Goal: Task Accomplishment & Management: Use online tool/utility

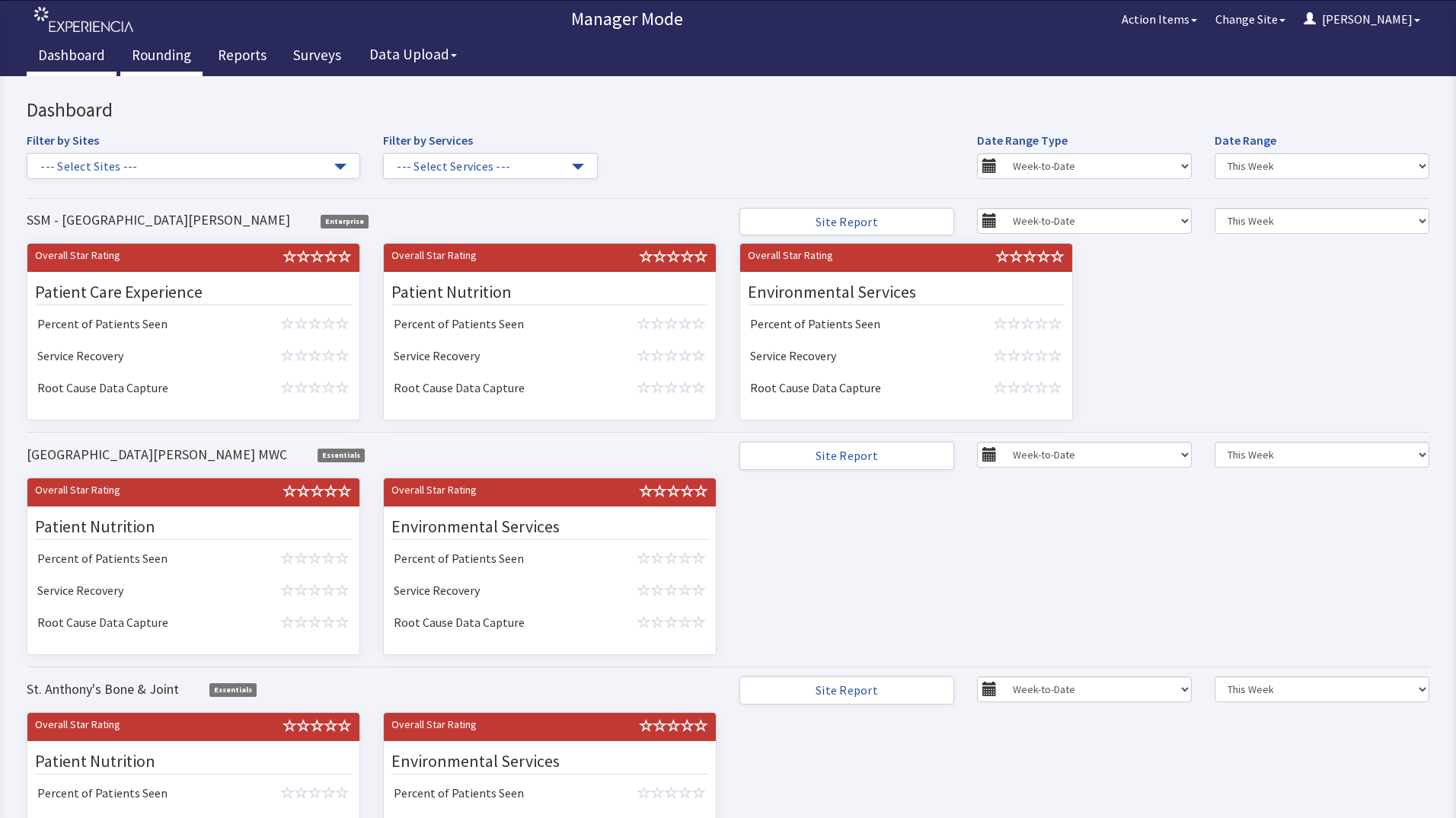
click at [173, 51] on link "Rounding" at bounding box center [161, 57] width 82 height 38
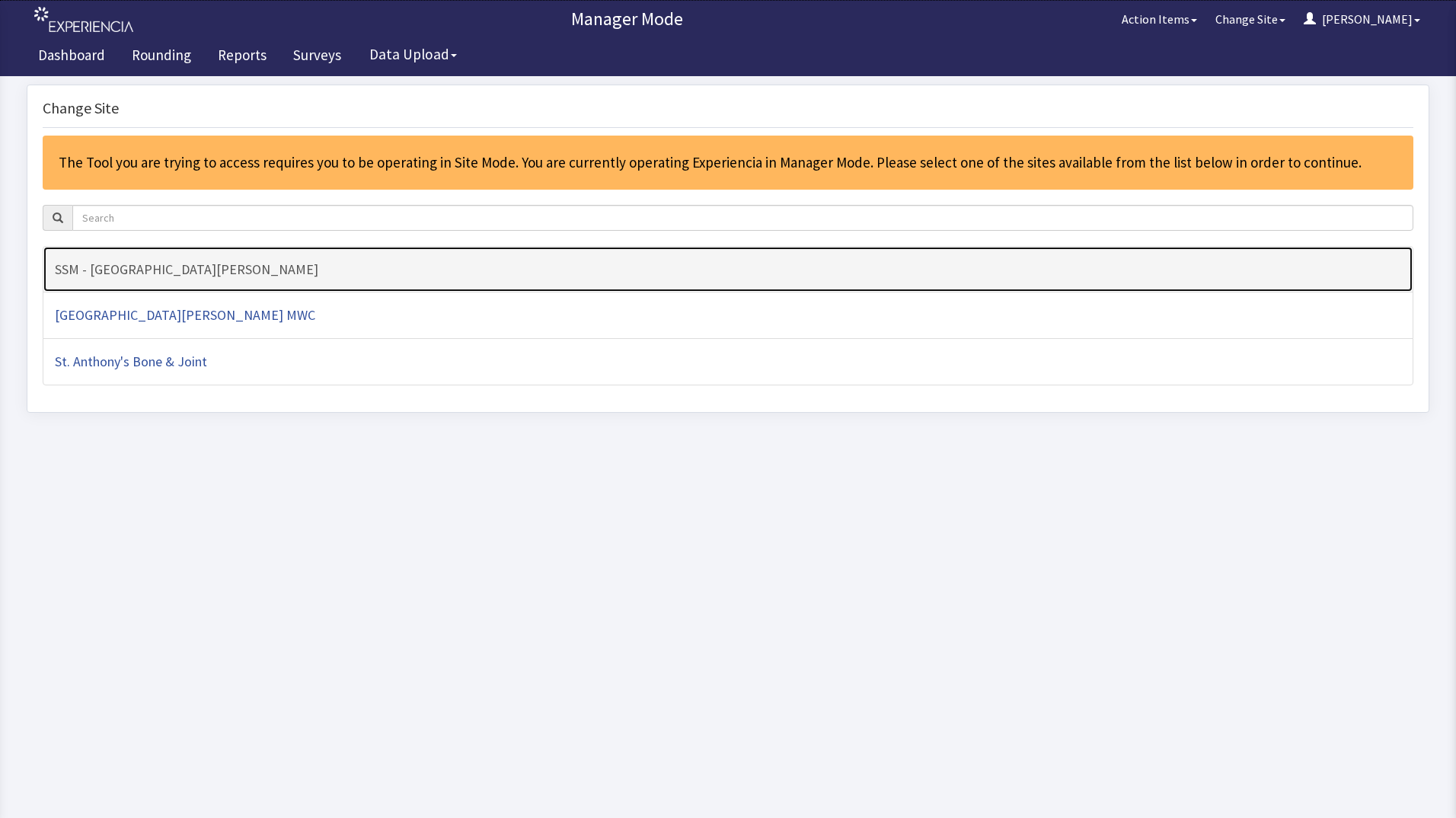
click at [250, 265] on h4 "SSM - [GEOGRAPHIC_DATA][PERSON_NAME]" at bounding box center [728, 269] width 1346 height 15
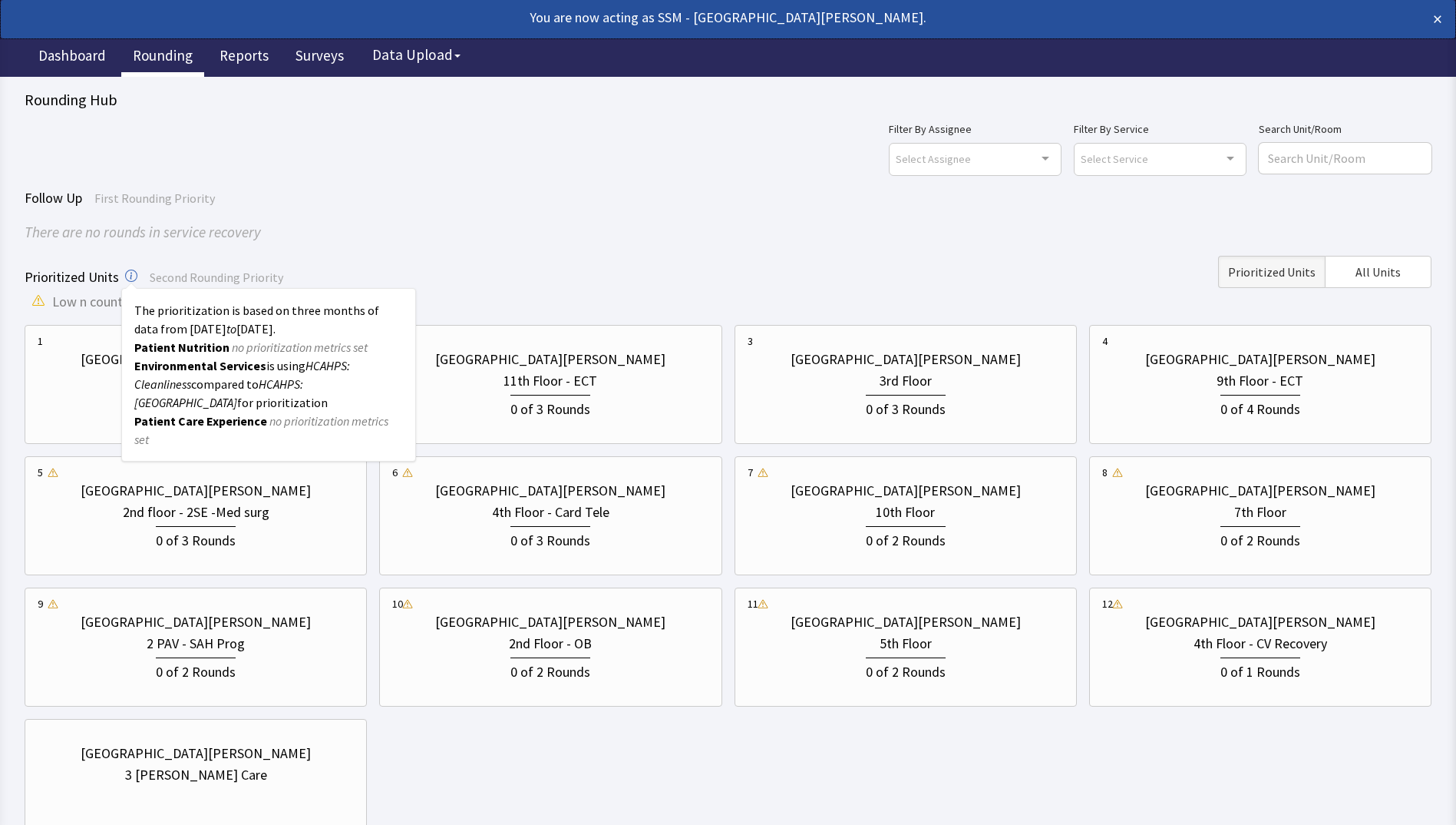
click at [125, 276] on icon at bounding box center [131, 275] width 13 height 13
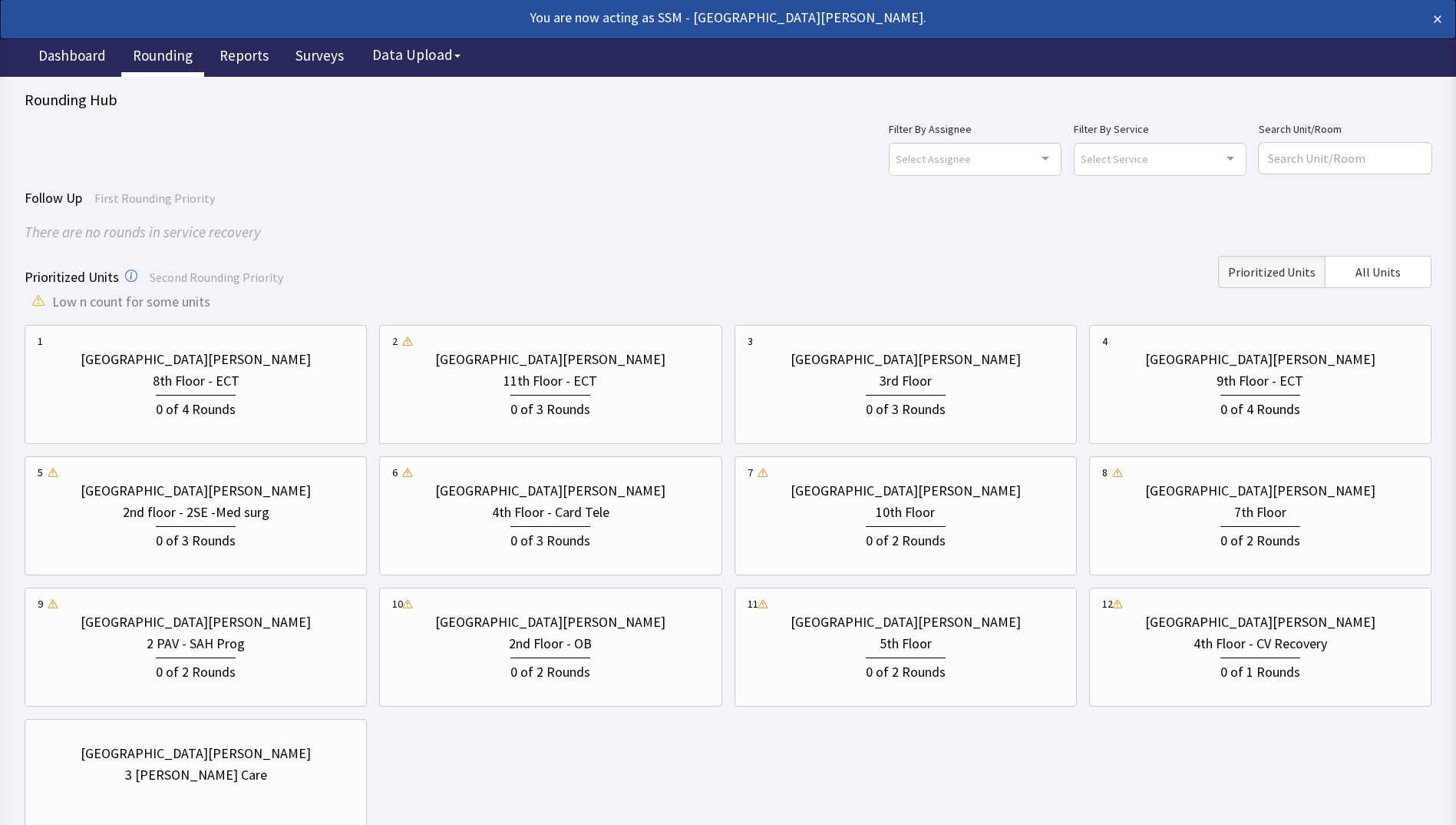
click at [309, 226] on div "There are no rounds in service recovery" at bounding box center [728, 232] width 1407 height 22
click at [503, 735] on div "1 St. Anthony Hospital 8th Floor - ECT 0 of 4 Rounds 2 St. Anthony Hospital 11t…" at bounding box center [728, 580] width 1407 height 513
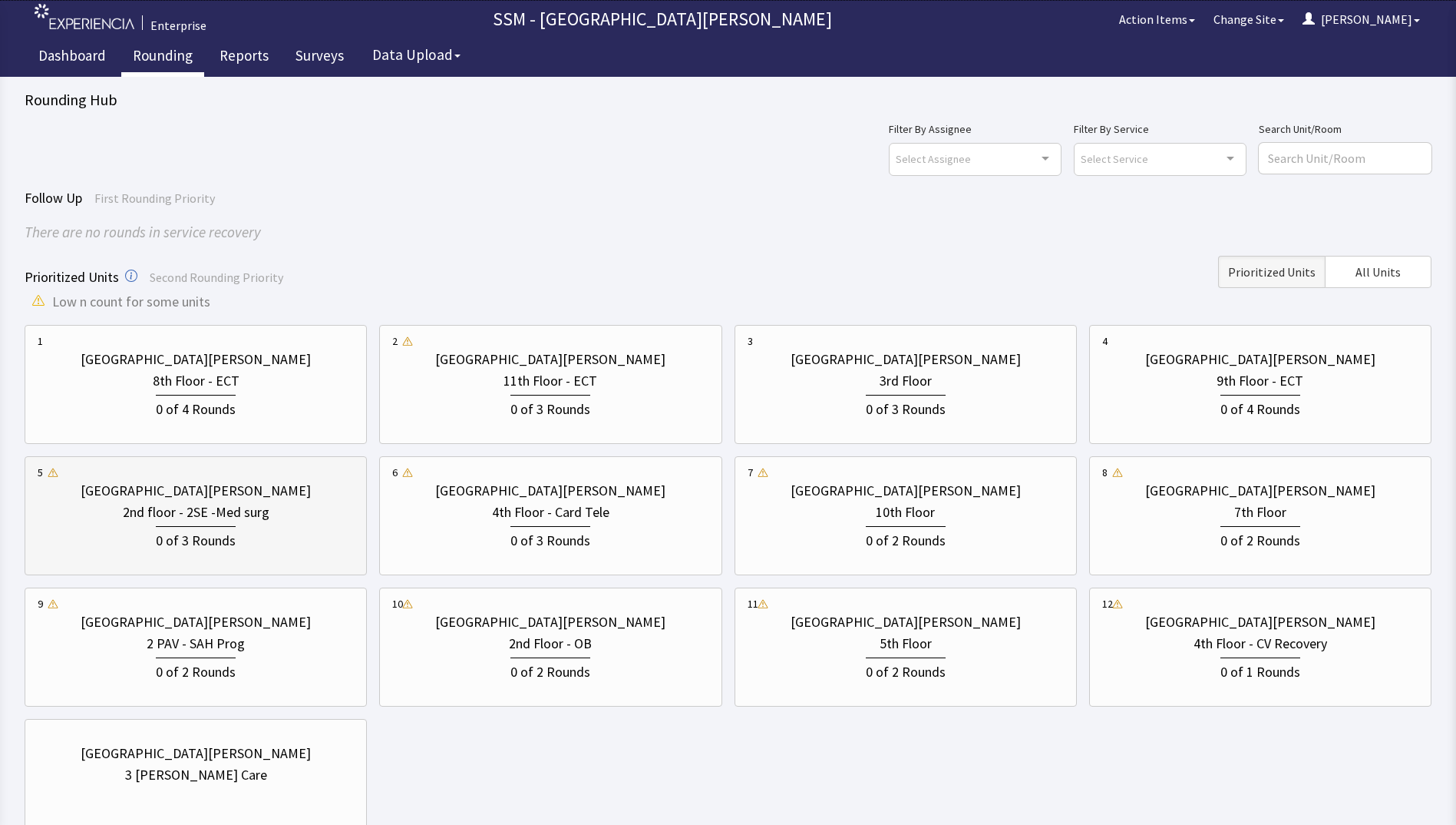
click at [197, 532] on div "0 of 3 Rounds" at bounding box center [195, 538] width 80 height 25
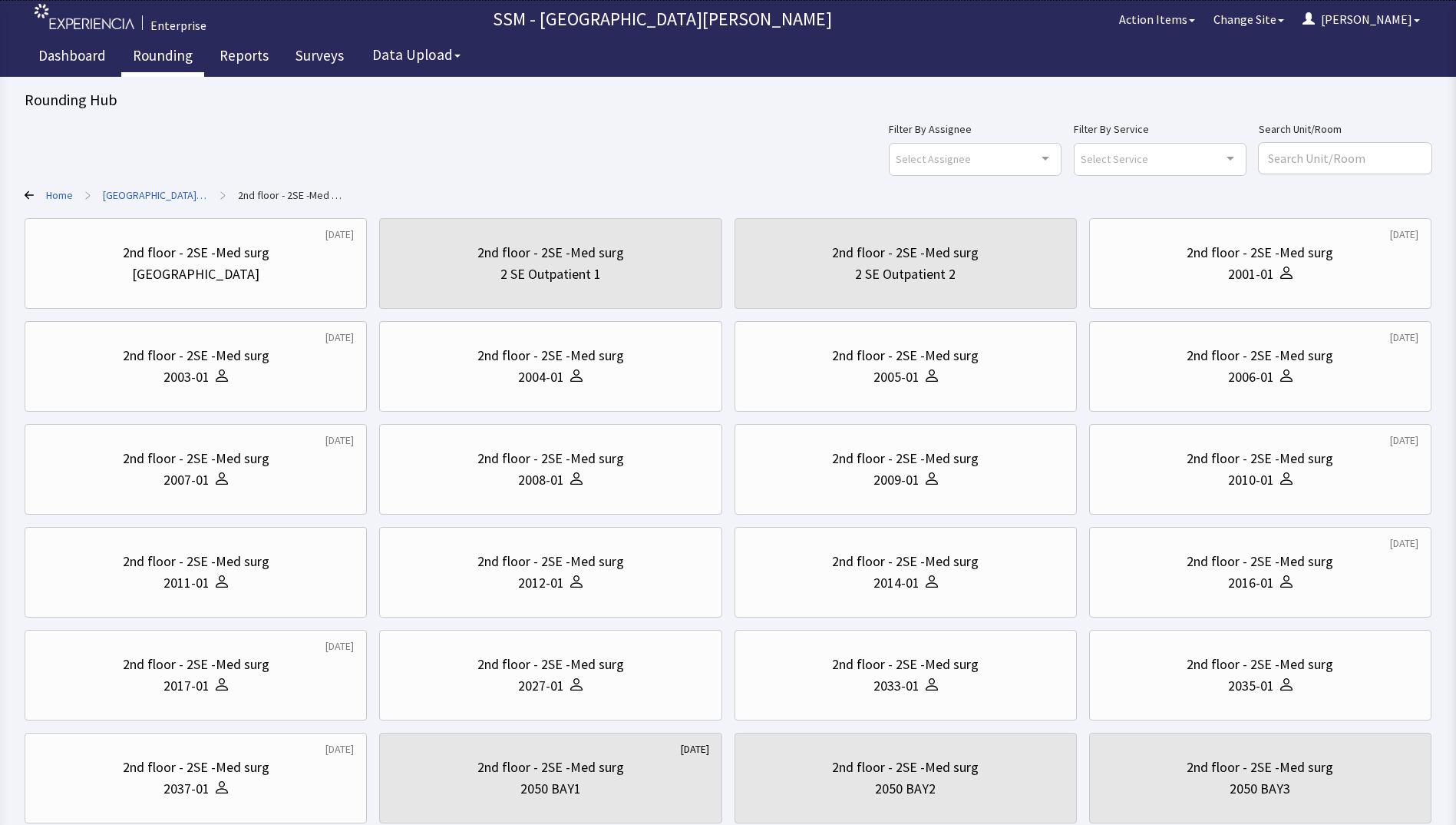
click at [482, 162] on div "Filter By Assignee Select Assignee Clear Selection Dorothy Littleton Allan Bell…" at bounding box center [728, 146] width 1407 height 55
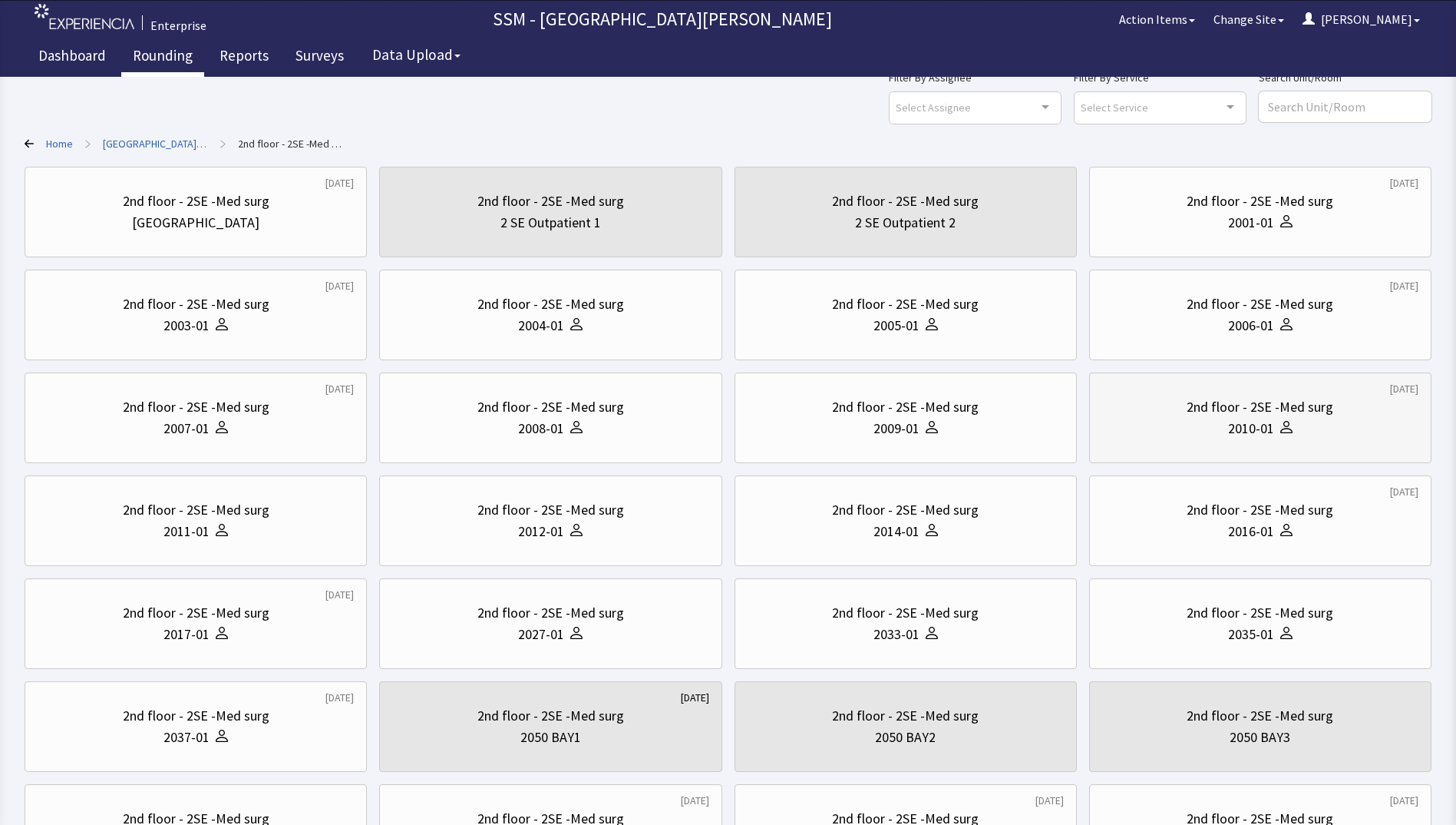
scroll to position [305, 0]
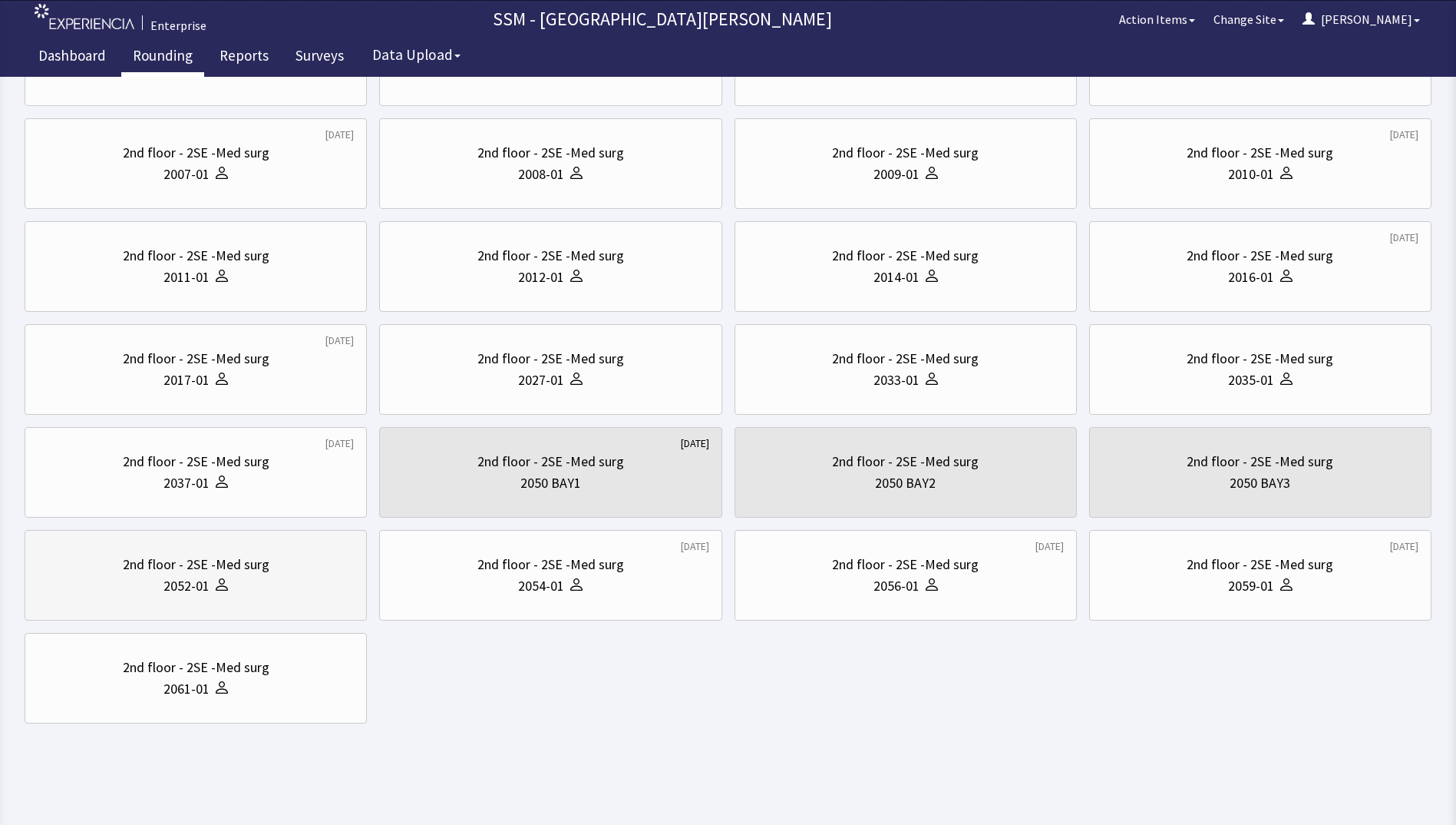
click at [211, 593] on div at bounding box center [218, 585] width 18 height 21
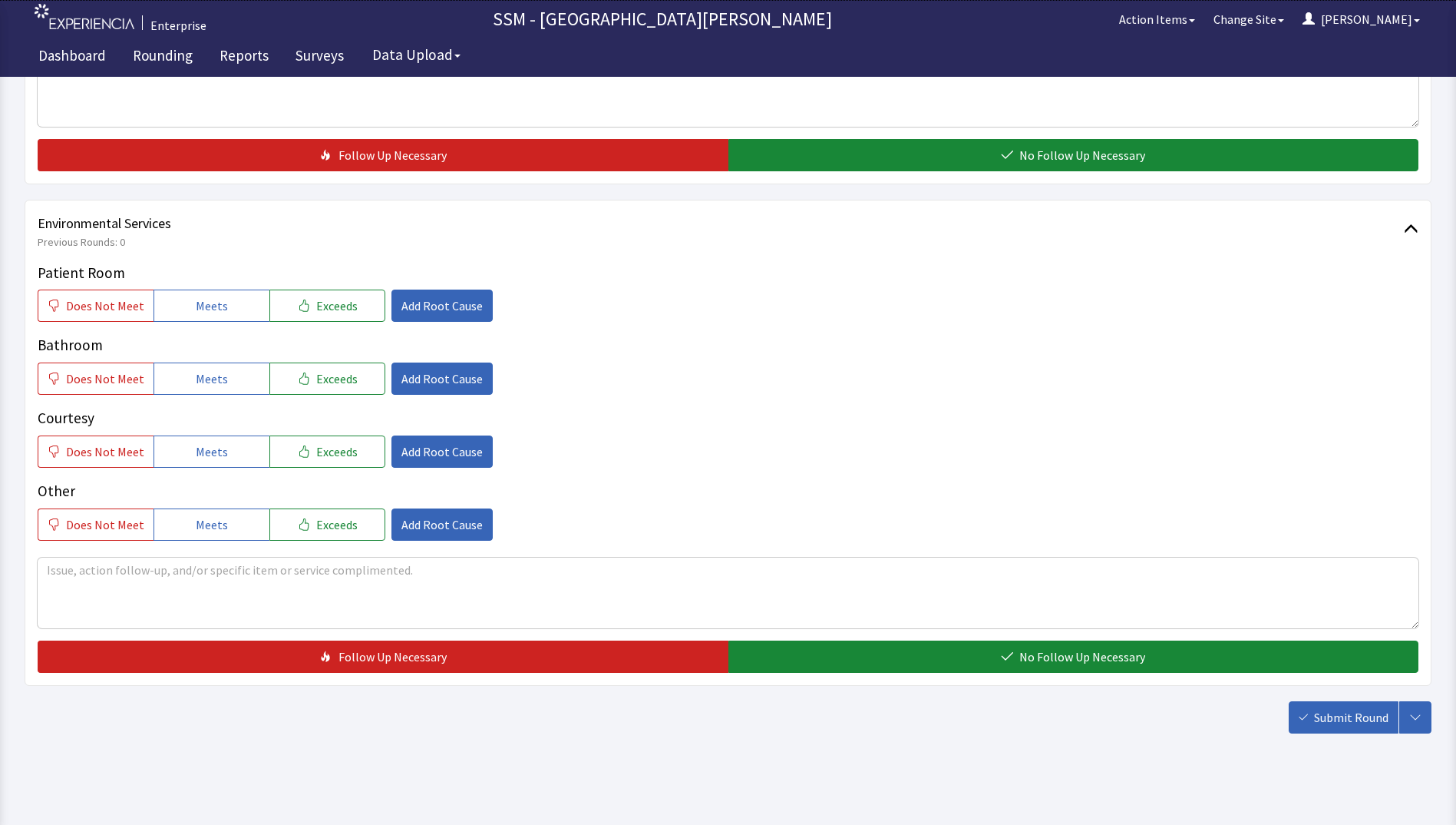
scroll to position [1413, 0]
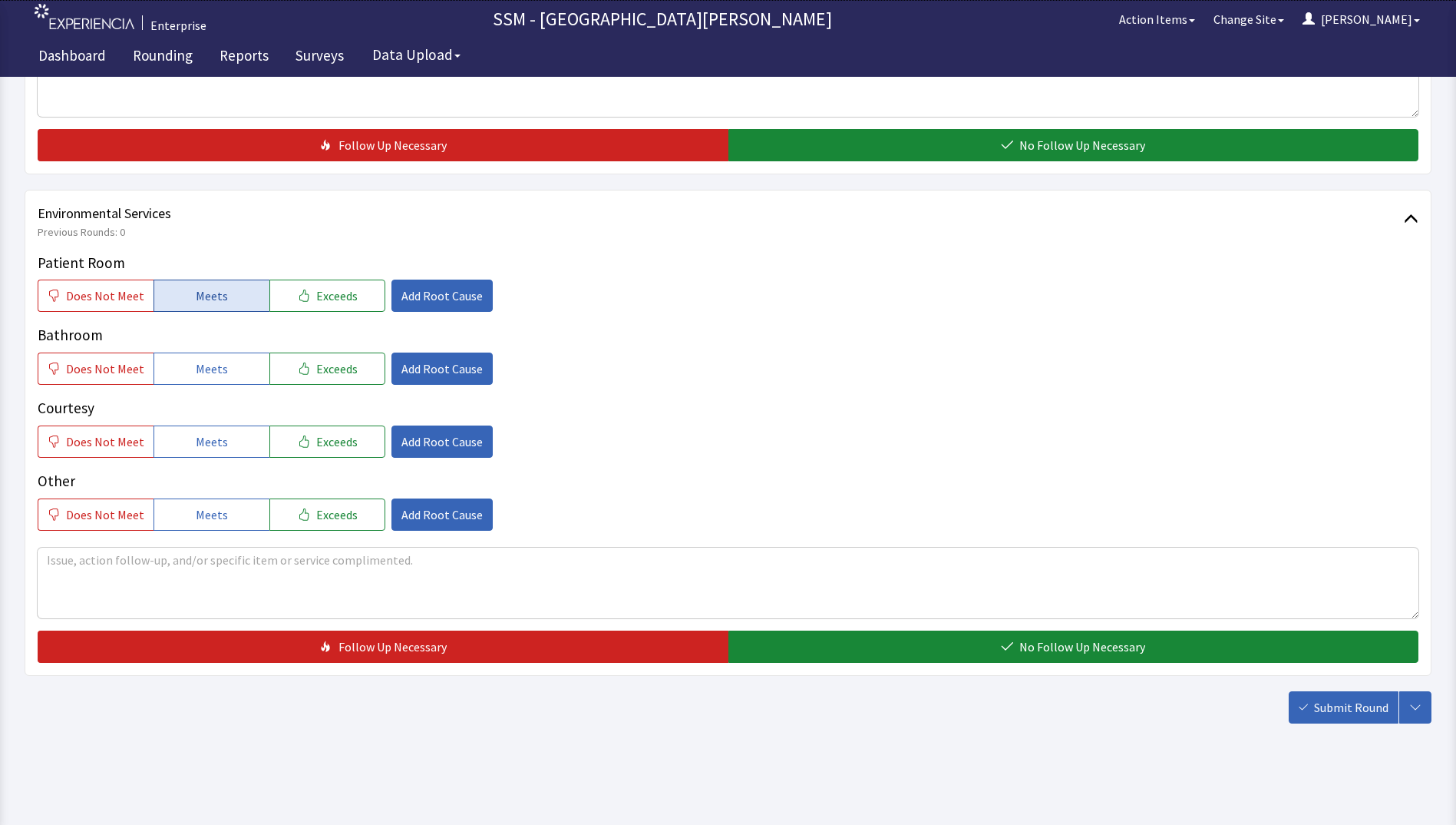
click at [216, 304] on span "Meets" at bounding box center [211, 295] width 32 height 18
click at [215, 366] on span "Meets" at bounding box center [211, 368] width 32 height 18
click at [229, 446] on button "Meets" at bounding box center [212, 441] width 115 height 32
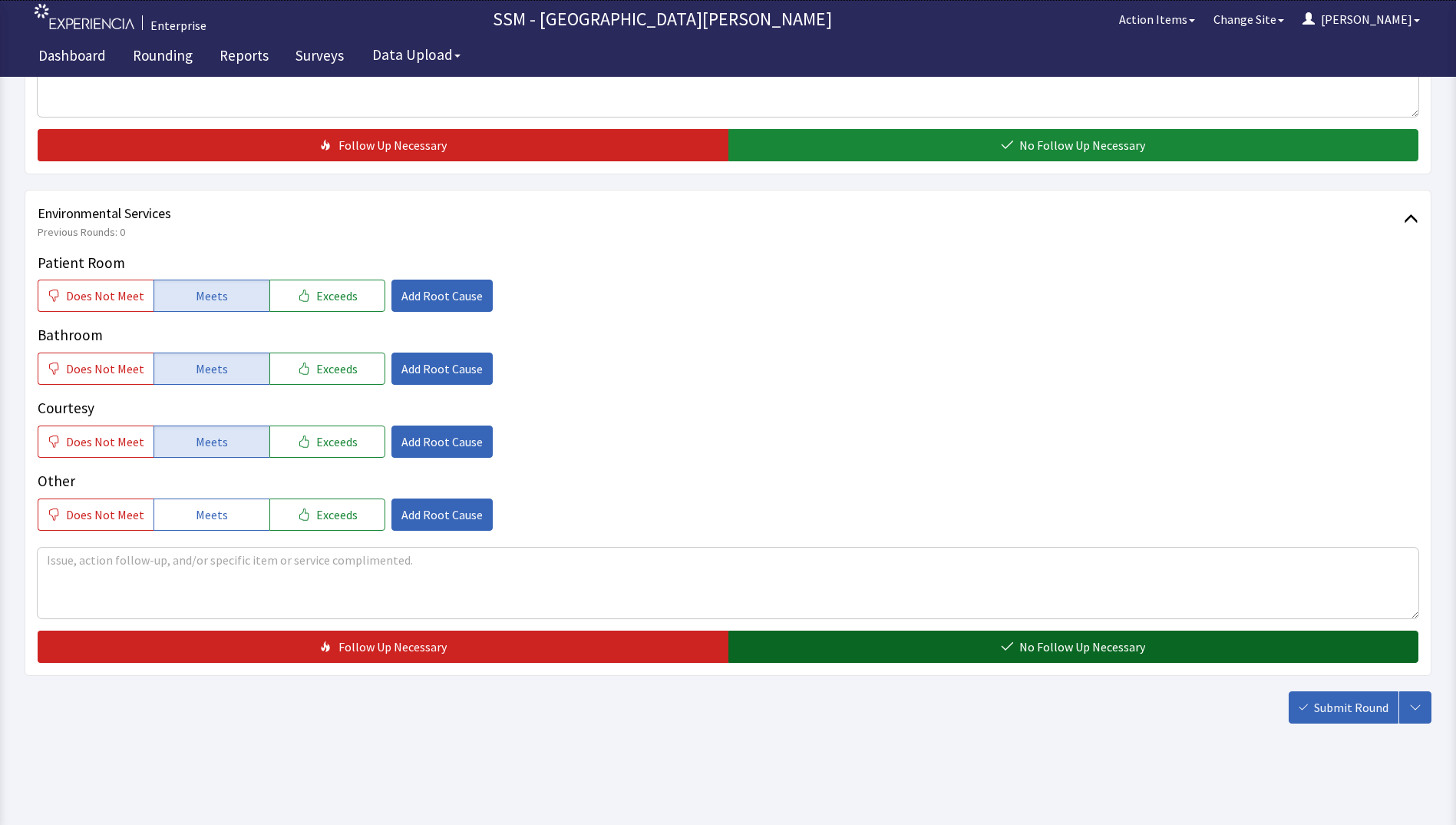
click at [906, 642] on button "No Follow Up Necessary" at bounding box center [1074, 646] width 691 height 32
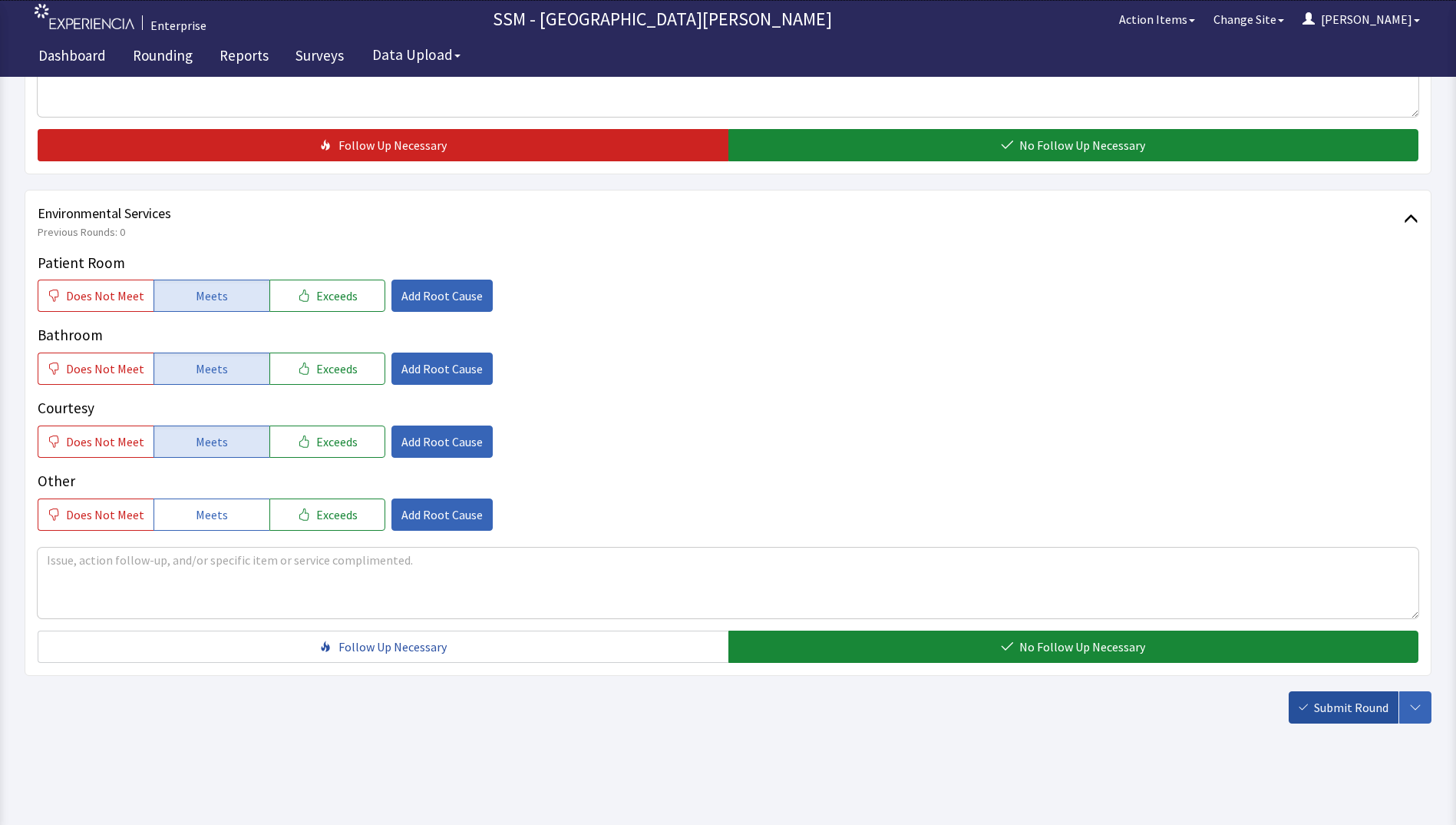
click at [1325, 699] on span "Submit Round" at bounding box center [1350, 707] width 74 height 18
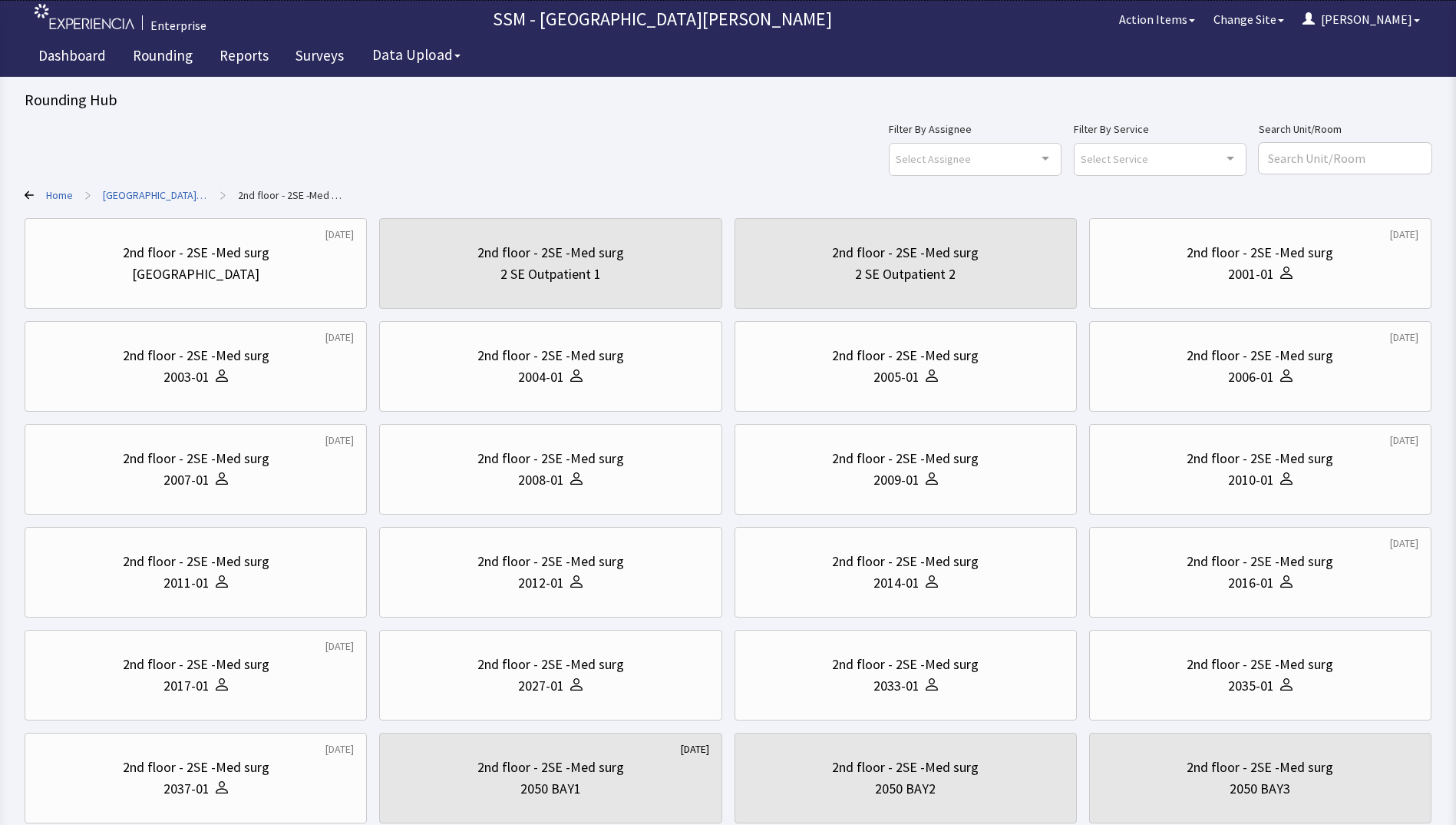
click at [529, 144] on div "Filter By Assignee Select Assignee Clear Selection [PERSON_NAME] [PERSON_NAME] …" at bounding box center [728, 146] width 1407 height 55
click at [528, 393] on div "2nd floor - 2SE -Med surg 2004-01" at bounding box center [550, 366] width 317 height 74
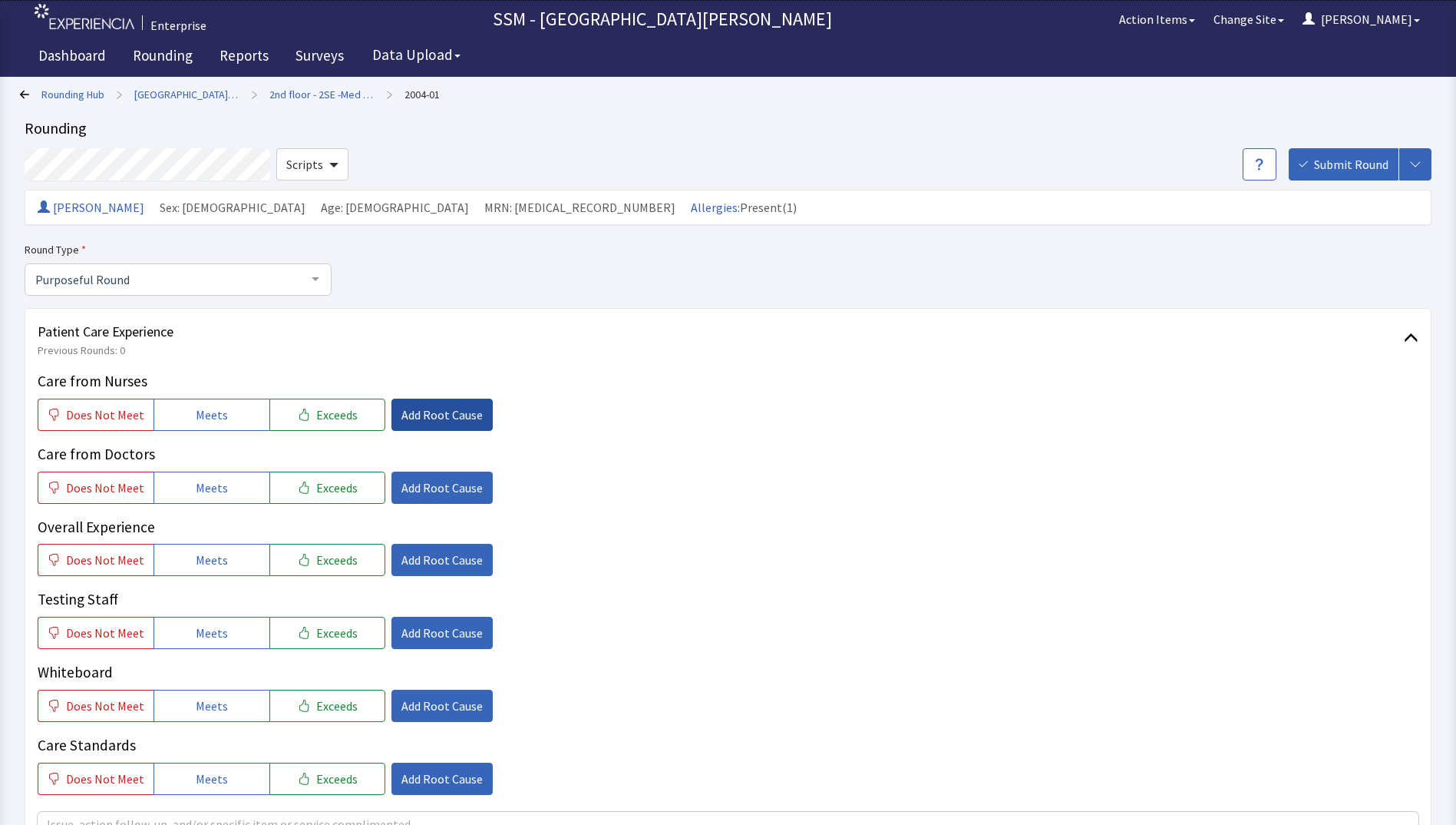
click at [421, 416] on span "Add Root Cause" at bounding box center [442, 414] width 82 height 18
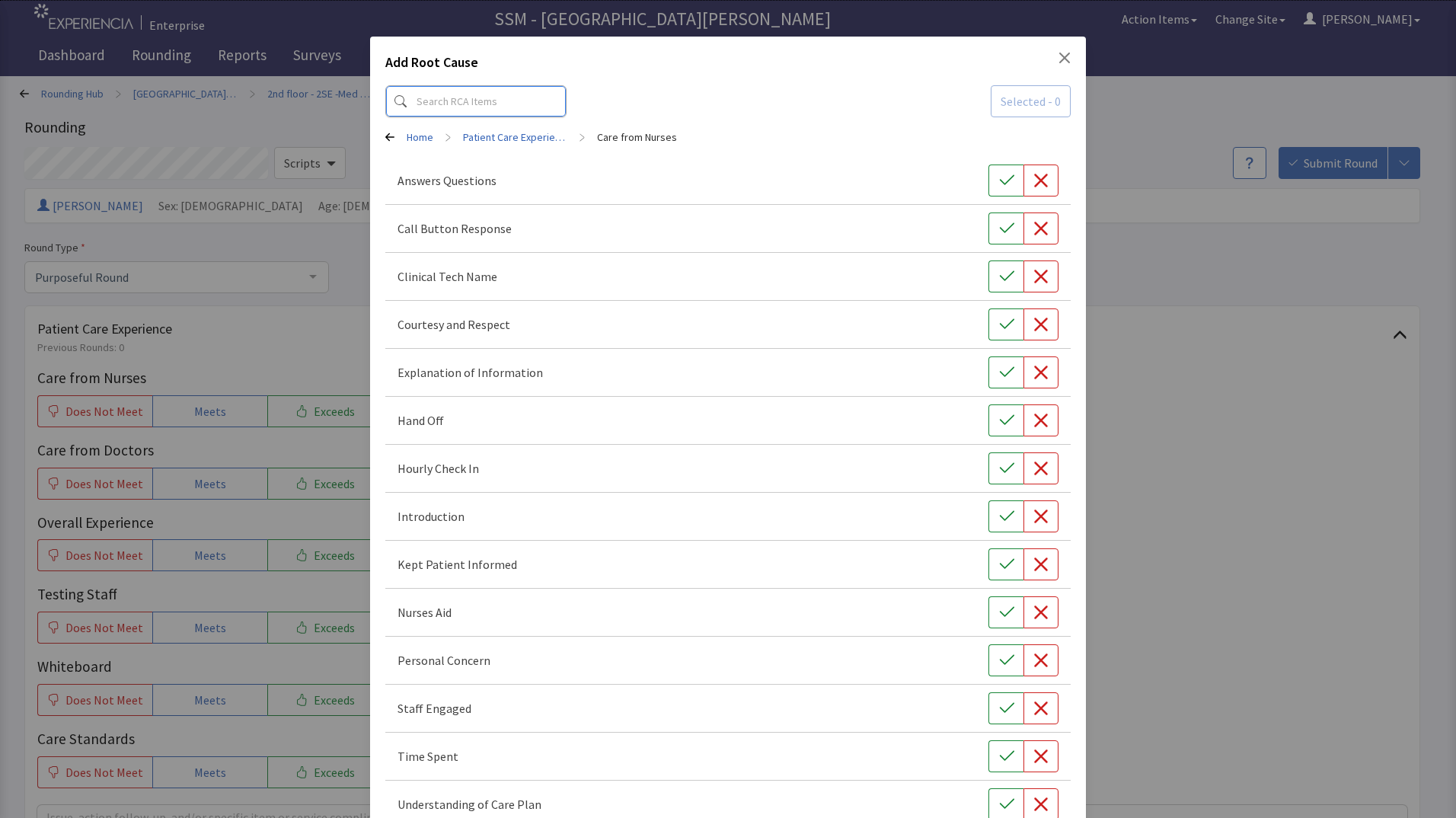
click at [465, 98] on input at bounding box center [476, 100] width 181 height 31
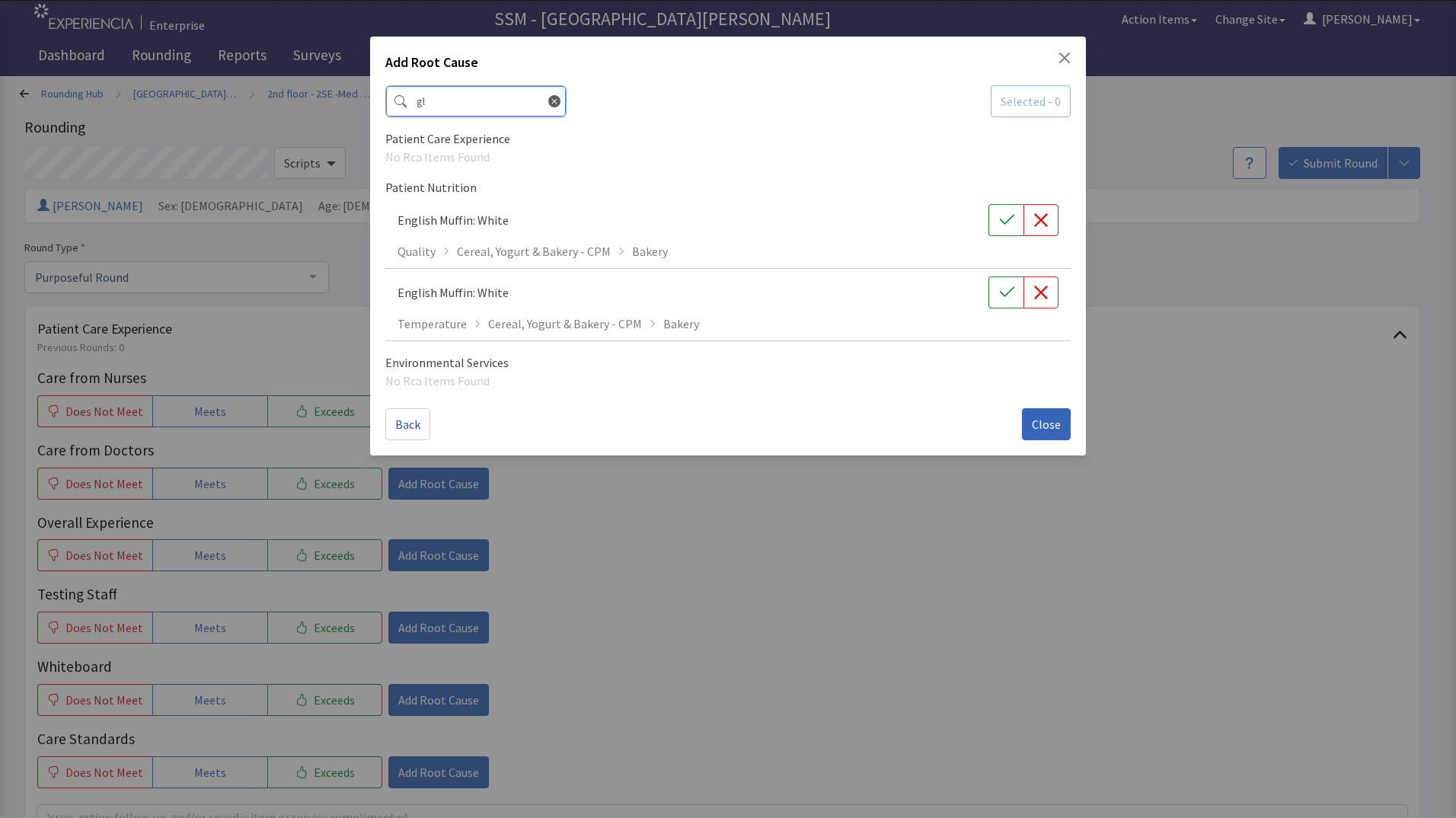
type input "g"
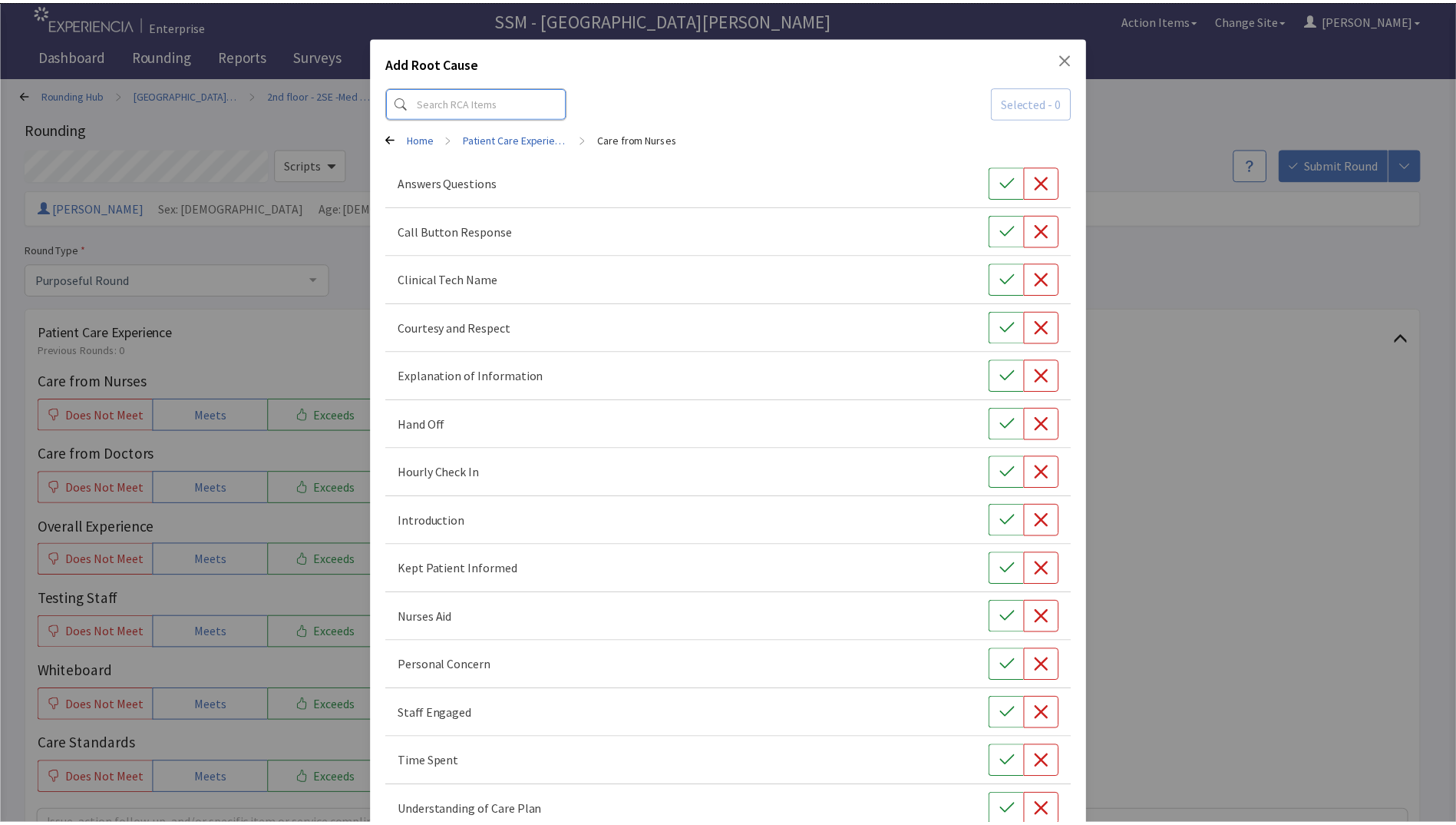
scroll to position [90, 0]
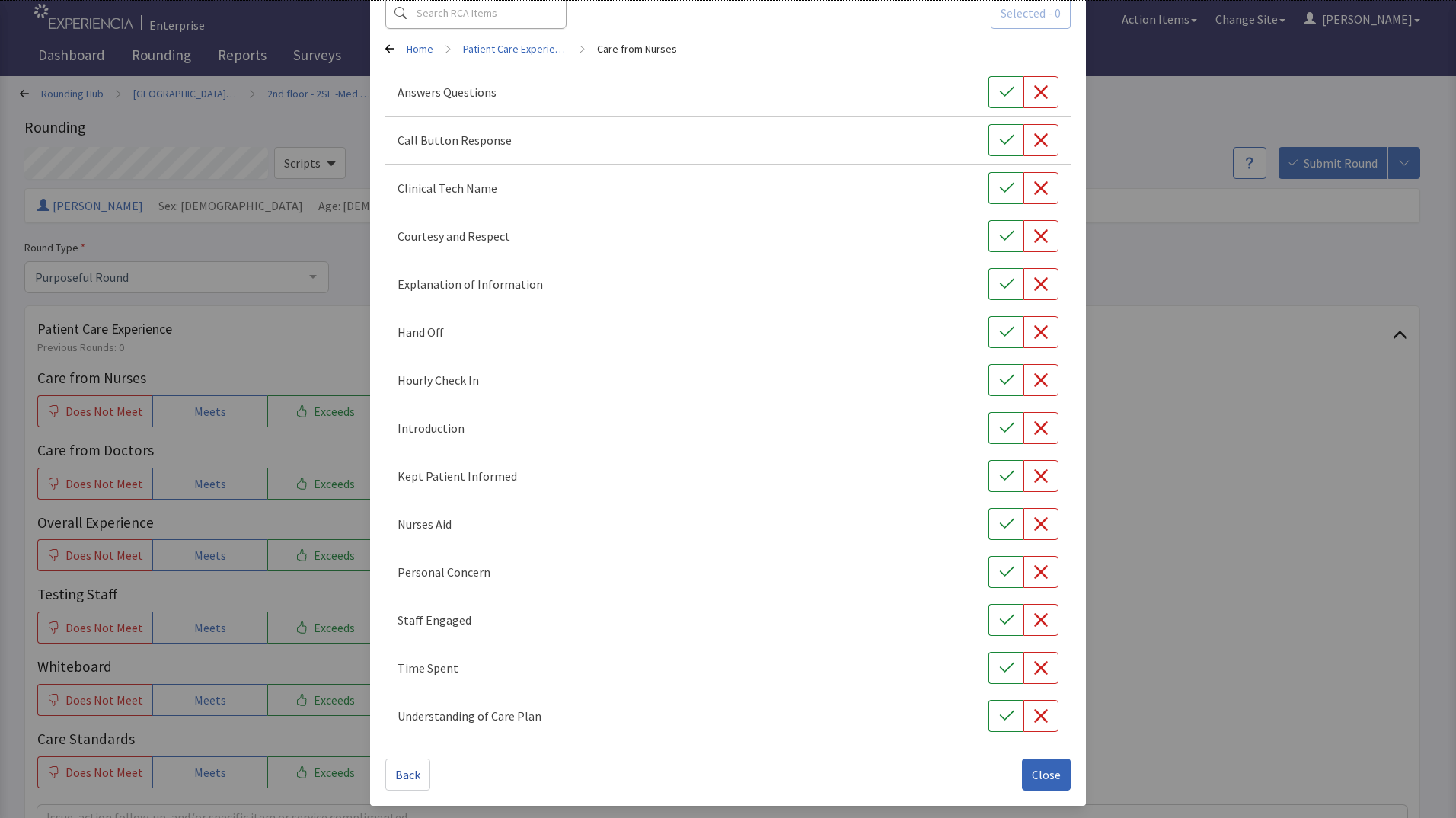
click at [273, 346] on div "Add Root Cause Selected - 0 Home > Patient Care Experience > Care from Nurses A…" at bounding box center [728, 364] width 1456 height 906
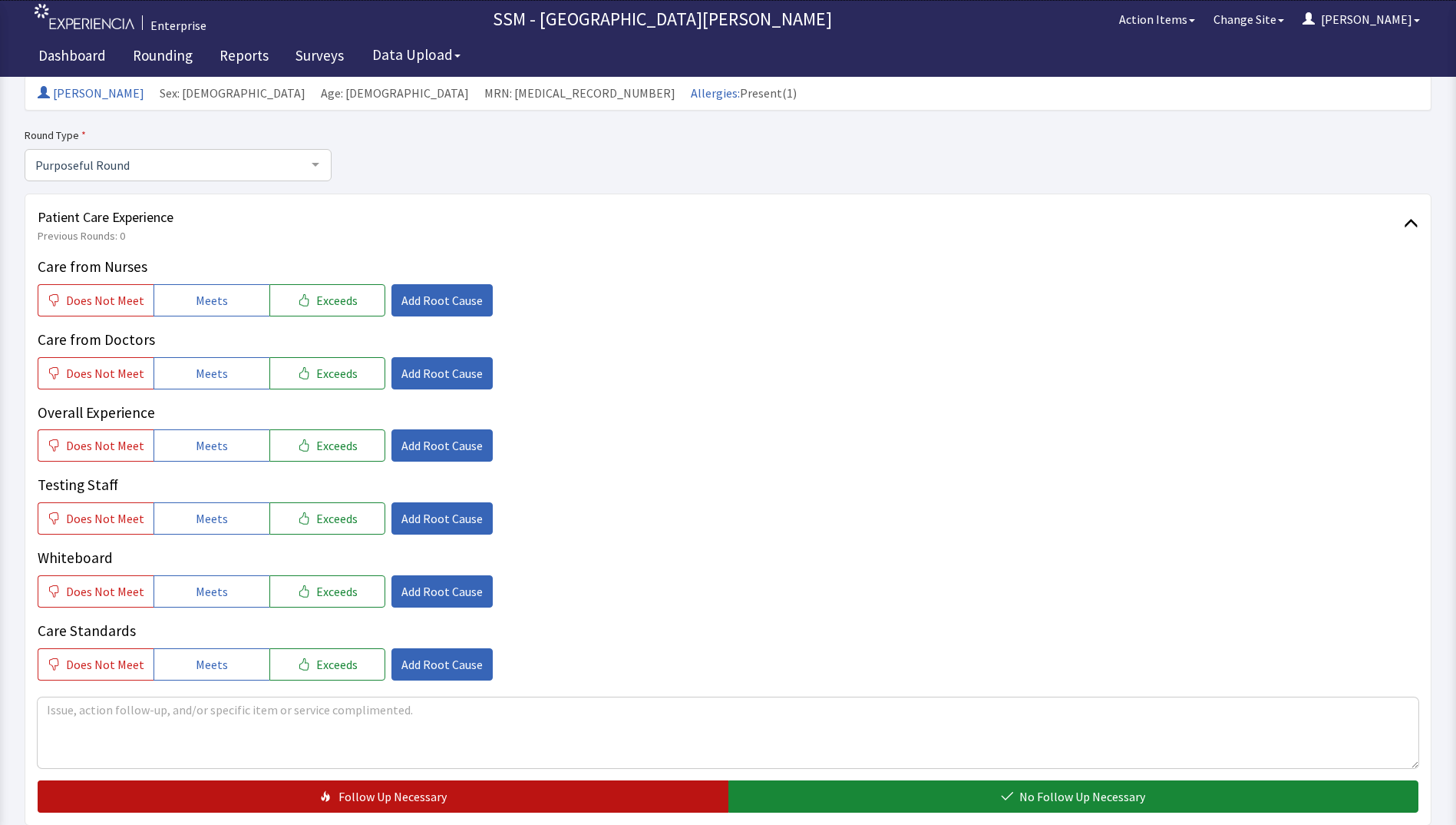
scroll to position [307, 0]
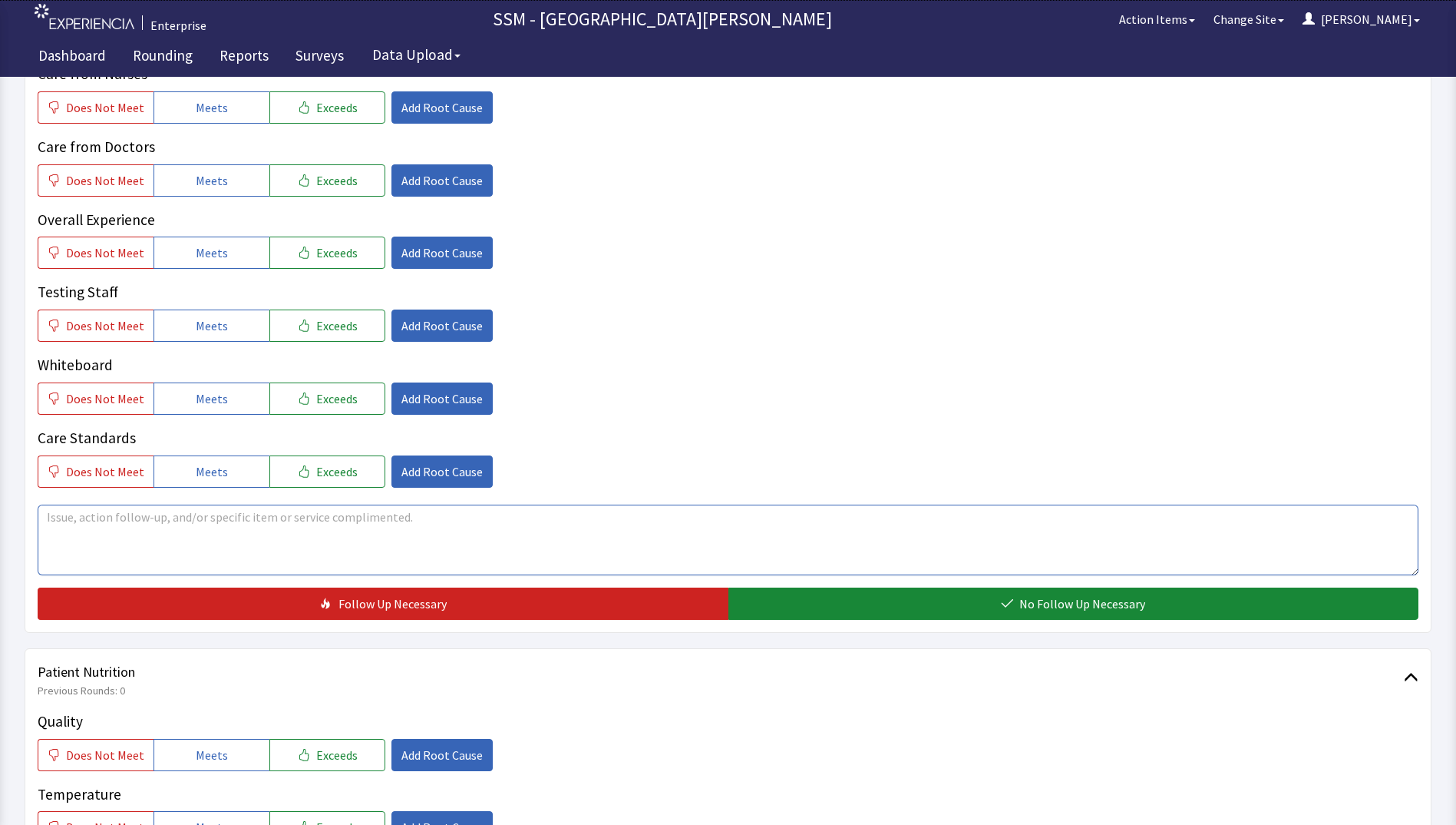
click at [166, 537] on textarea at bounding box center [728, 539] width 1381 height 70
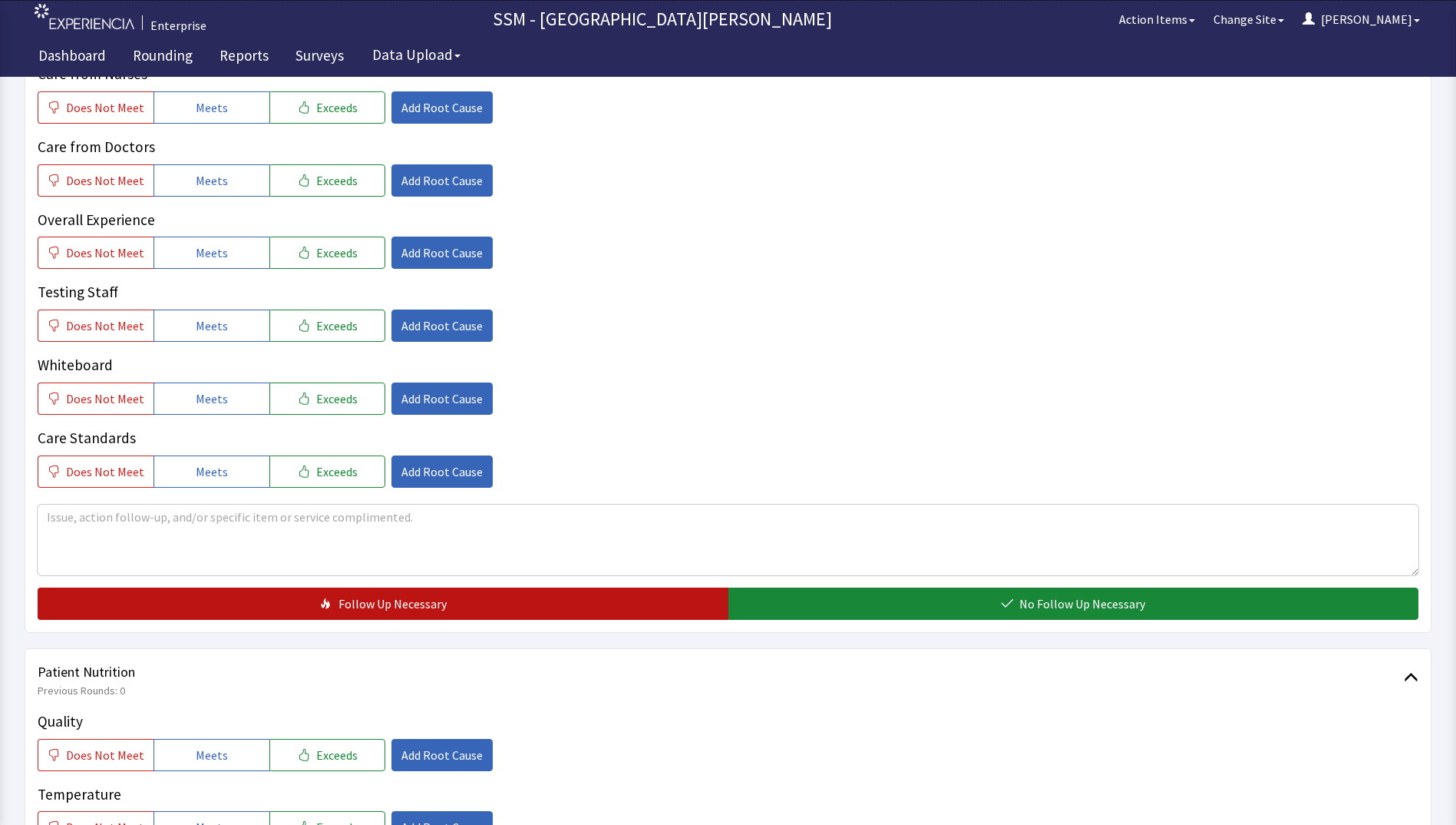
click at [256, 604] on button "Follow Up Necessary" at bounding box center [383, 603] width 691 height 32
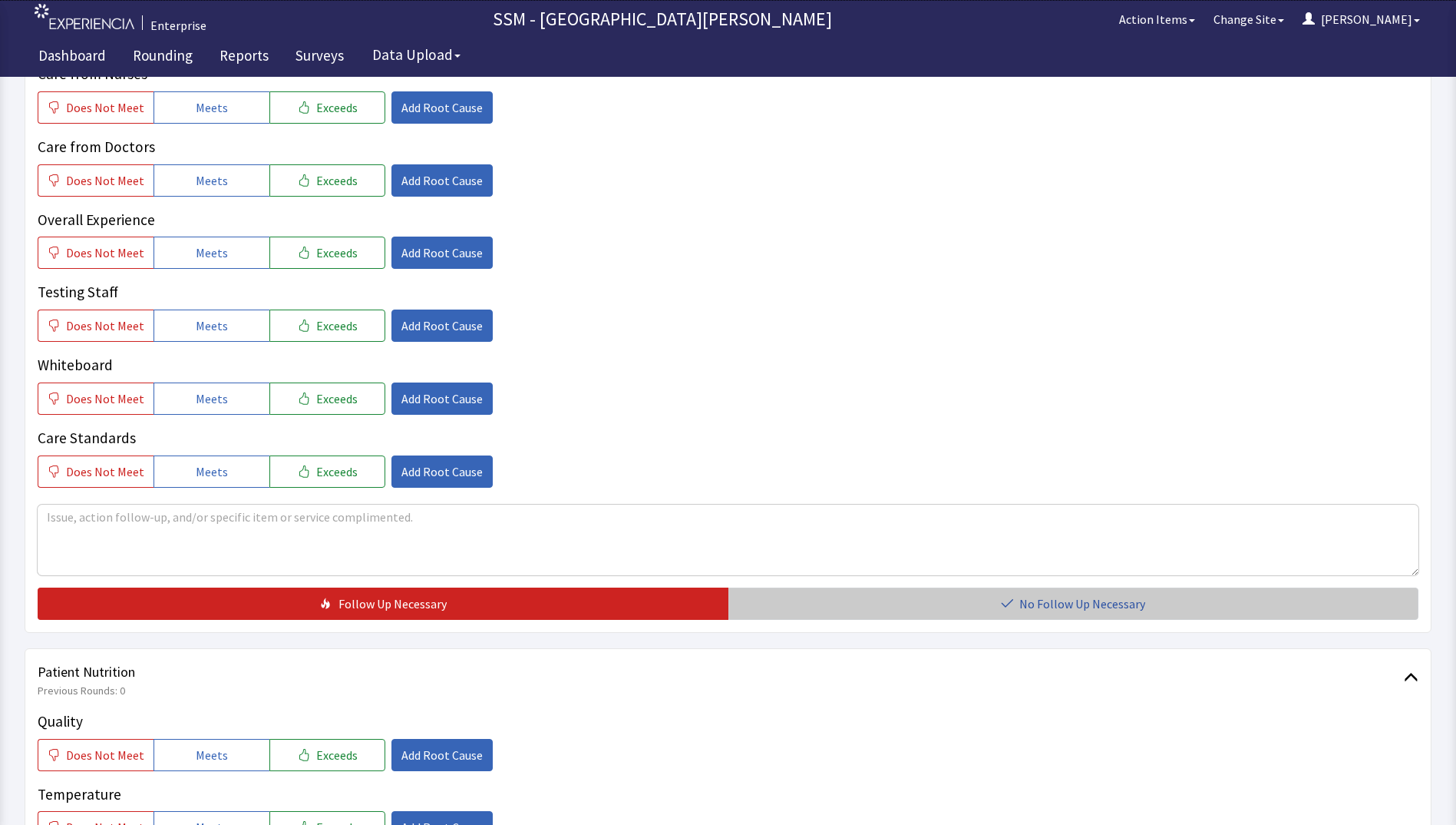
click at [943, 608] on button "No Follow Up Necessary" at bounding box center [1074, 603] width 691 height 32
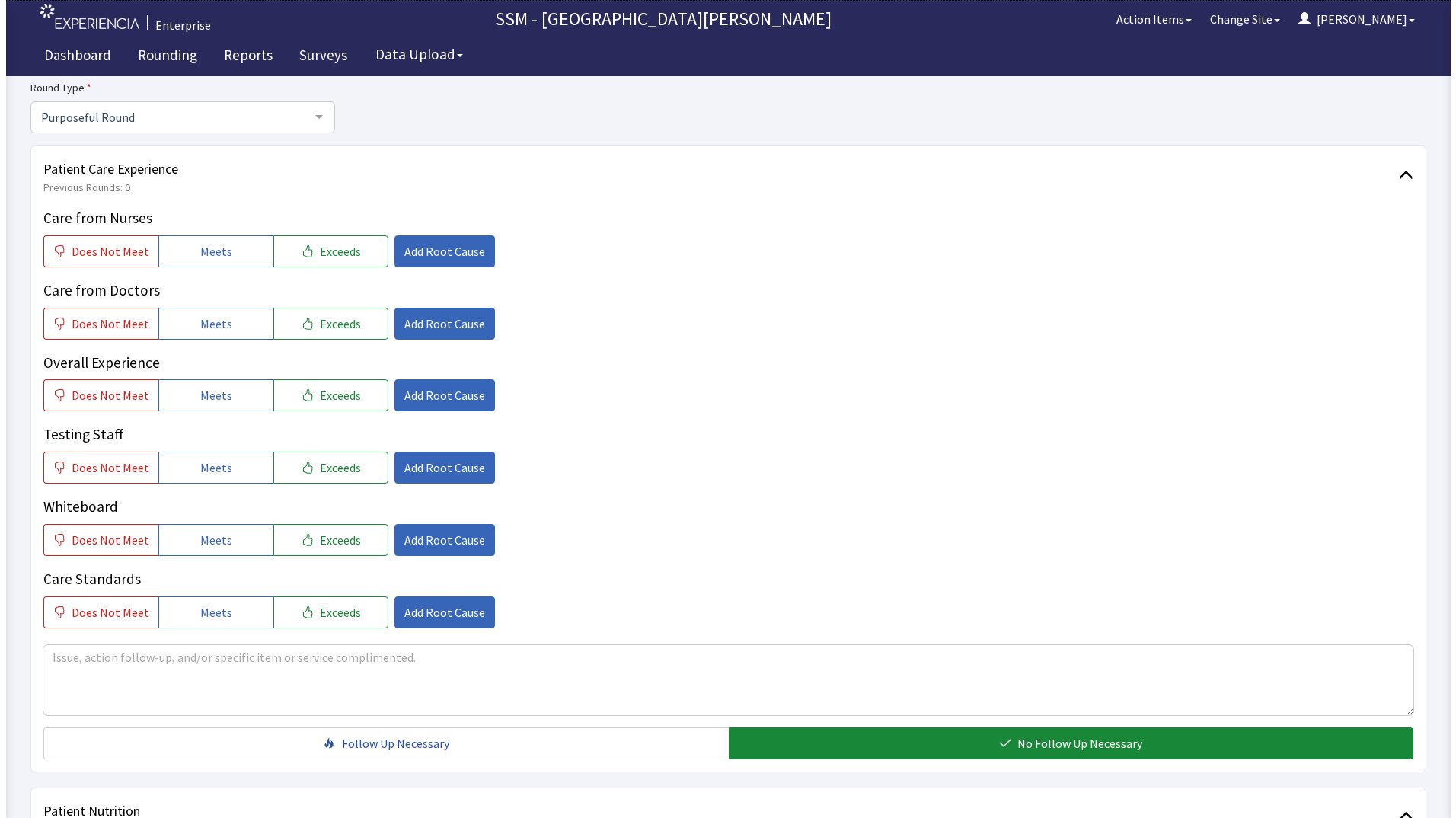
scroll to position [0, 0]
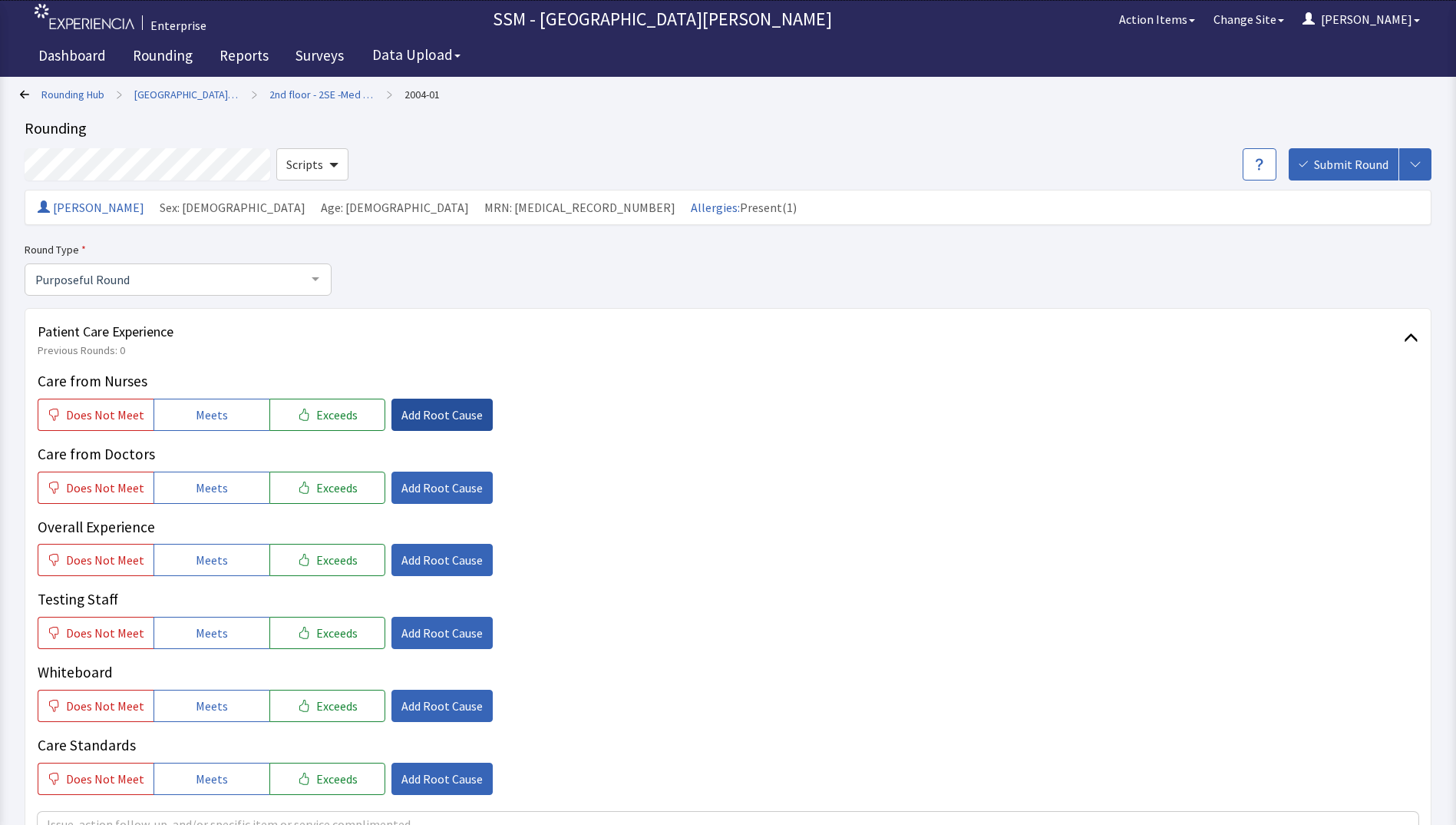
click at [433, 413] on span "Add Root Cause" at bounding box center [442, 414] width 82 height 18
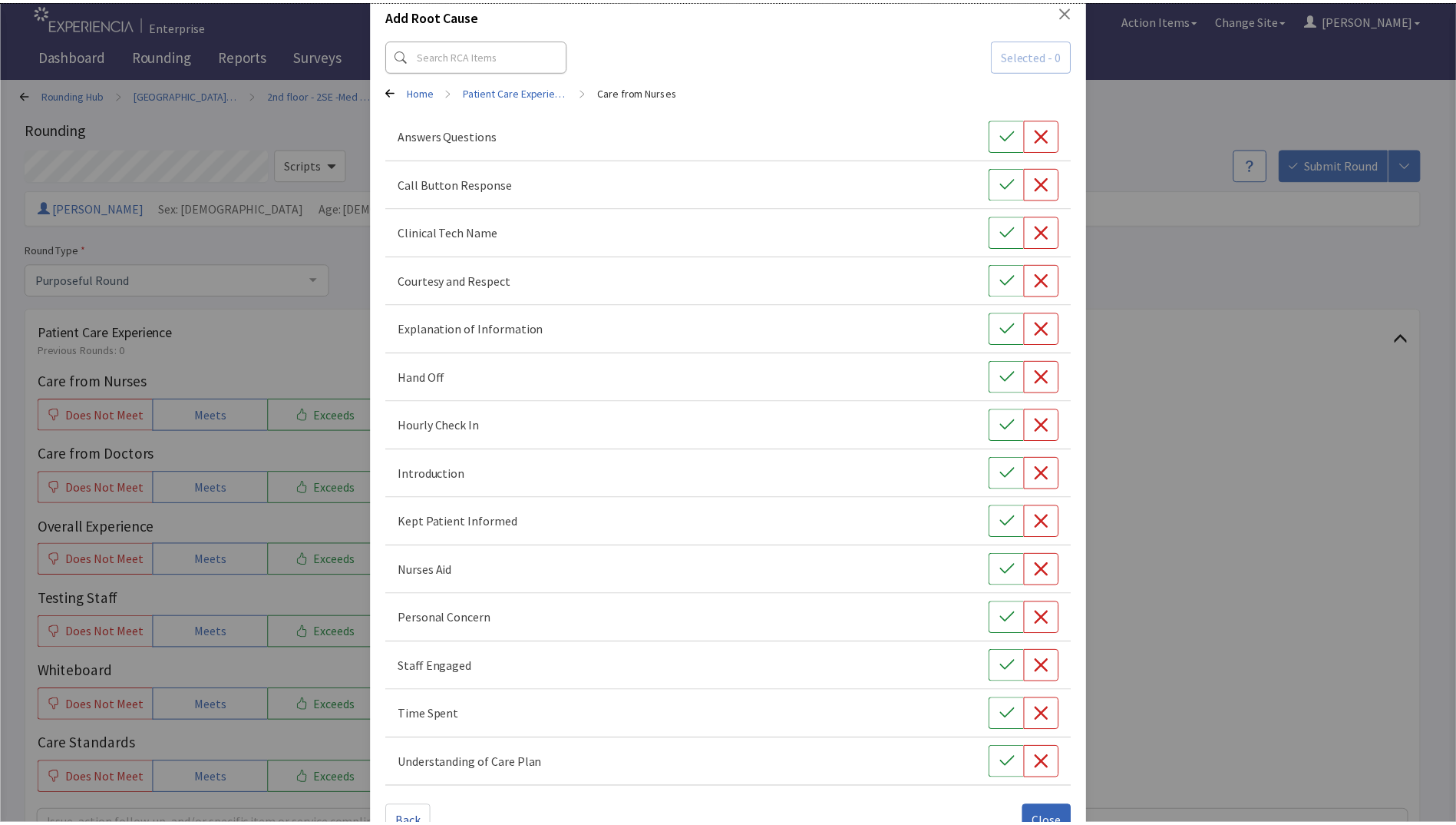
scroll to position [90, 0]
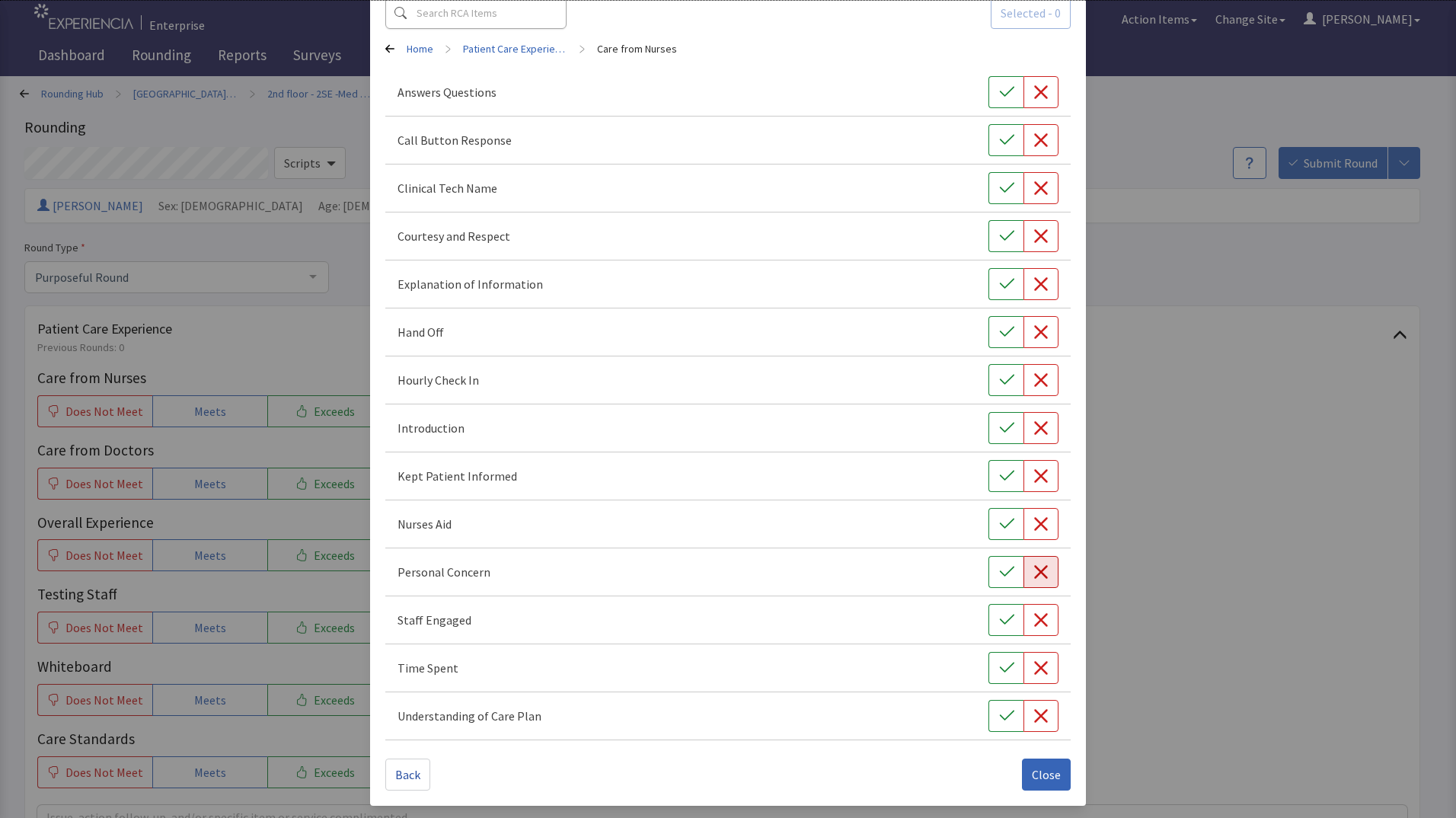
click at [1032, 581] on button "button" at bounding box center [1041, 571] width 35 height 31
click at [1032, 773] on span "Close" at bounding box center [1046, 774] width 29 height 18
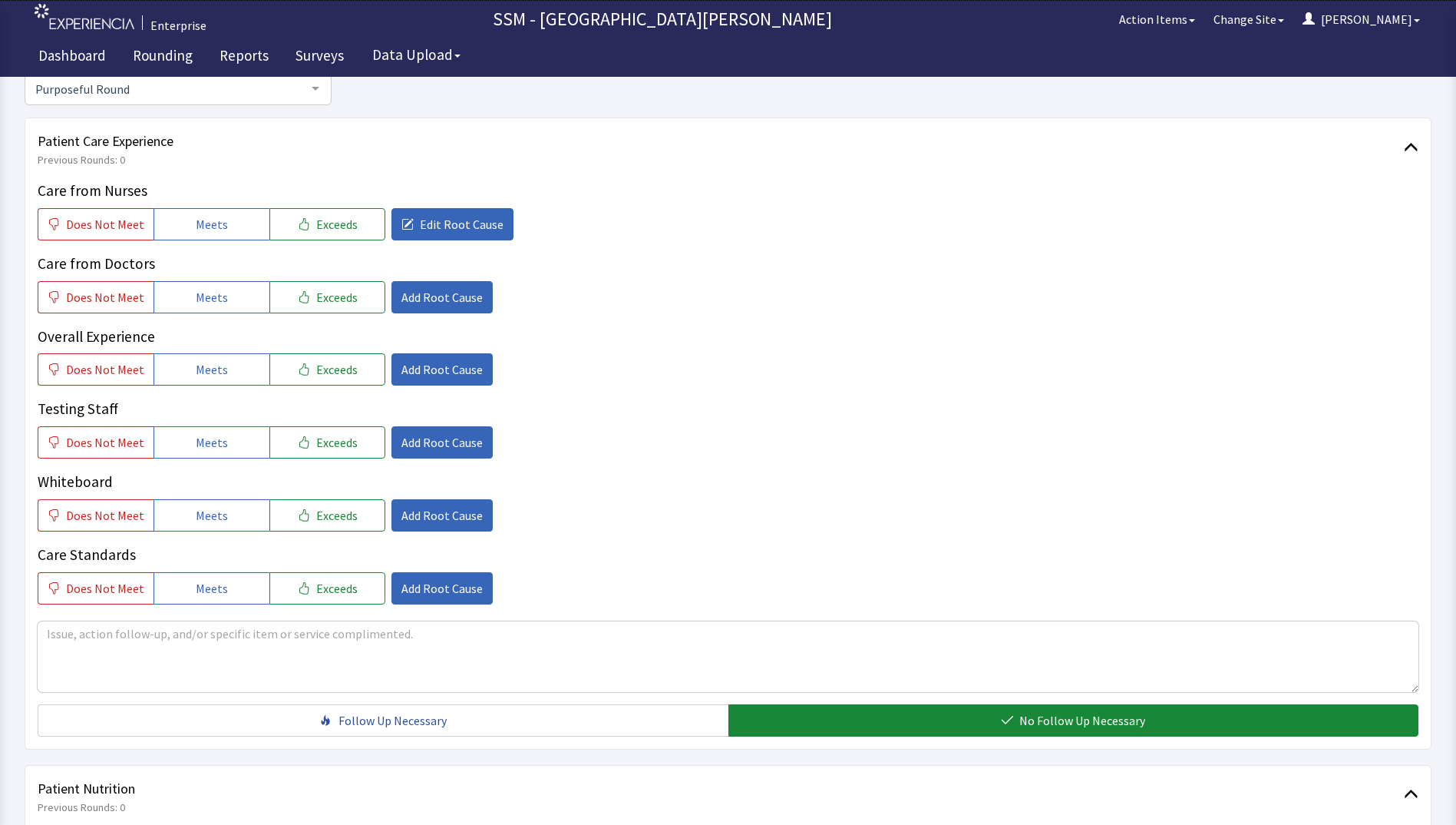
scroll to position [230, 0]
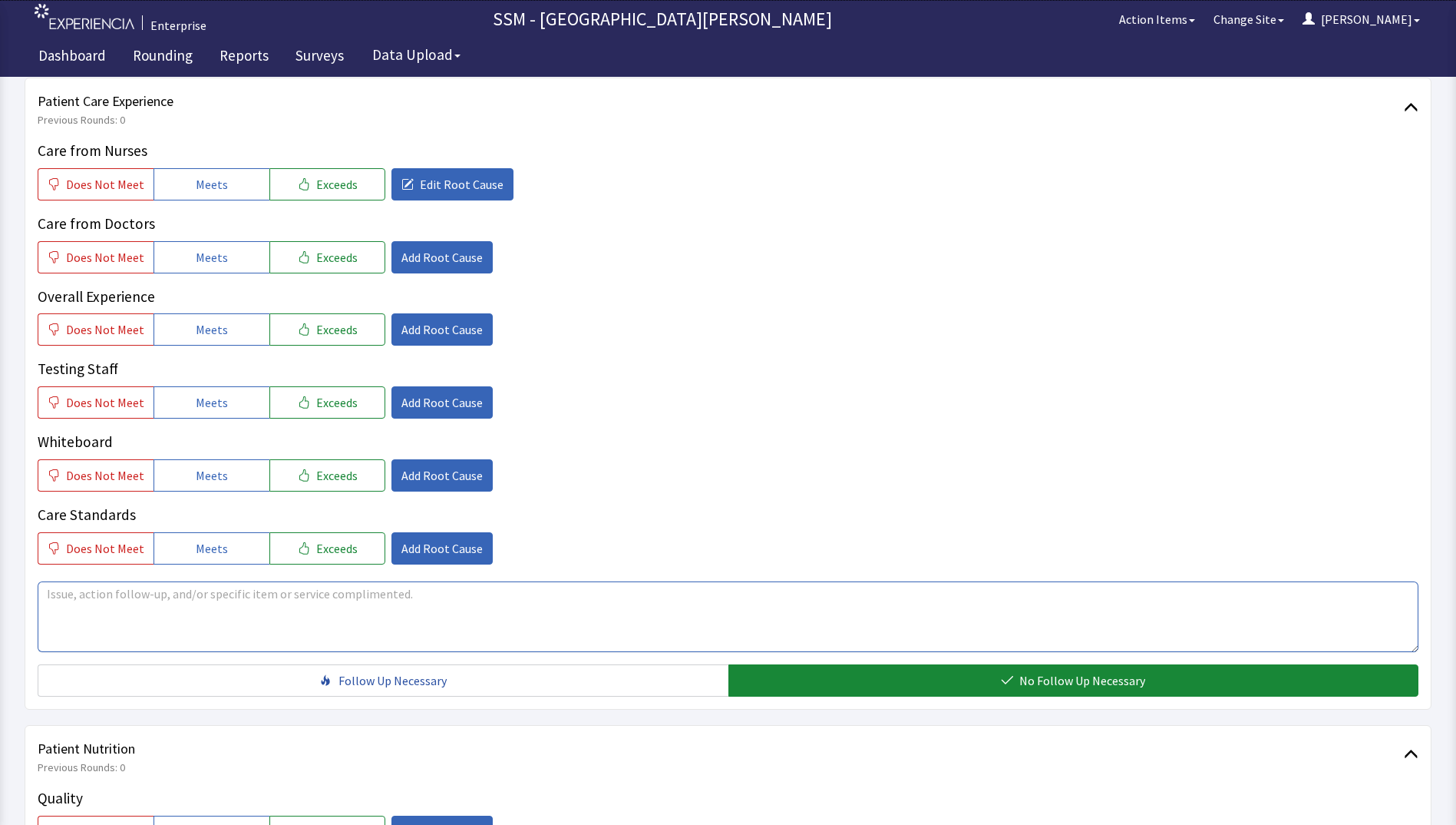
click at [229, 629] on textarea at bounding box center [728, 616] width 1381 height 70
click at [518, 595] on textarea "didn't like the nurse, He handed me a pill with his bare hands, He didn't put o…" at bounding box center [728, 616] width 1381 height 70
click at [43, 597] on textarea "didn't like the nurse, He handed me a pill with his bare hands, He didn't put o…" at bounding box center [728, 616] width 1381 height 70
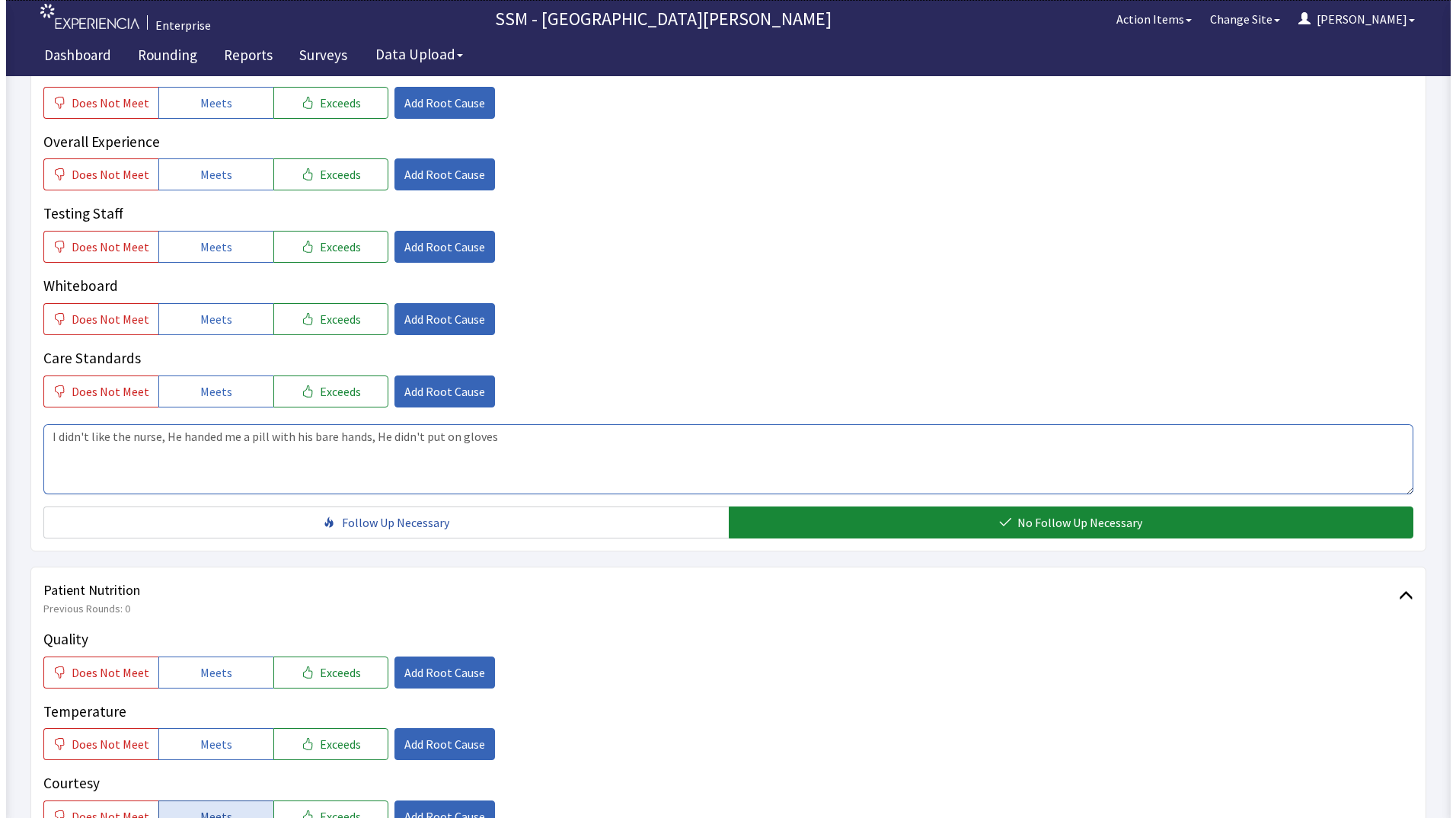
scroll to position [0, 0]
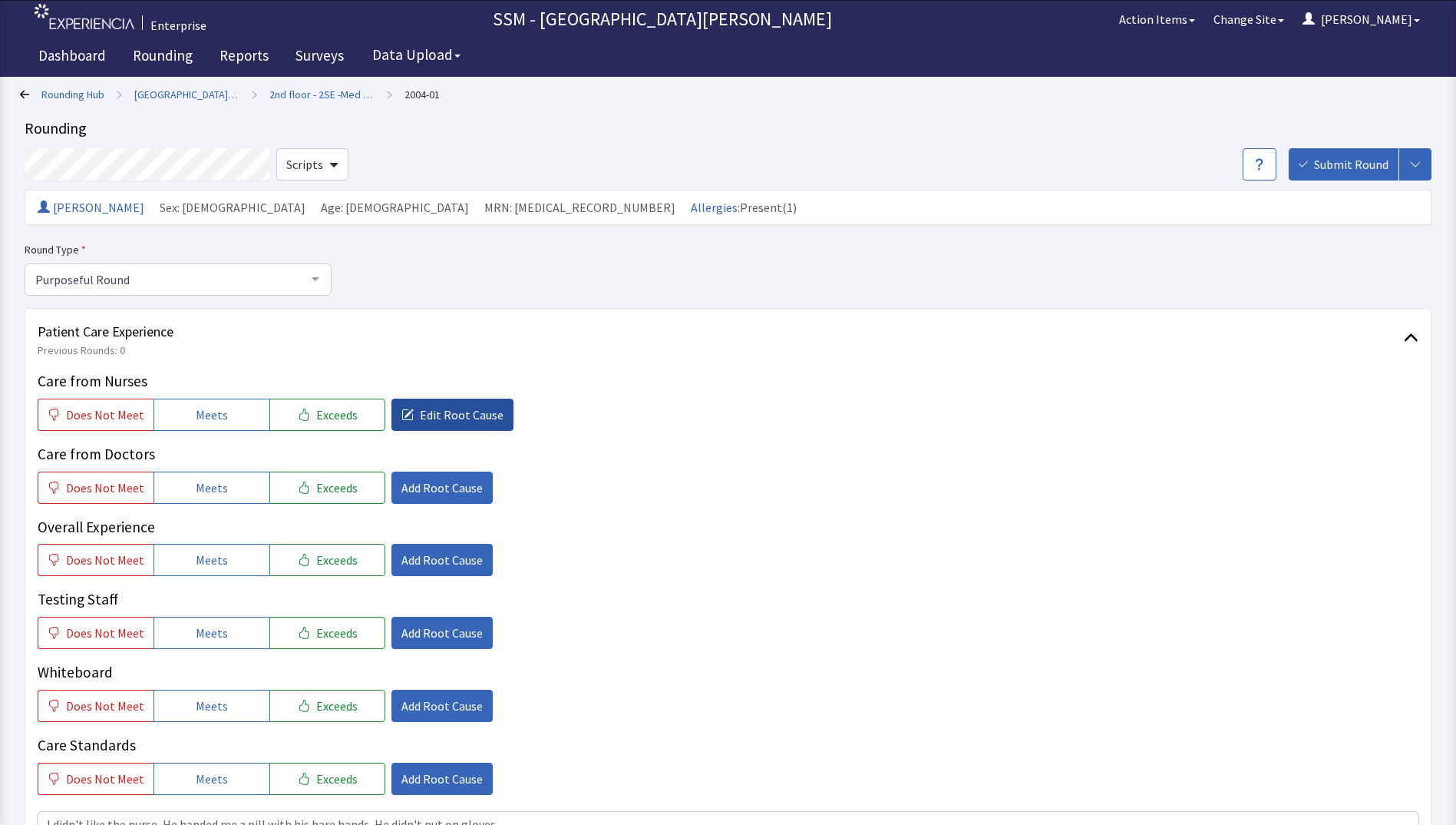
click at [420, 414] on span "Edit Root Cause" at bounding box center [461, 414] width 84 height 18
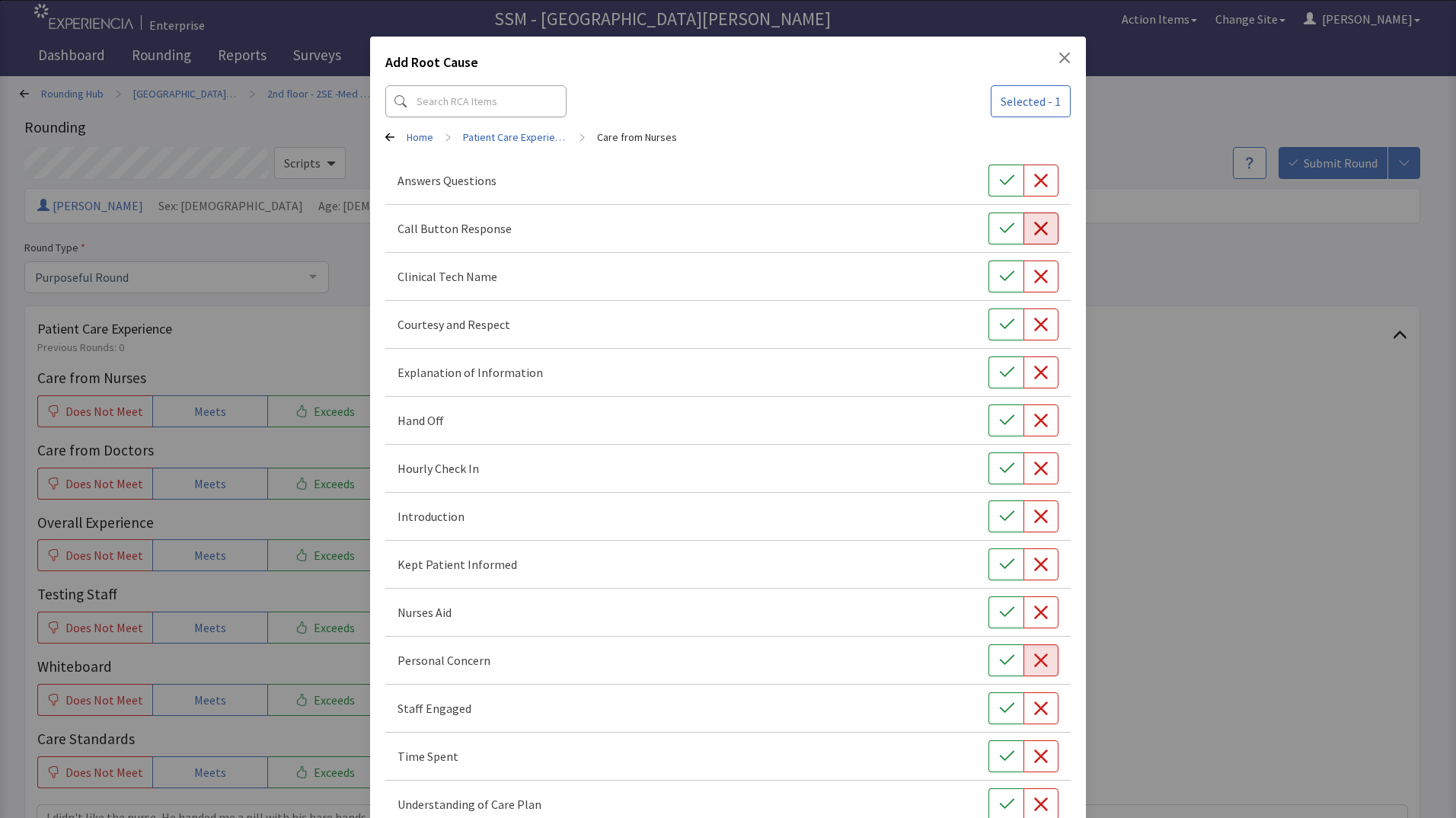
click at [1034, 234] on icon "button" at bounding box center [1041, 228] width 13 height 13
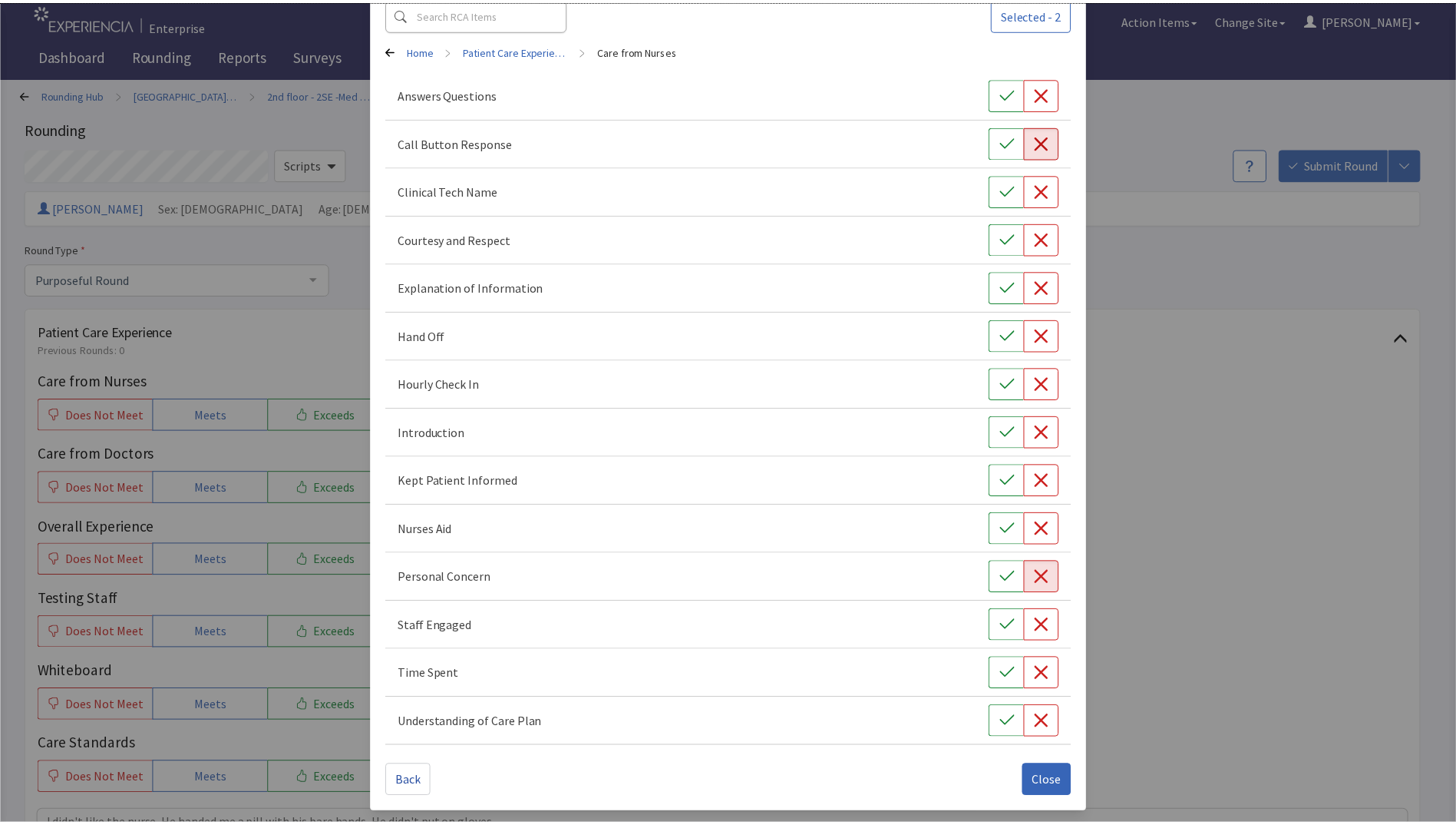
scroll to position [90, 0]
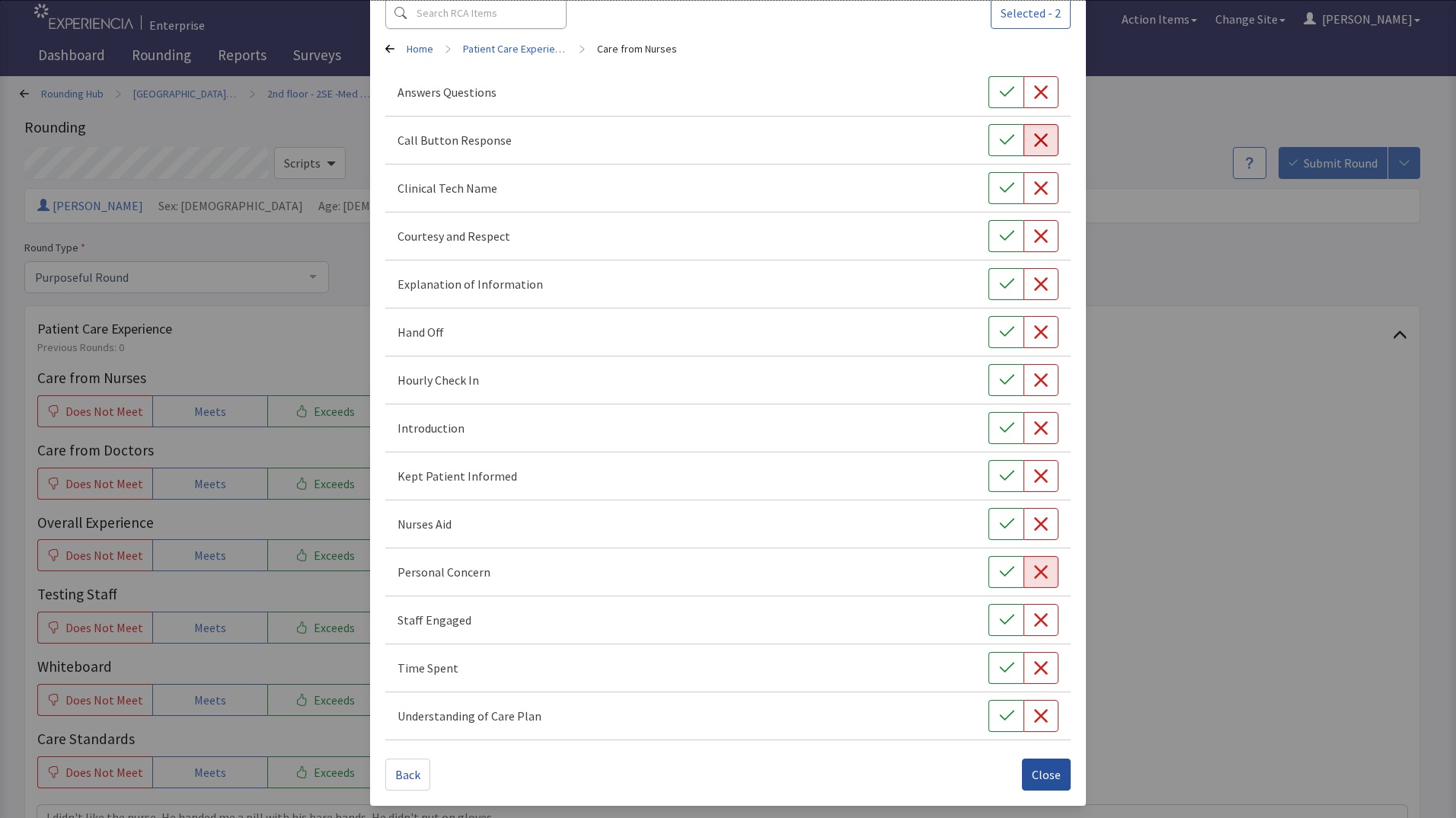
click at [1050, 771] on span "Close" at bounding box center [1046, 774] width 29 height 18
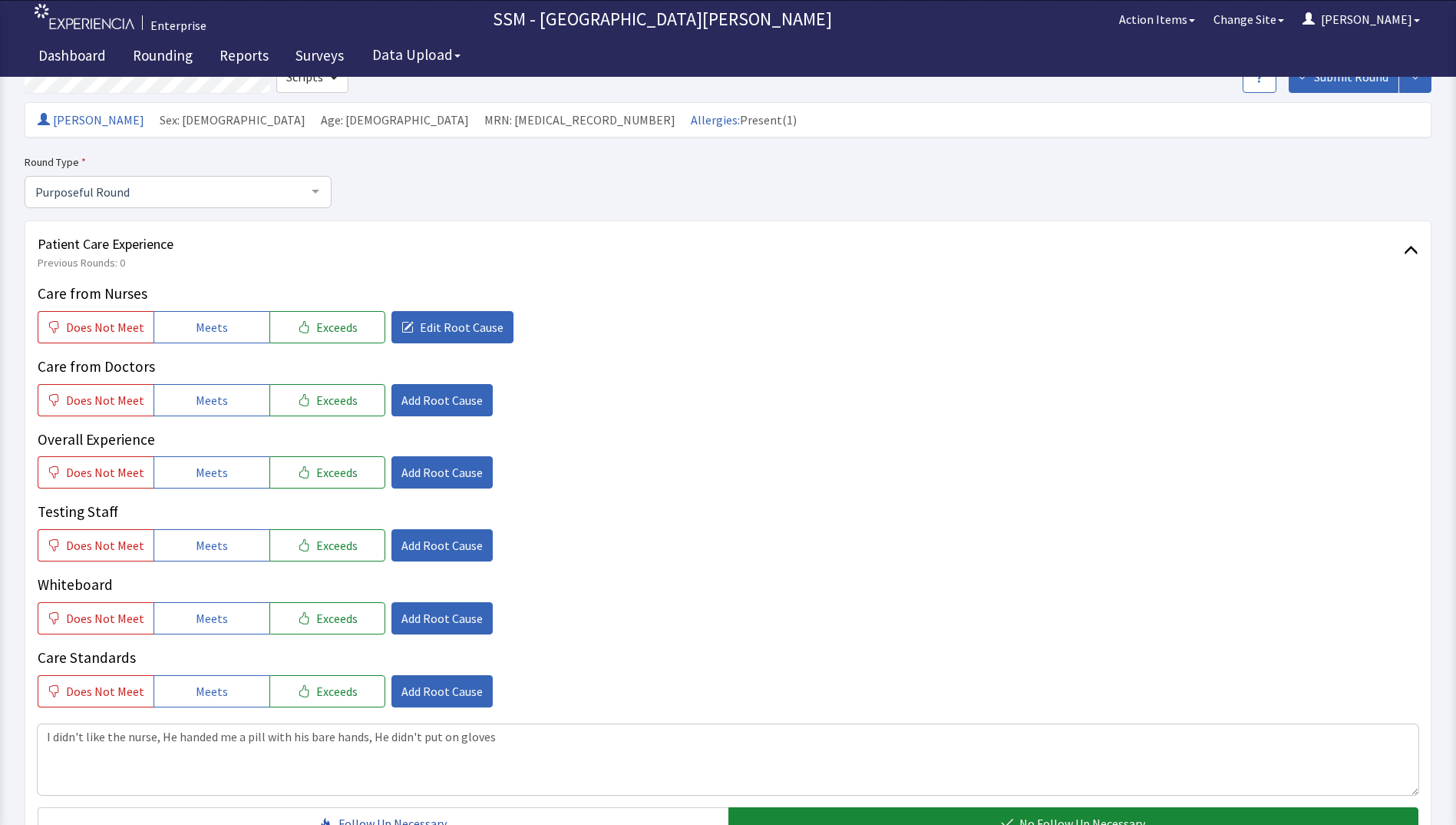
scroll to position [461, 0]
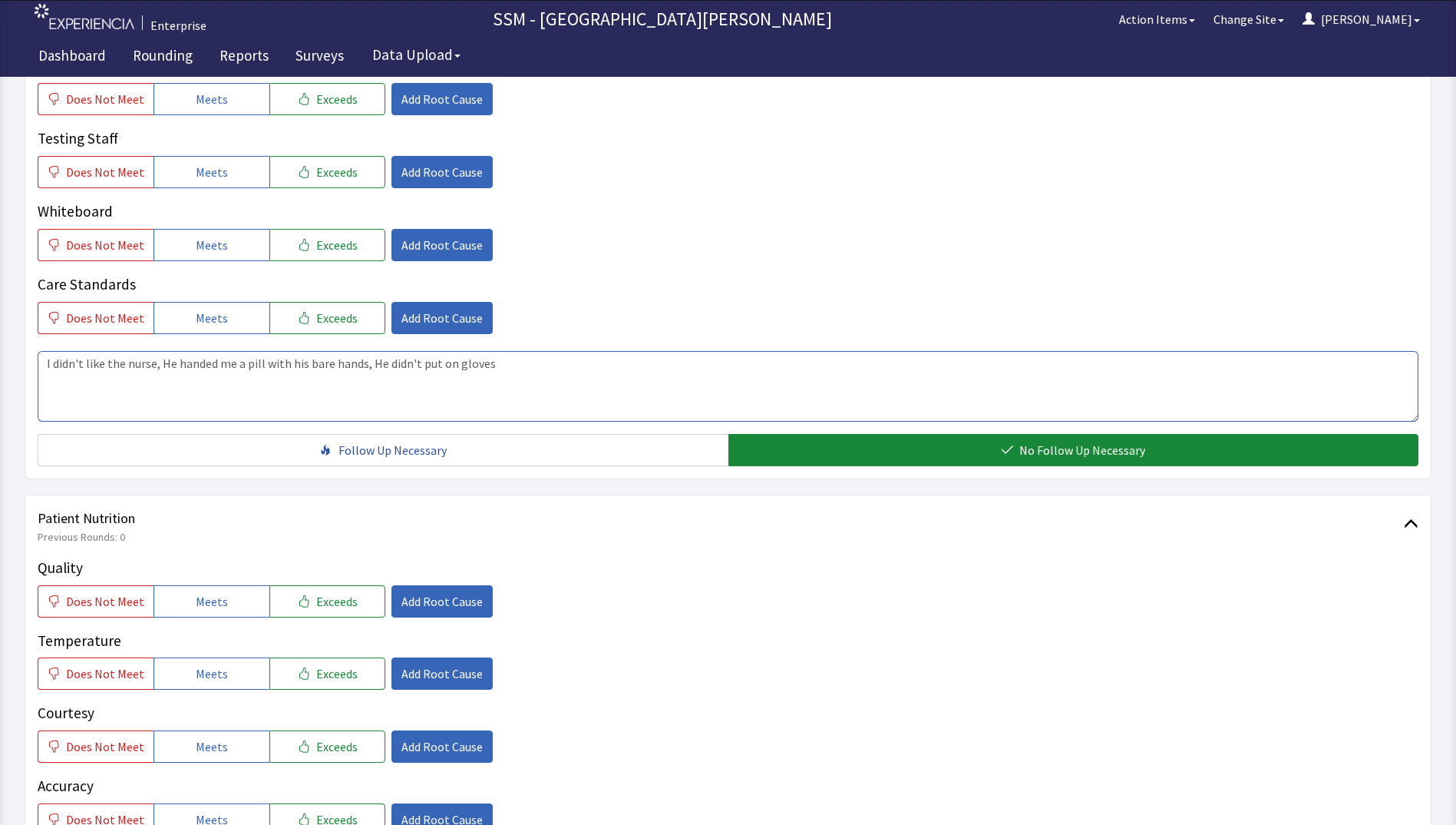
click at [512, 369] on textarea "I didn't like the nurse, He handed me a pill with his bare hands, He didn't put…" at bounding box center [728, 385] width 1381 height 70
click at [491, 363] on textarea "I didn't like the nurse, He handed me a pill with his bare hands, He didn't put…" at bounding box center [728, 385] width 1381 height 70
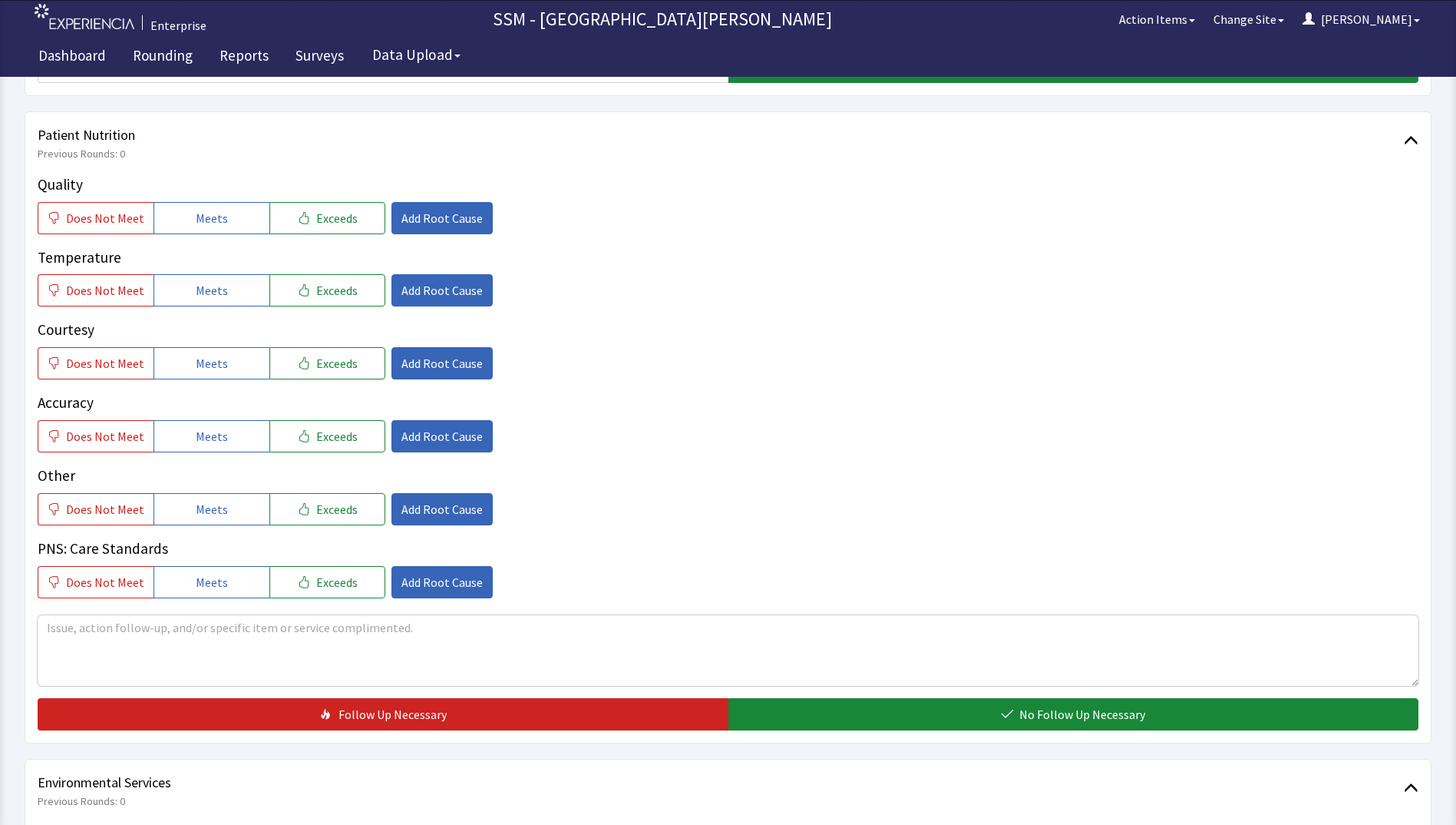
scroll to position [844, 0]
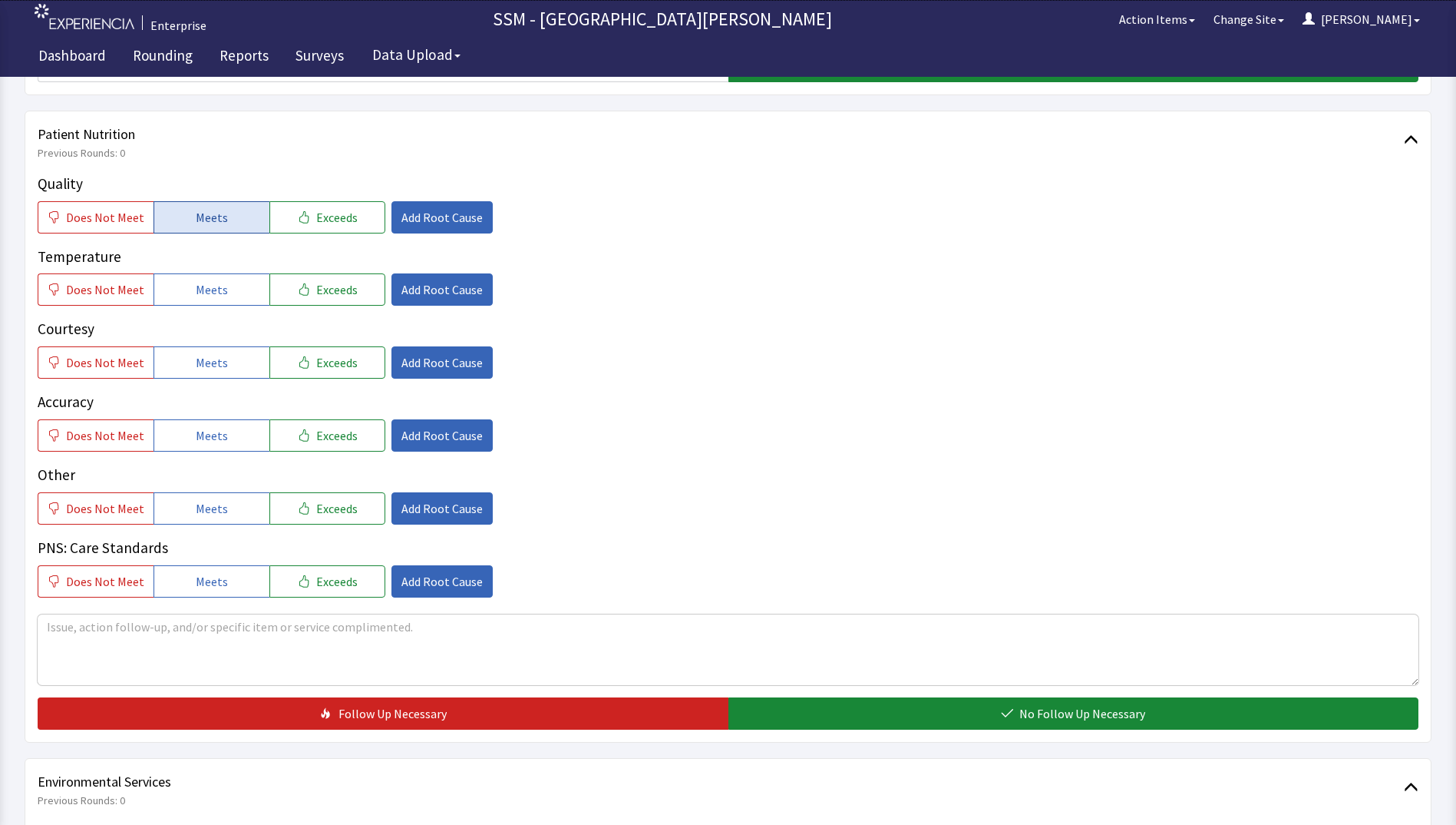
type textarea "I didn't like the nurse, He handed me a pill with his bare hands, He didn't put…"
click at [204, 217] on span "Meets" at bounding box center [211, 217] width 32 height 18
click at [235, 288] on button "Meets" at bounding box center [212, 289] width 115 height 32
click at [237, 361] on button "Meets" at bounding box center [212, 362] width 115 height 32
click at [221, 438] on button "Meets" at bounding box center [212, 434] width 115 height 32
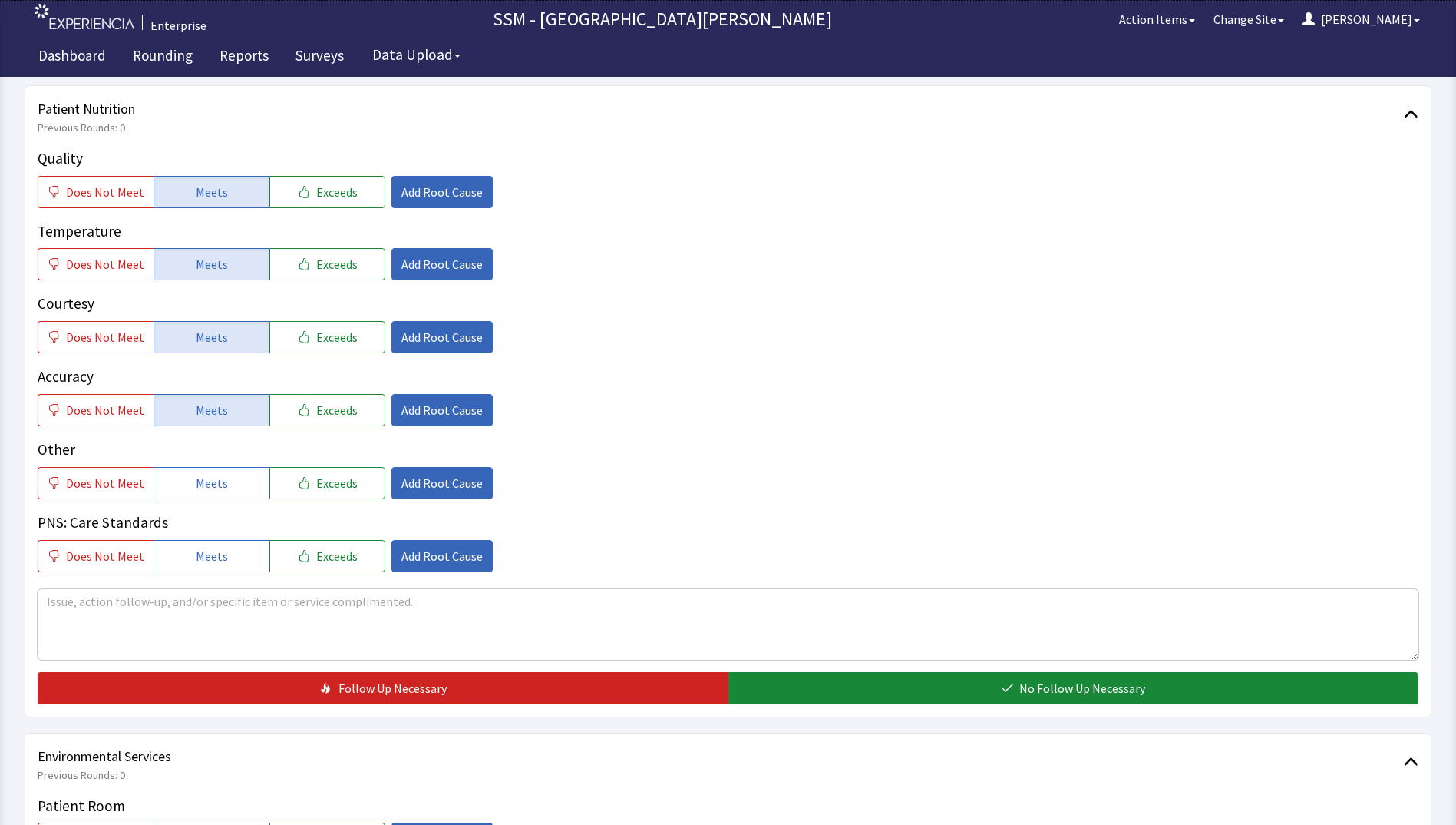
scroll to position [998, 0]
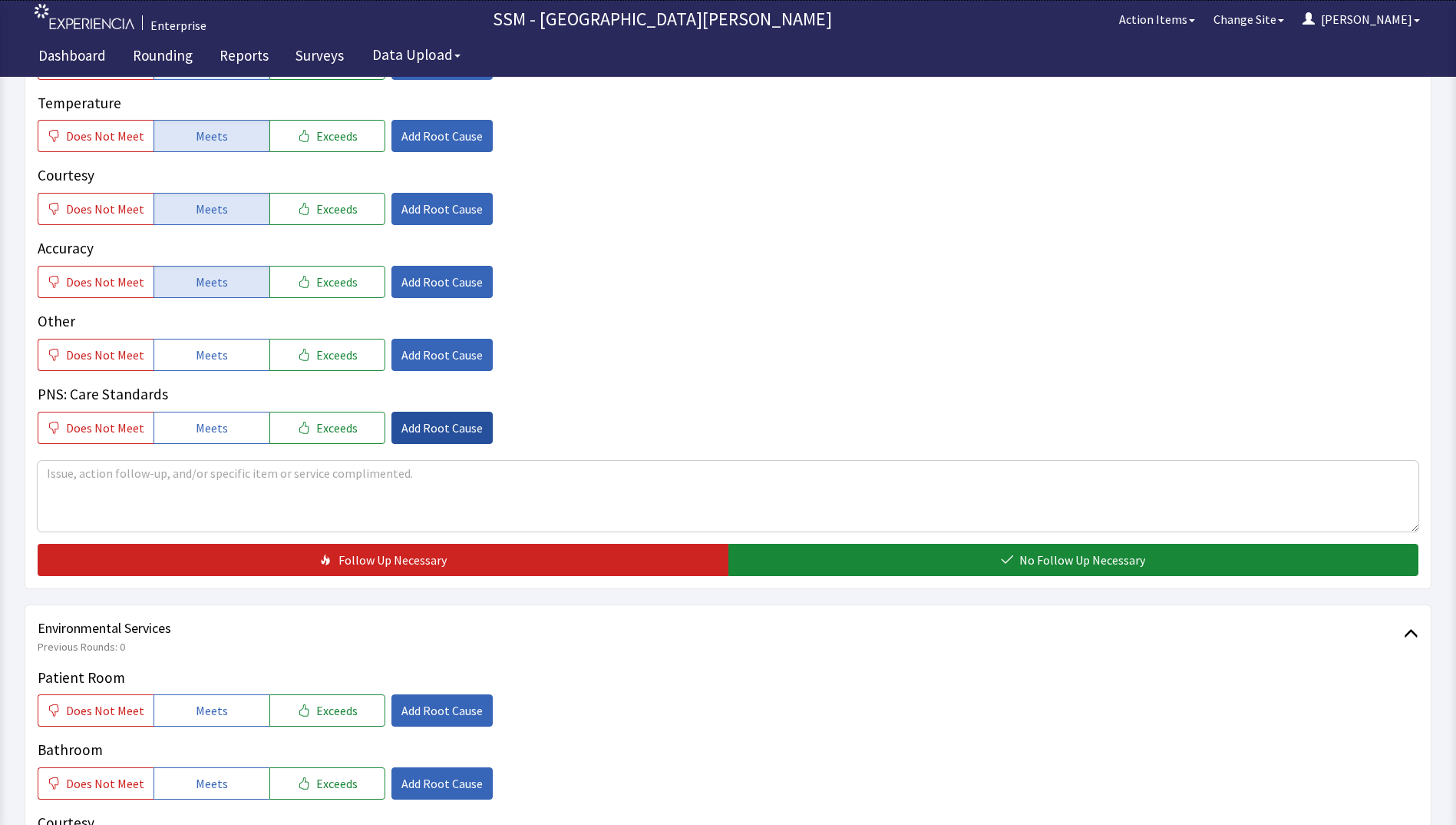
click at [448, 433] on span "Add Root Cause" at bounding box center [442, 427] width 82 height 18
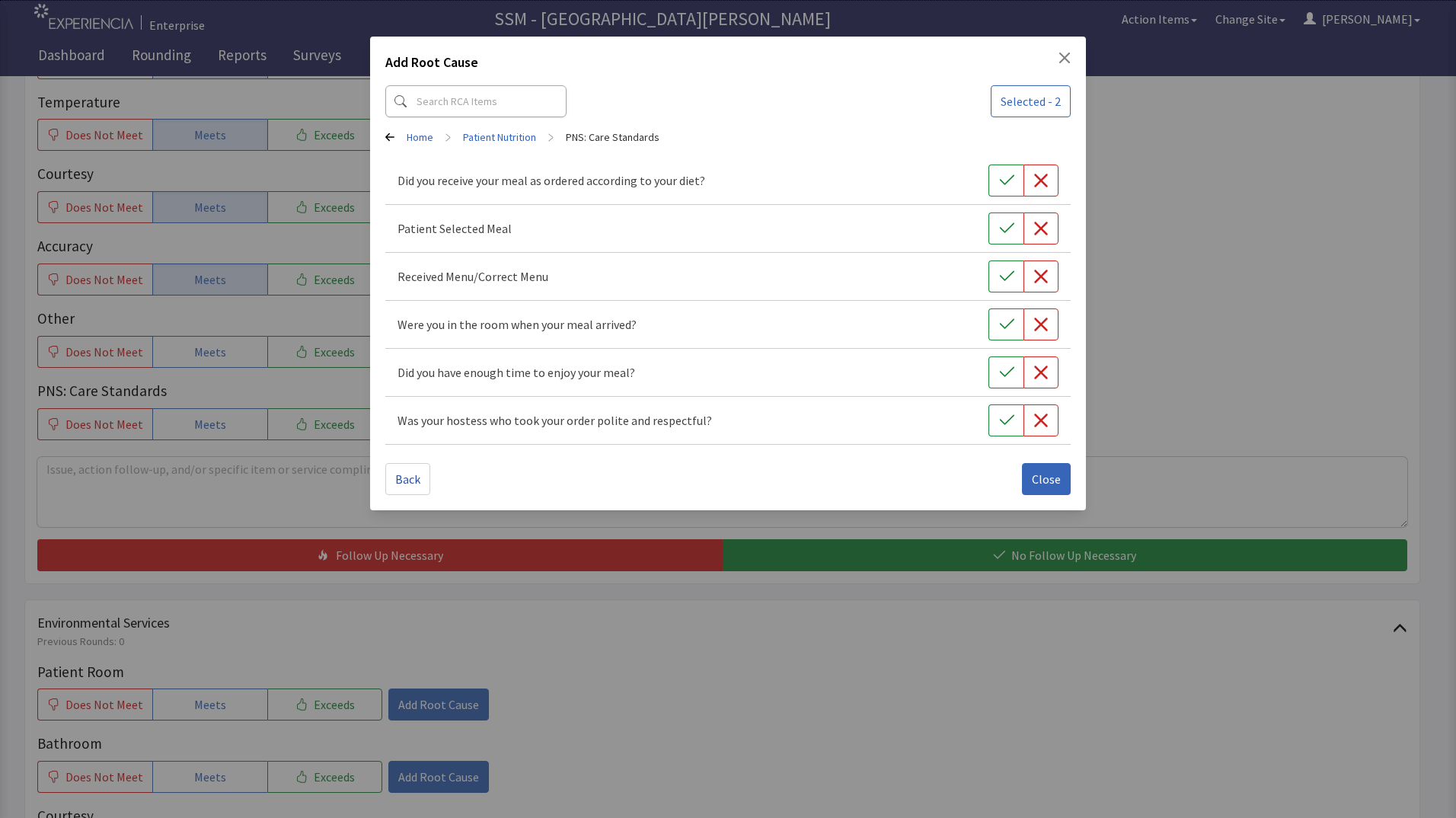
click at [291, 507] on div "Add Root Cause Selected - 2 Home > Patient Nutrition > PNS: Care Standards Did …" at bounding box center [728, 409] width 1456 height 818
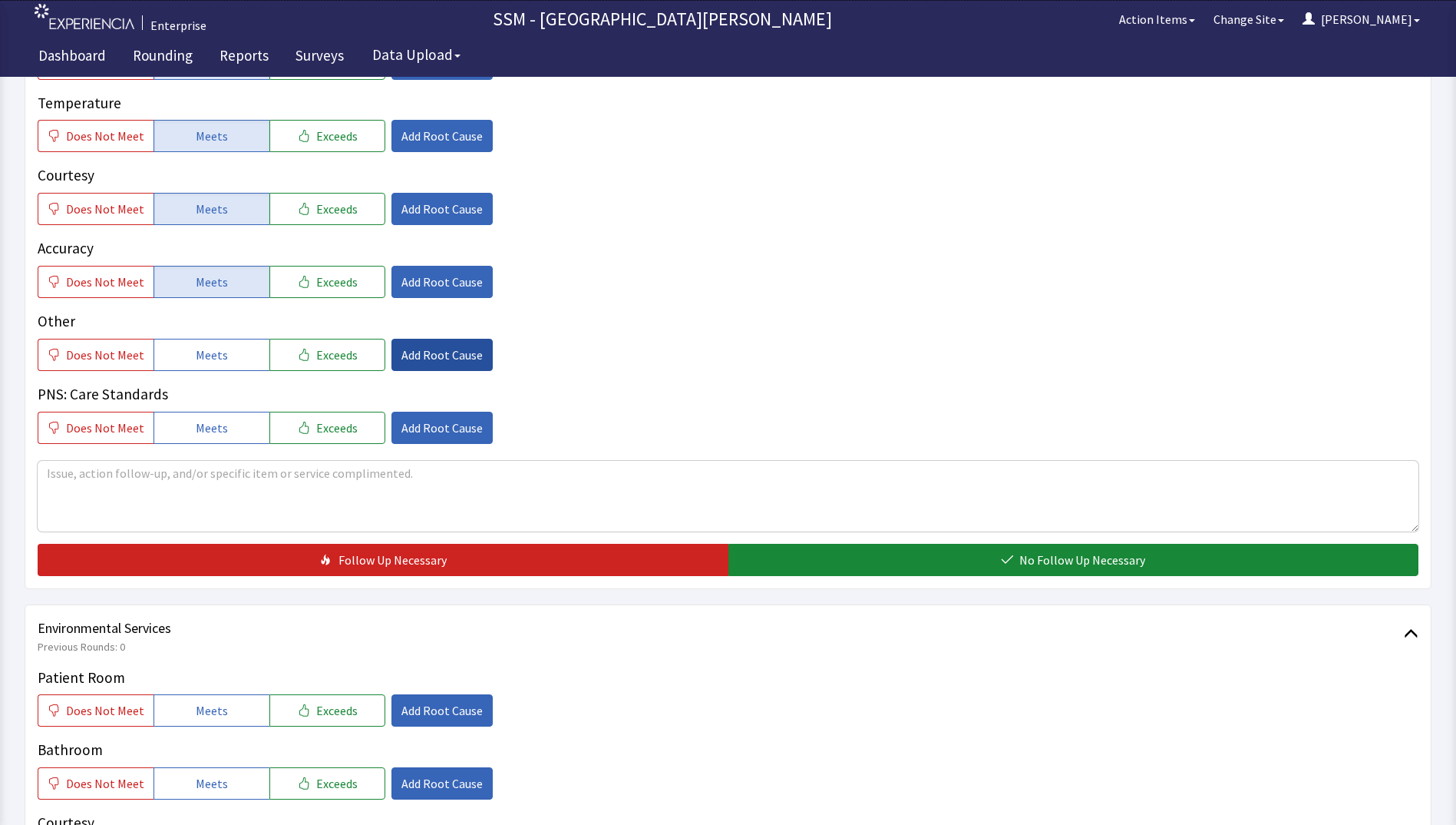
click at [405, 356] on span "Add Root Cause" at bounding box center [442, 354] width 82 height 18
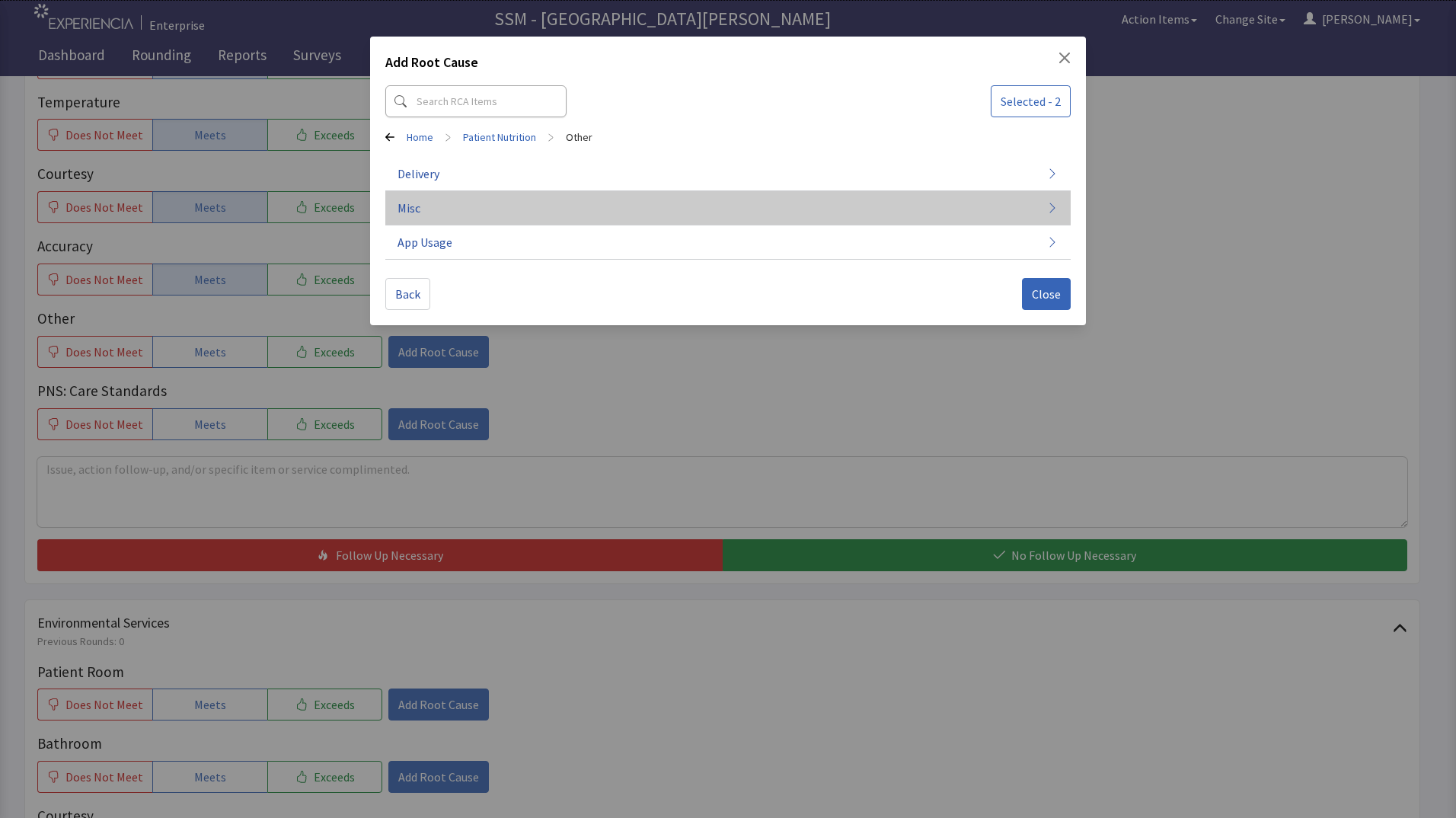
click at [550, 211] on button "Misc" at bounding box center [728, 208] width 686 height 34
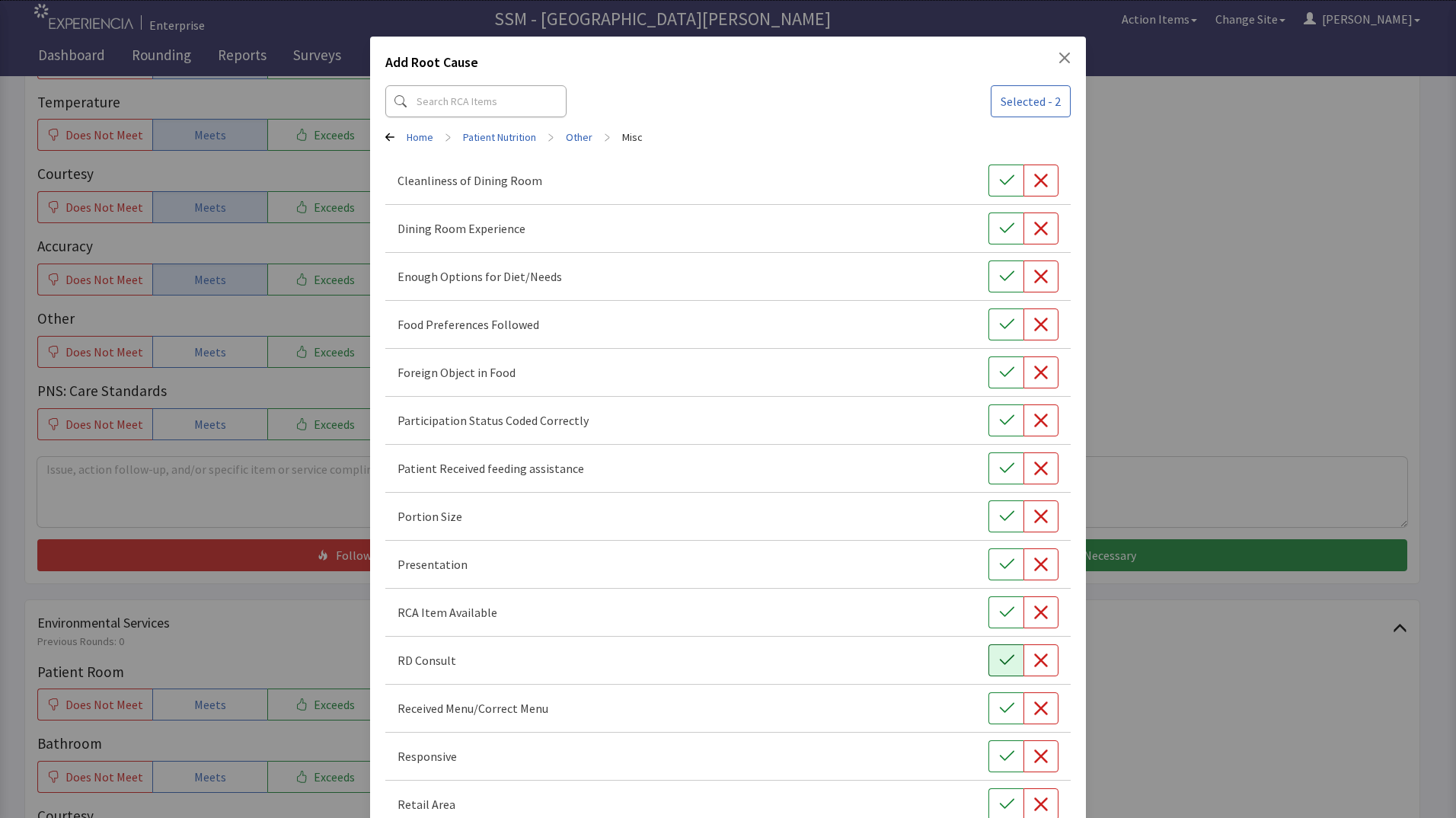
click at [999, 658] on icon "button" at bounding box center [1006, 661] width 15 height 15
click at [1235, 423] on div "Add Root Cause Selected - 3 Home > Patient Nutrition > Other > Misc Cleanliness…" at bounding box center [728, 452] width 1456 height 906
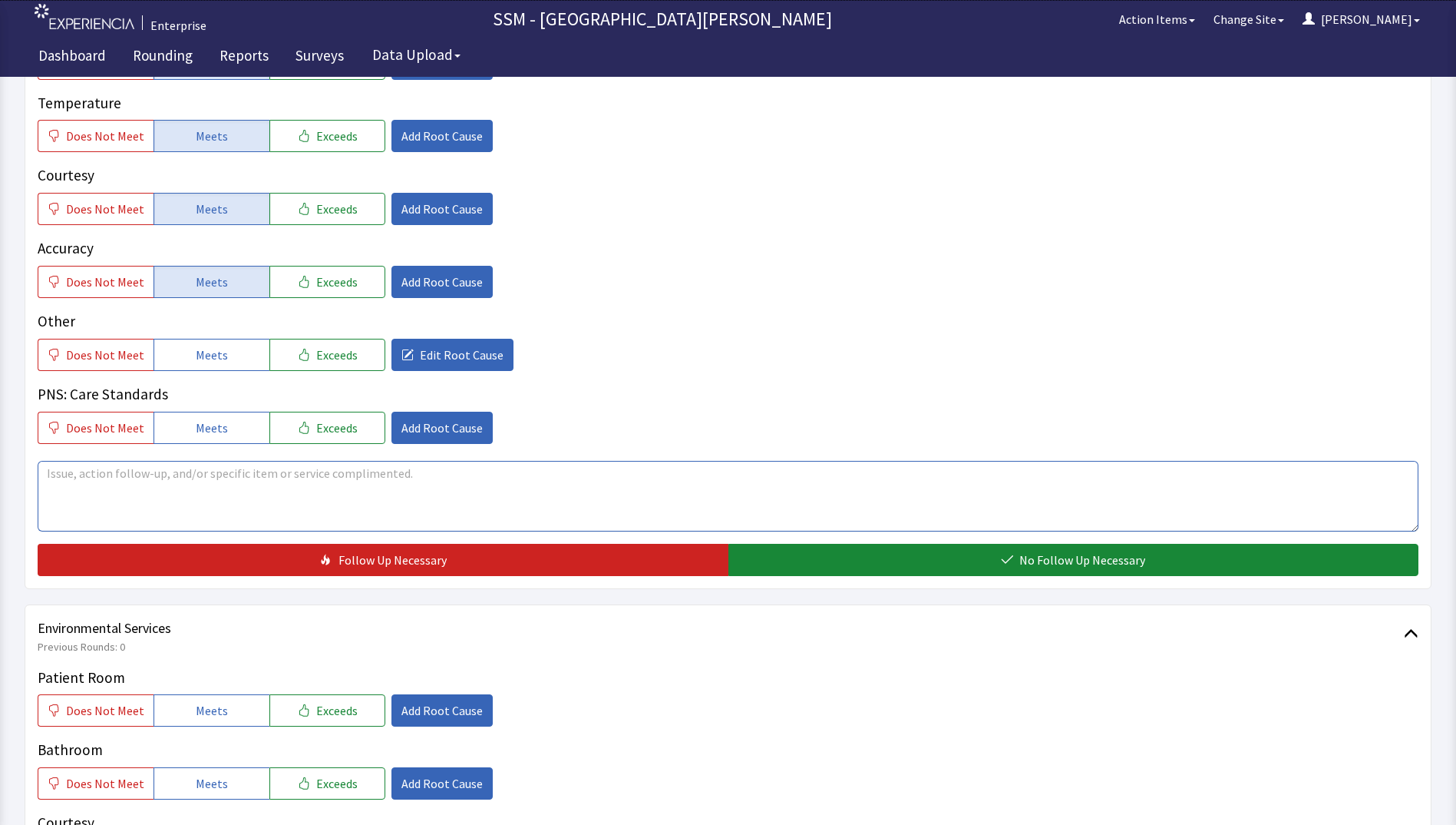
click at [110, 487] on textarea at bounding box center [728, 496] width 1381 height 70
type textarea "pateint ask for Ensure"
click at [188, 489] on textarea "pateint ask for Ensure" at bounding box center [728, 496] width 1381 height 70
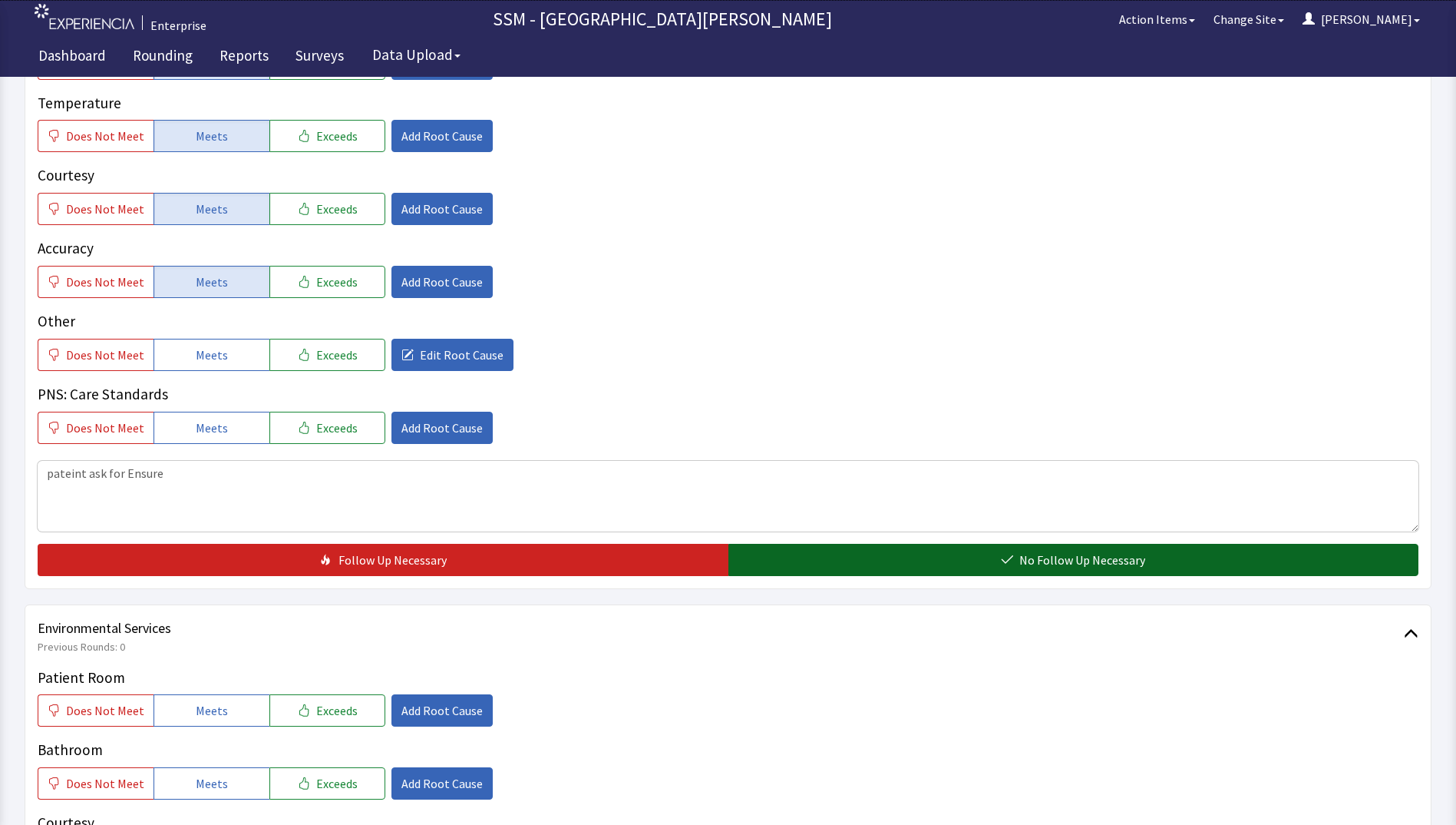
click at [841, 551] on button "No Follow Up Necessary" at bounding box center [1074, 559] width 691 height 32
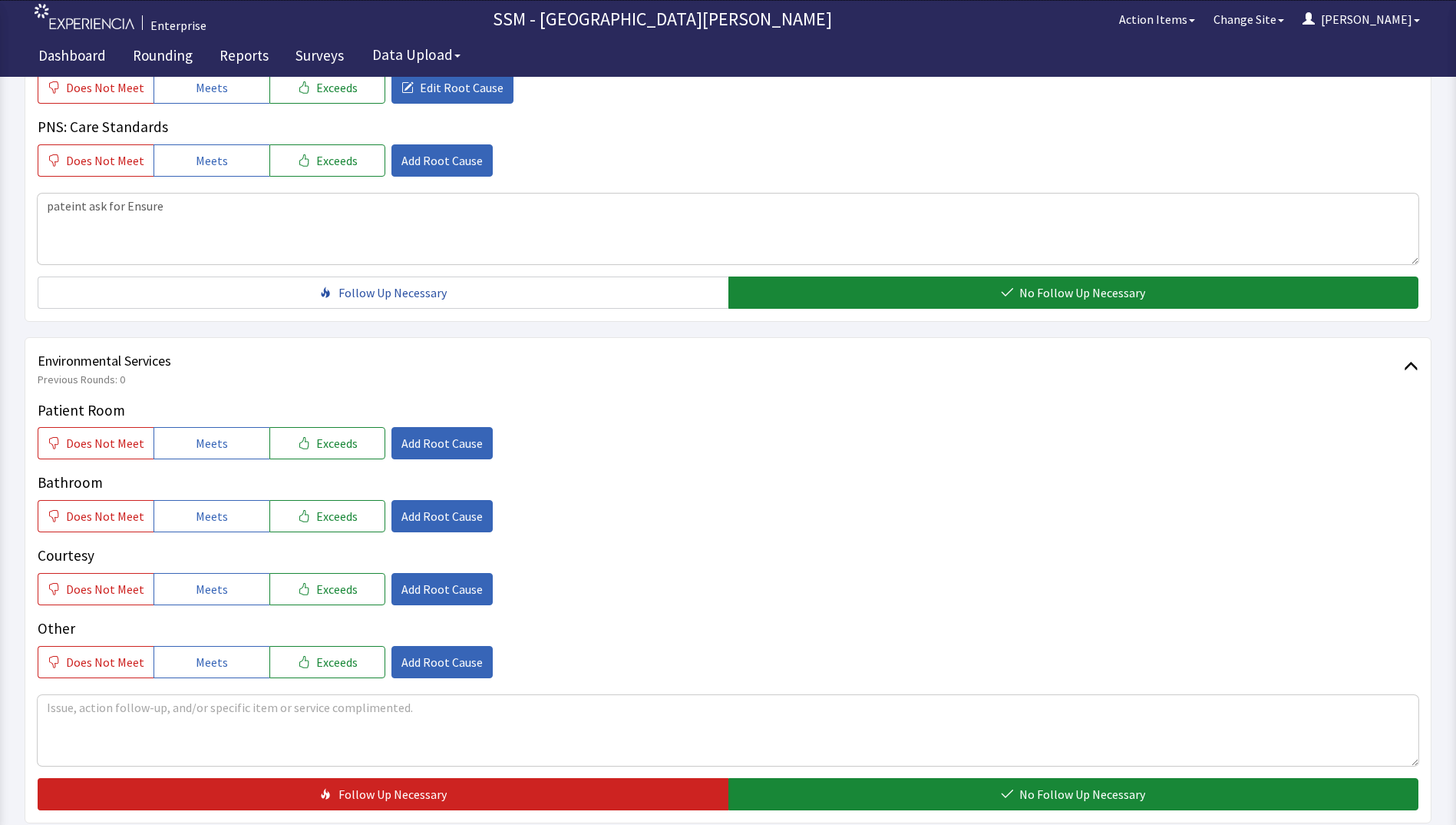
scroll to position [1413, 0]
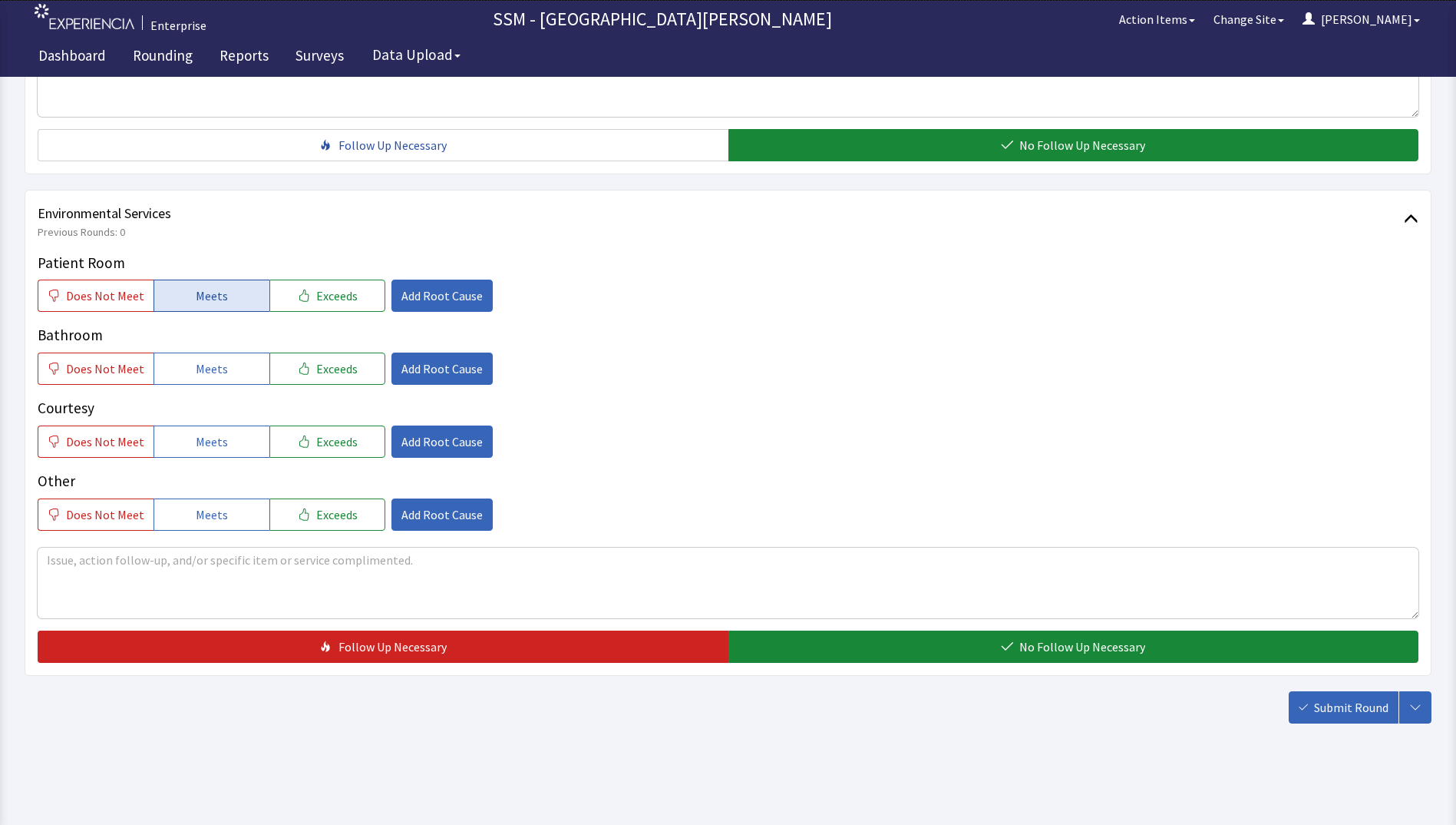
click at [218, 293] on span "Meets" at bounding box center [211, 295] width 32 height 18
click at [214, 372] on span "Meets" at bounding box center [211, 368] width 32 height 18
click at [221, 442] on button "Meets" at bounding box center [212, 441] width 115 height 32
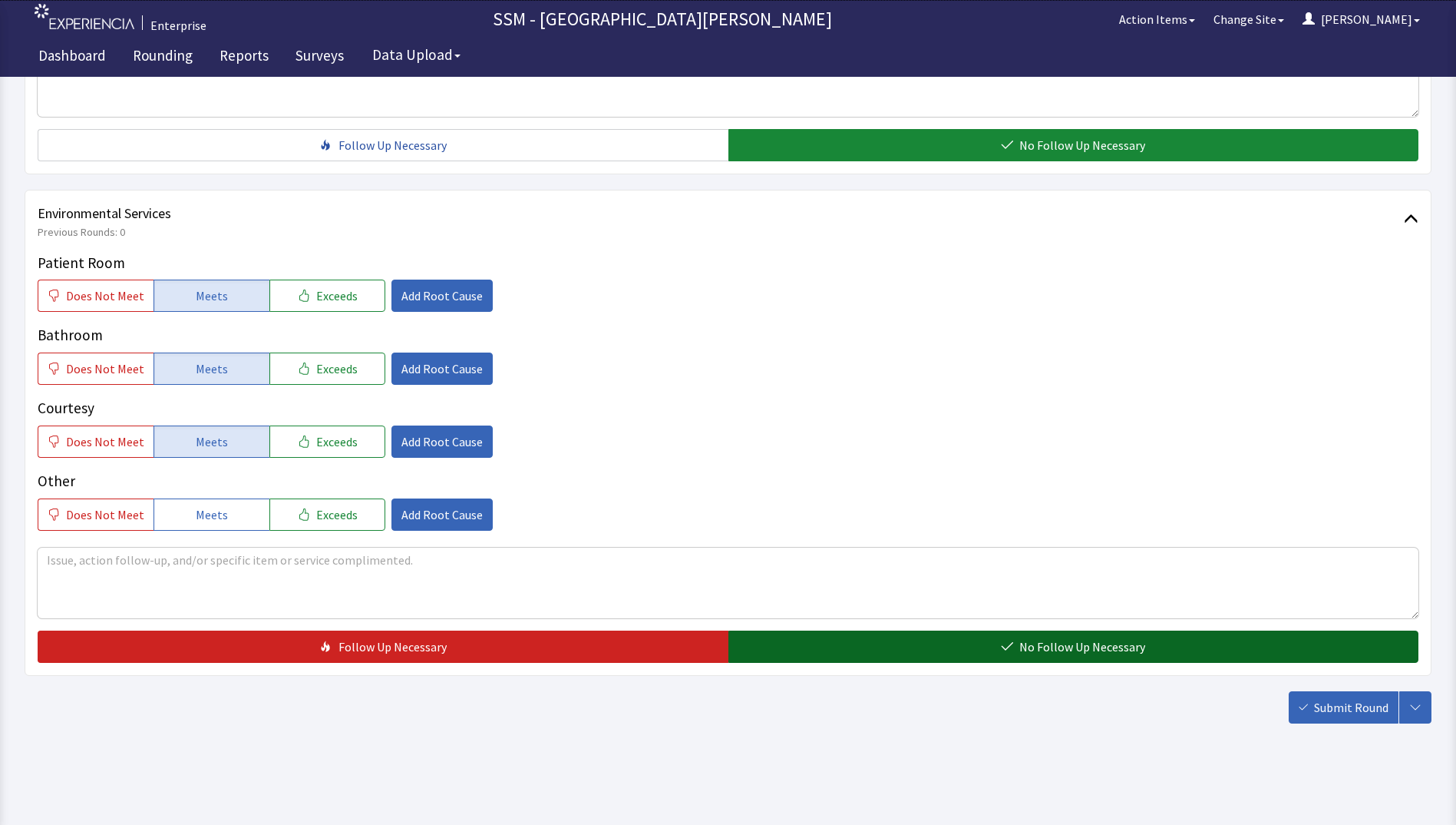
click at [867, 635] on button "No Follow Up Necessary" at bounding box center [1074, 646] width 691 height 32
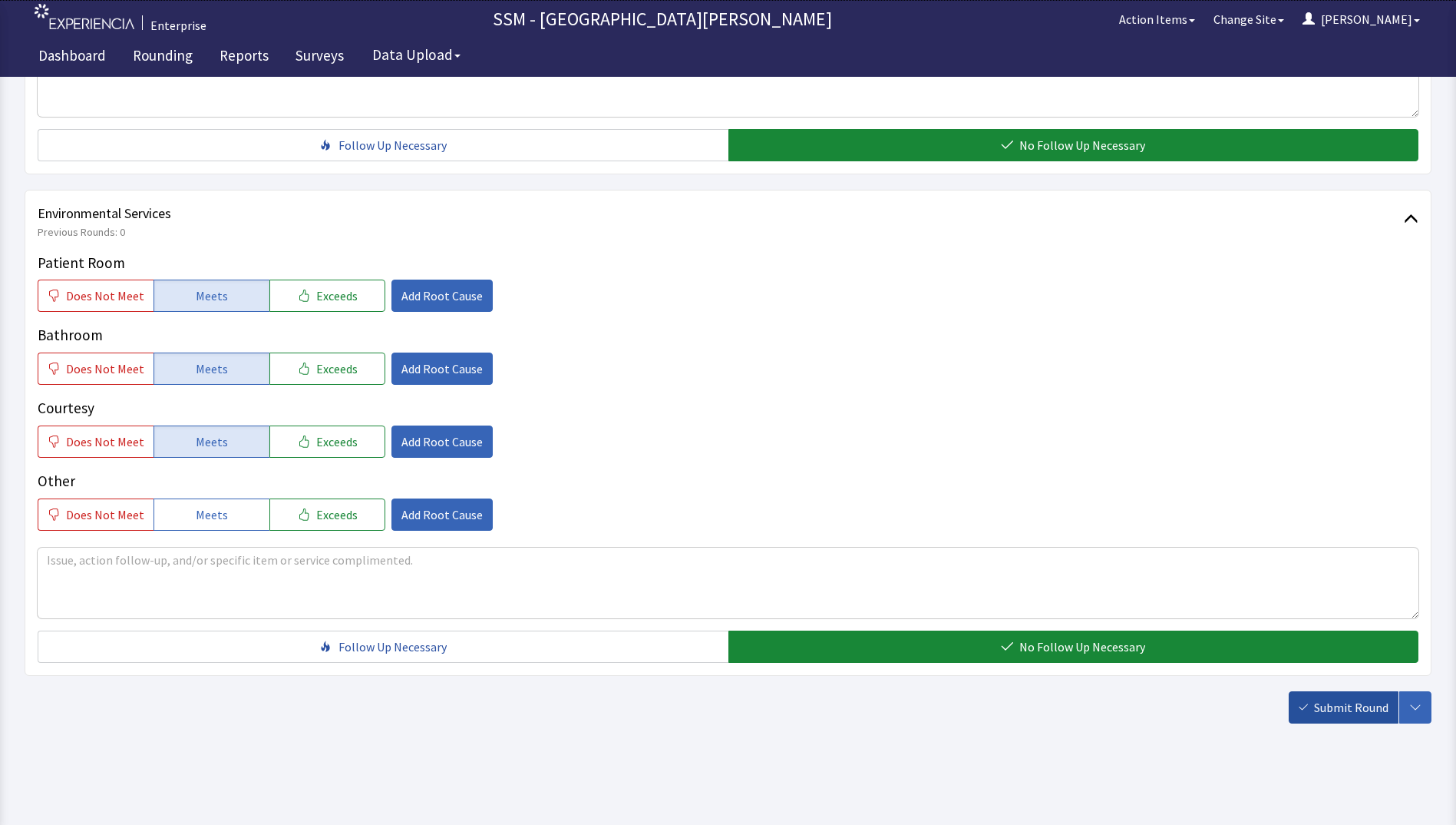
click at [1323, 704] on span "Submit Round" at bounding box center [1350, 707] width 74 height 18
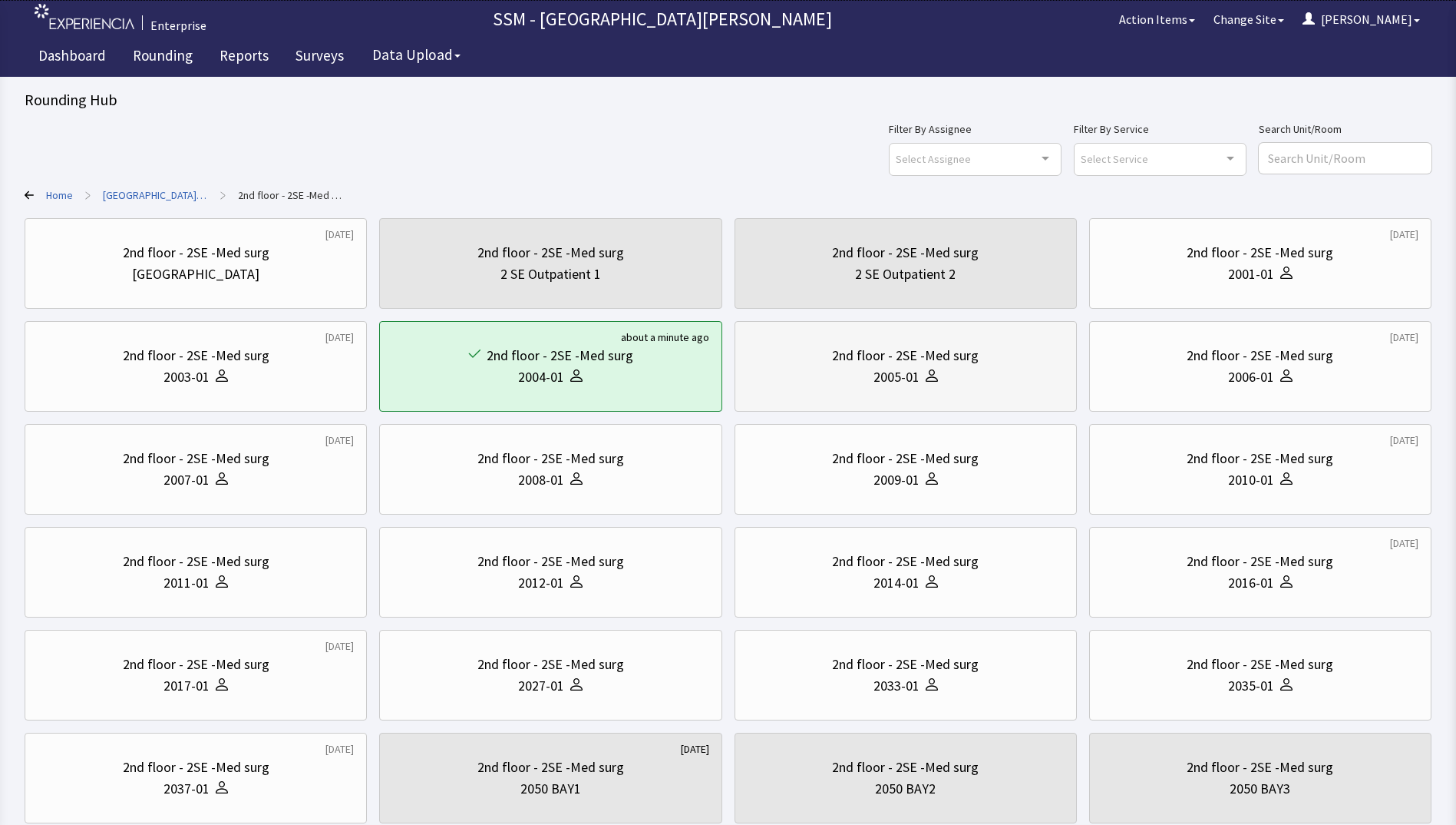
click at [936, 397] on div "2nd floor - 2SE -Med surg 2005-01" at bounding box center [906, 366] width 317 height 74
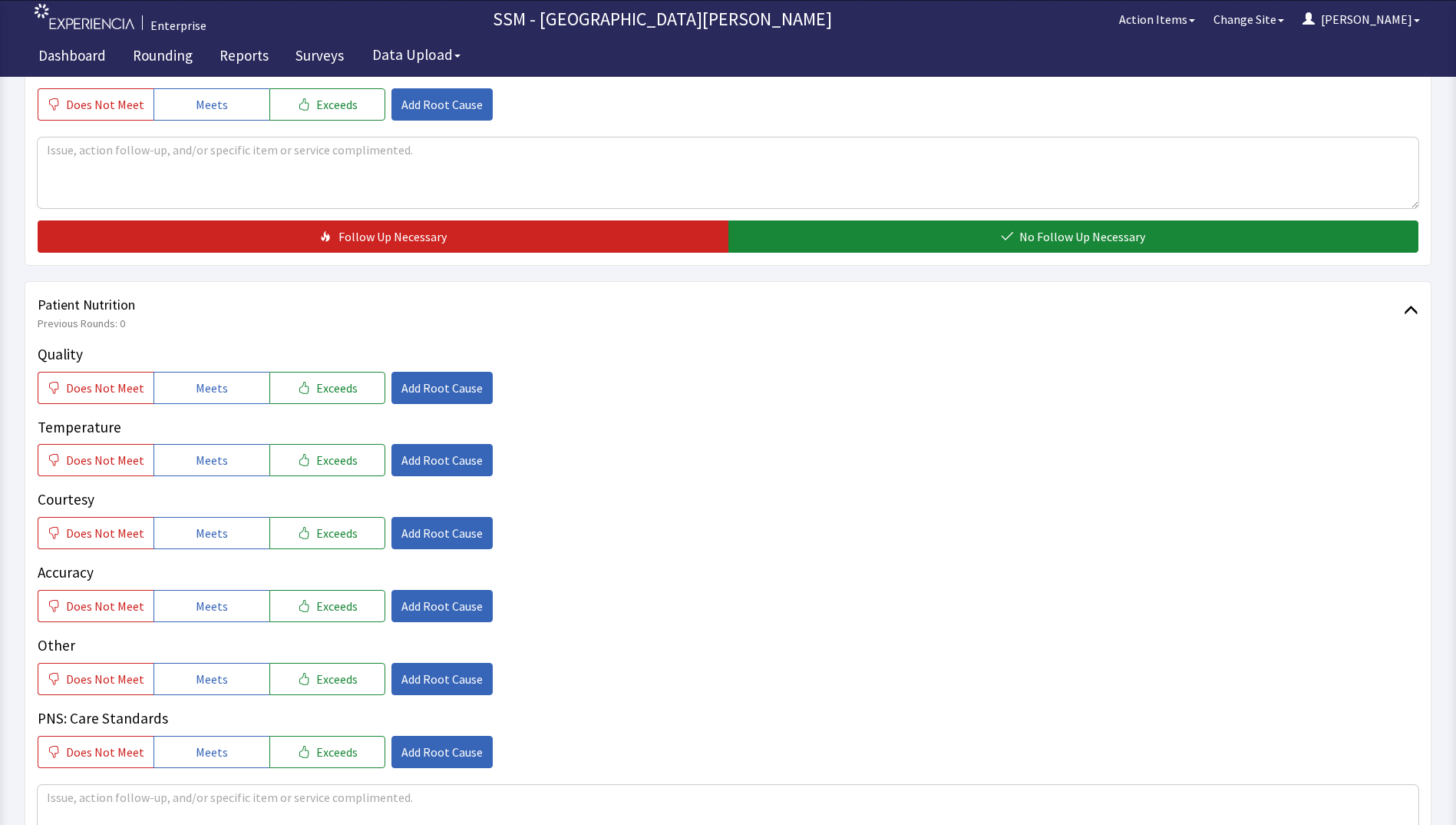
scroll to position [768, 0]
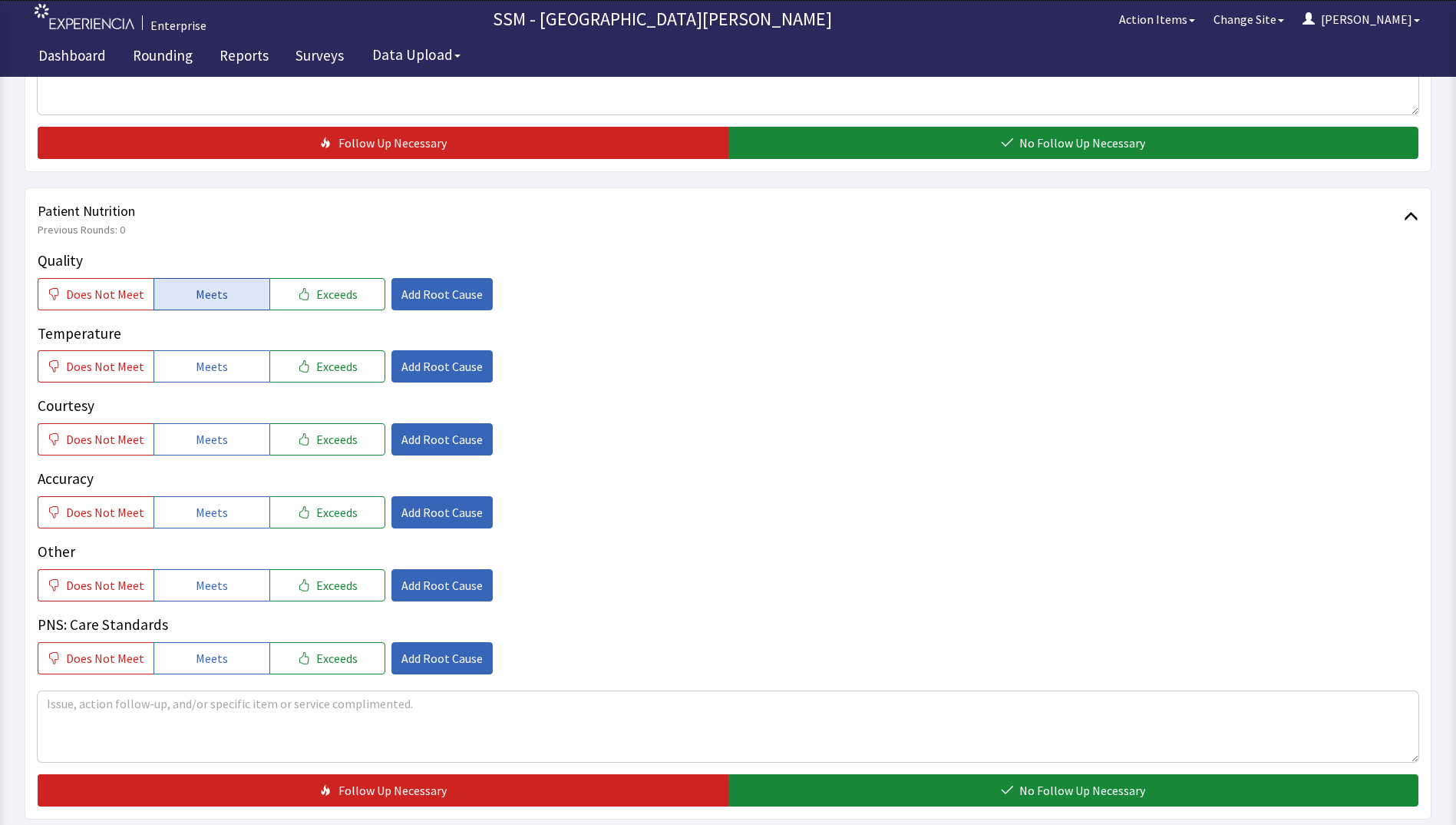
click at [195, 296] on span "Meets" at bounding box center [211, 294] width 32 height 18
click at [214, 366] on span "Meets" at bounding box center [211, 366] width 32 height 18
click at [226, 438] on button "Meets" at bounding box center [212, 438] width 115 height 32
click at [221, 510] on button "Meets" at bounding box center [212, 511] width 115 height 32
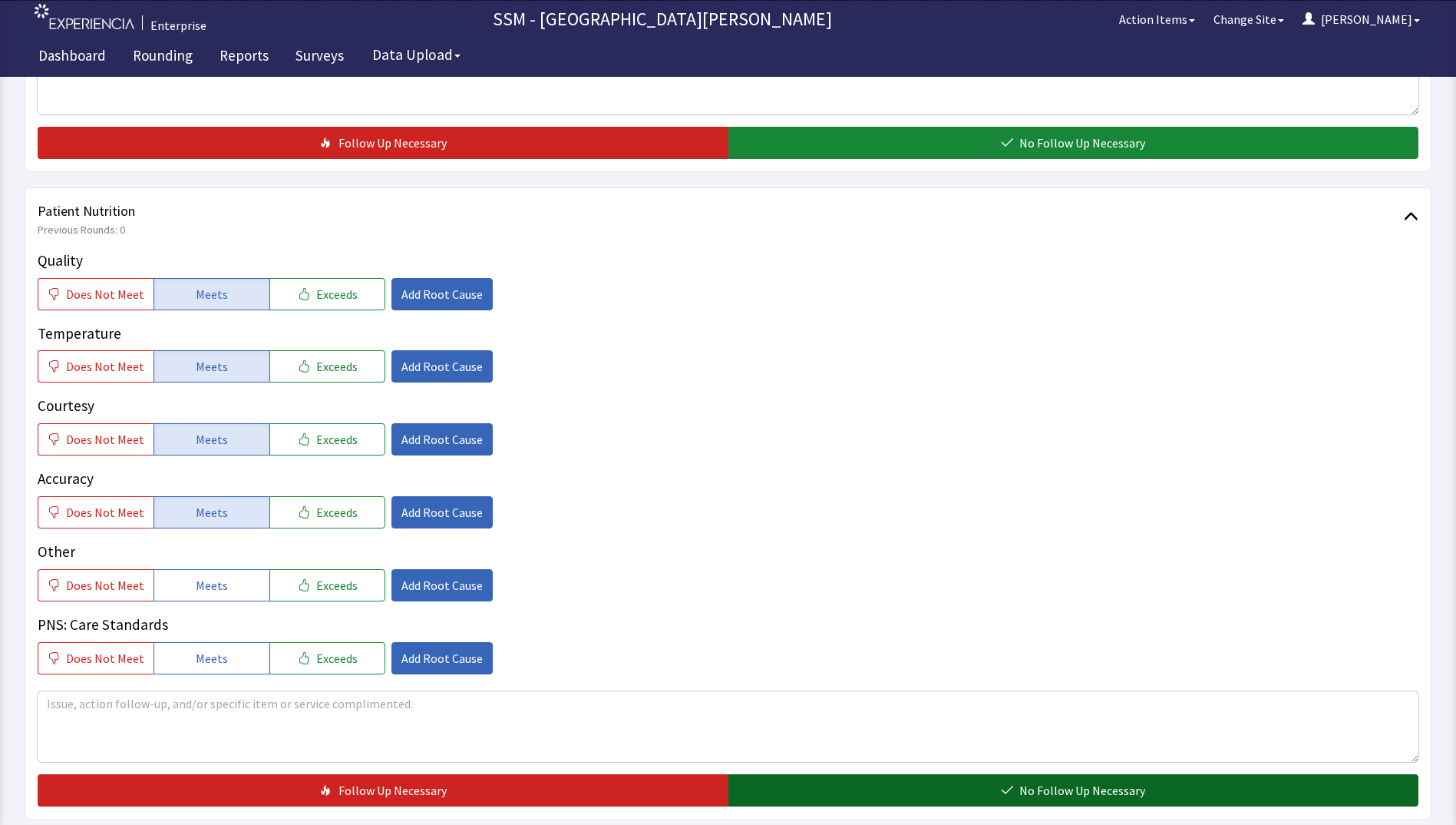
click at [987, 786] on button "No Follow Up Necessary" at bounding box center [1074, 789] width 691 height 32
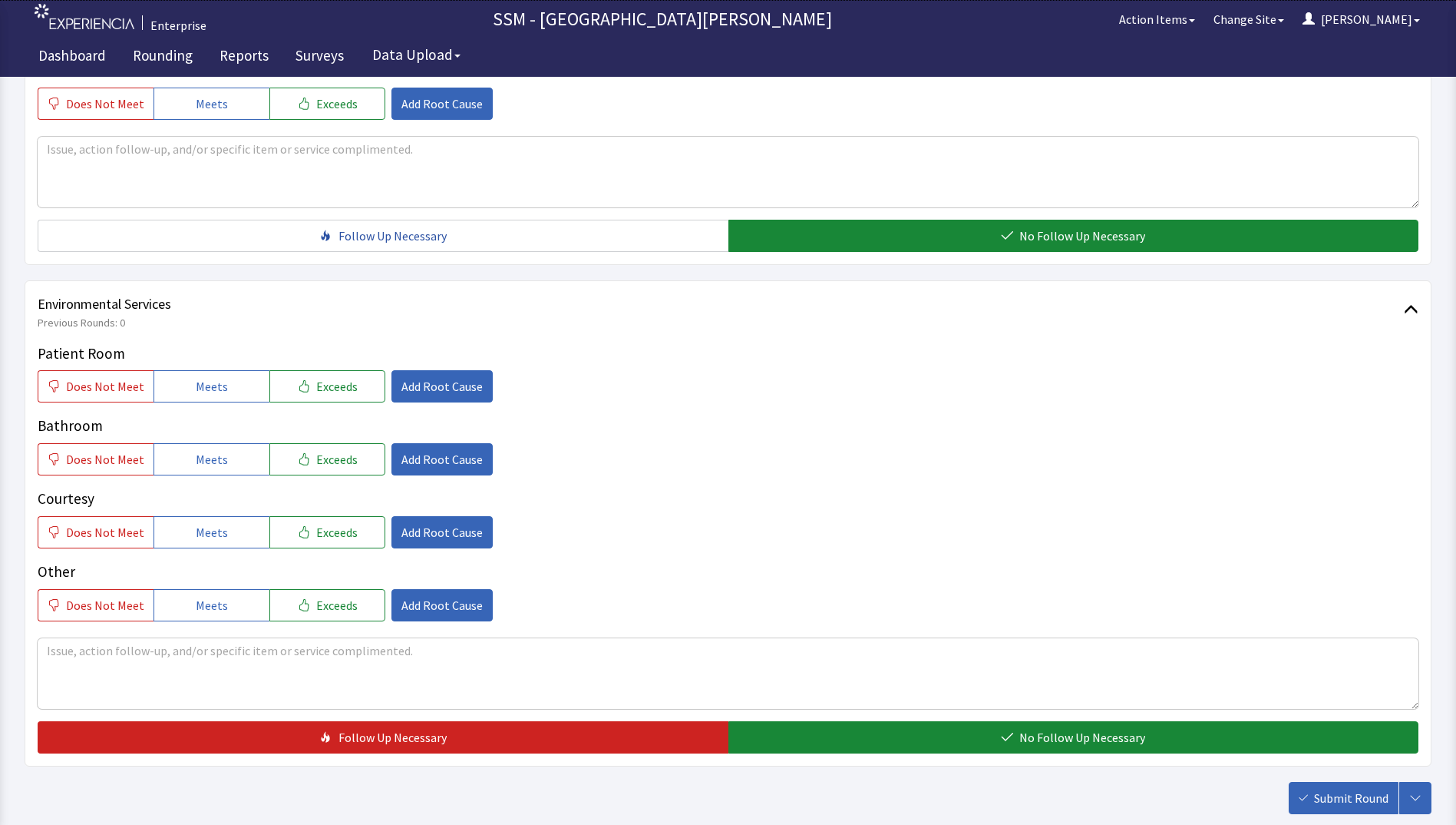
scroll to position [1382, 0]
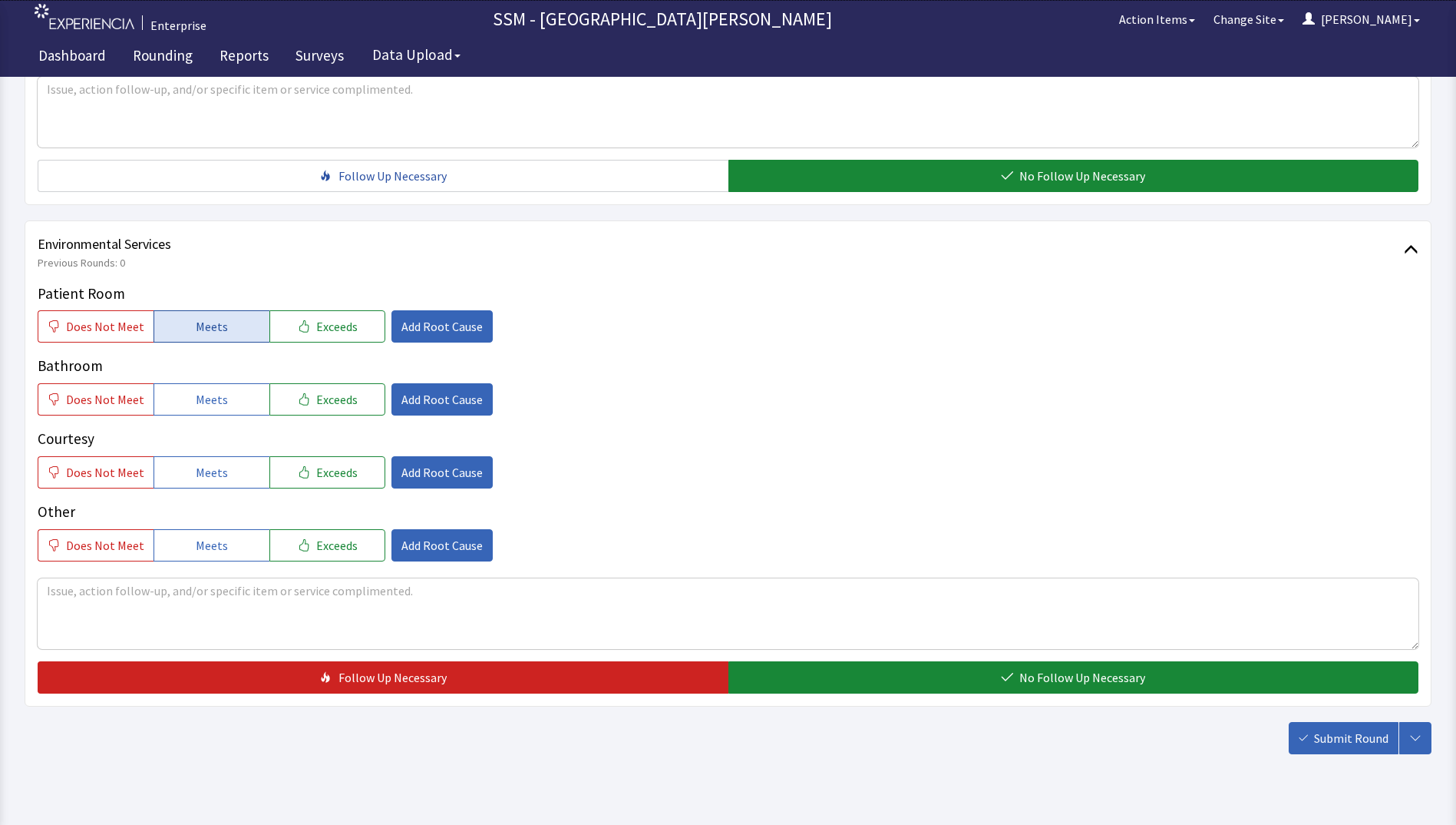
click at [192, 337] on button "Meets" at bounding box center [212, 325] width 115 height 32
click at [190, 399] on button "Meets" at bounding box center [212, 399] width 115 height 32
click at [196, 468] on span "Meets" at bounding box center [211, 472] width 32 height 18
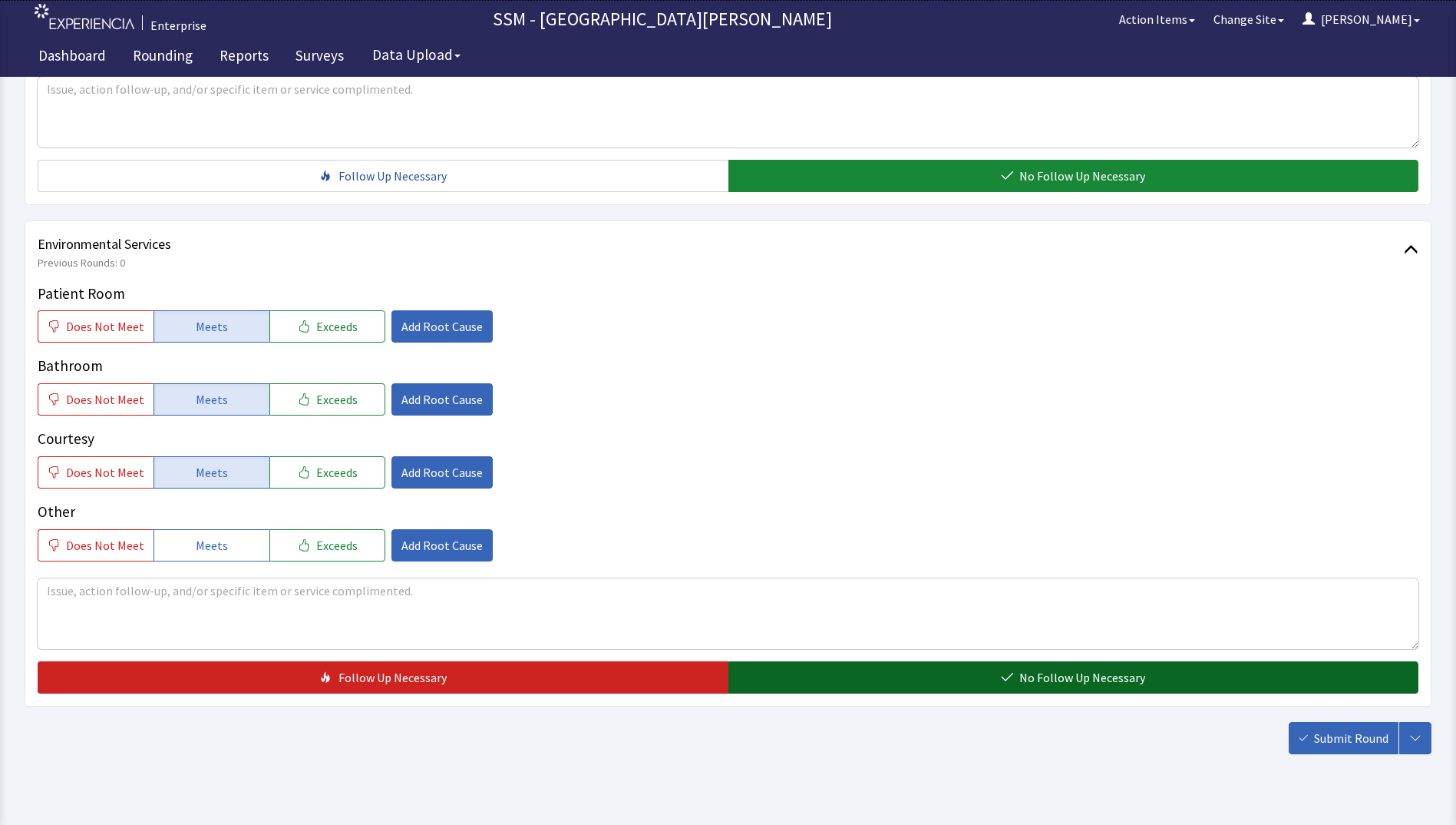
click at [790, 672] on button "No Follow Up Necessary" at bounding box center [1074, 677] width 691 height 32
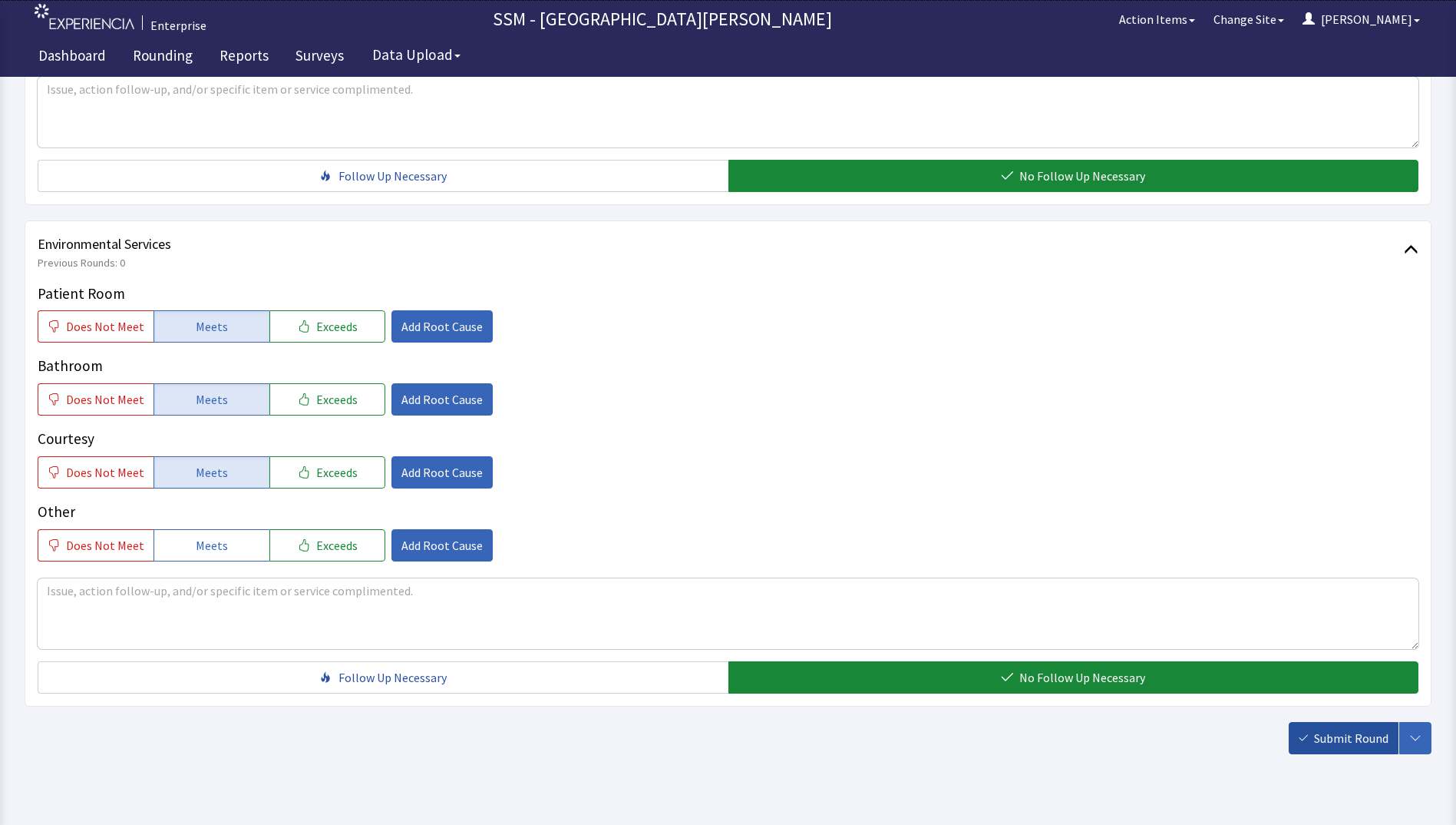
click at [1335, 743] on span "Submit Round" at bounding box center [1350, 737] width 74 height 18
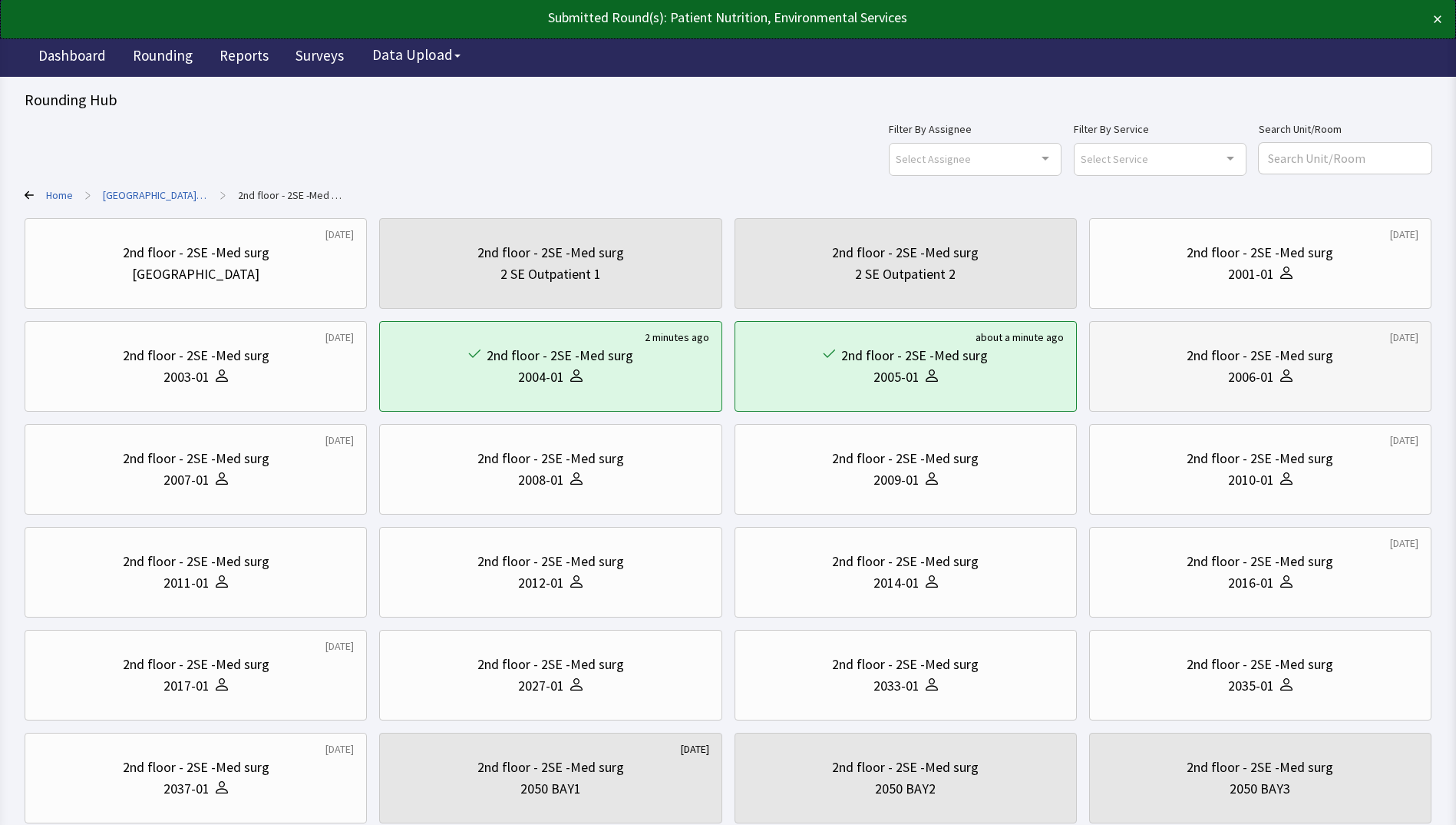
click at [1232, 372] on div "2006-01" at bounding box center [1251, 376] width 46 height 21
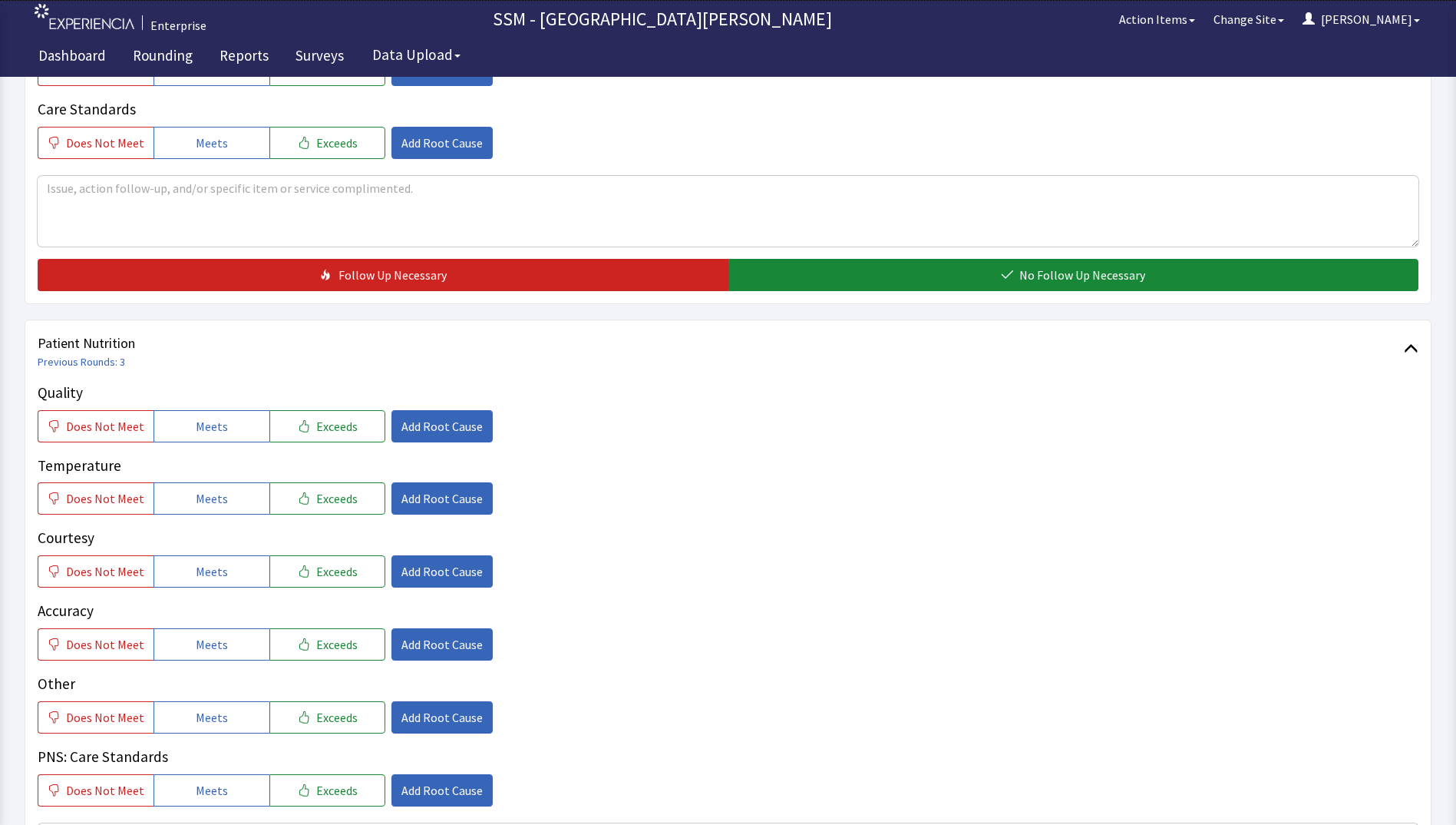
scroll to position [768, 0]
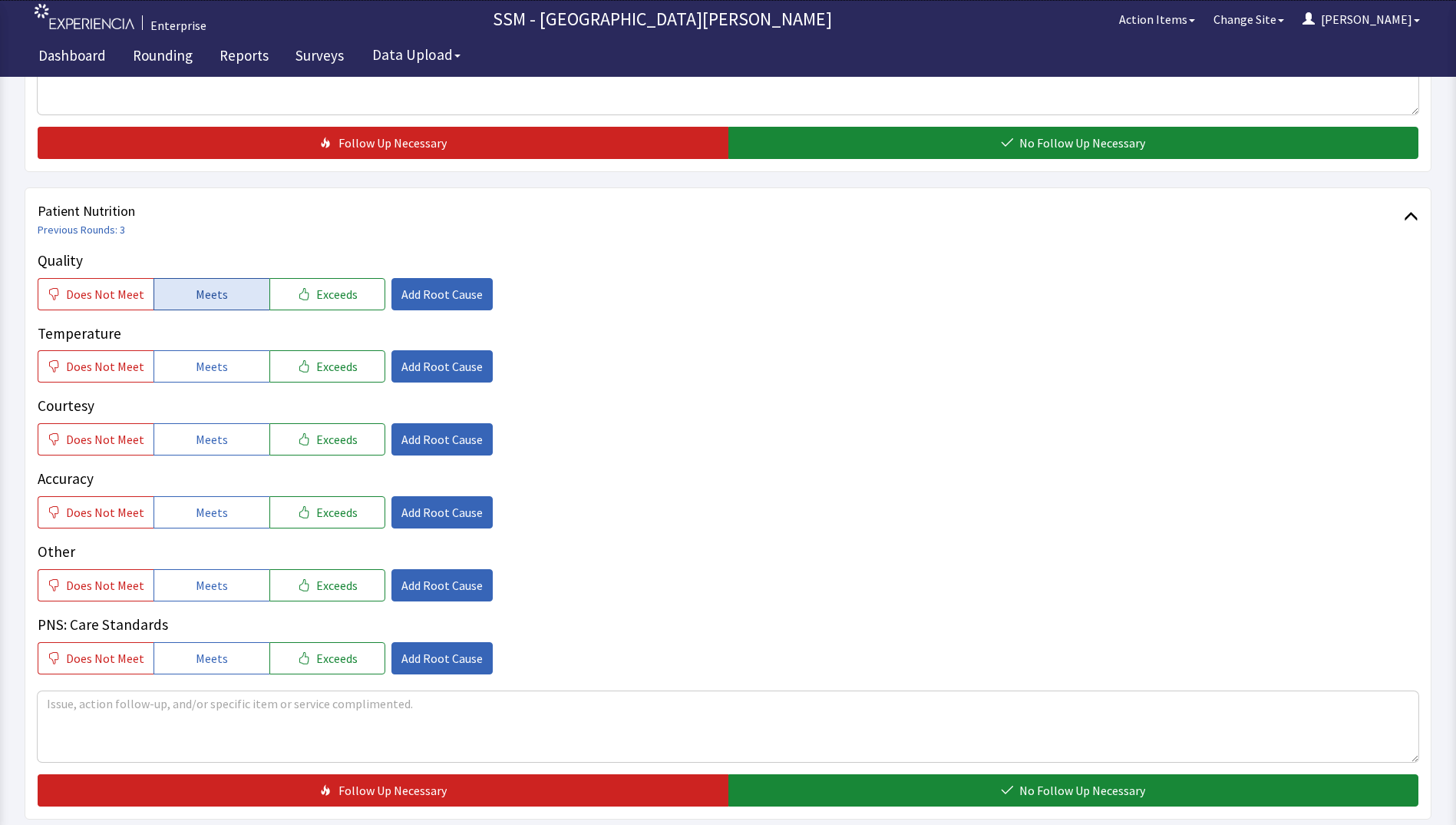
click at [177, 296] on button "Meets" at bounding box center [212, 294] width 115 height 32
click at [180, 370] on button "Meets" at bounding box center [212, 366] width 115 height 32
click at [195, 446] on span "Meets" at bounding box center [211, 439] width 32 height 18
click at [192, 524] on button "Meets" at bounding box center [212, 511] width 115 height 32
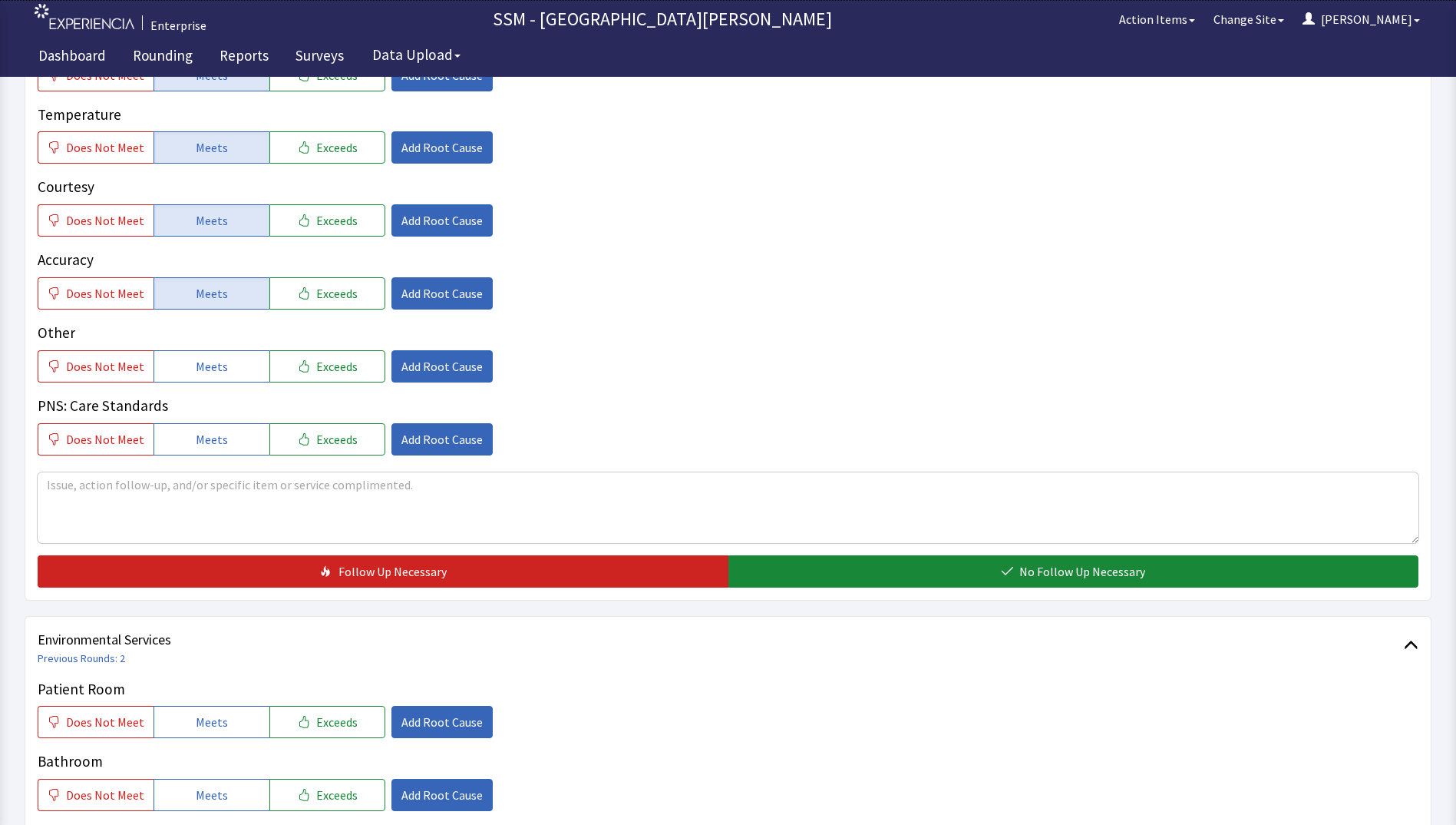
scroll to position [1151, 0]
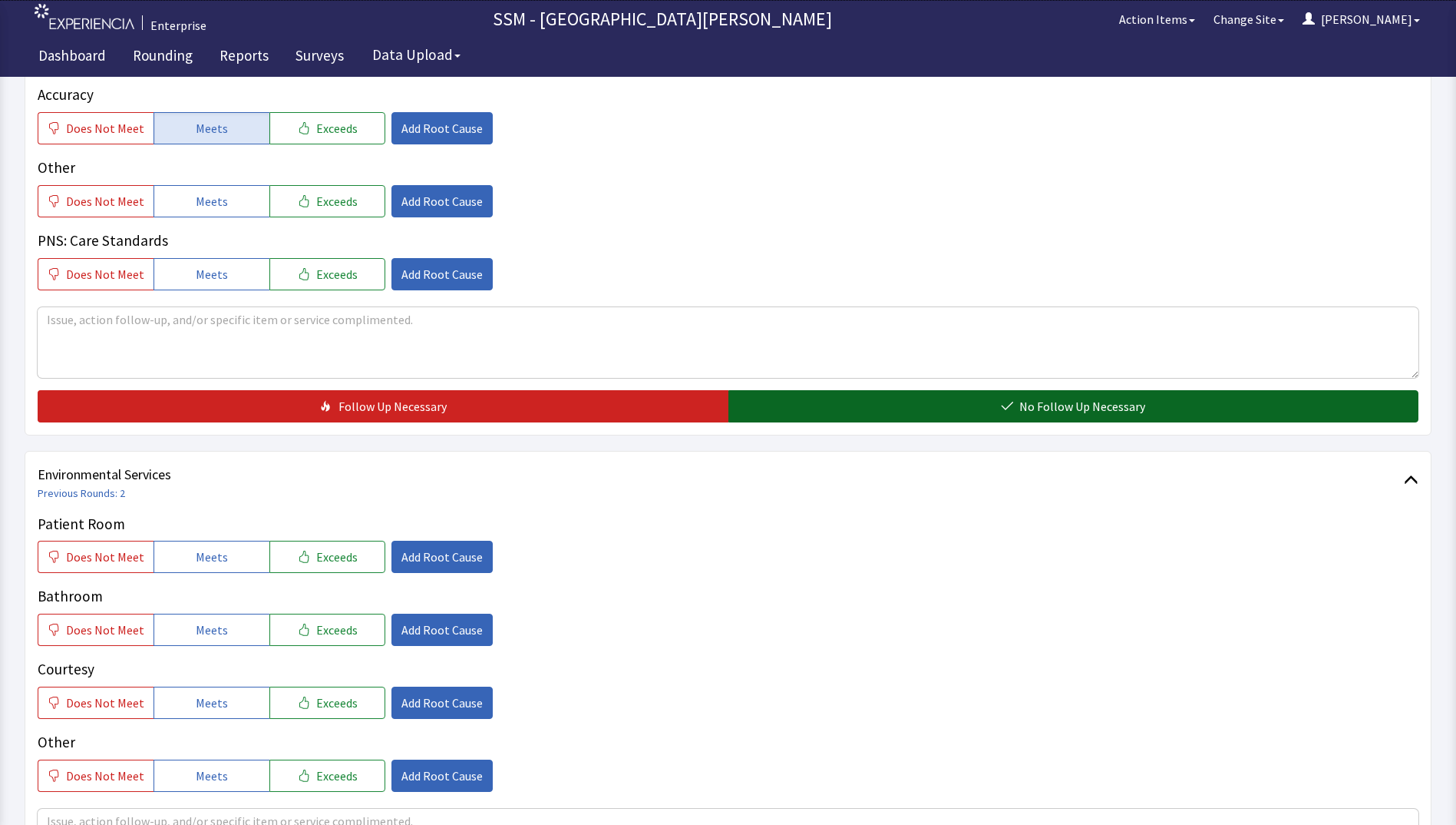
click at [961, 404] on button "No Follow Up Necessary" at bounding box center [1074, 405] width 691 height 32
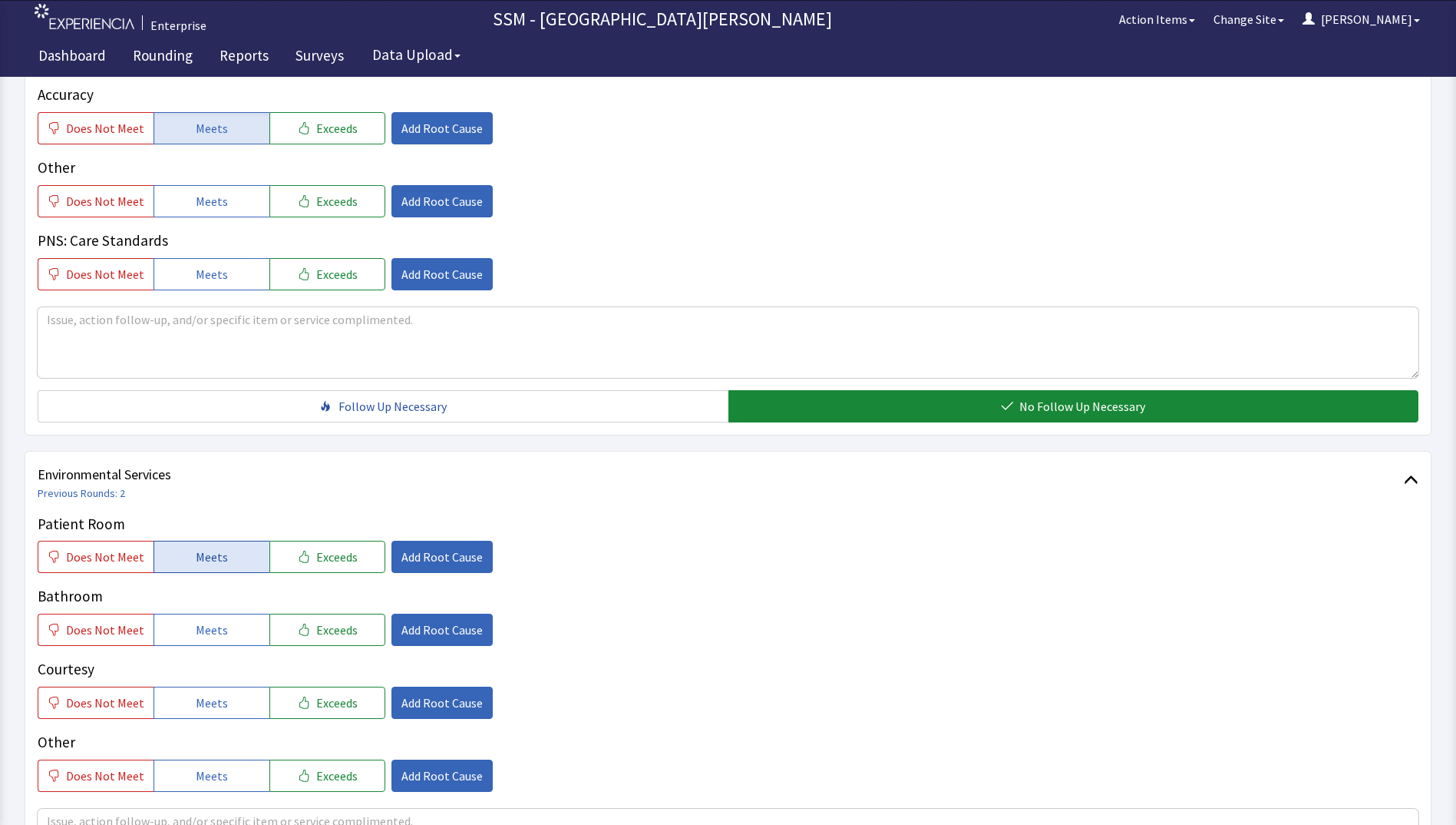
click at [184, 559] on button "Meets" at bounding box center [212, 555] width 115 height 32
drag, startPoint x: 182, startPoint y: 641, endPoint x: 181, endPoint y: 681, distance: 40.0
click at [181, 641] on button "Meets" at bounding box center [212, 629] width 115 height 32
click at [181, 703] on button "Meets" at bounding box center [212, 702] width 115 height 32
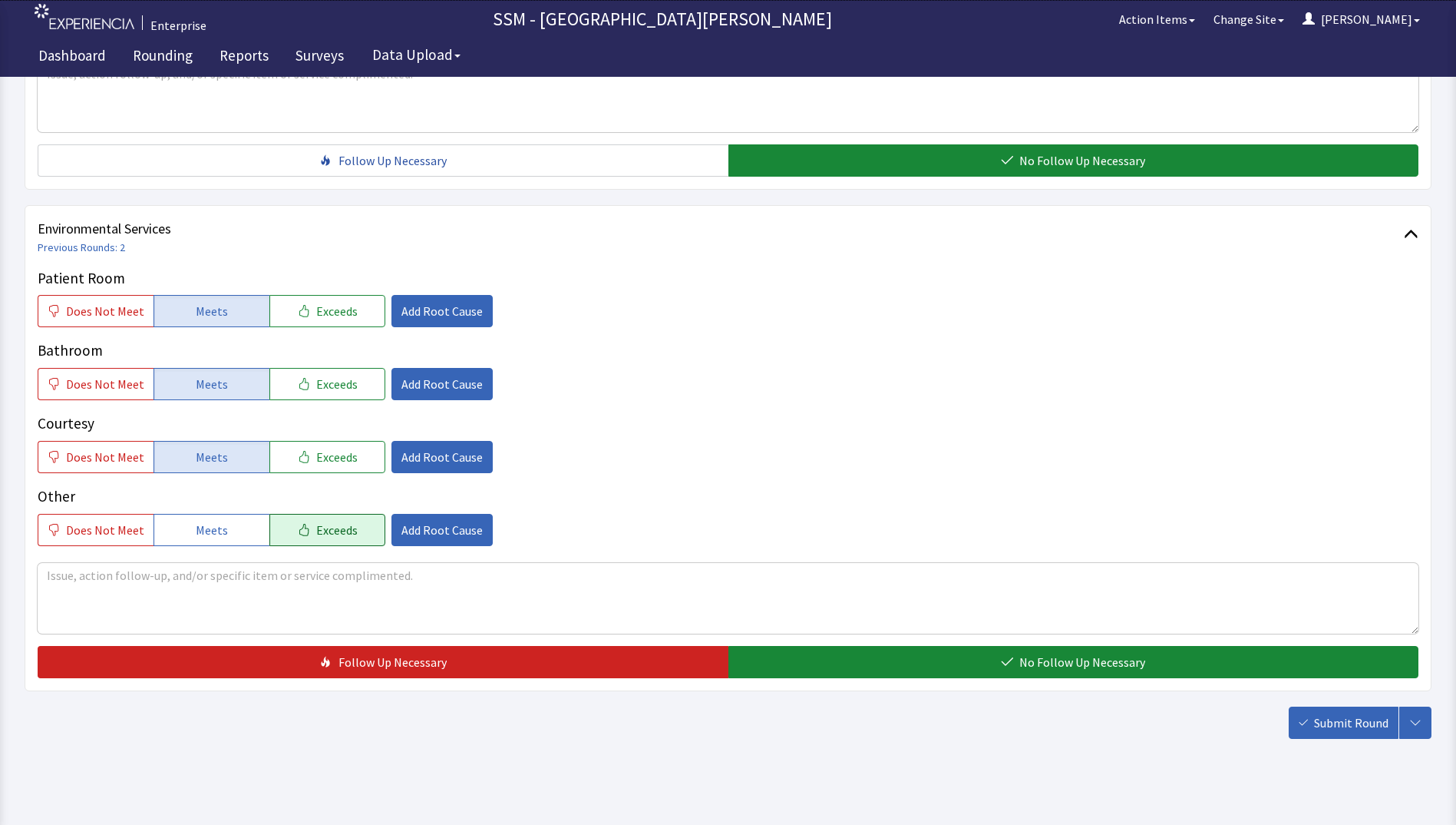
scroll to position [1413, 0]
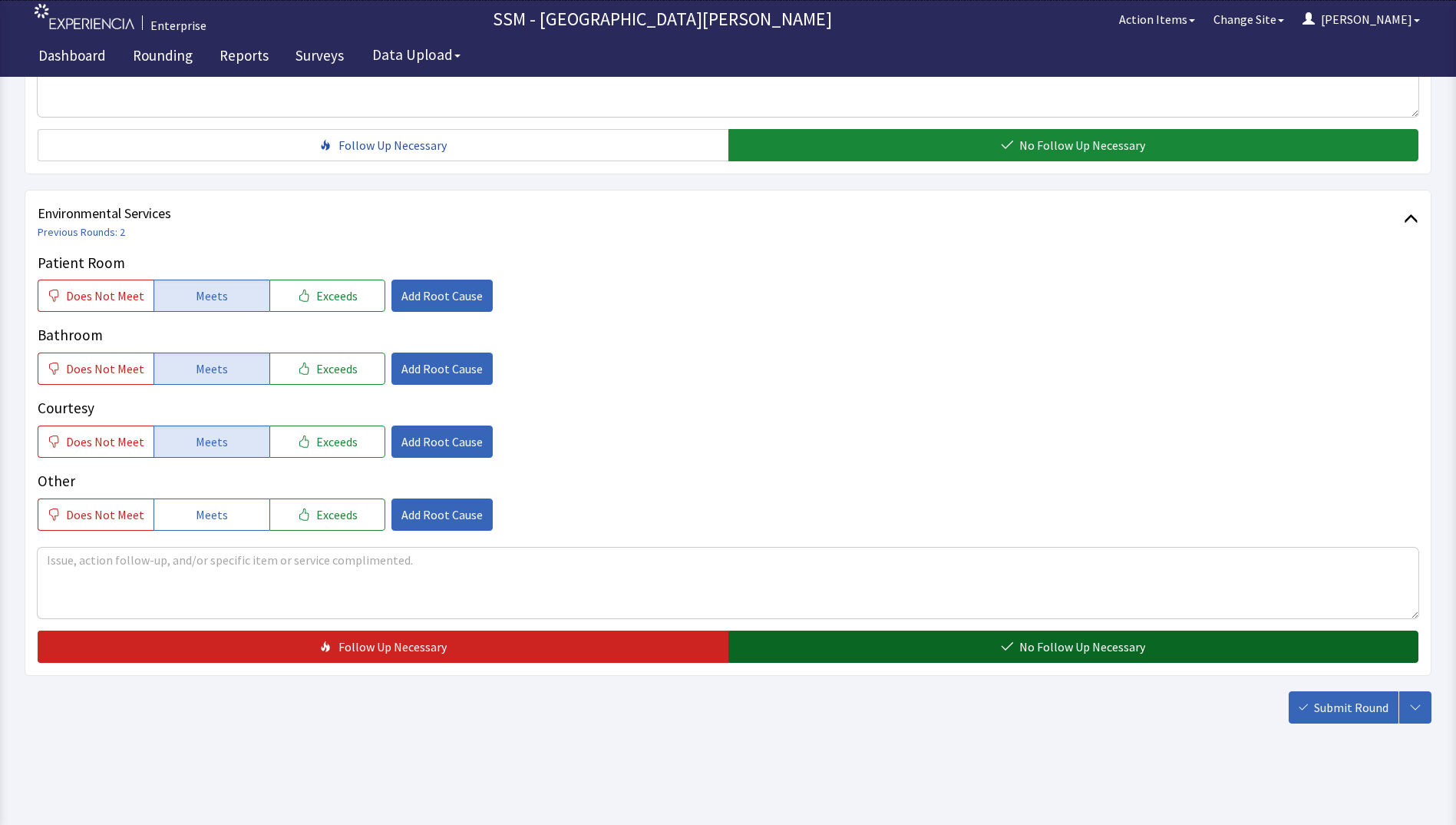
click at [922, 651] on button "No Follow Up Necessary" at bounding box center [1074, 646] width 691 height 32
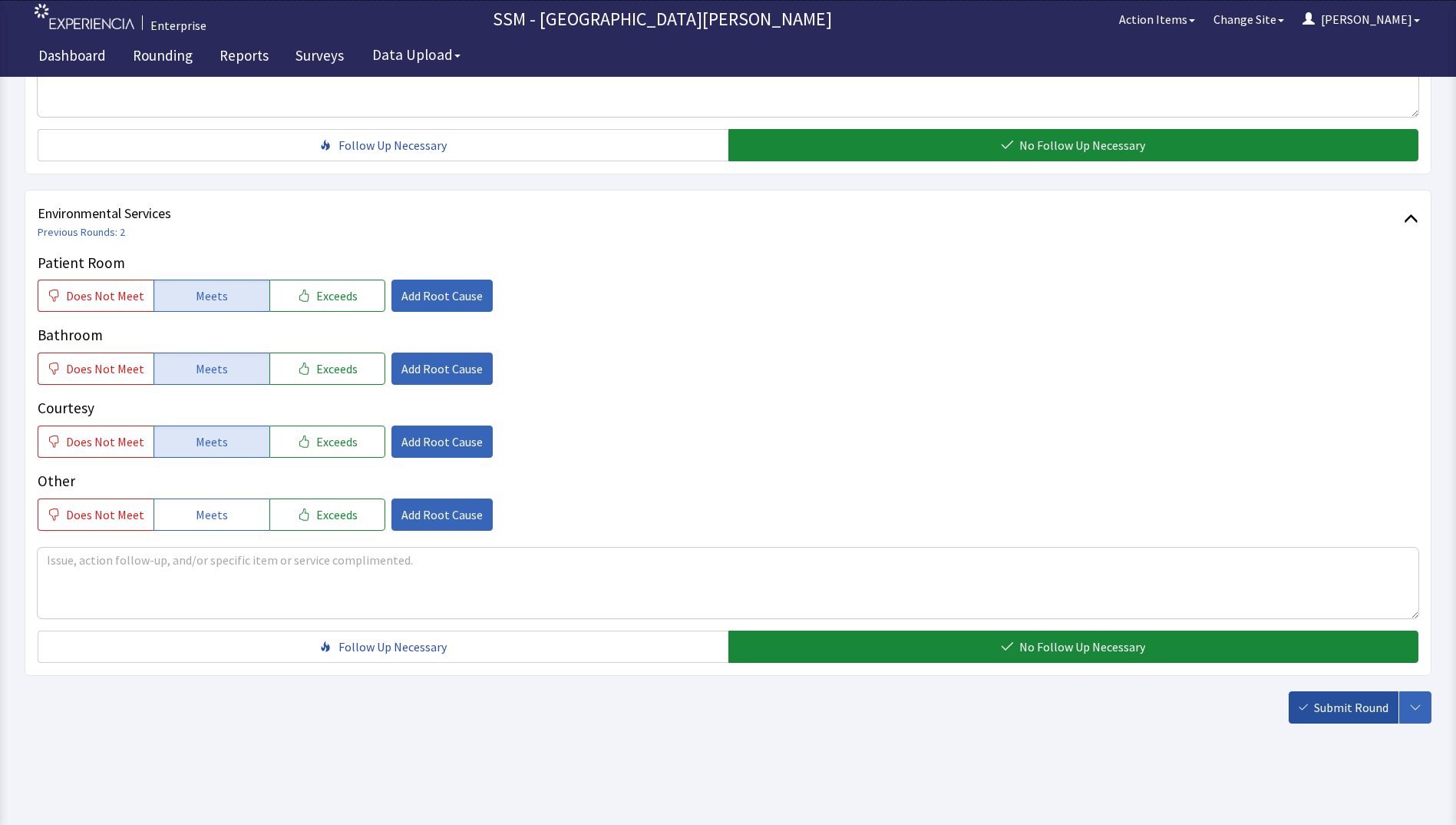
click at [1344, 709] on span "Submit Round" at bounding box center [1350, 707] width 74 height 18
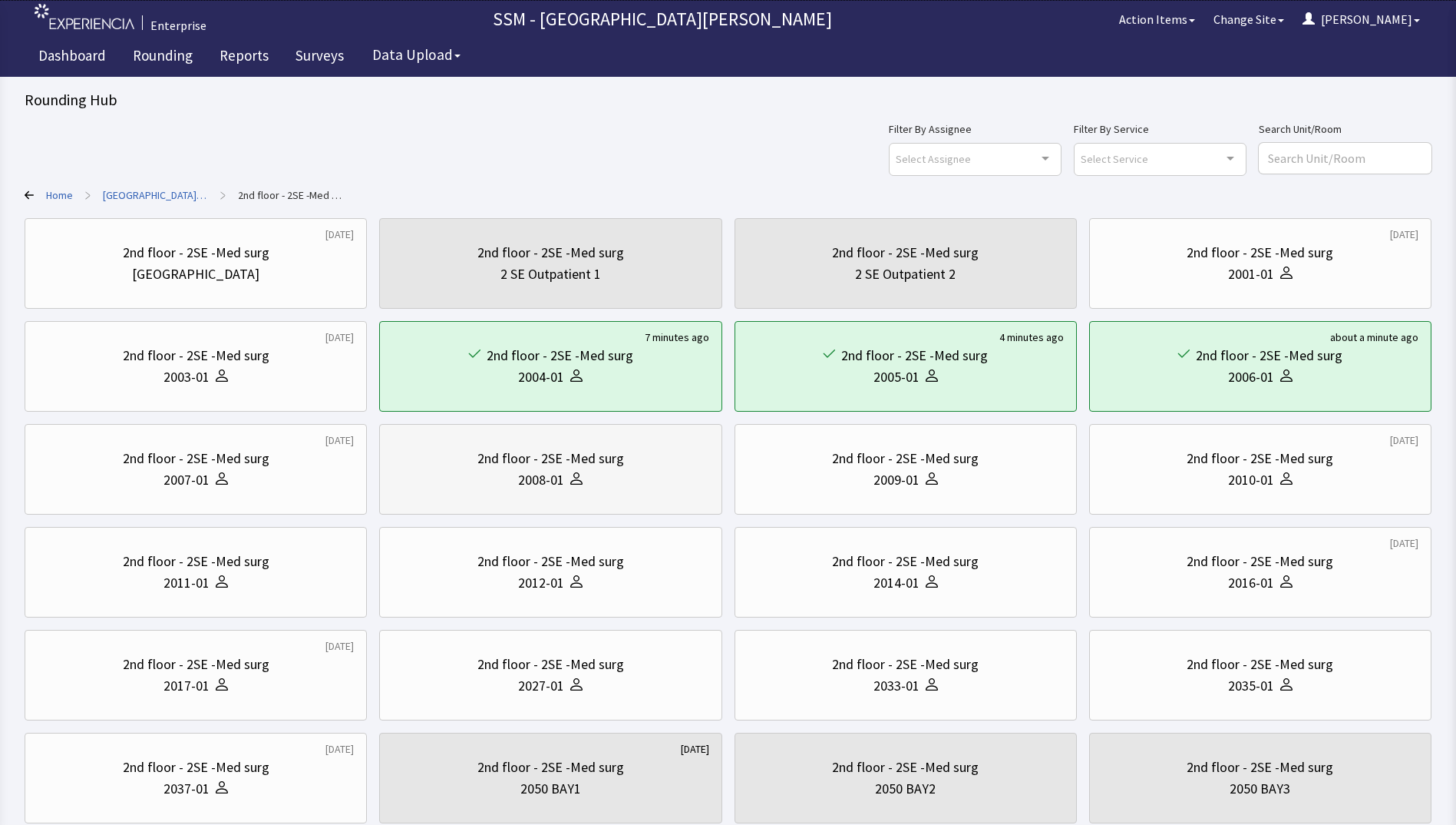
click at [553, 479] on div "2008-01" at bounding box center [541, 479] width 46 height 21
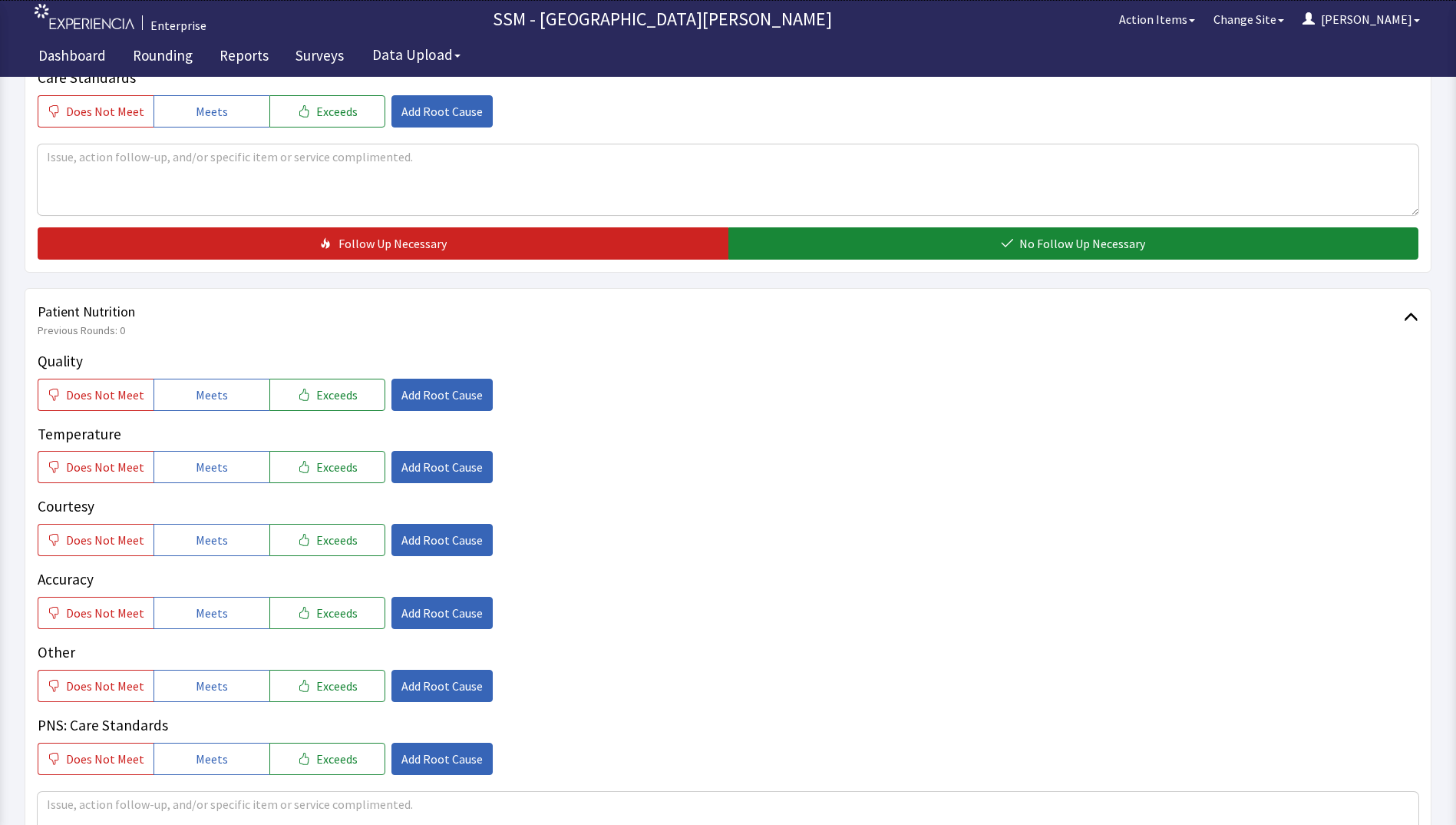
scroll to position [768, 0]
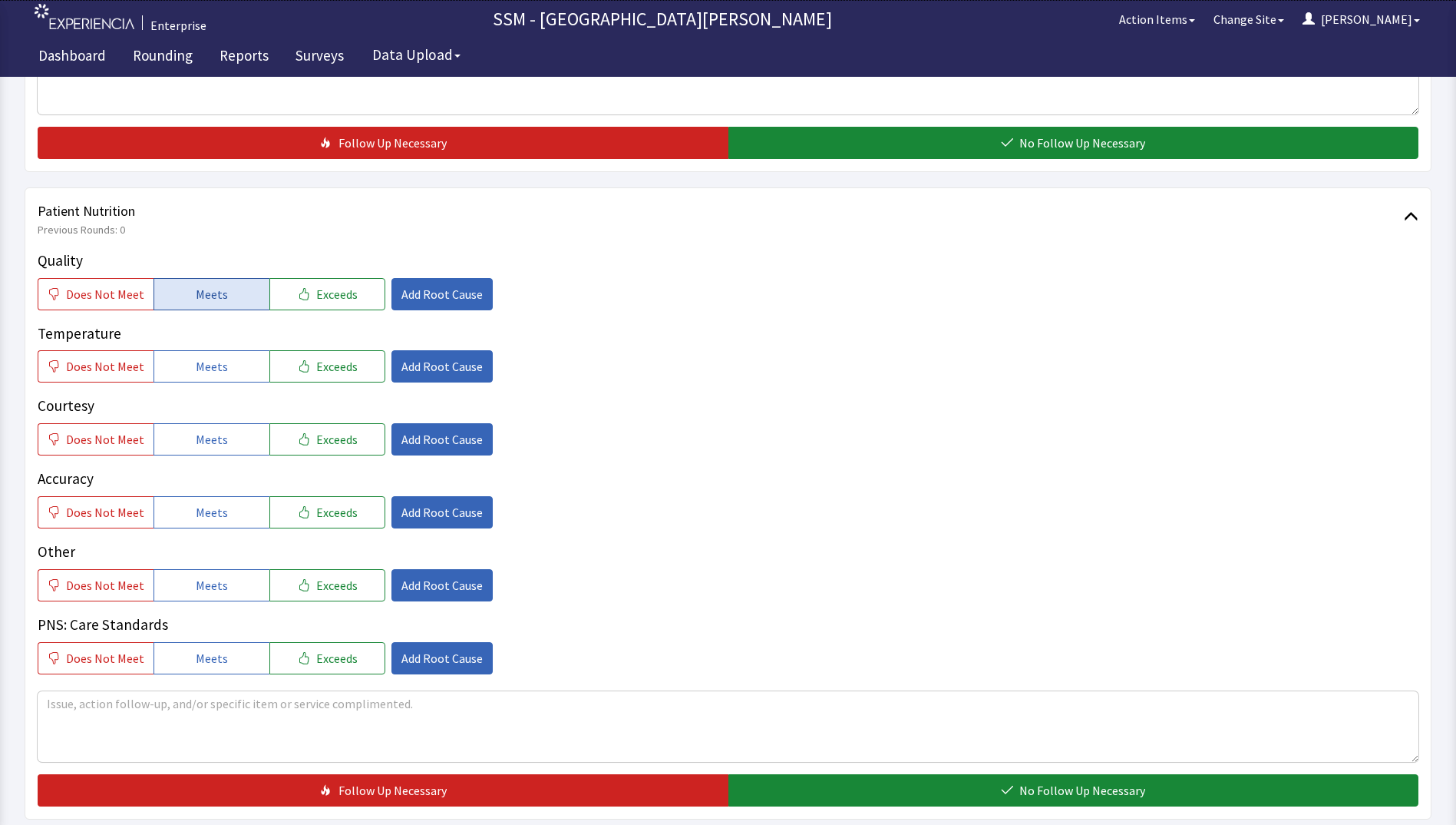
click at [223, 303] on button "Meets" at bounding box center [212, 294] width 115 height 32
drag, startPoint x: 225, startPoint y: 379, endPoint x: 225, endPoint y: 427, distance: 48.0
click at [225, 385] on div "Quality Does Not Meet Meets Exceeds Add Root Cause Temperature Does Not Meet Me…" at bounding box center [728, 461] width 1381 height 425
drag, startPoint x: 221, startPoint y: 438, endPoint x: 221, endPoint y: 486, distance: 48.0
click at [221, 449] on button "Meets" at bounding box center [212, 438] width 115 height 32
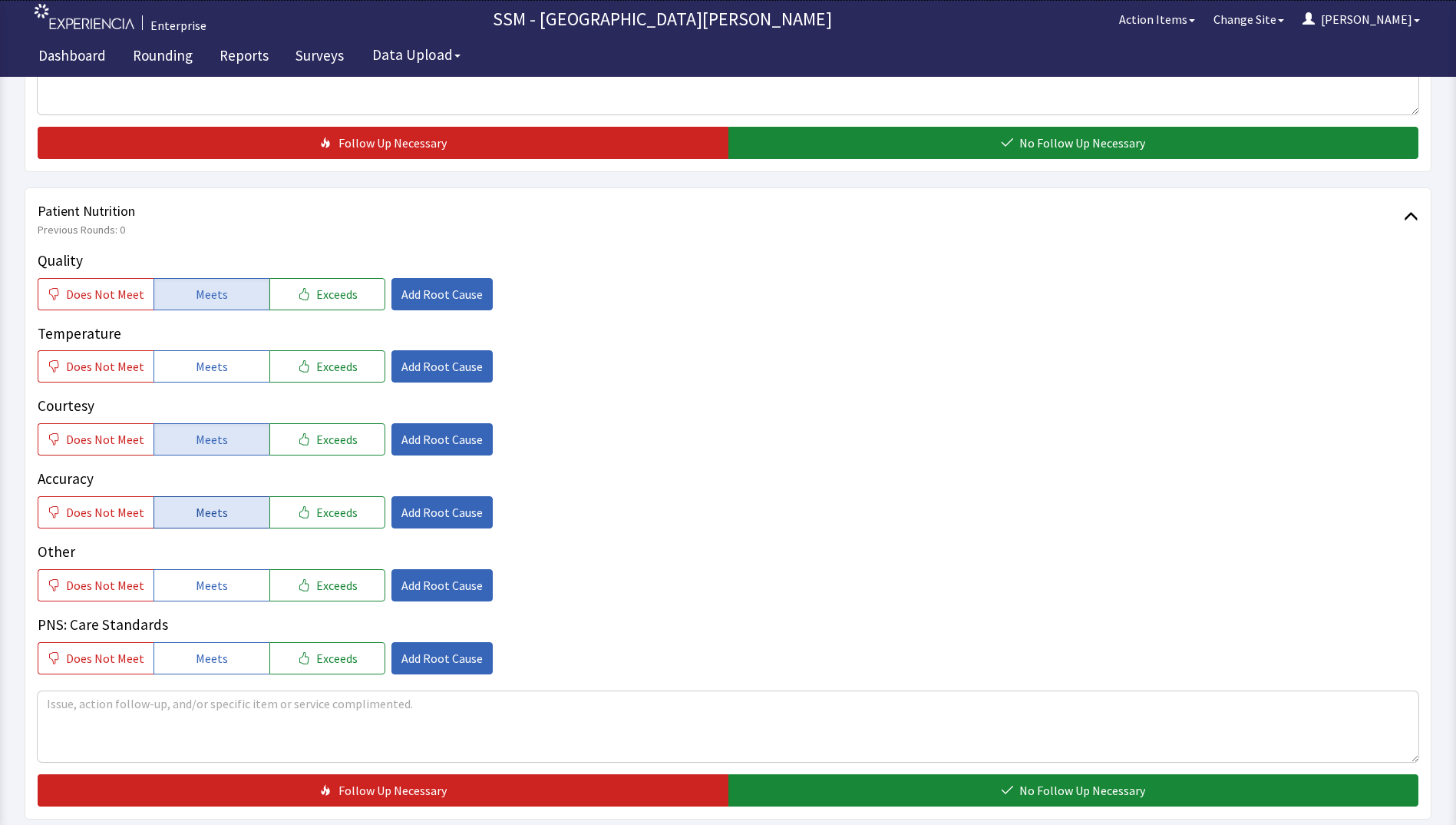
click at [219, 507] on span "Meets" at bounding box center [211, 511] width 32 height 18
click at [238, 370] on button "Meets" at bounding box center [212, 366] width 115 height 32
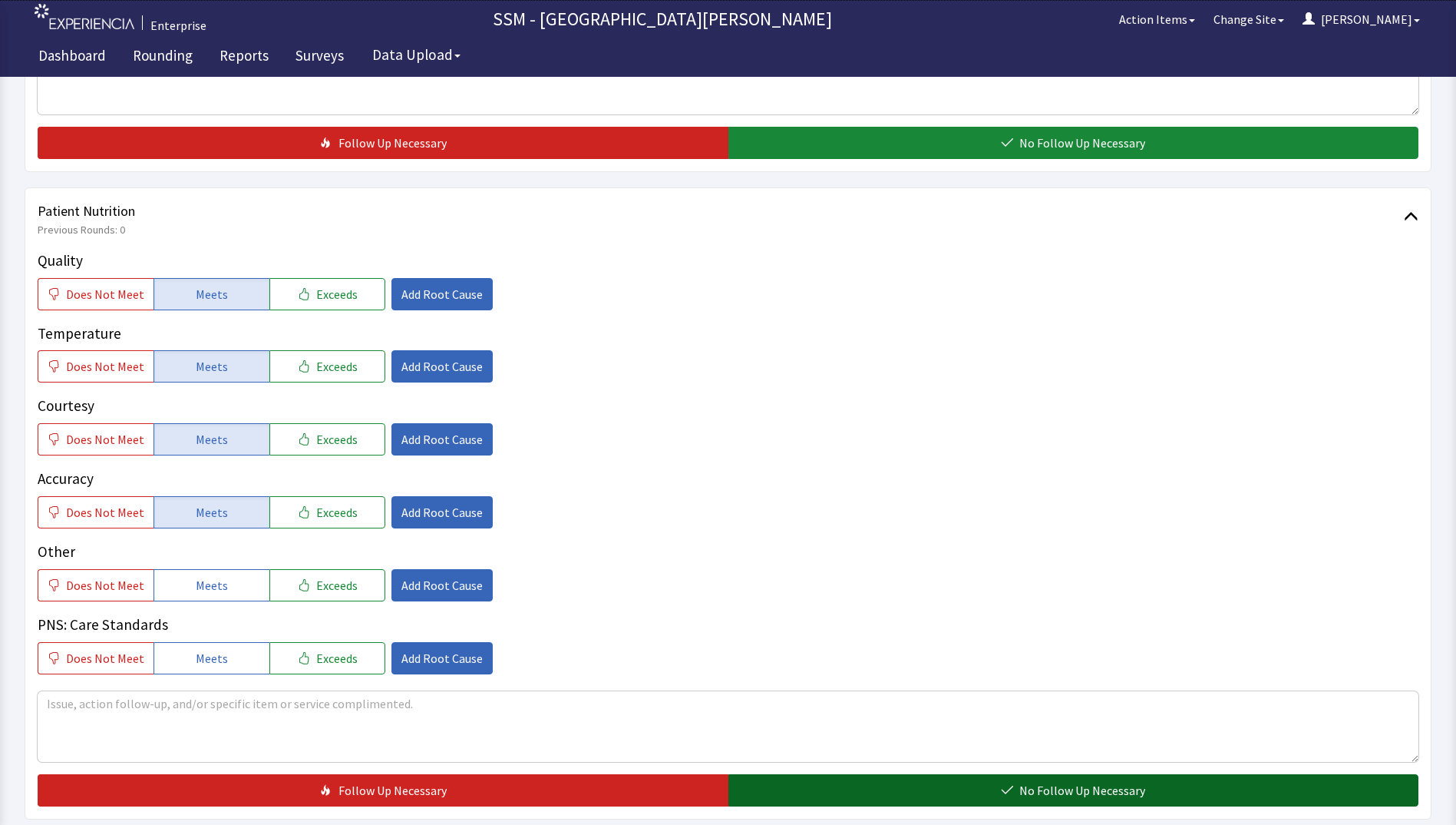
click at [923, 795] on button "No Follow Up Necessary" at bounding box center [1074, 789] width 691 height 32
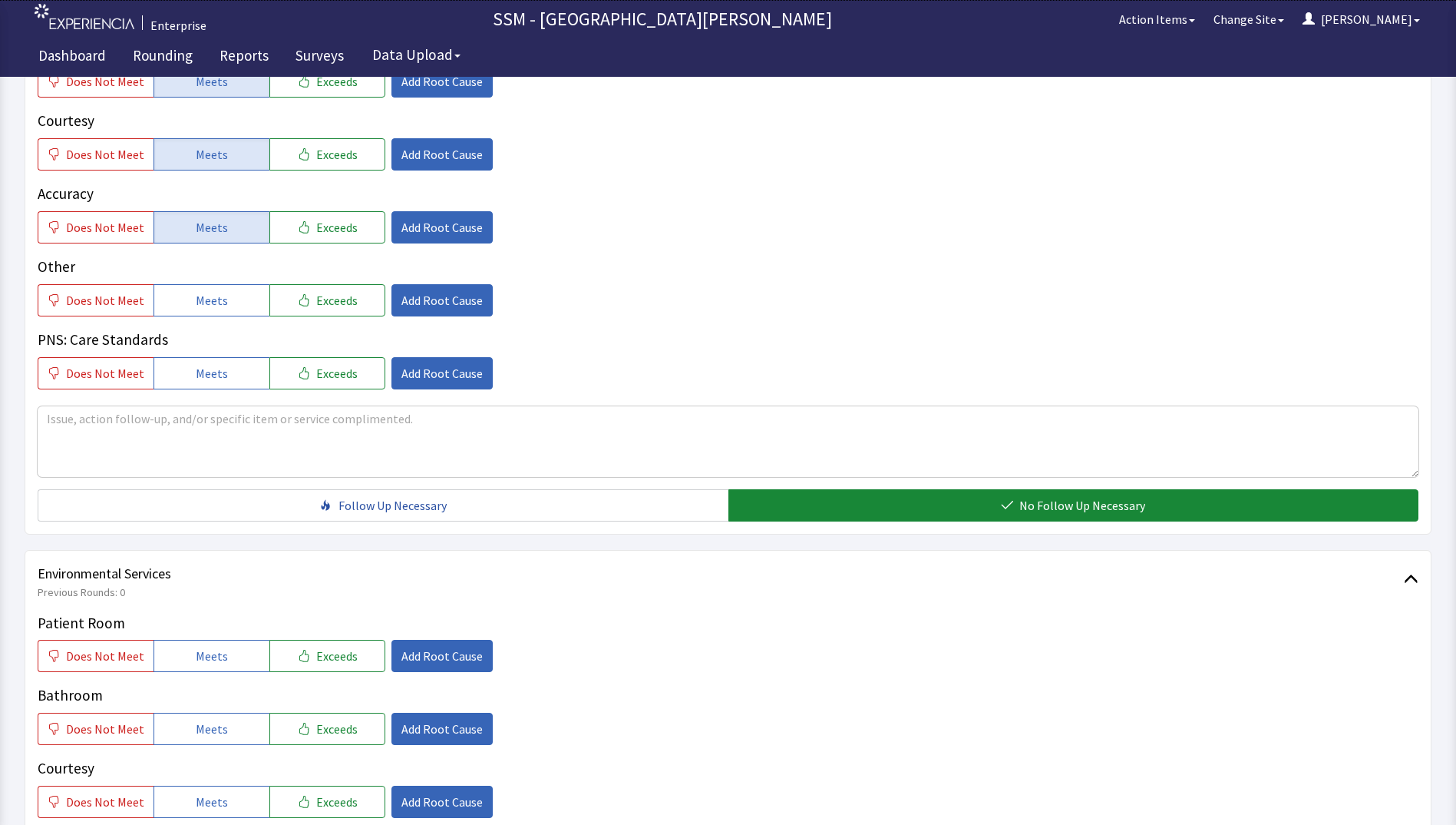
scroll to position [1305, 0]
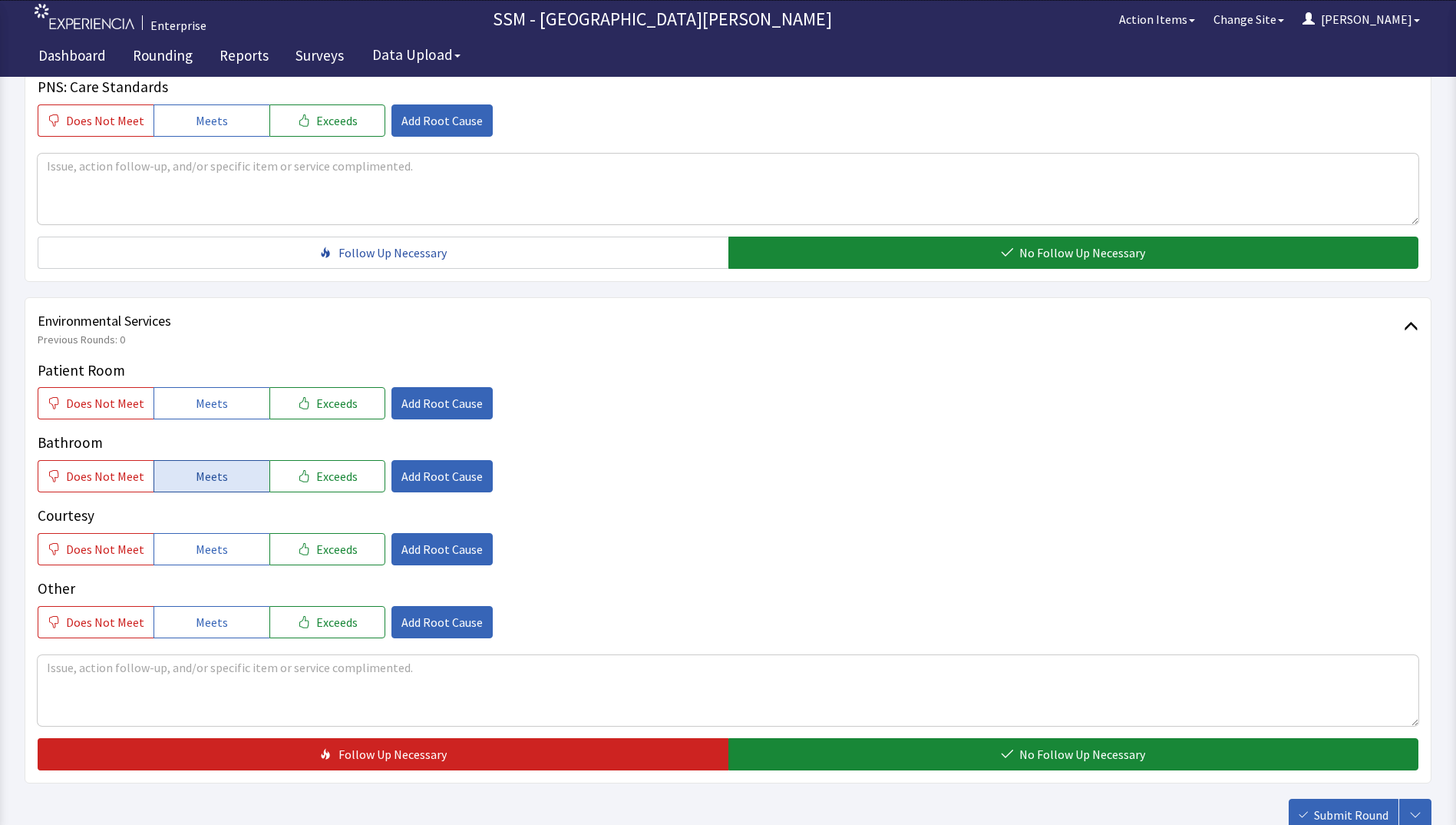
drag, startPoint x: 221, startPoint y: 412, endPoint x: 225, endPoint y: 476, distance: 64.1
click at [221, 417] on button "Meets" at bounding box center [212, 402] width 115 height 32
drag, startPoint x: 225, startPoint y: 476, endPoint x: 225, endPoint y: 548, distance: 72.0
click at [225, 483] on button "Meets" at bounding box center [212, 476] width 115 height 32
click at [225, 550] on button "Meets" at bounding box center [212, 549] width 115 height 32
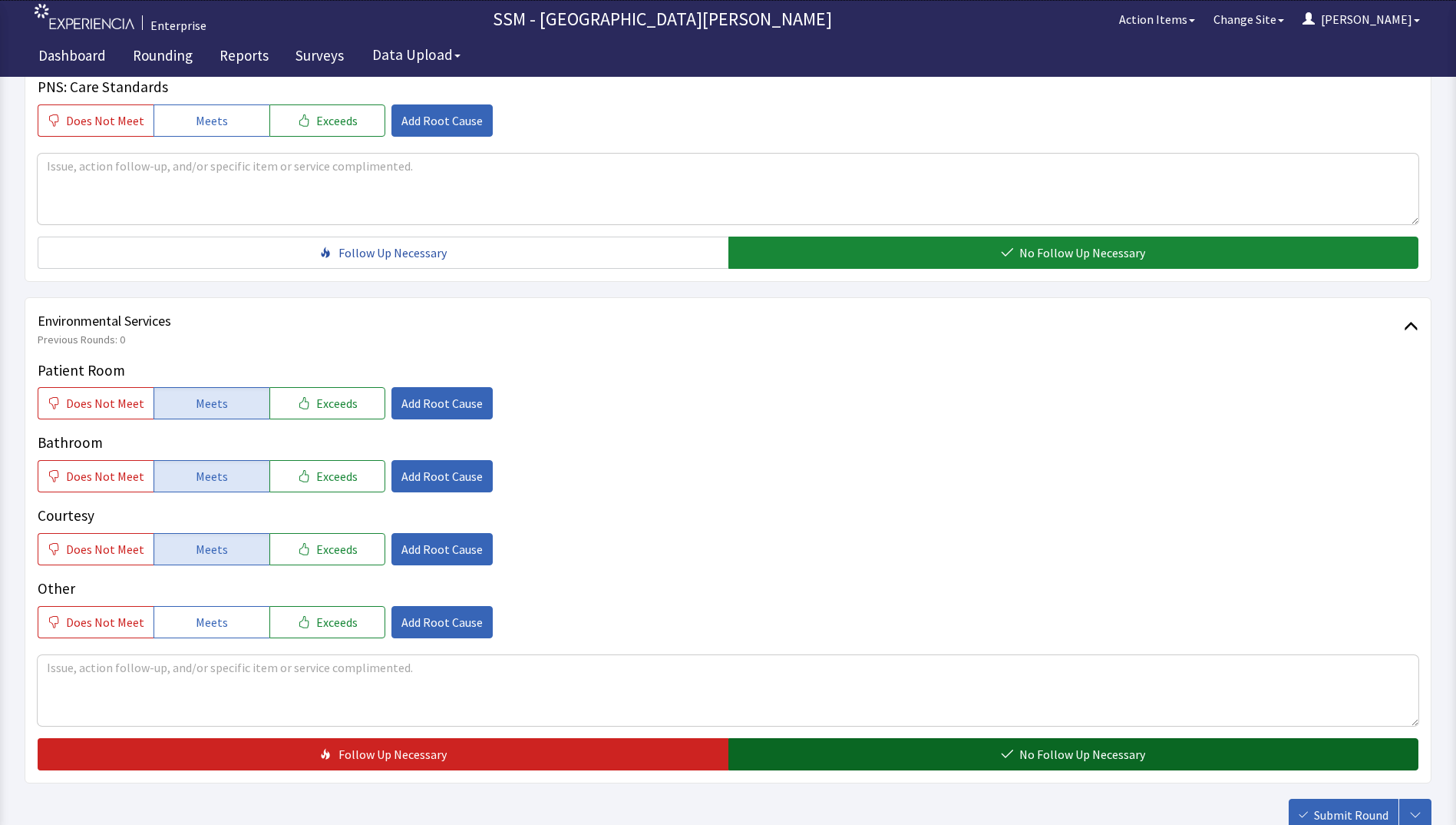
click at [942, 764] on button "No Follow Up Necessary" at bounding box center [1074, 753] width 691 height 32
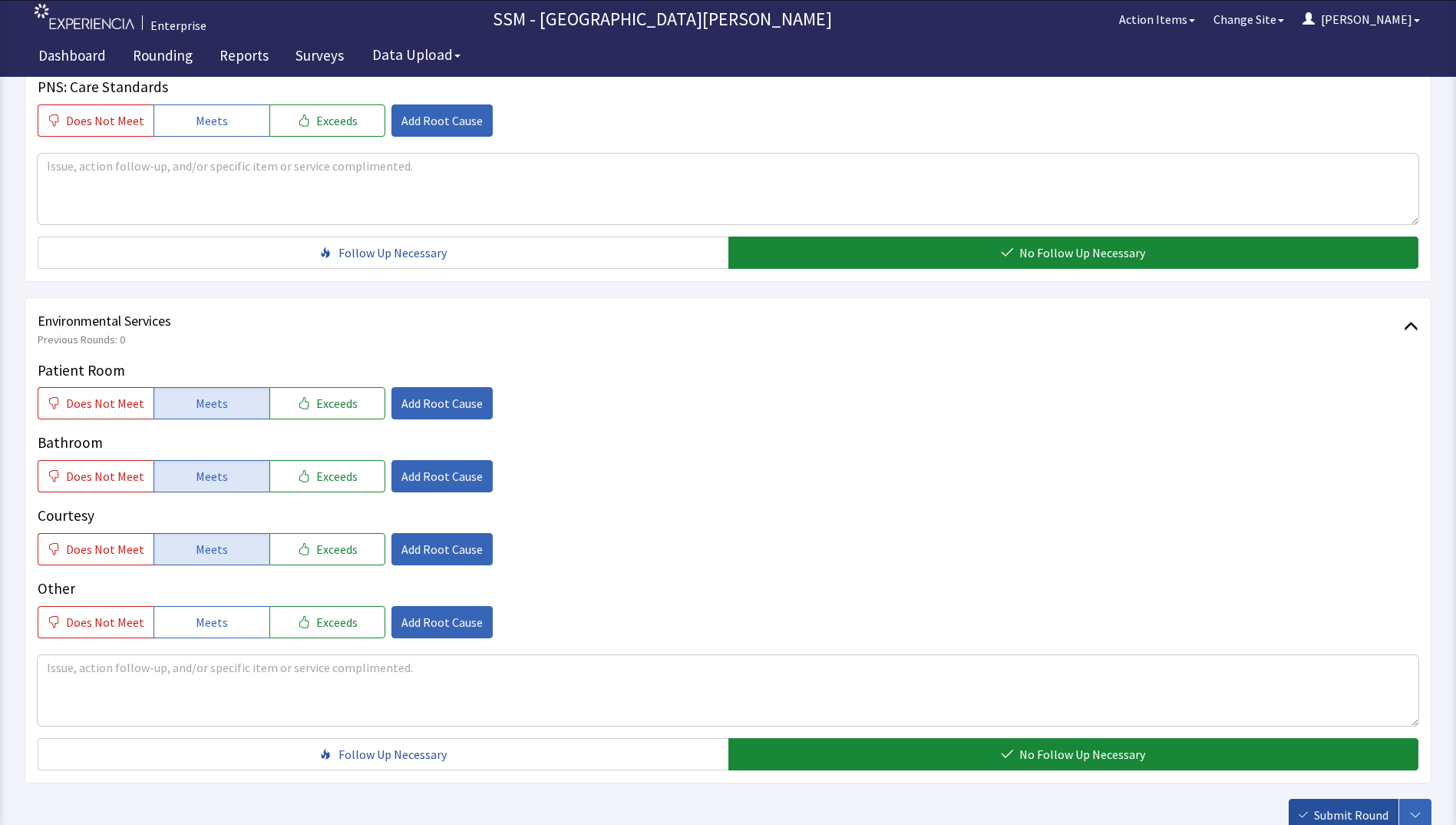
click at [1327, 815] on span "Submit Round" at bounding box center [1350, 814] width 74 height 18
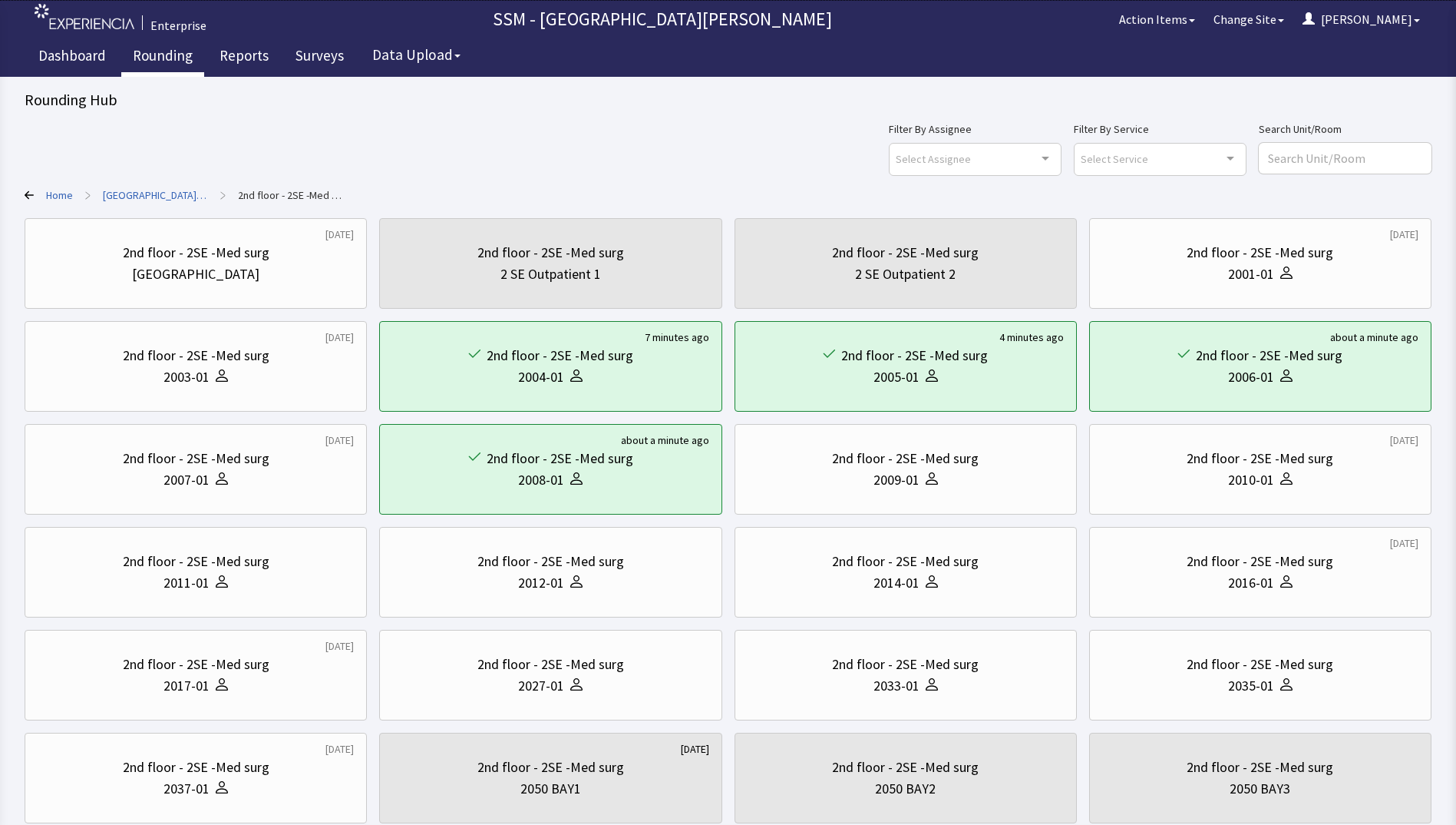
click at [145, 55] on link "Rounding" at bounding box center [163, 58] width 83 height 39
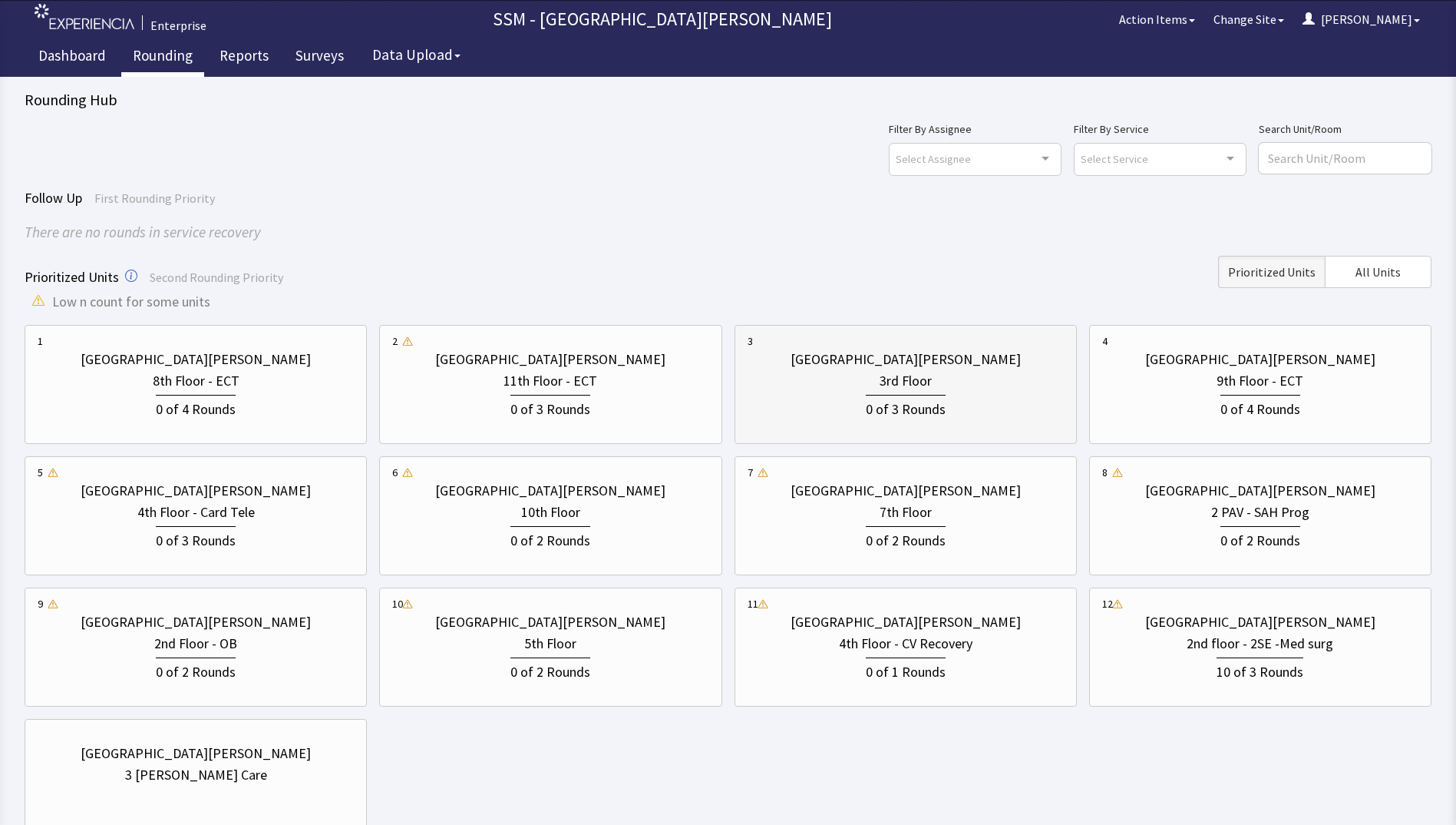
click at [881, 397] on div "0 of 3 Rounds" at bounding box center [906, 407] width 80 height 25
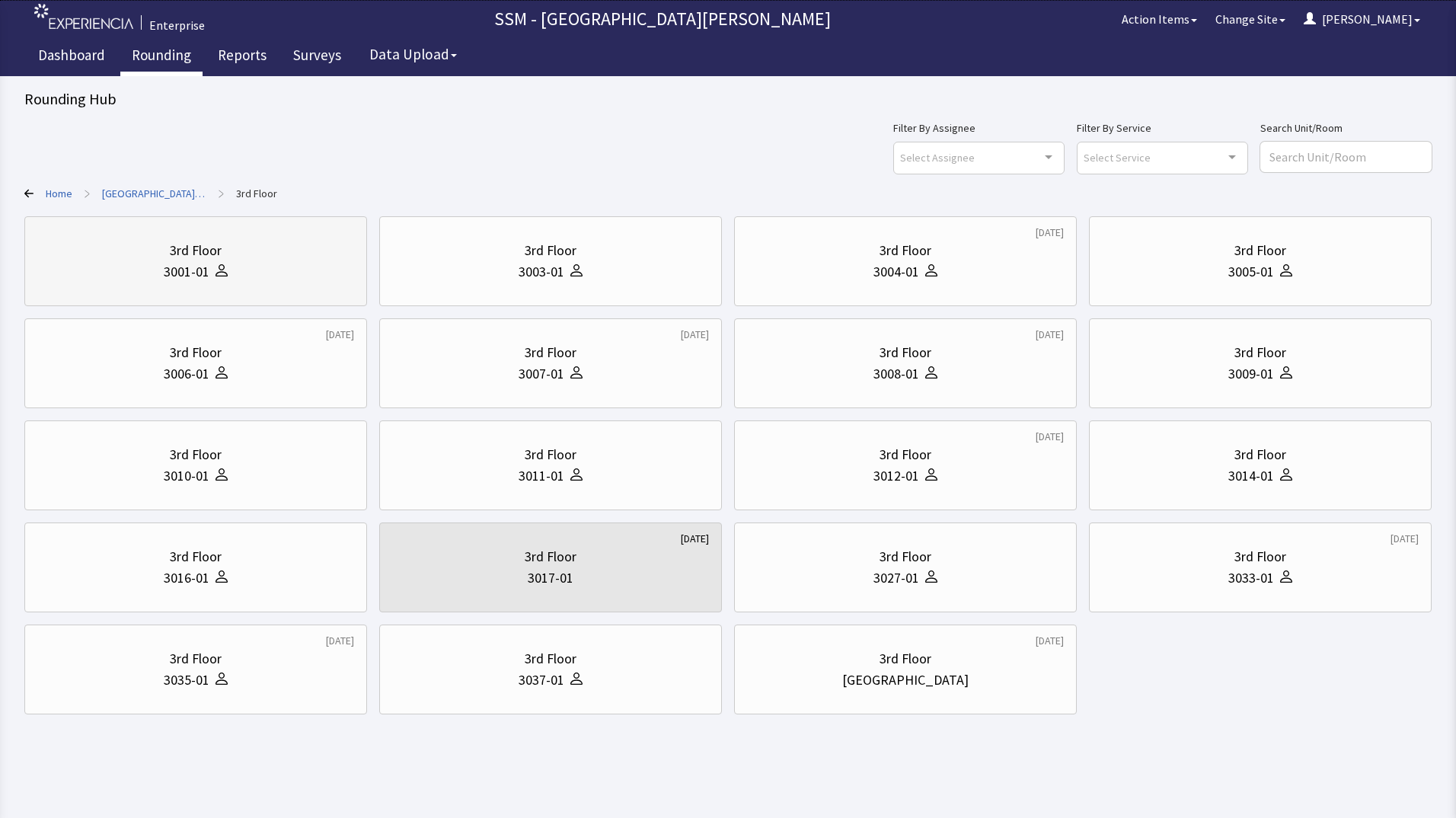
click at [210, 273] on div at bounding box center [218, 272] width 18 height 21
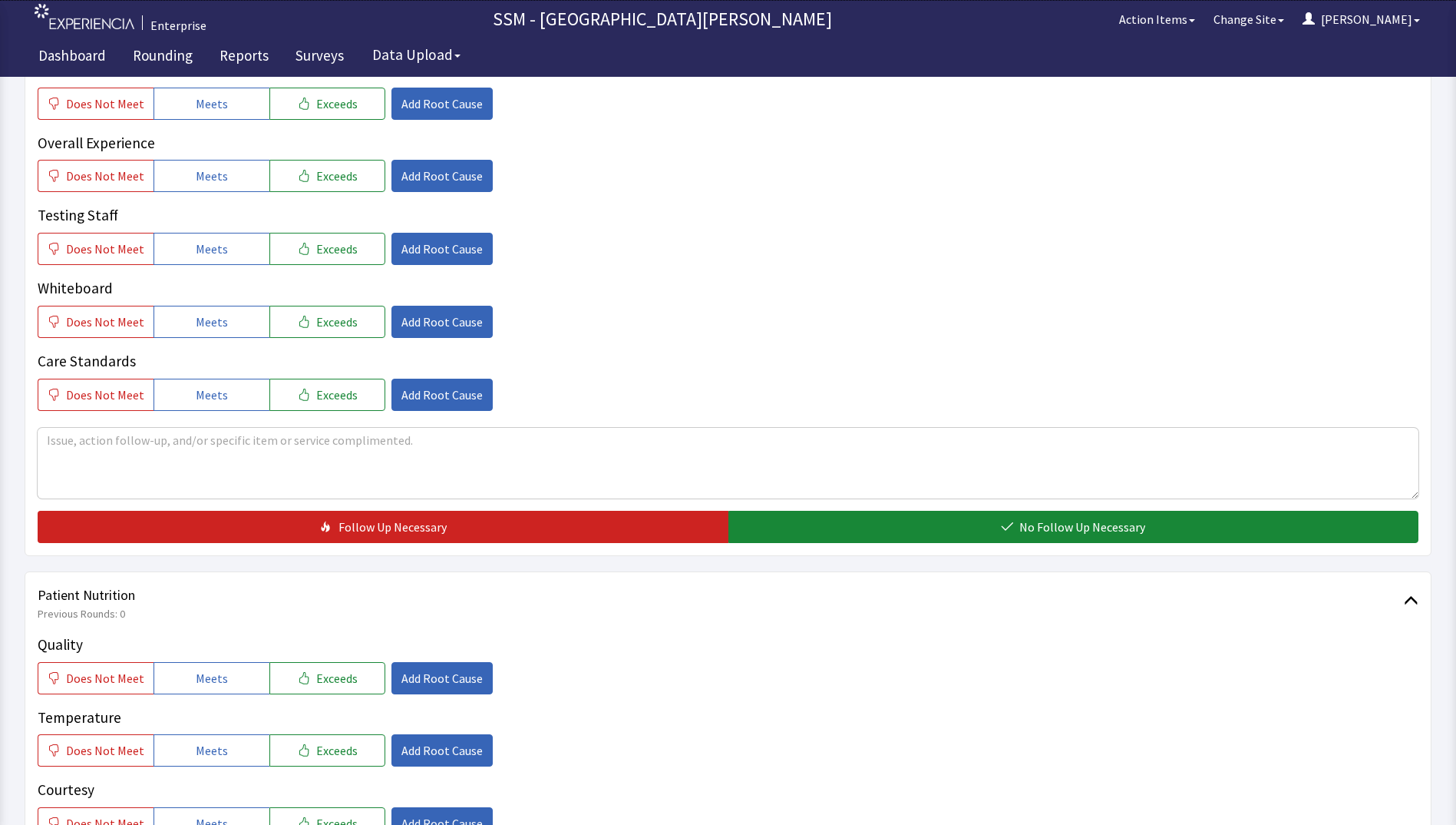
scroll to position [768, 0]
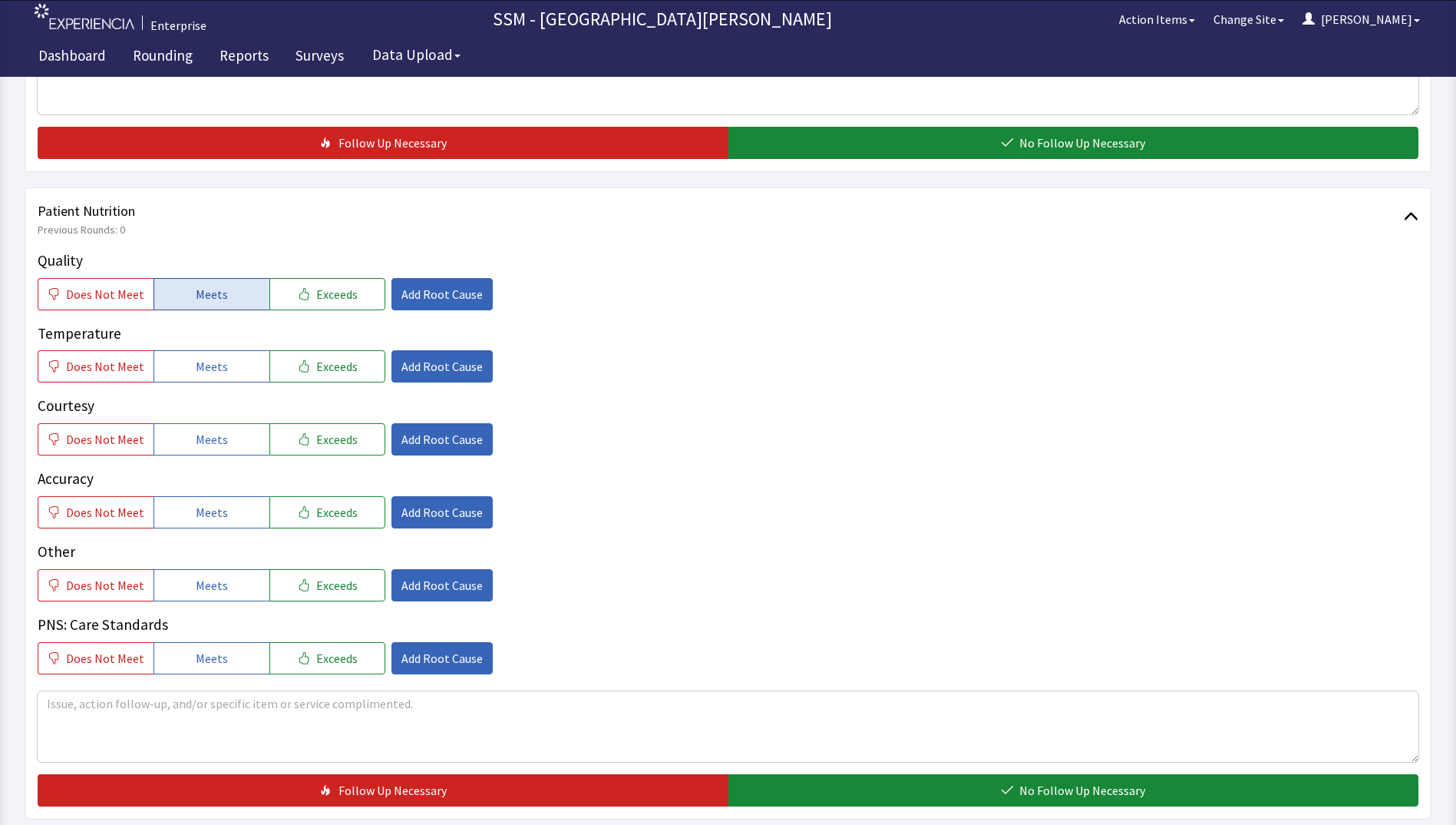
click at [189, 290] on button "Meets" at bounding box center [212, 294] width 115 height 32
click at [190, 377] on button "Meets" at bounding box center [212, 366] width 115 height 32
click at [192, 451] on button "Meets" at bounding box center [212, 438] width 115 height 32
click at [202, 514] on span "Meets" at bounding box center [211, 511] width 32 height 18
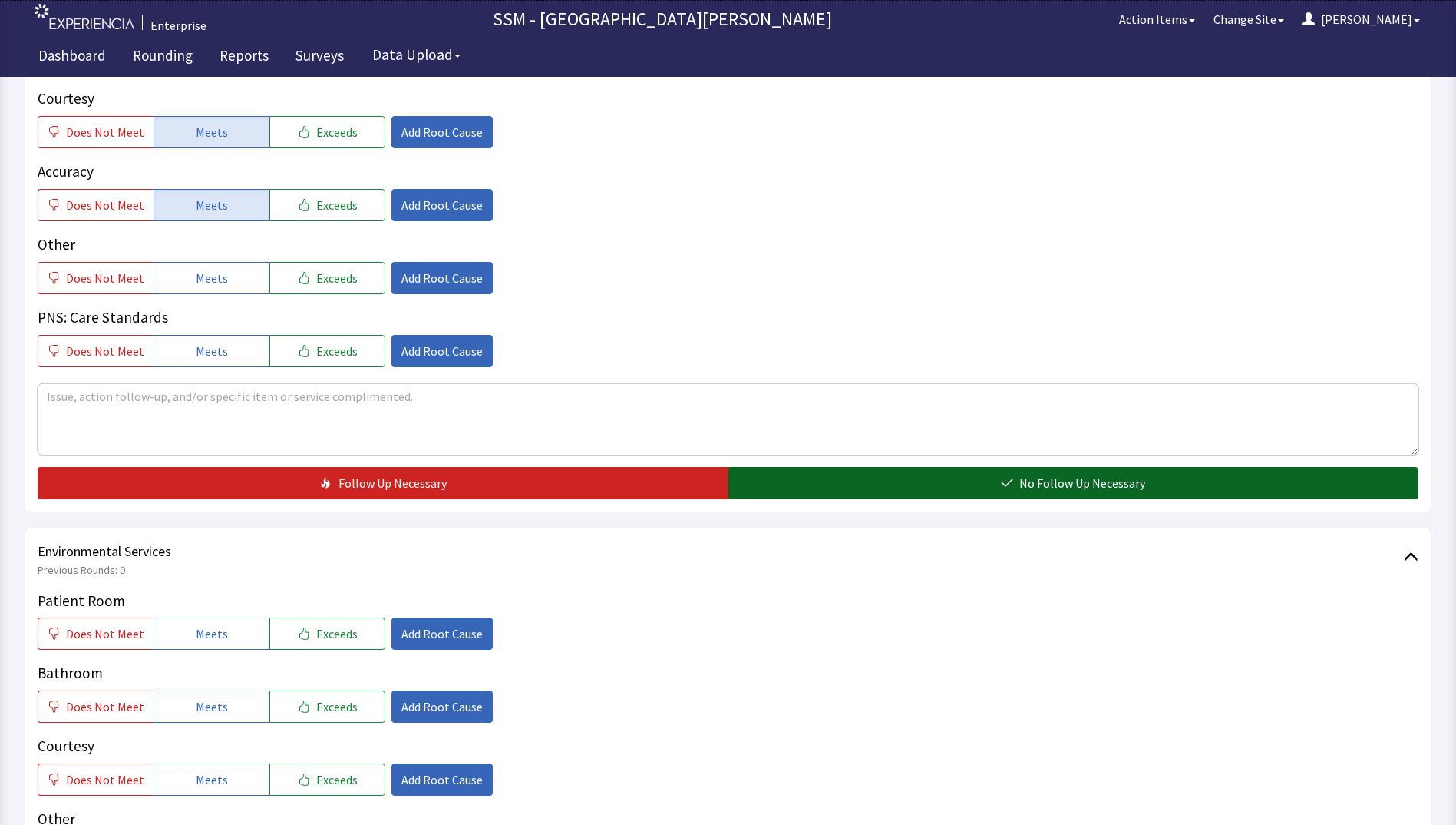
click at [844, 487] on button "No Follow Up Necessary" at bounding box center [1074, 482] width 691 height 32
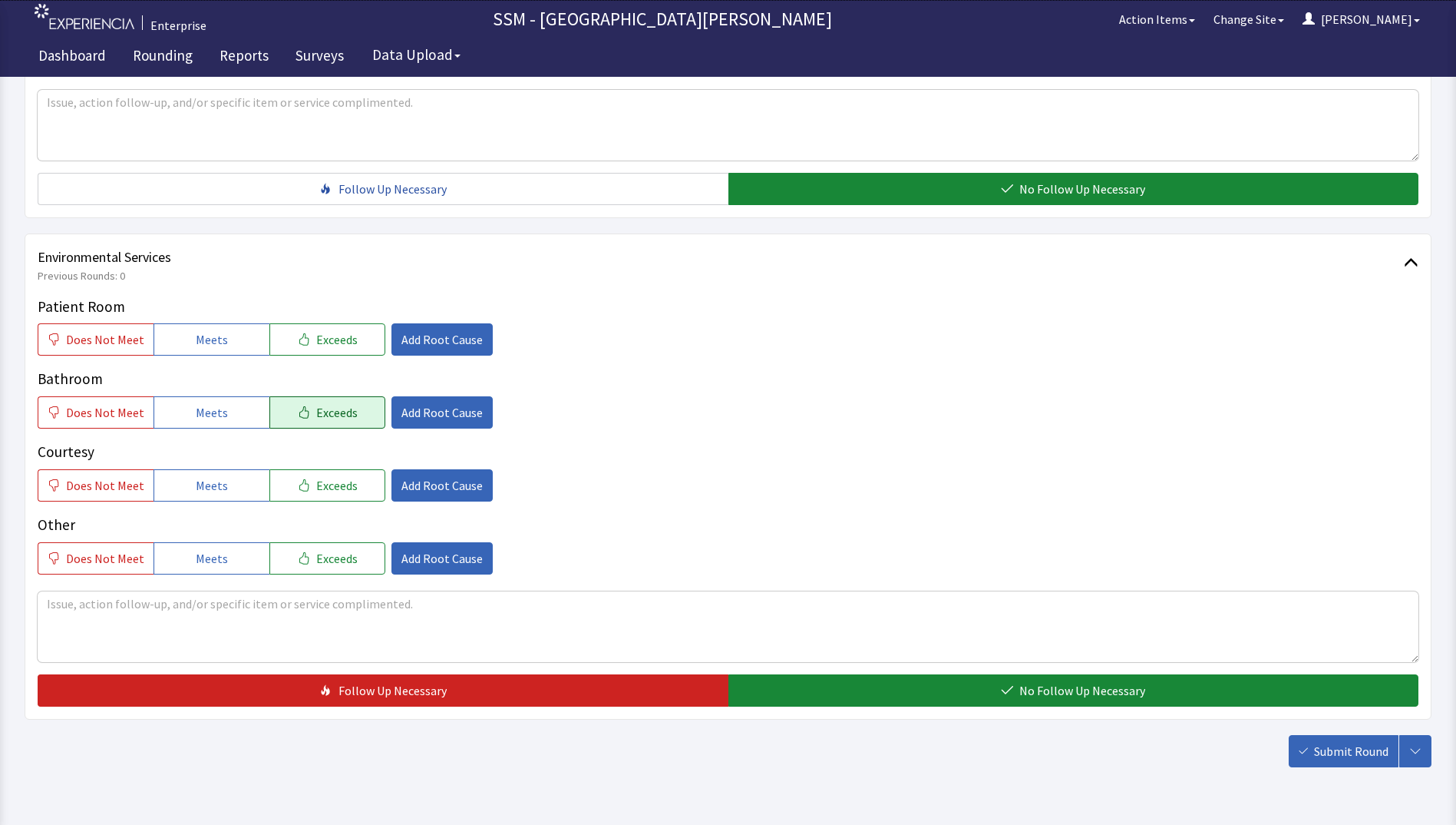
scroll to position [1382, 0]
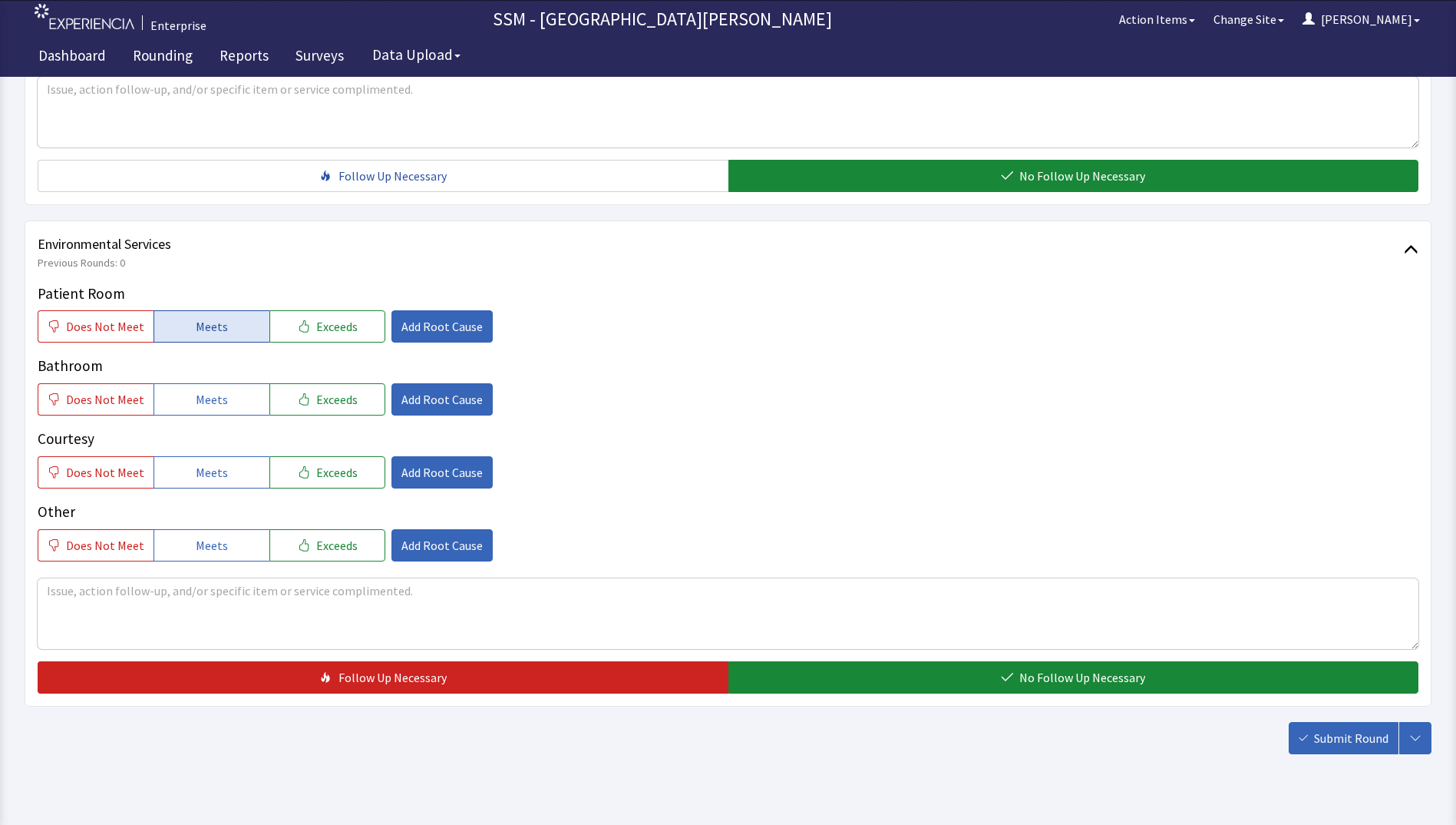
click at [237, 332] on button "Meets" at bounding box center [212, 325] width 115 height 32
click at [231, 392] on button "Meets" at bounding box center [212, 399] width 115 height 32
click at [223, 475] on button "Meets" at bounding box center [212, 472] width 115 height 32
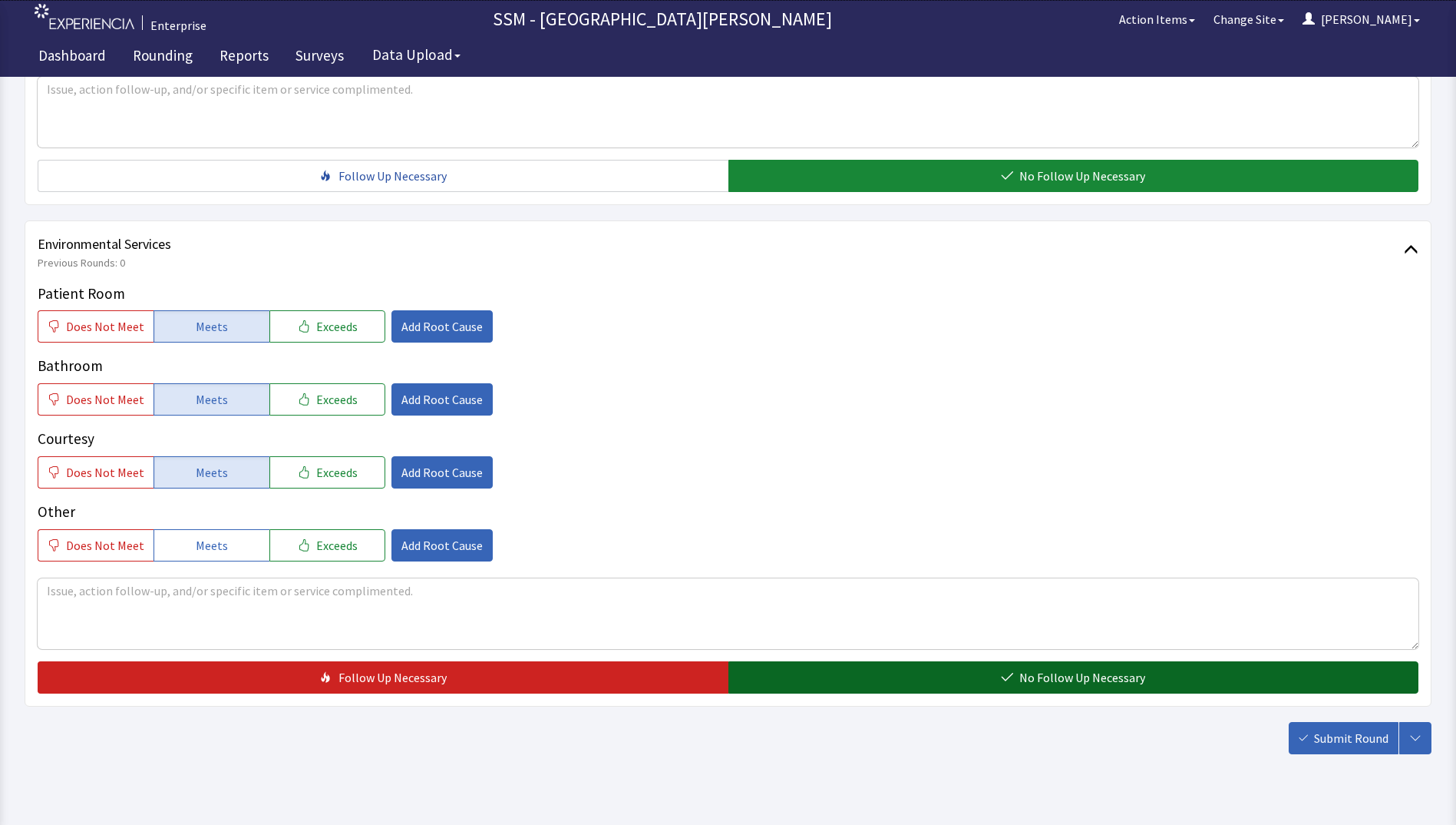
click at [843, 683] on button "No Follow Up Necessary" at bounding box center [1074, 677] width 691 height 32
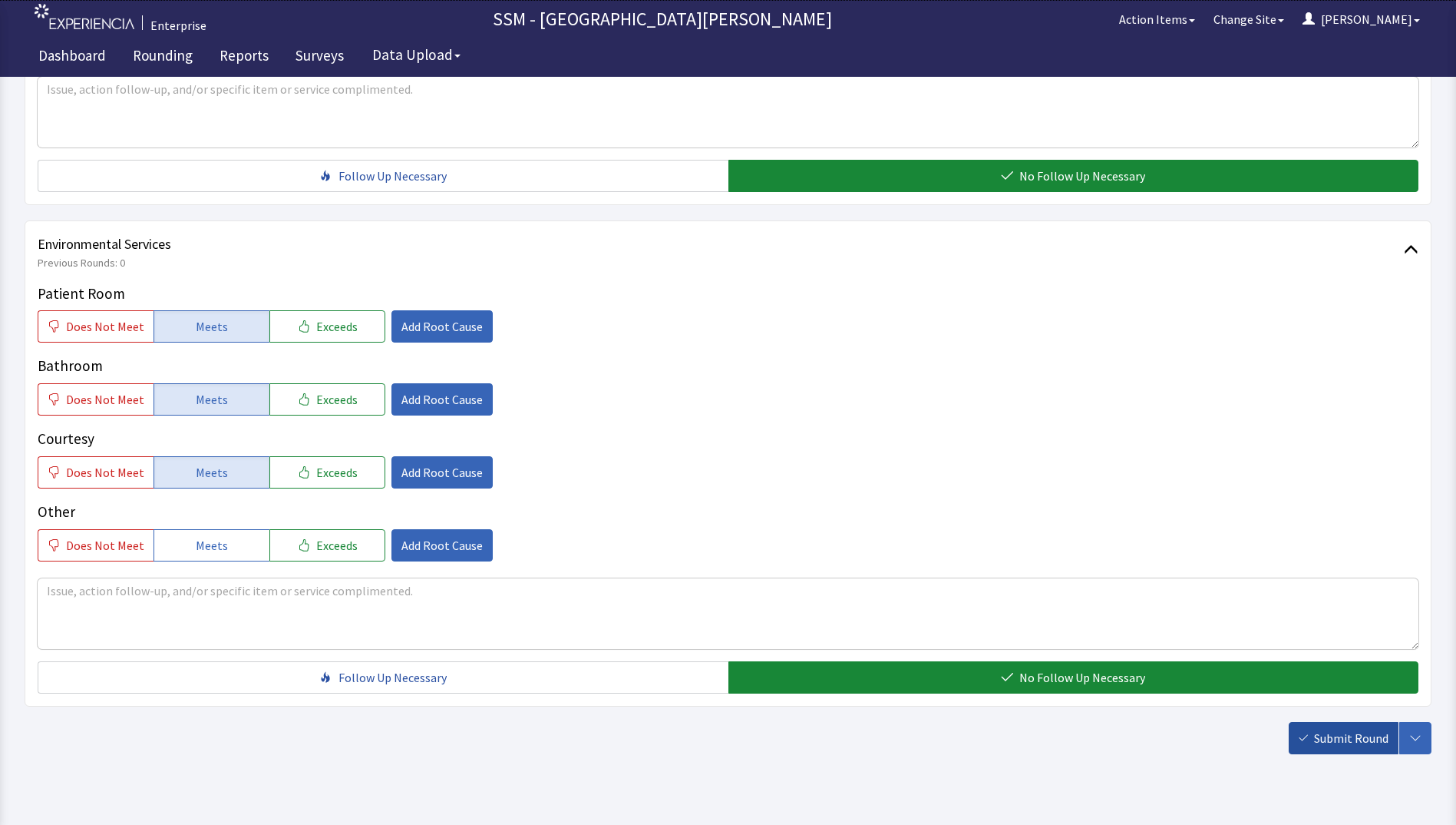
click at [1344, 734] on span "Submit Round" at bounding box center [1350, 737] width 74 height 18
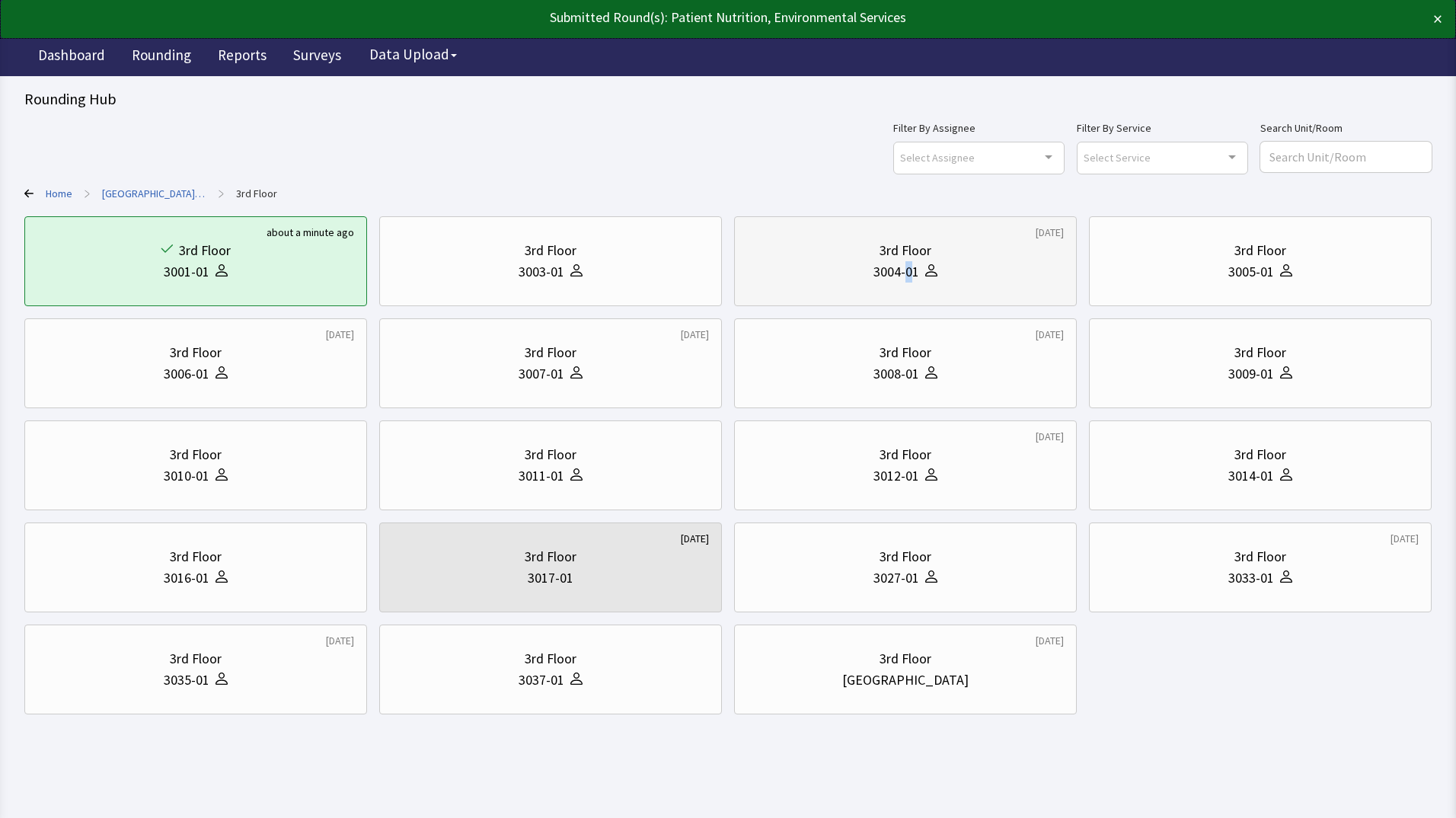
click at [908, 279] on div "3004-01" at bounding box center [897, 272] width 46 height 21
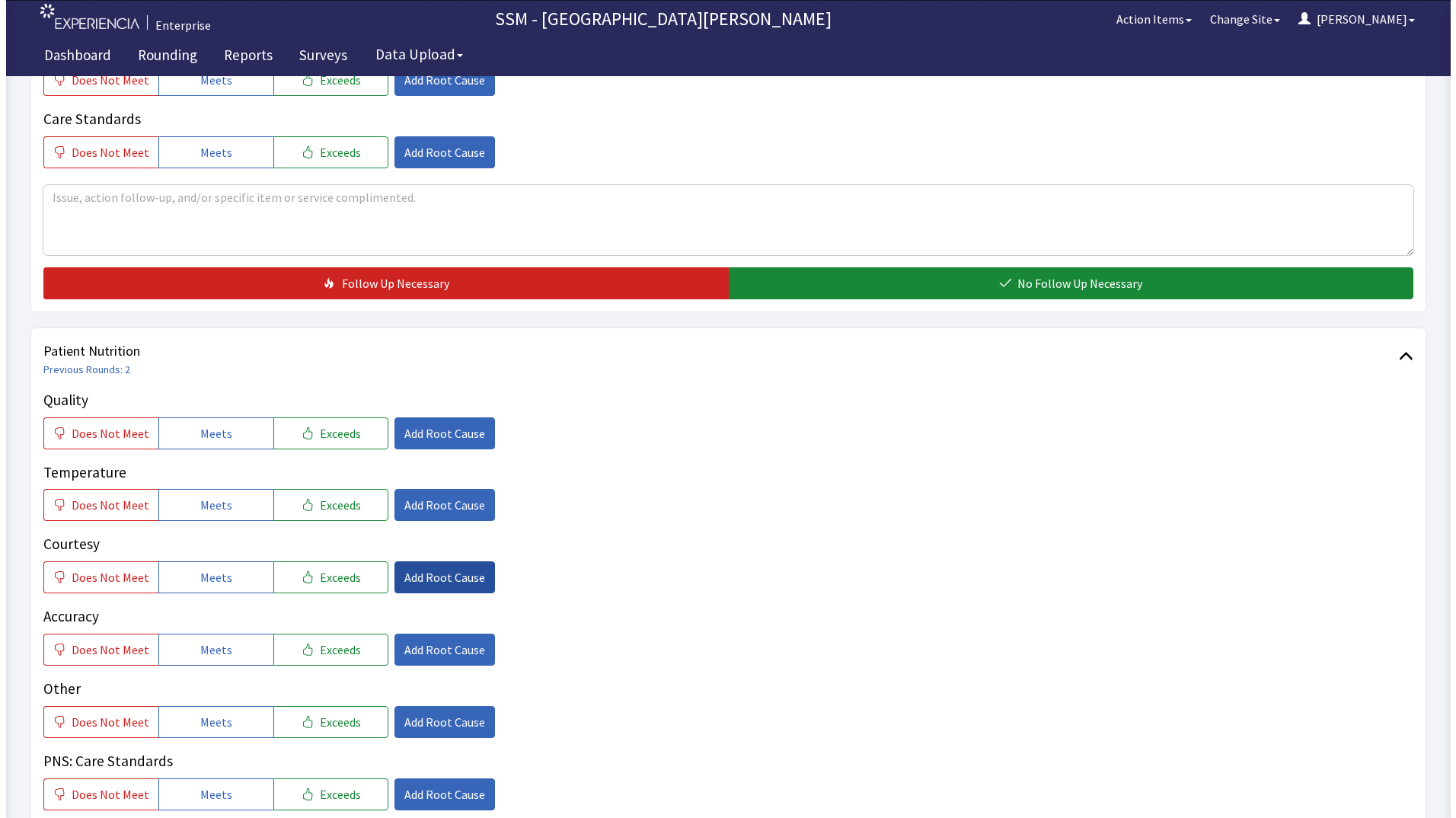
scroll to position [762, 0]
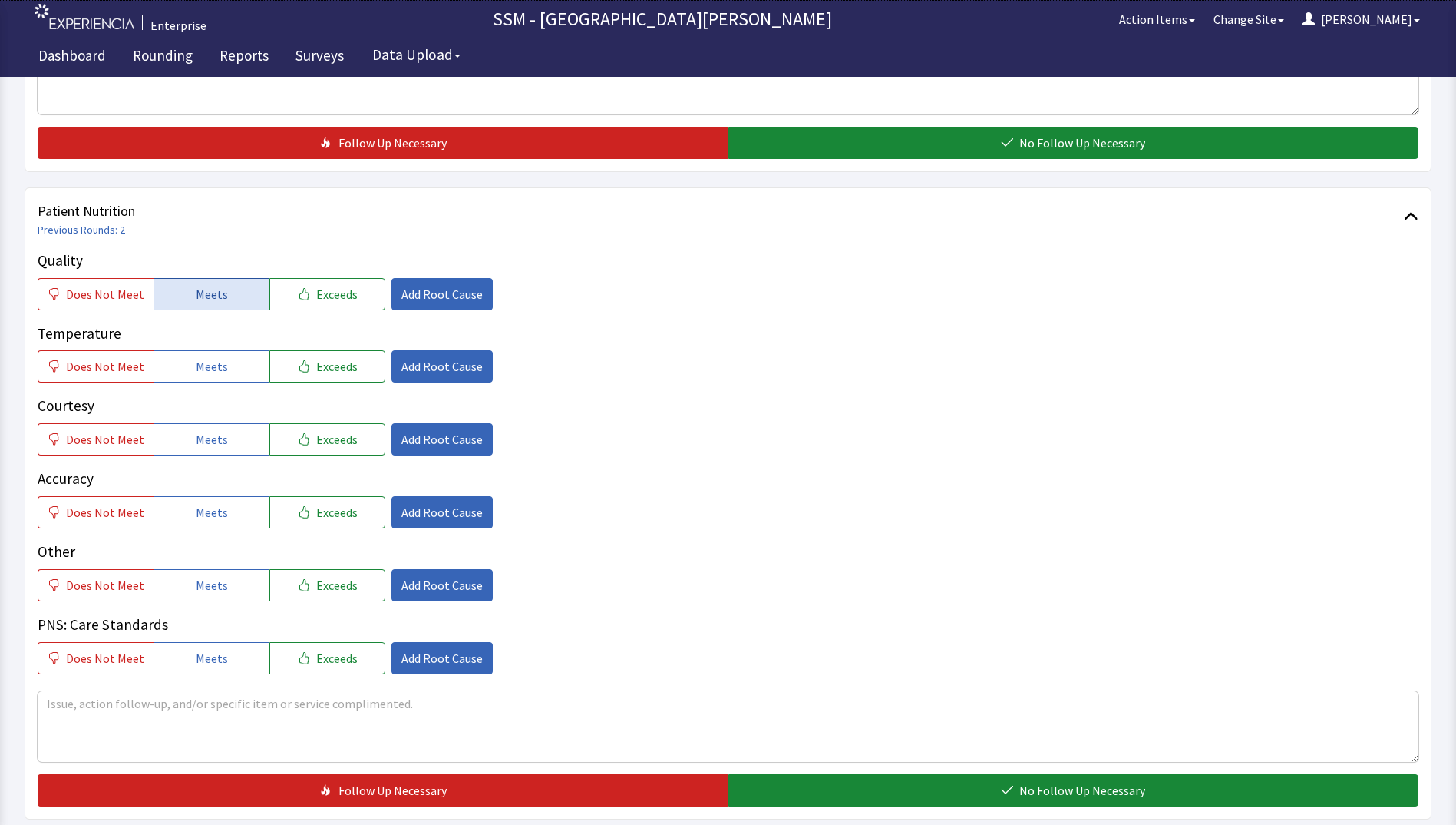
click at [195, 299] on span "Meets" at bounding box center [211, 294] width 32 height 18
click at [208, 372] on span "Meets" at bounding box center [211, 366] width 32 height 18
click at [208, 429] on button "Meets" at bounding box center [212, 438] width 115 height 32
click at [470, 594] on button "Add Root Cause" at bounding box center [442, 584] width 101 height 32
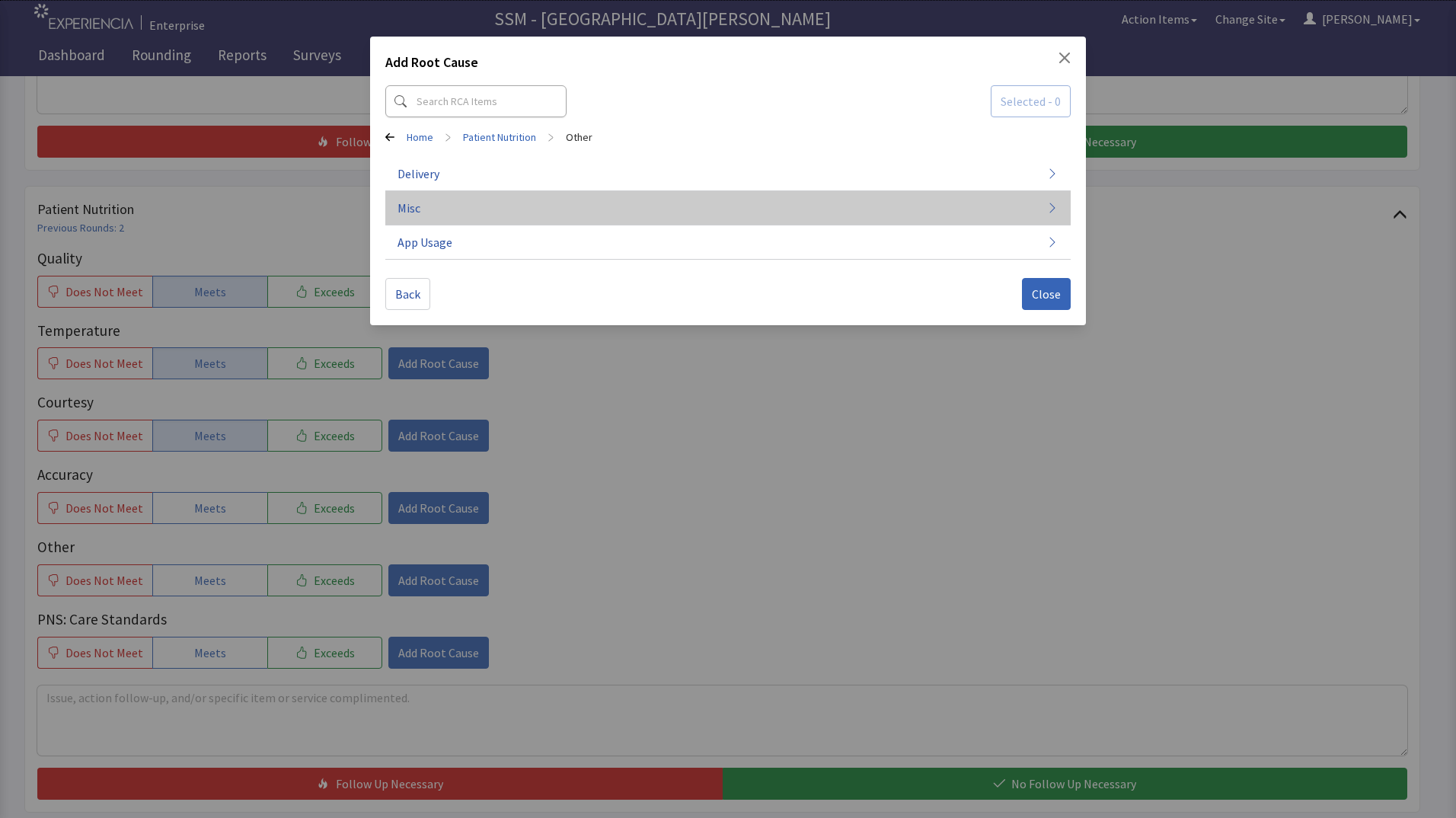
click at [521, 206] on button "Misc" at bounding box center [728, 208] width 686 height 34
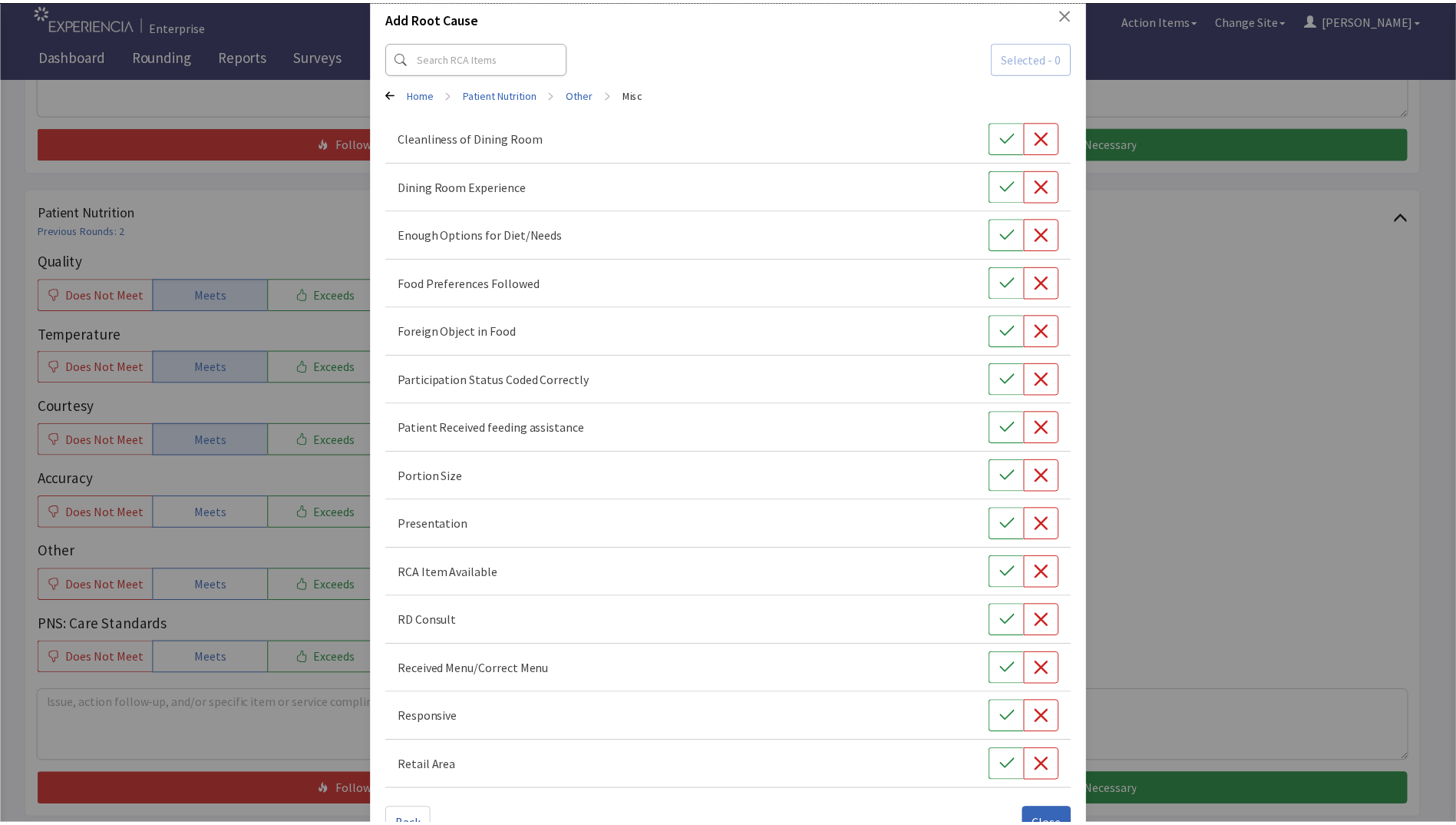
scroll to position [90, 0]
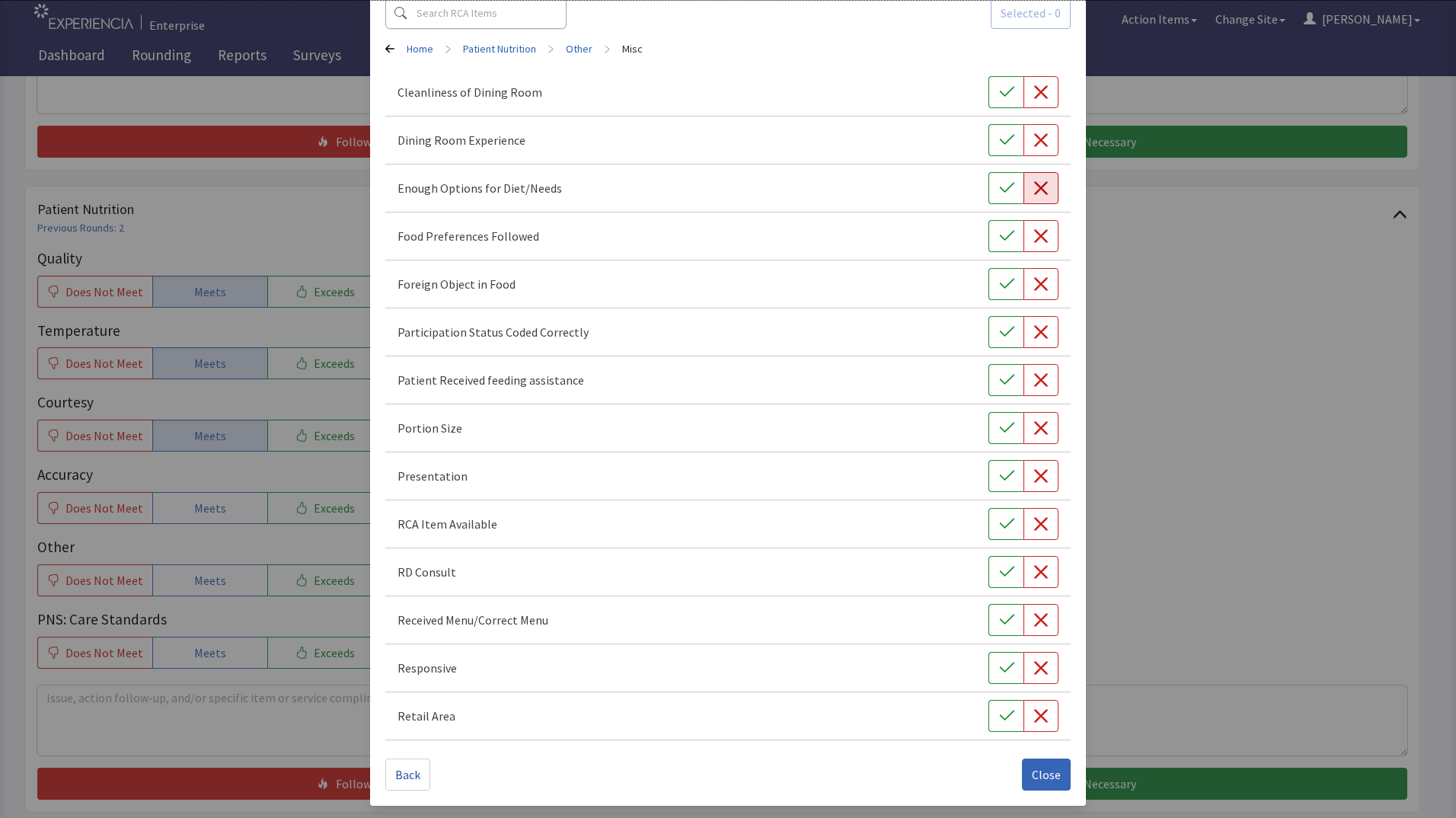
click at [1033, 194] on icon "button" at bounding box center [1041, 188] width 15 height 15
click at [1120, 220] on div "Add Root Cause Selected - 1 Home > Patient Nutrition > Other > Misc Cleanliness…" at bounding box center [728, 364] width 1456 height 906
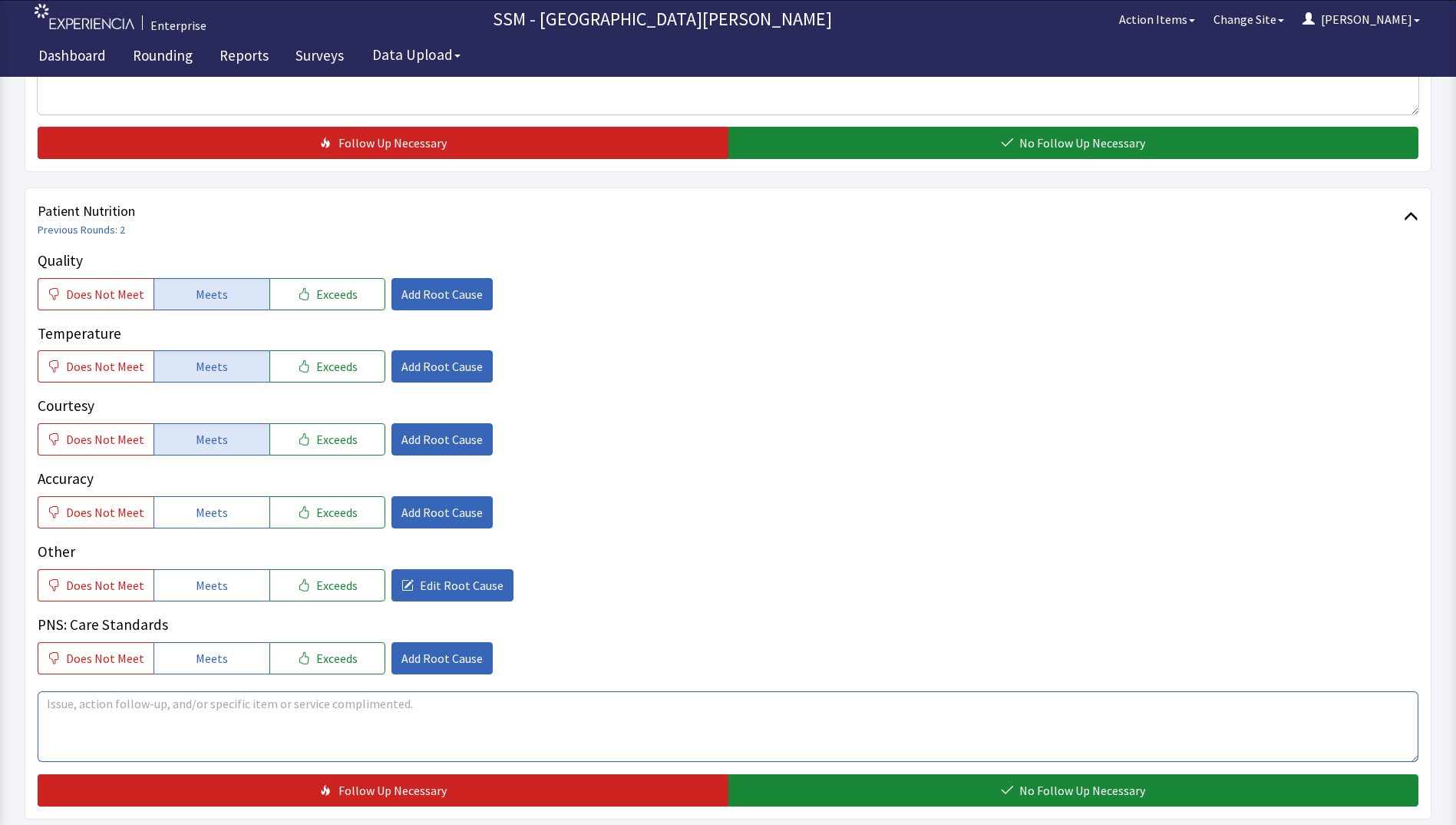
click at [181, 711] on textarea at bounding box center [728, 726] width 1381 height 70
click at [178, 701] on textarea "it's really hard not eating" at bounding box center [728, 726] width 1381 height 70
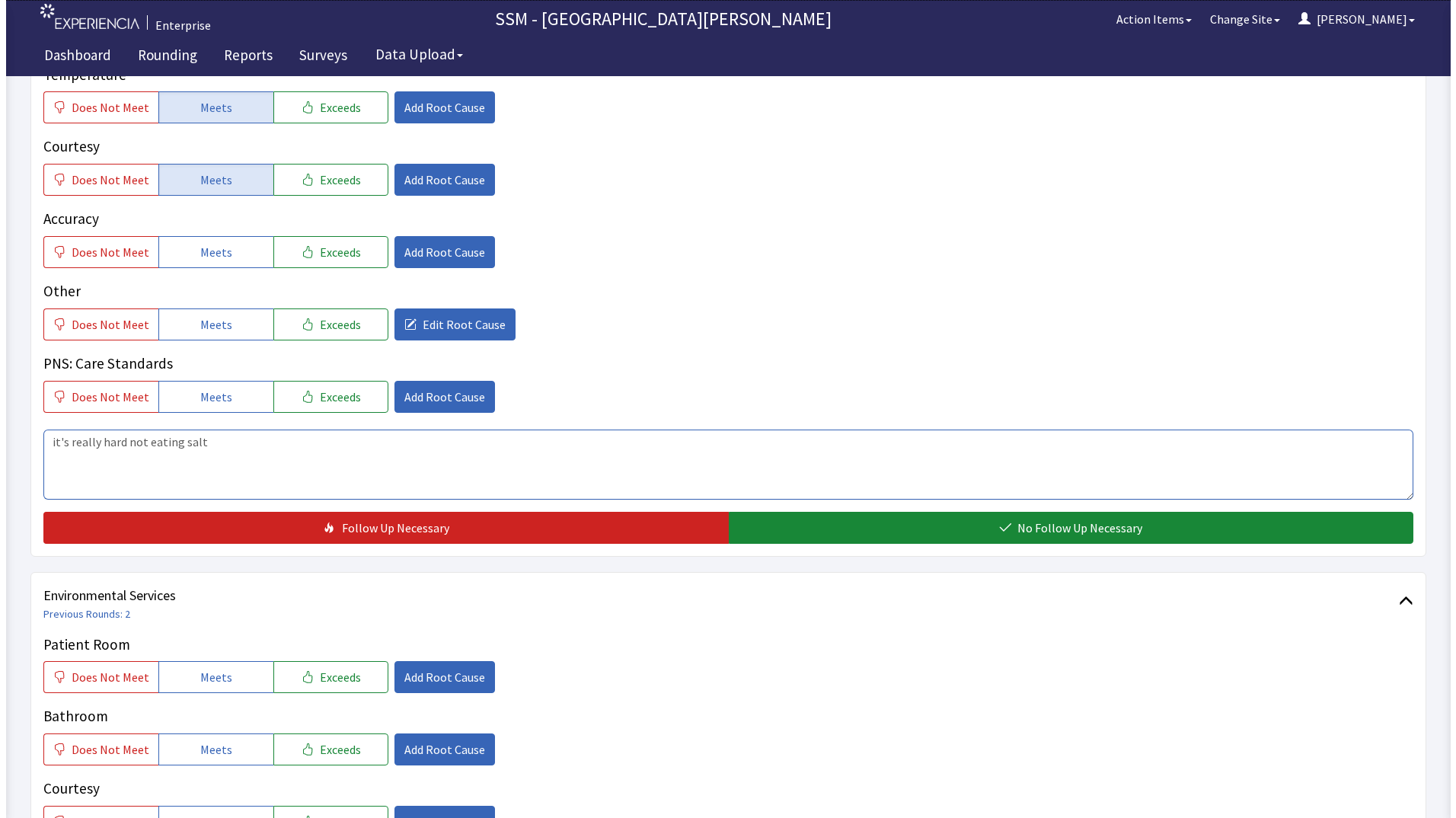
scroll to position [913, 0]
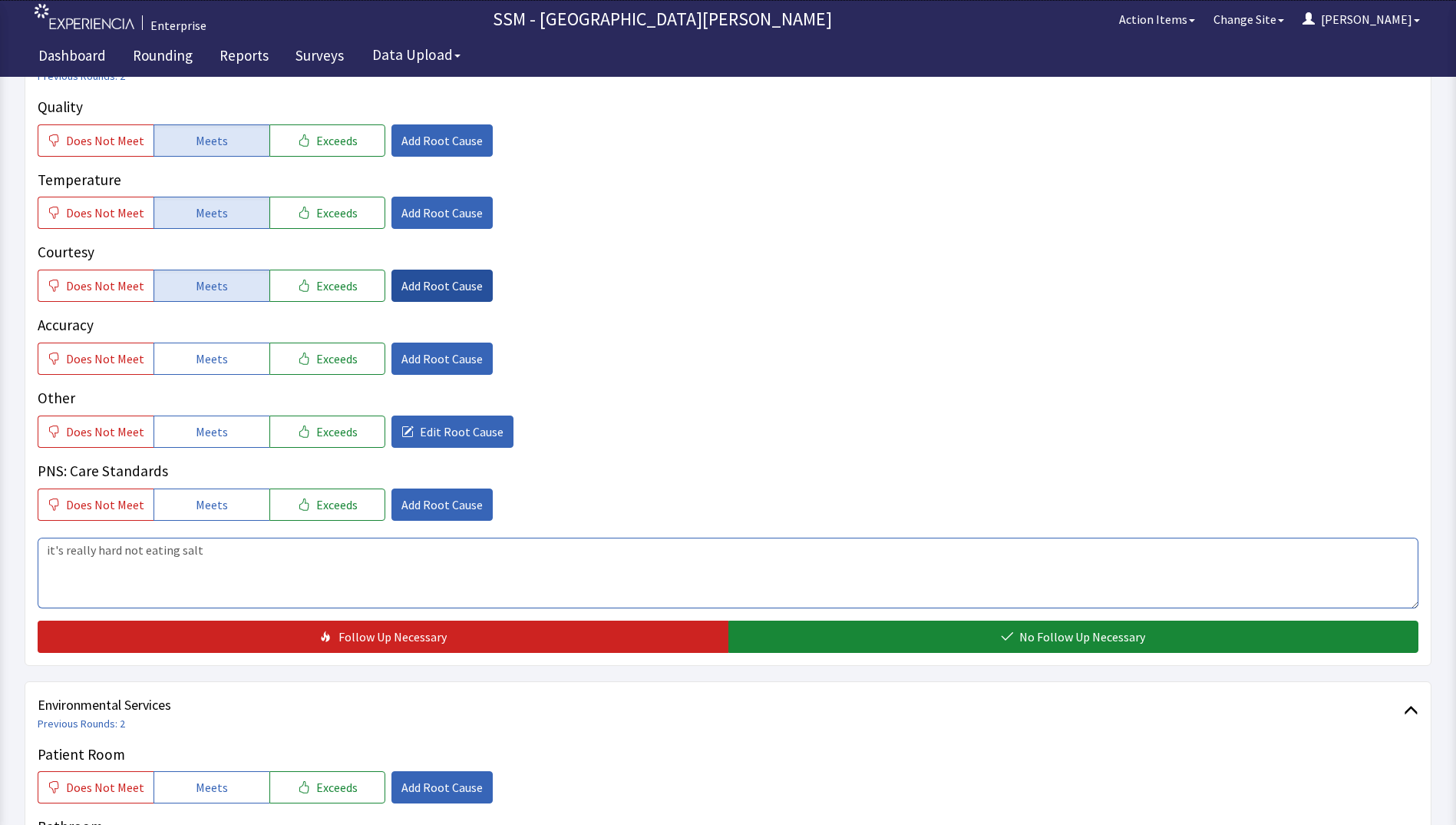
type textarea "it's really hard not eating salt"
click at [401, 282] on span "Add Root Cause" at bounding box center [442, 285] width 82 height 18
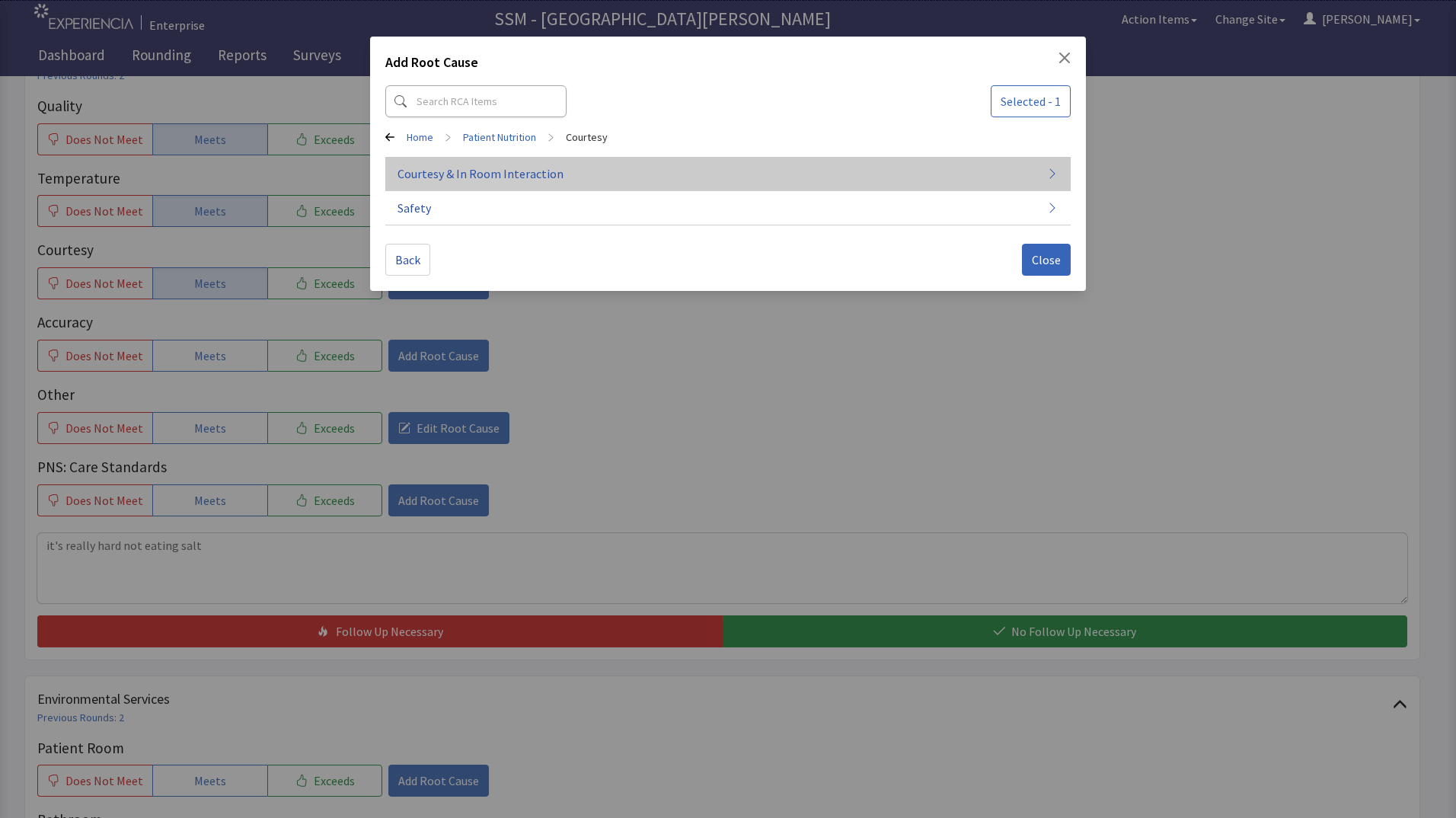
click at [561, 170] on button "Courtesy & In Room Interaction" at bounding box center [728, 174] width 686 height 34
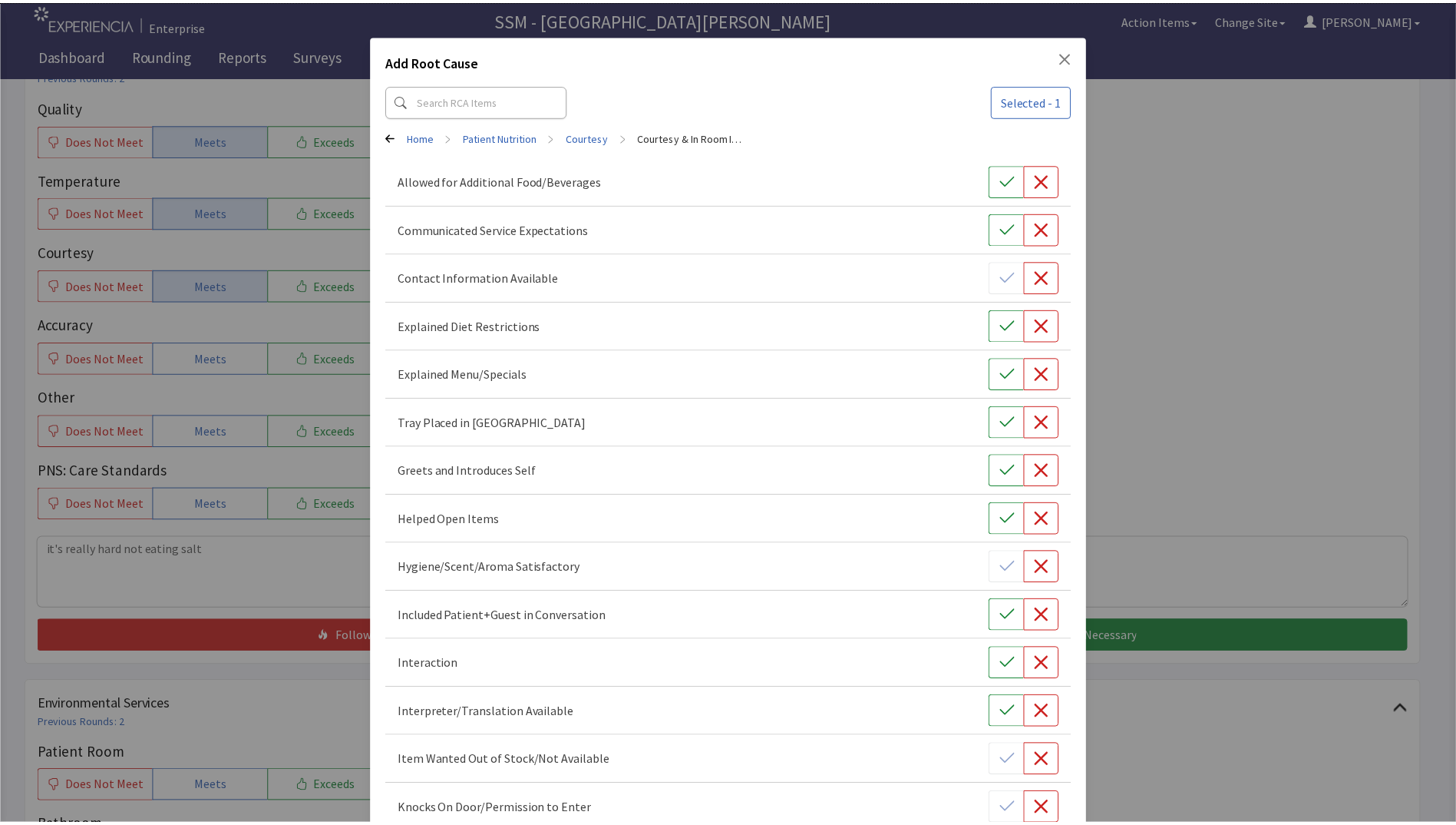
scroll to position [0, 0]
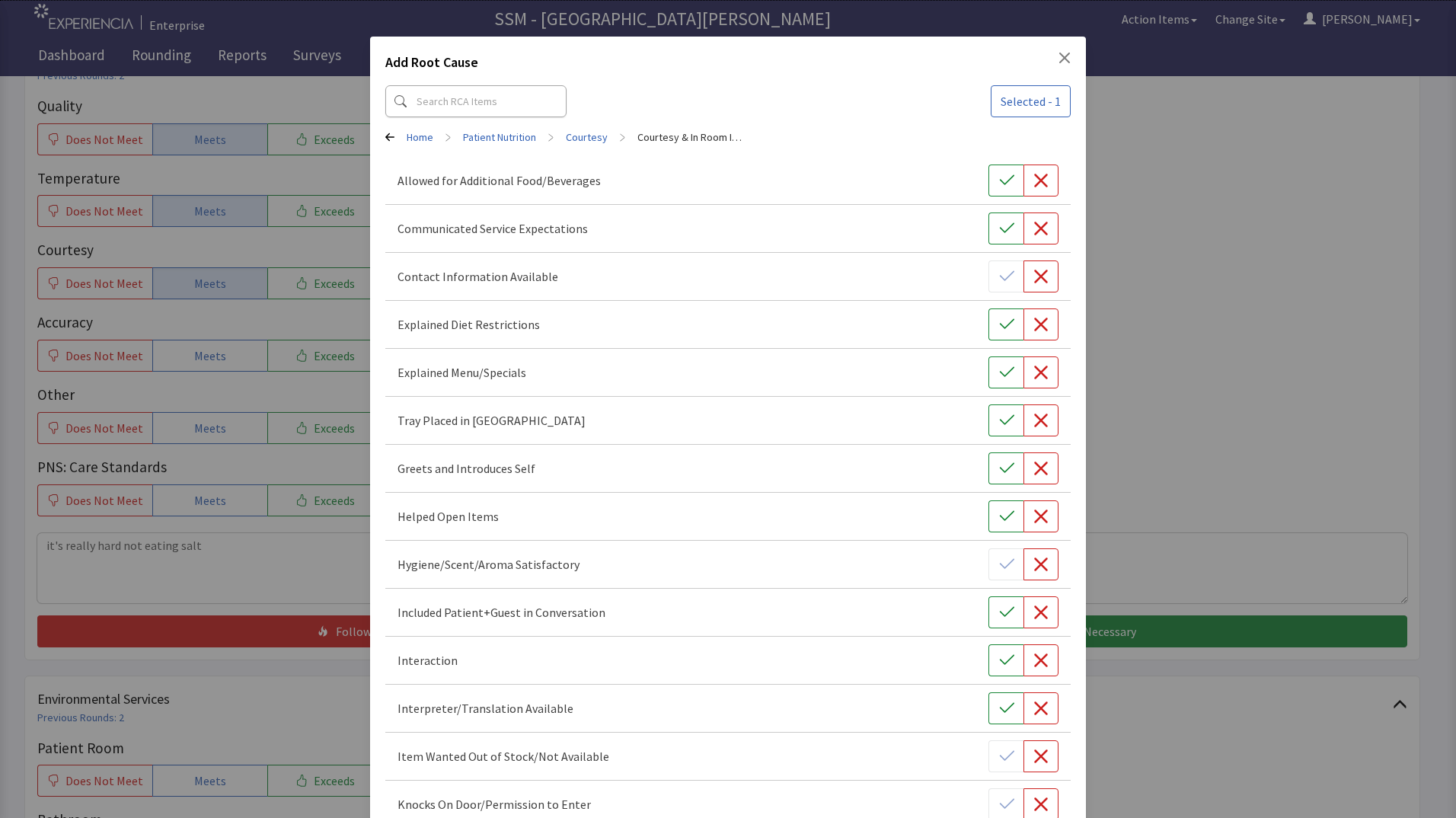
click at [1186, 160] on div "Add Root Cause Selected - 1 Home > Patient Nutrition > Courtesy > Courtesy & In…" at bounding box center [728, 788] width 1456 height 1578
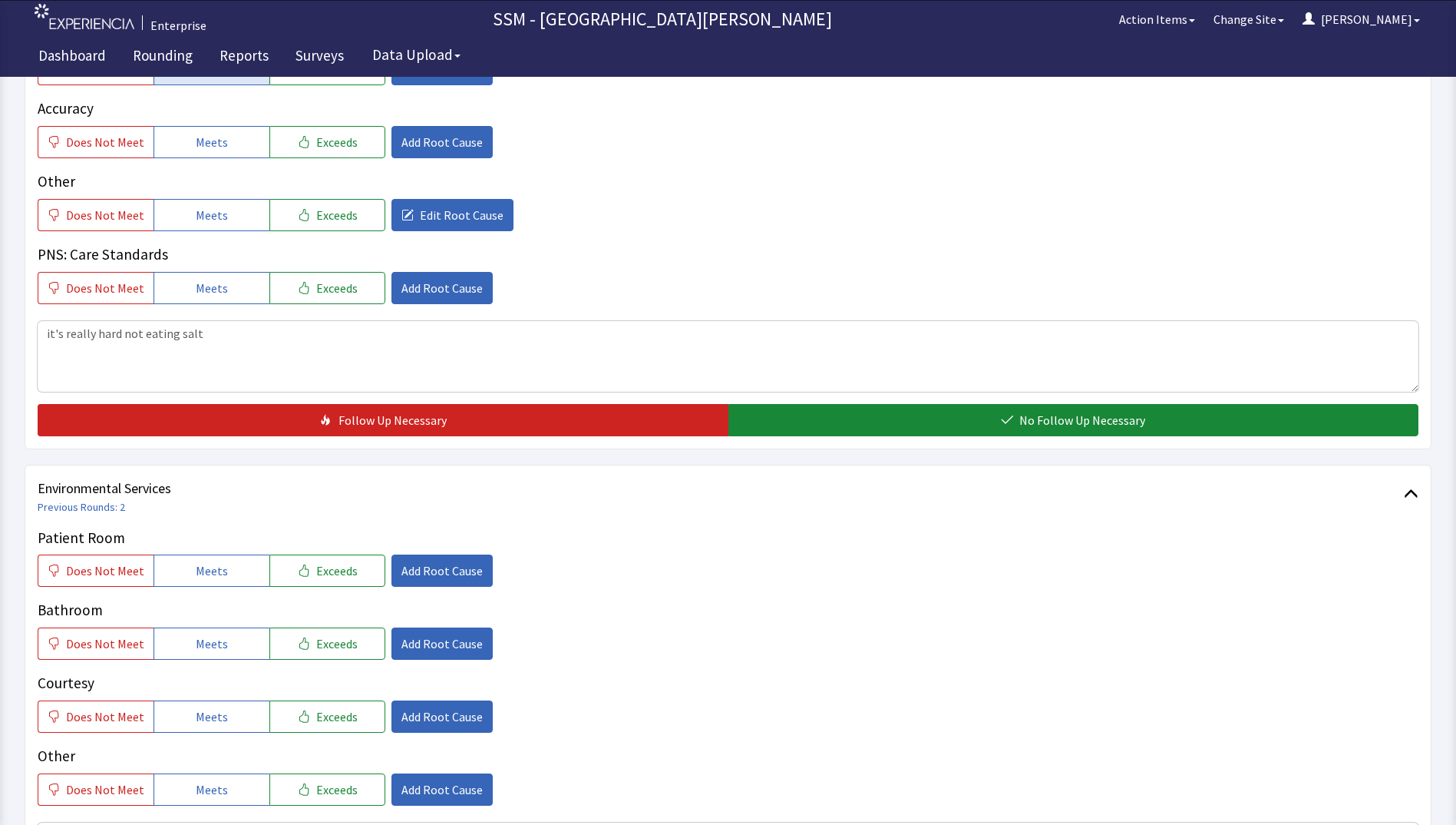
scroll to position [1151, 0]
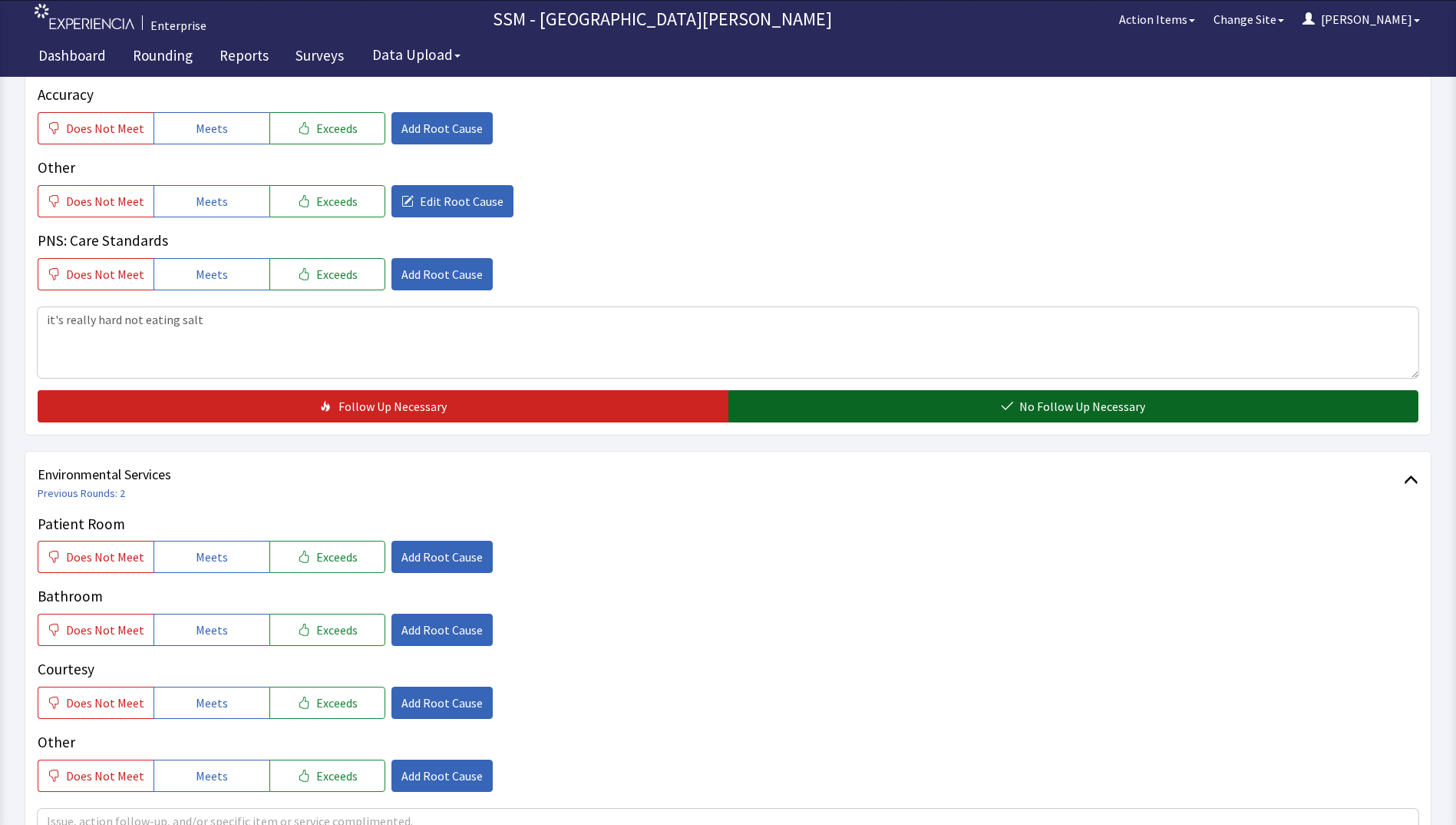
click at [831, 402] on button "No Follow Up Necessary" at bounding box center [1074, 405] width 691 height 32
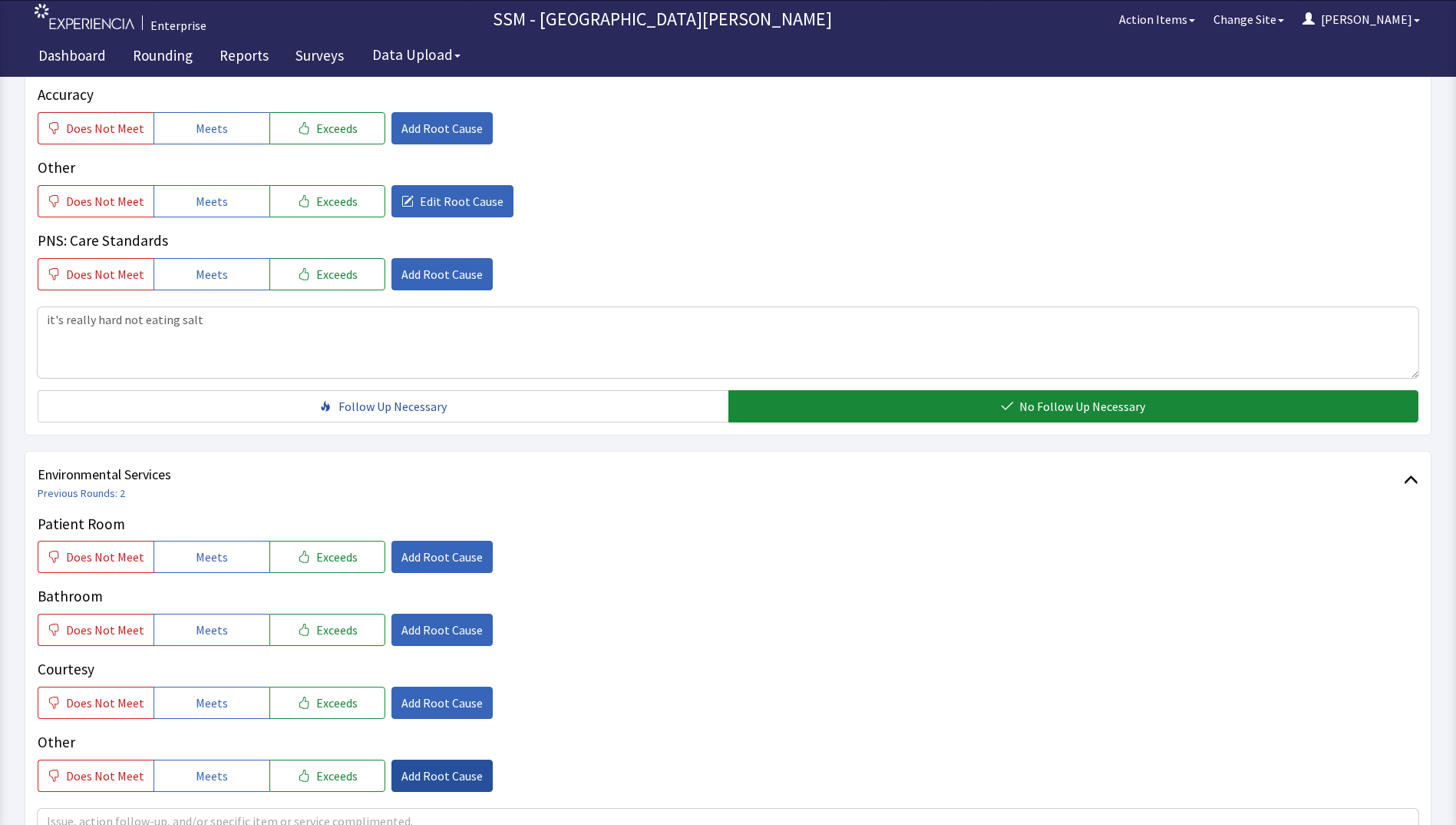
scroll to position [1382, 0]
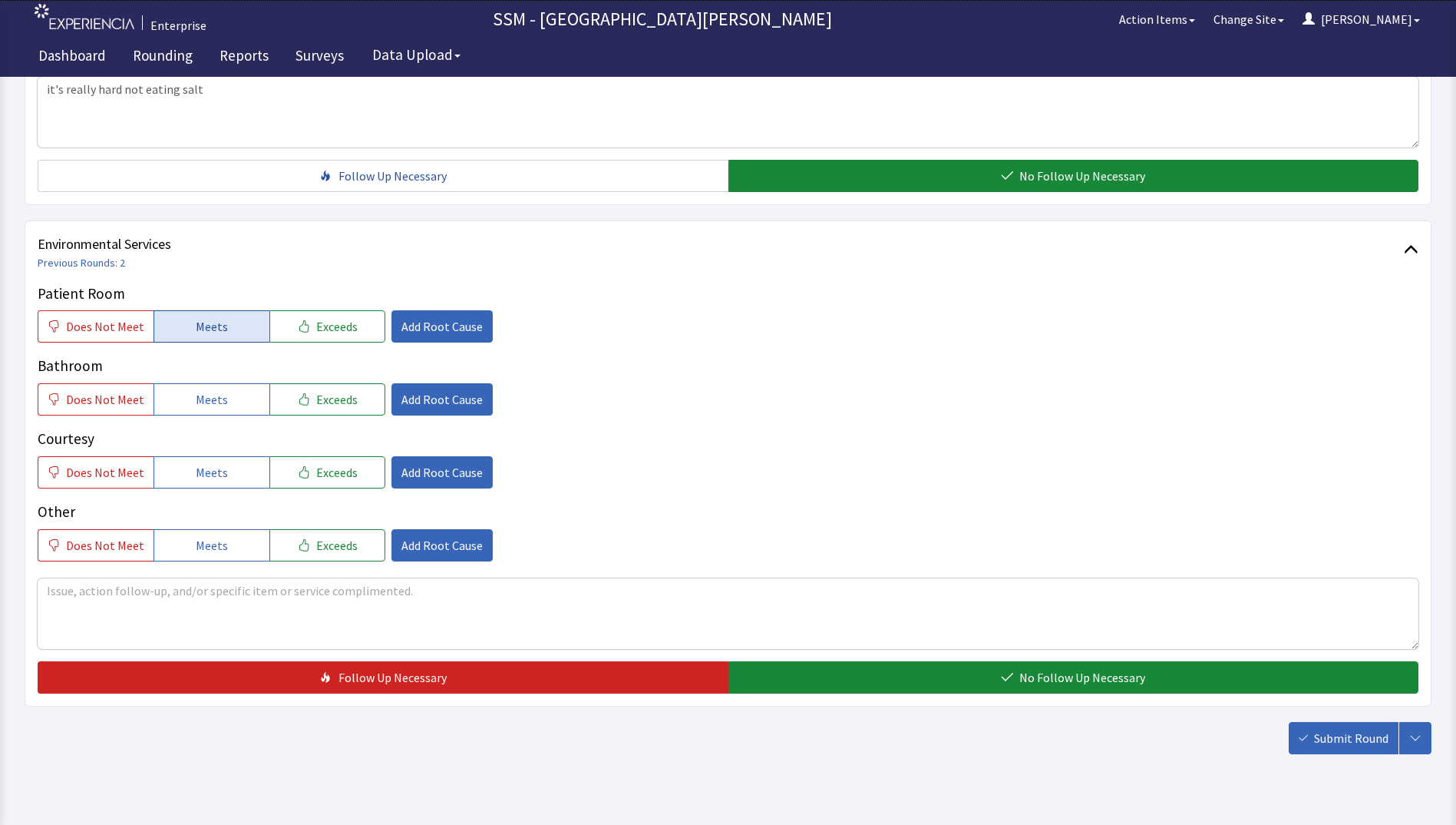
click at [215, 328] on span "Meets" at bounding box center [211, 325] width 32 height 18
click at [231, 407] on button "Meets" at bounding box center [212, 399] width 115 height 32
click at [234, 464] on button "Meets" at bounding box center [212, 472] width 115 height 32
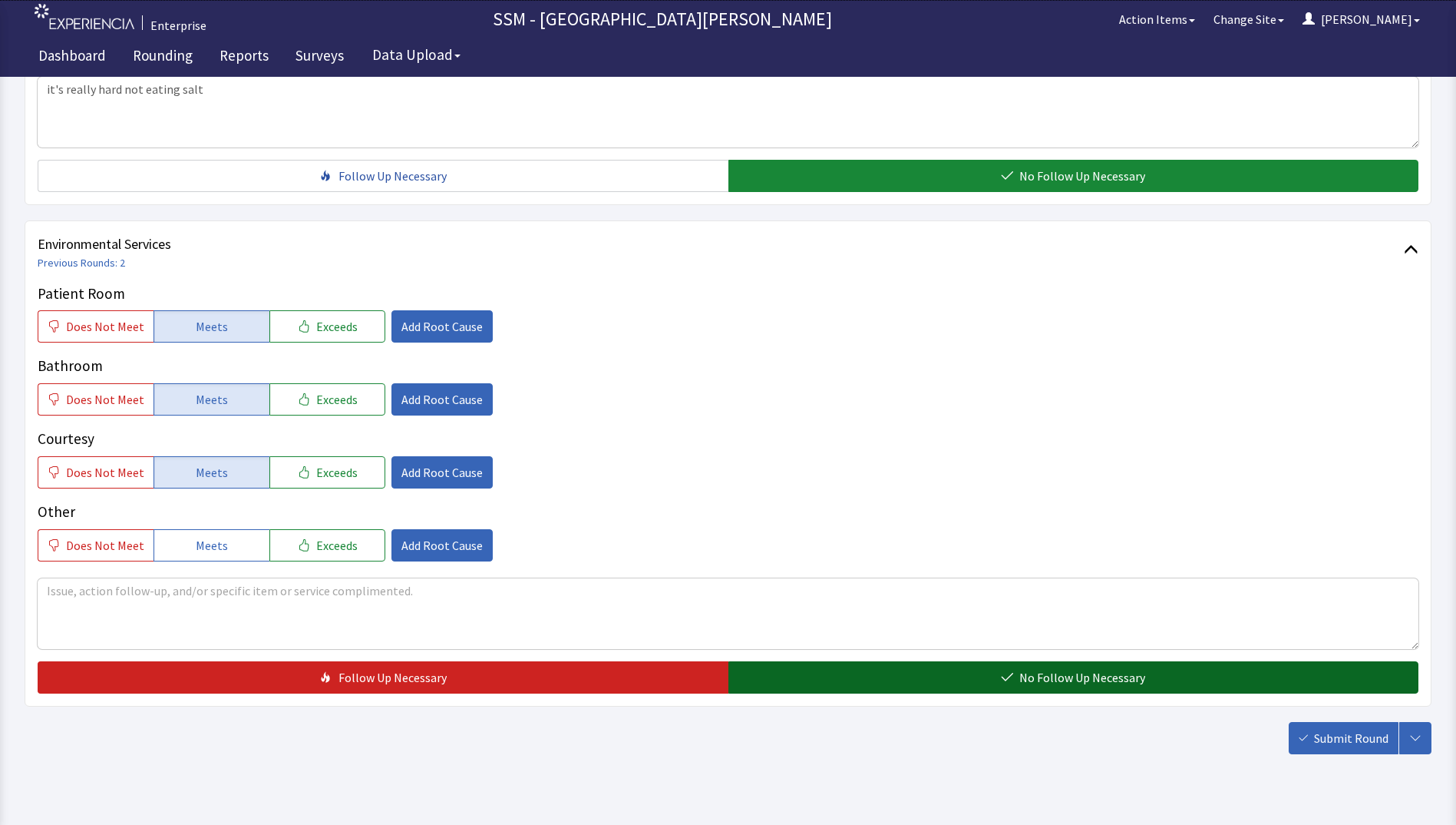
click at [936, 682] on button "No Follow Up Necessary" at bounding box center [1074, 677] width 691 height 32
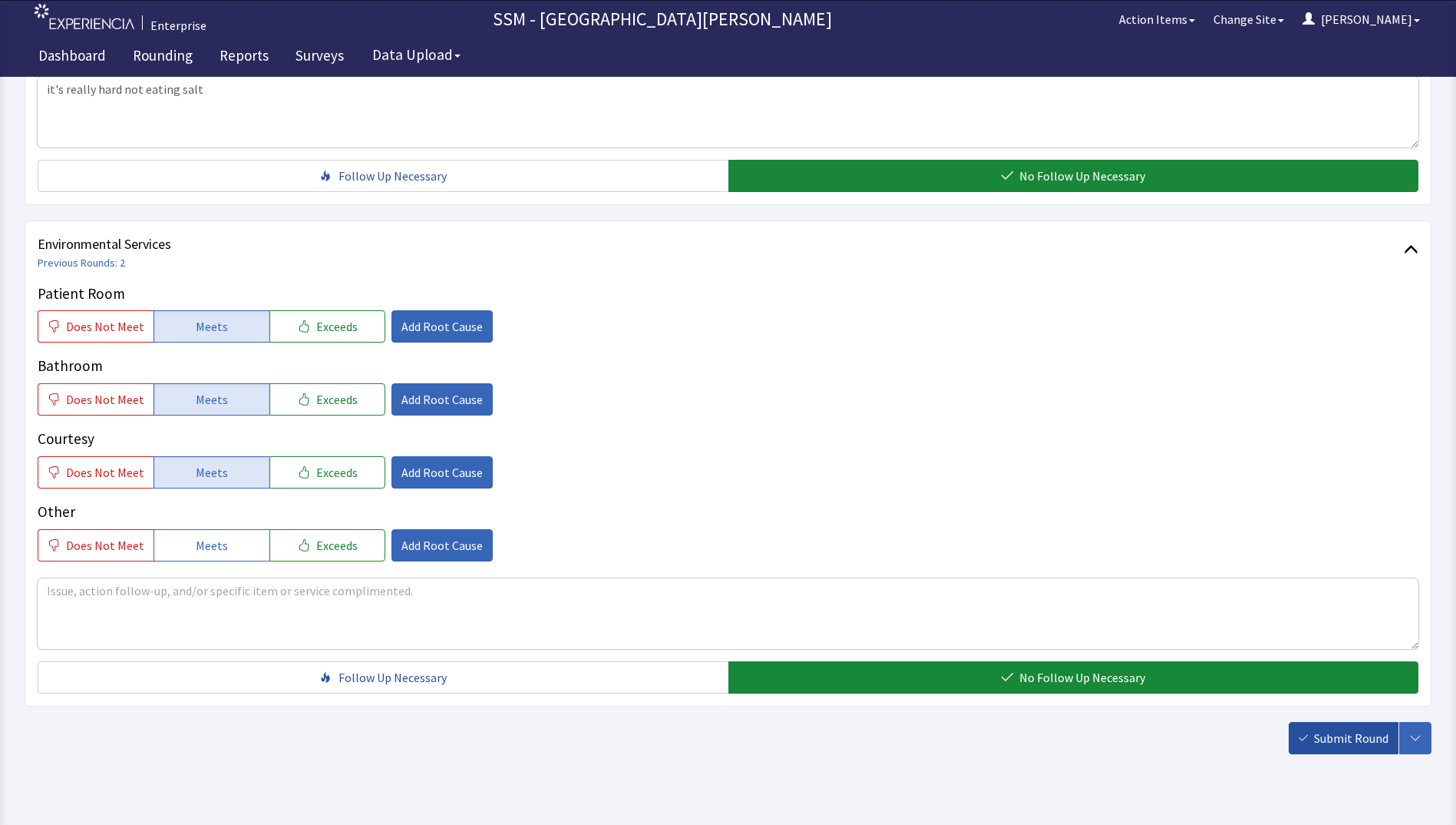
click at [1359, 742] on span "Submit Round" at bounding box center [1350, 737] width 74 height 18
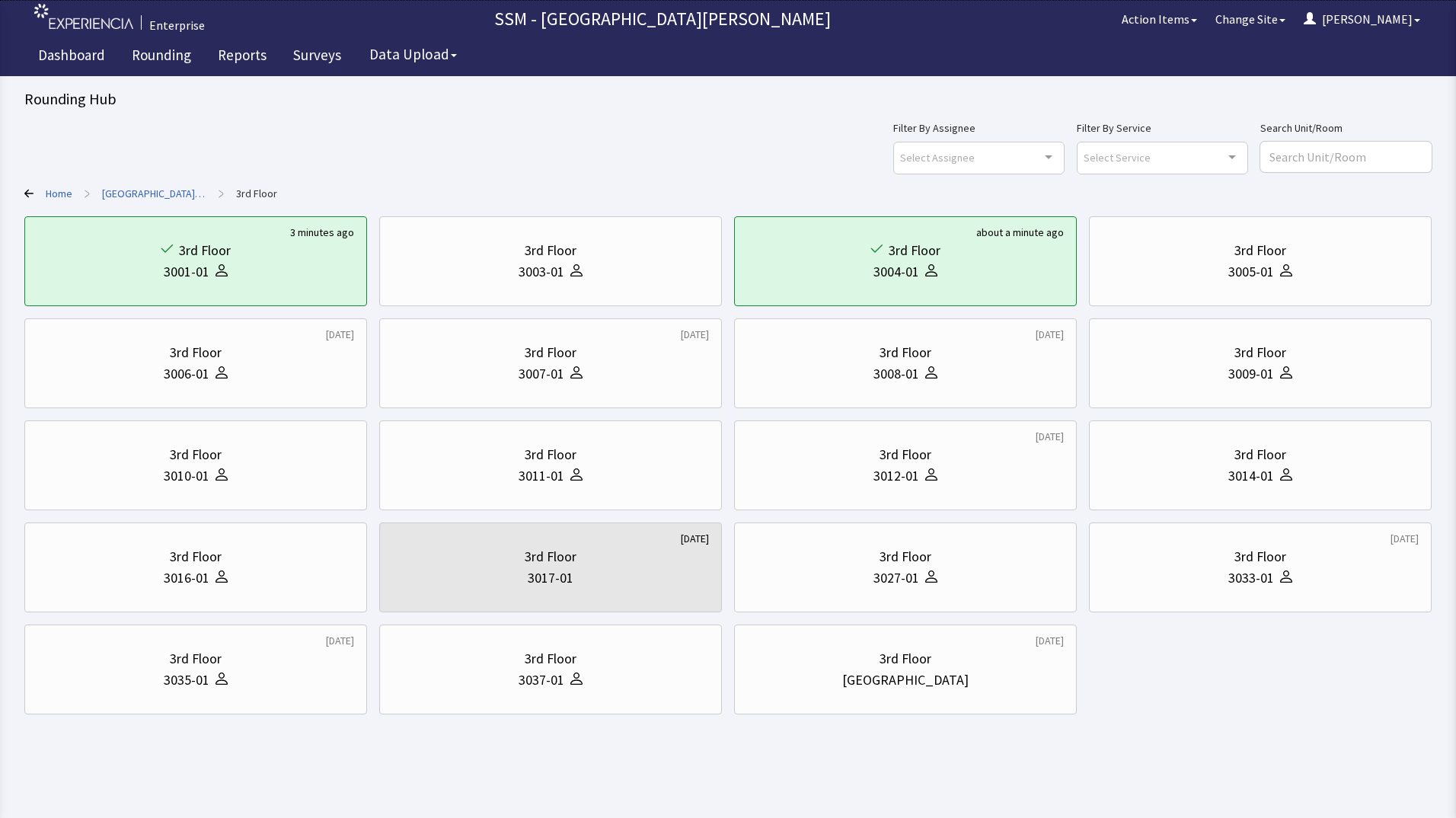
click at [627, 795] on html "Enterprise SSM - St. [PERSON_NAME] Hospital Action Items Change Site [PERSON_NA…" at bounding box center [728, 409] width 1456 height 818
click at [245, 360] on div "3rd Floor" at bounding box center [196, 352] width 317 height 21
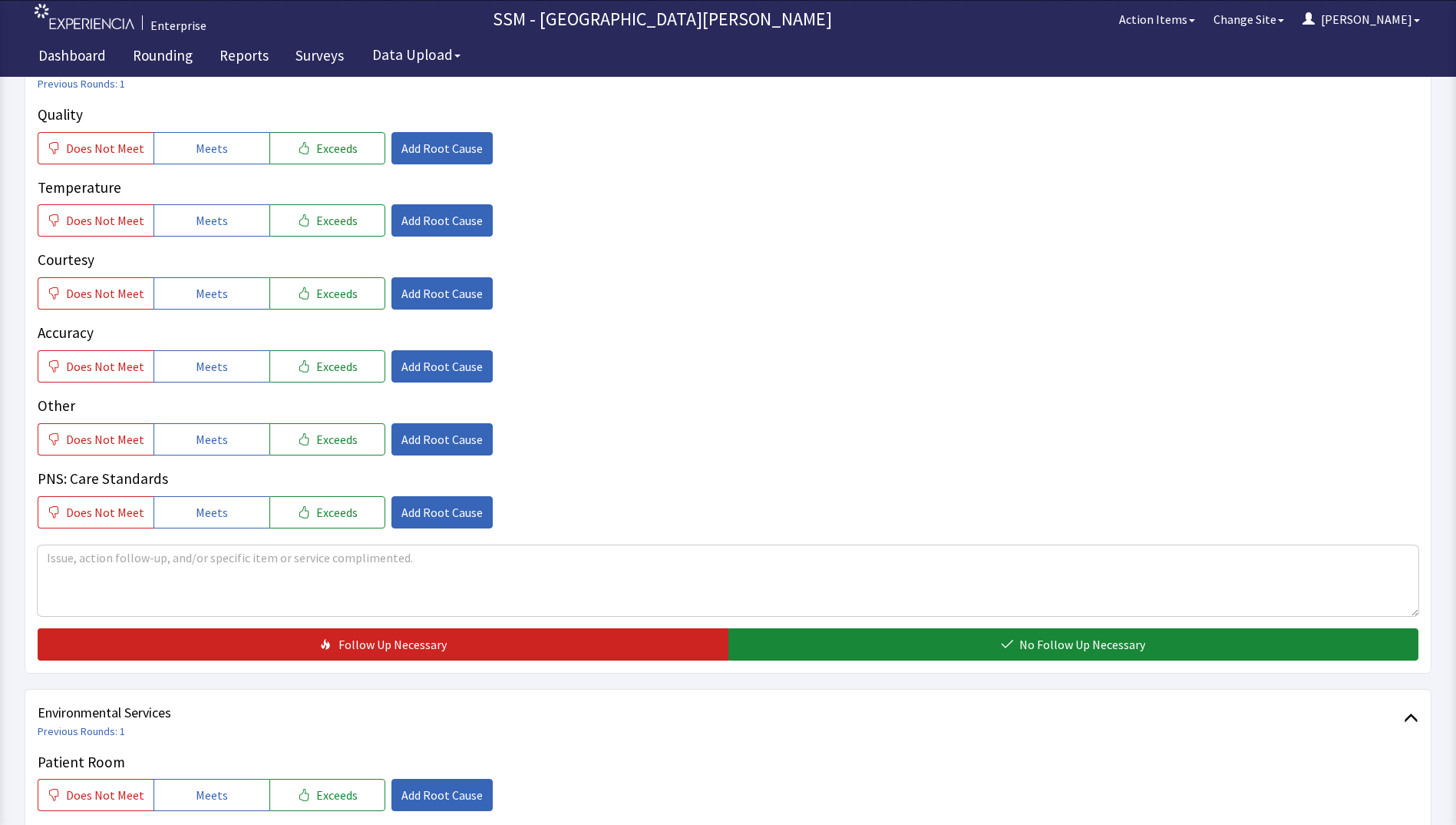
scroll to position [691, 0]
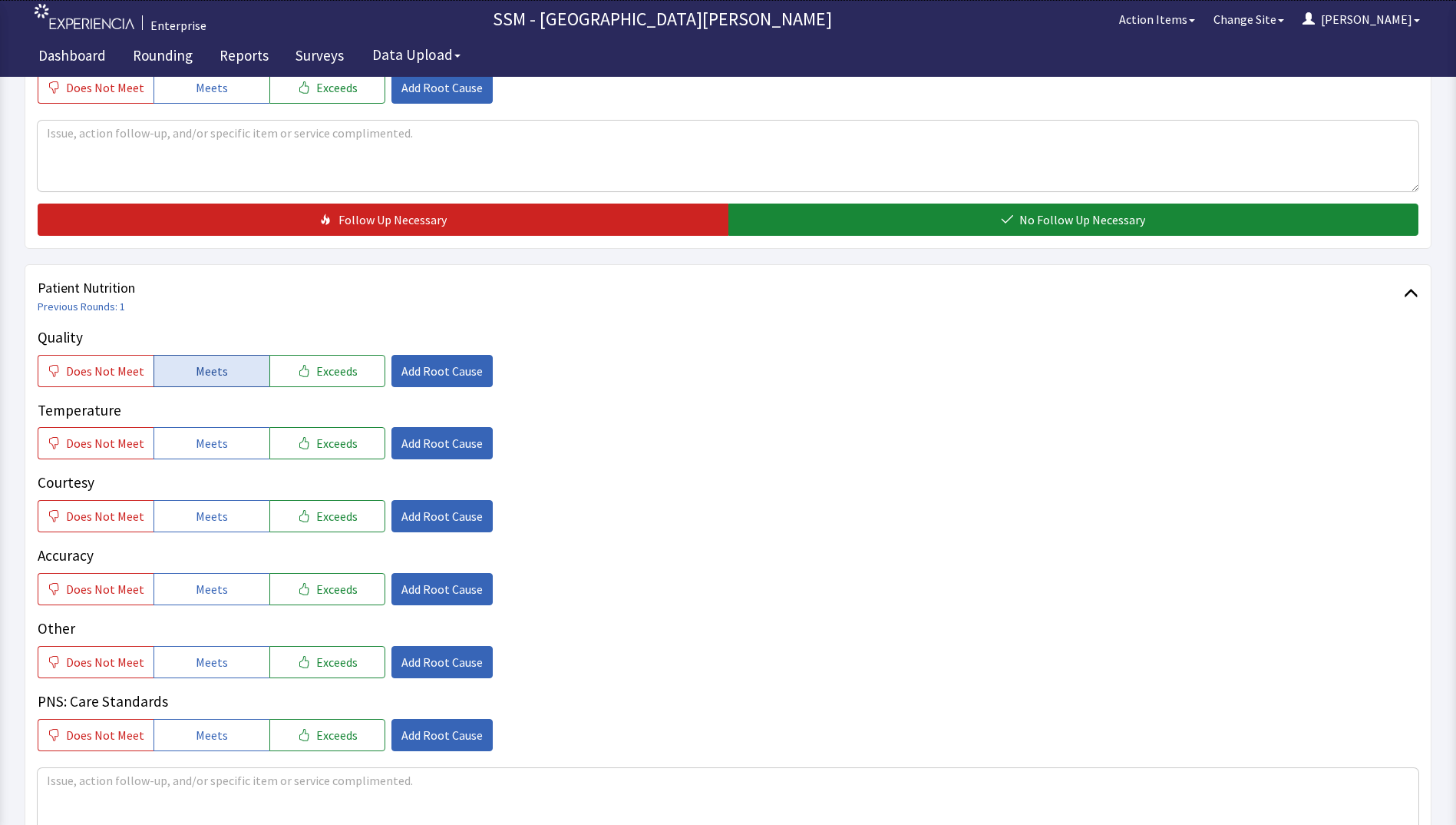
click at [217, 381] on button "Meets" at bounding box center [212, 370] width 115 height 32
click at [222, 444] on button "Meets" at bounding box center [212, 442] width 115 height 32
click at [221, 503] on button "Meets" at bounding box center [212, 515] width 115 height 32
click at [239, 590] on button "Meets" at bounding box center [212, 588] width 115 height 32
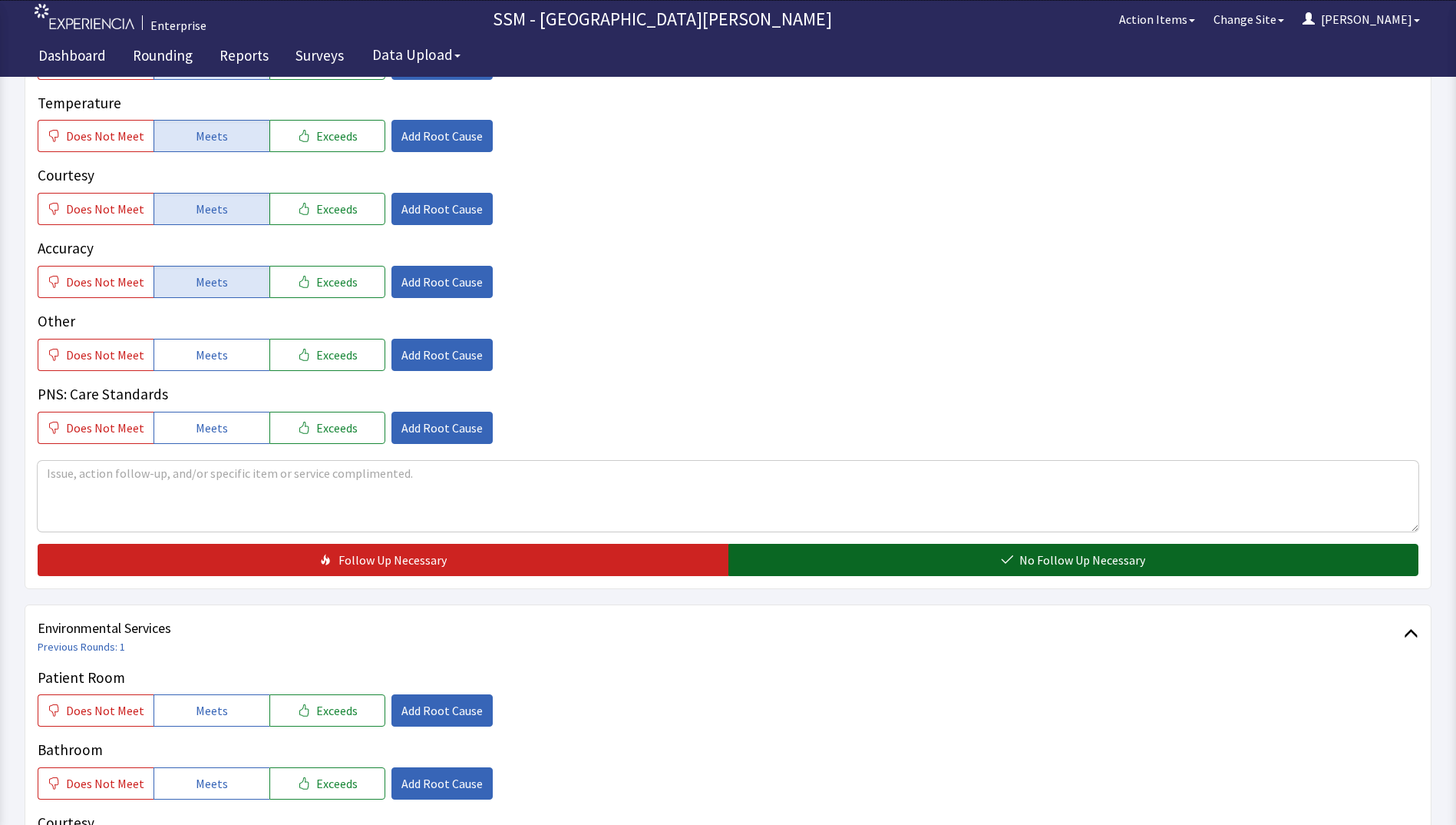
click at [786, 561] on button "No Follow Up Necessary" at bounding box center [1074, 559] width 691 height 32
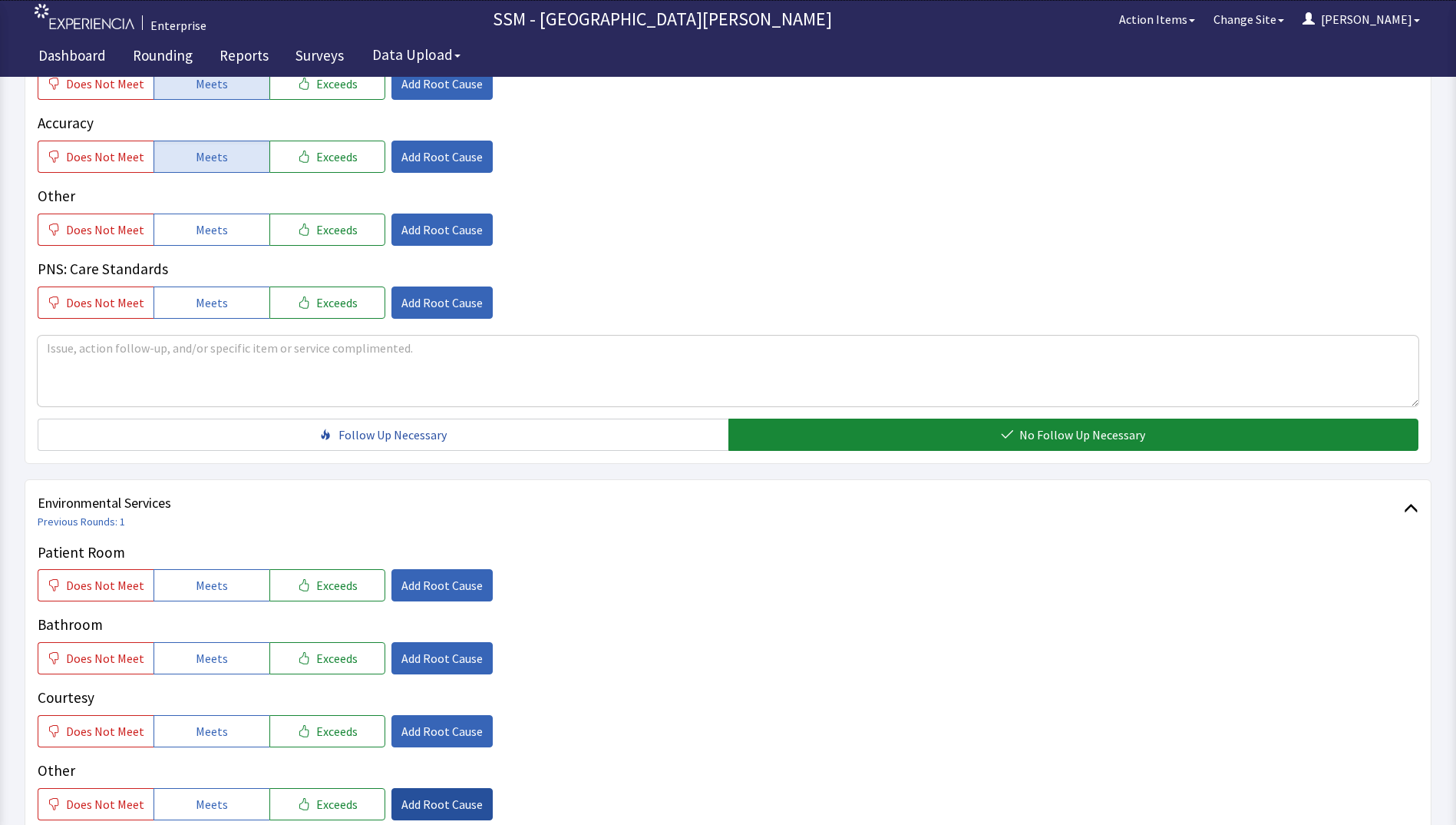
scroll to position [1382, 0]
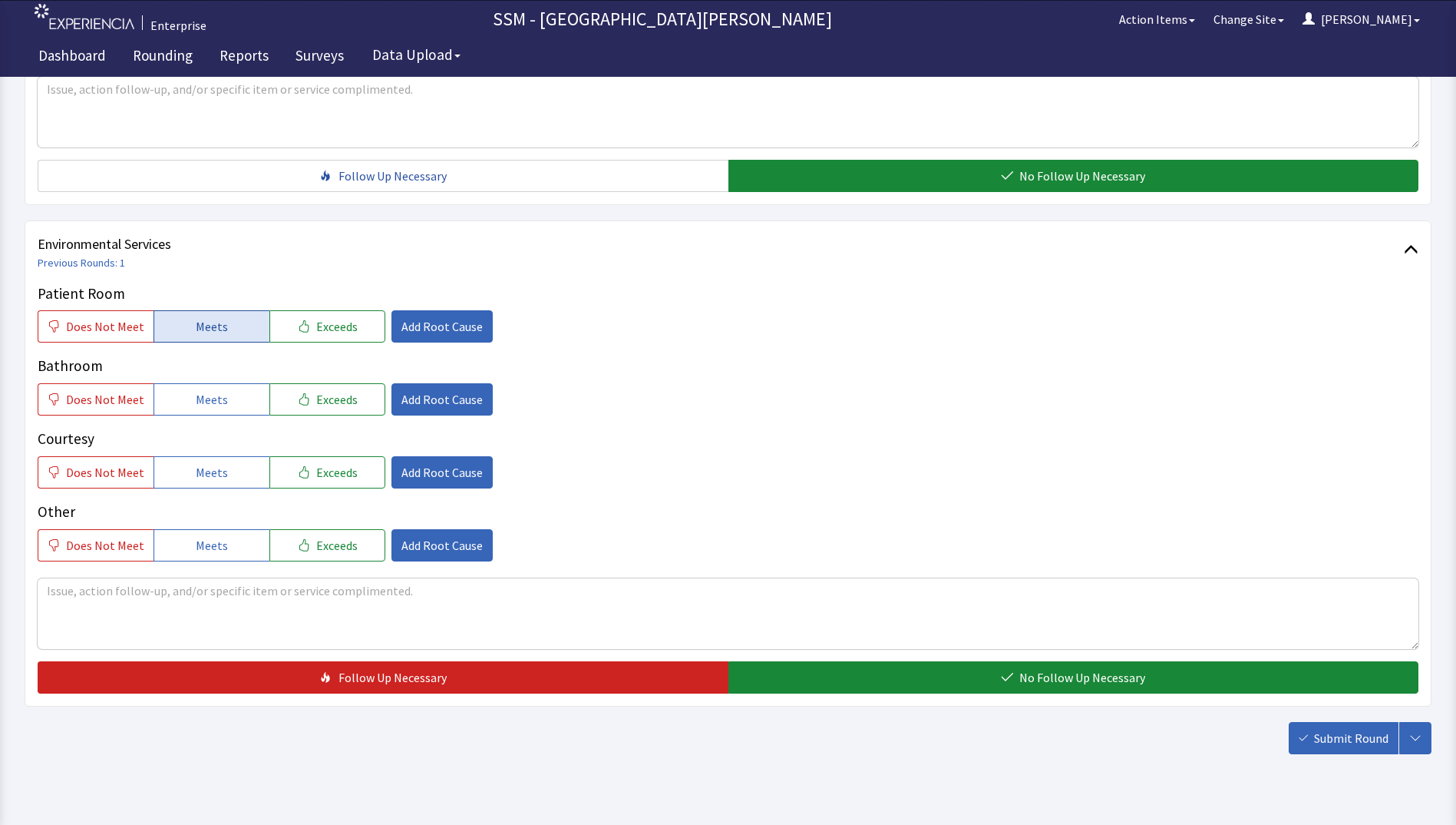
click at [218, 326] on span "Meets" at bounding box center [211, 325] width 32 height 18
click at [221, 403] on button "Meets" at bounding box center [212, 399] width 115 height 32
click at [225, 458] on button "Meets" at bounding box center [212, 472] width 115 height 32
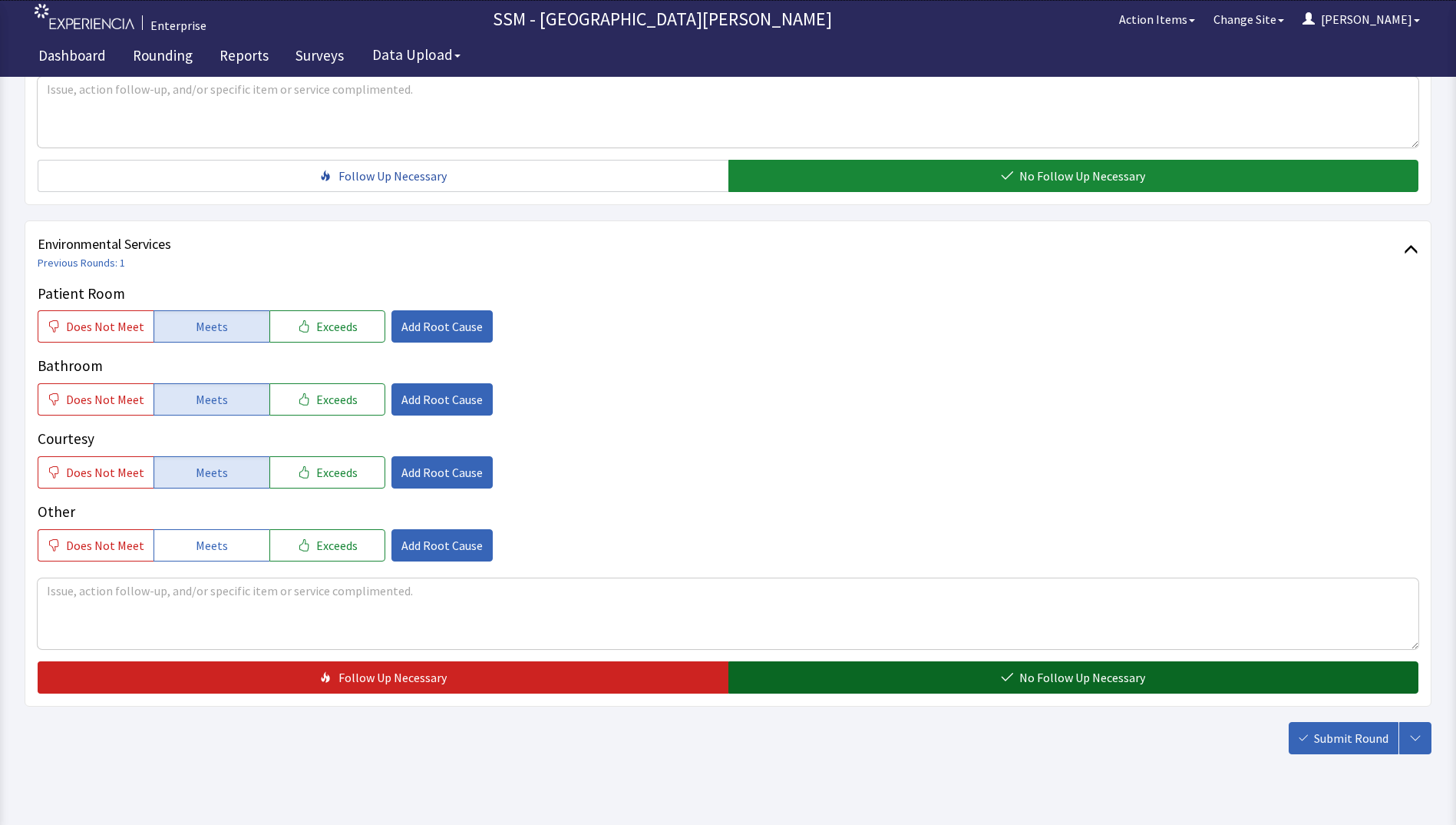
click at [816, 681] on button "No Follow Up Necessary" at bounding box center [1074, 677] width 691 height 32
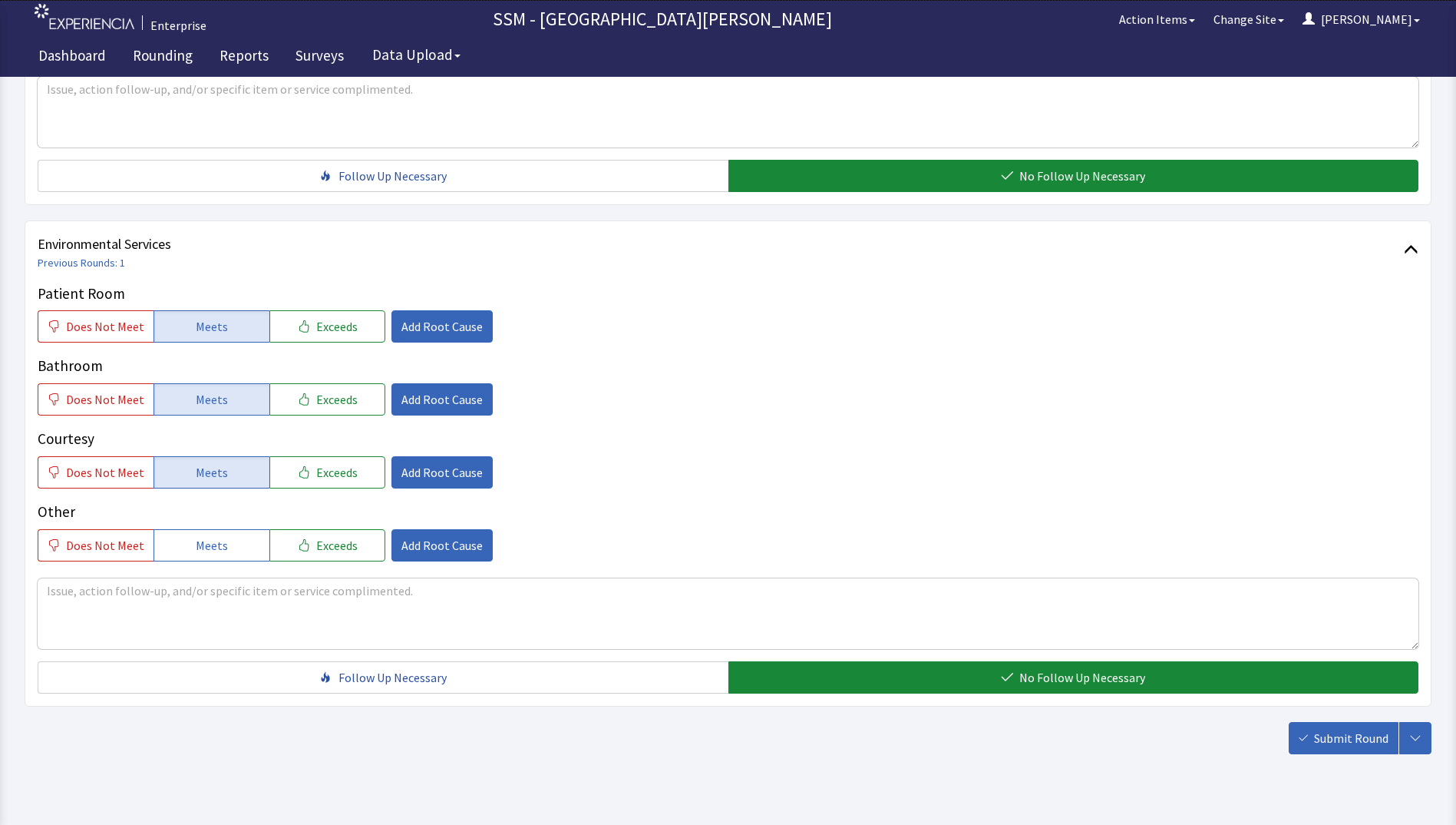
click at [1321, 741] on span "Submit Round" at bounding box center [1350, 737] width 74 height 18
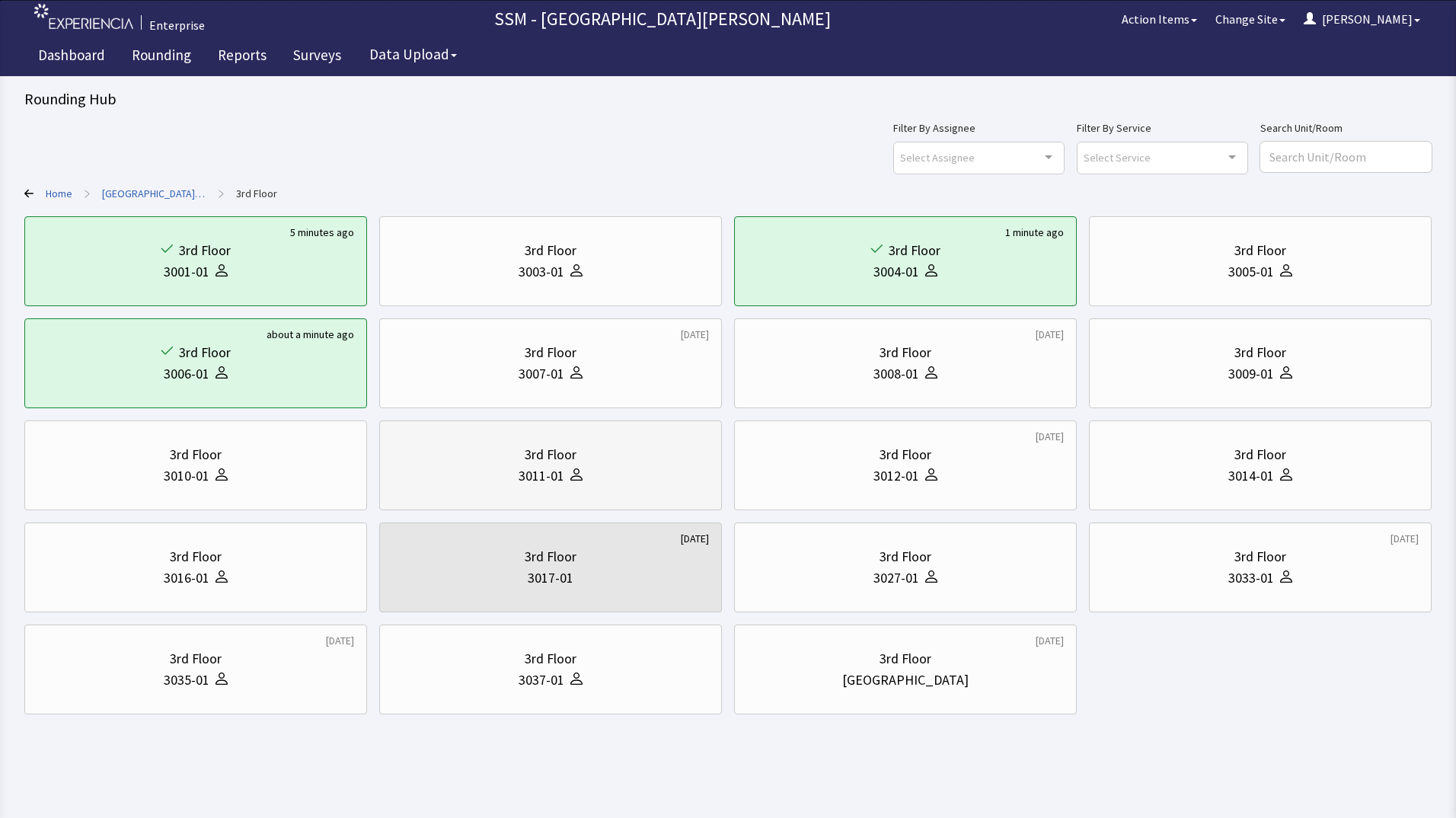
click at [551, 465] on div "3rd Floor" at bounding box center [551, 454] width 52 height 21
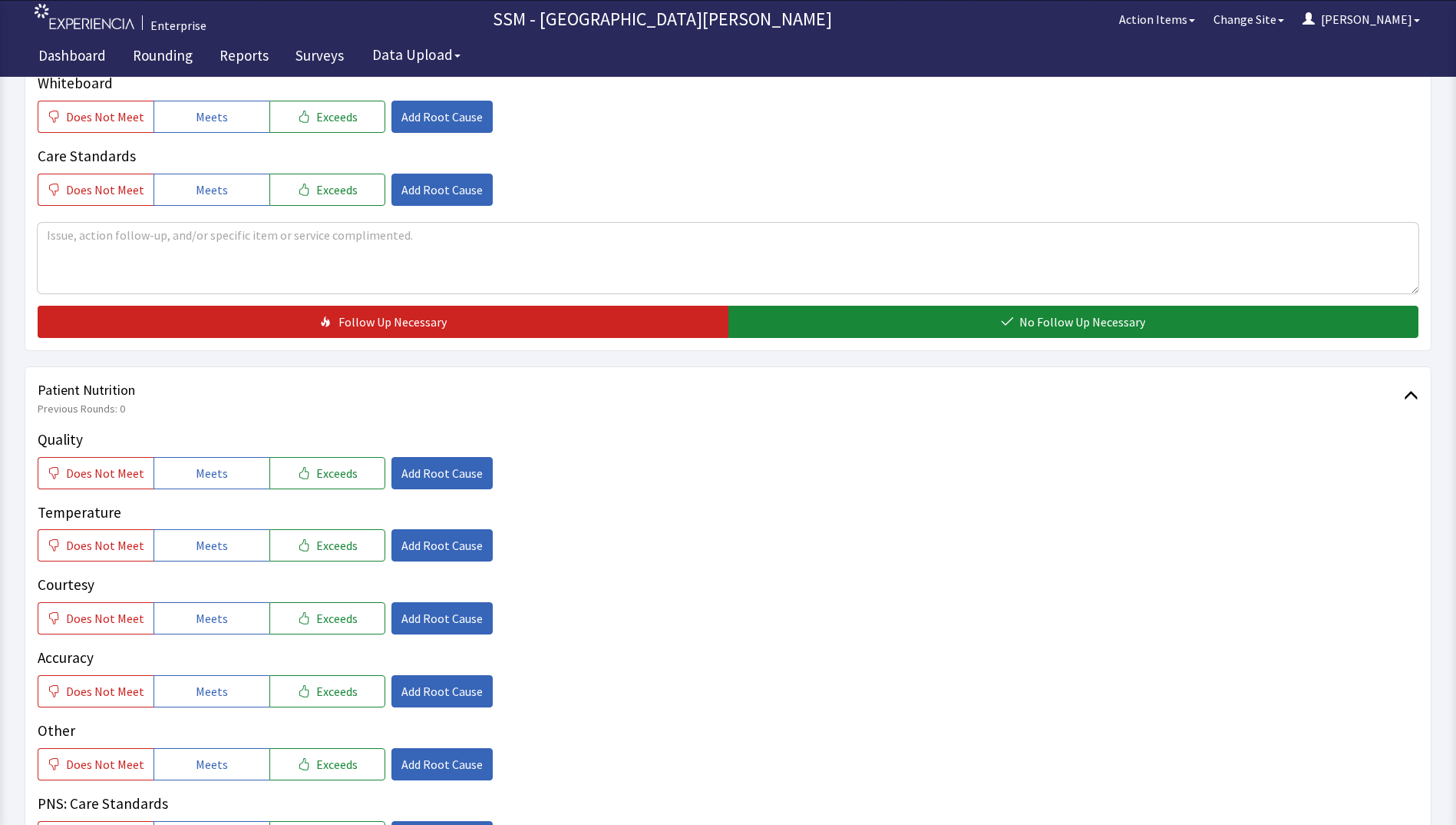
scroll to position [844, 0]
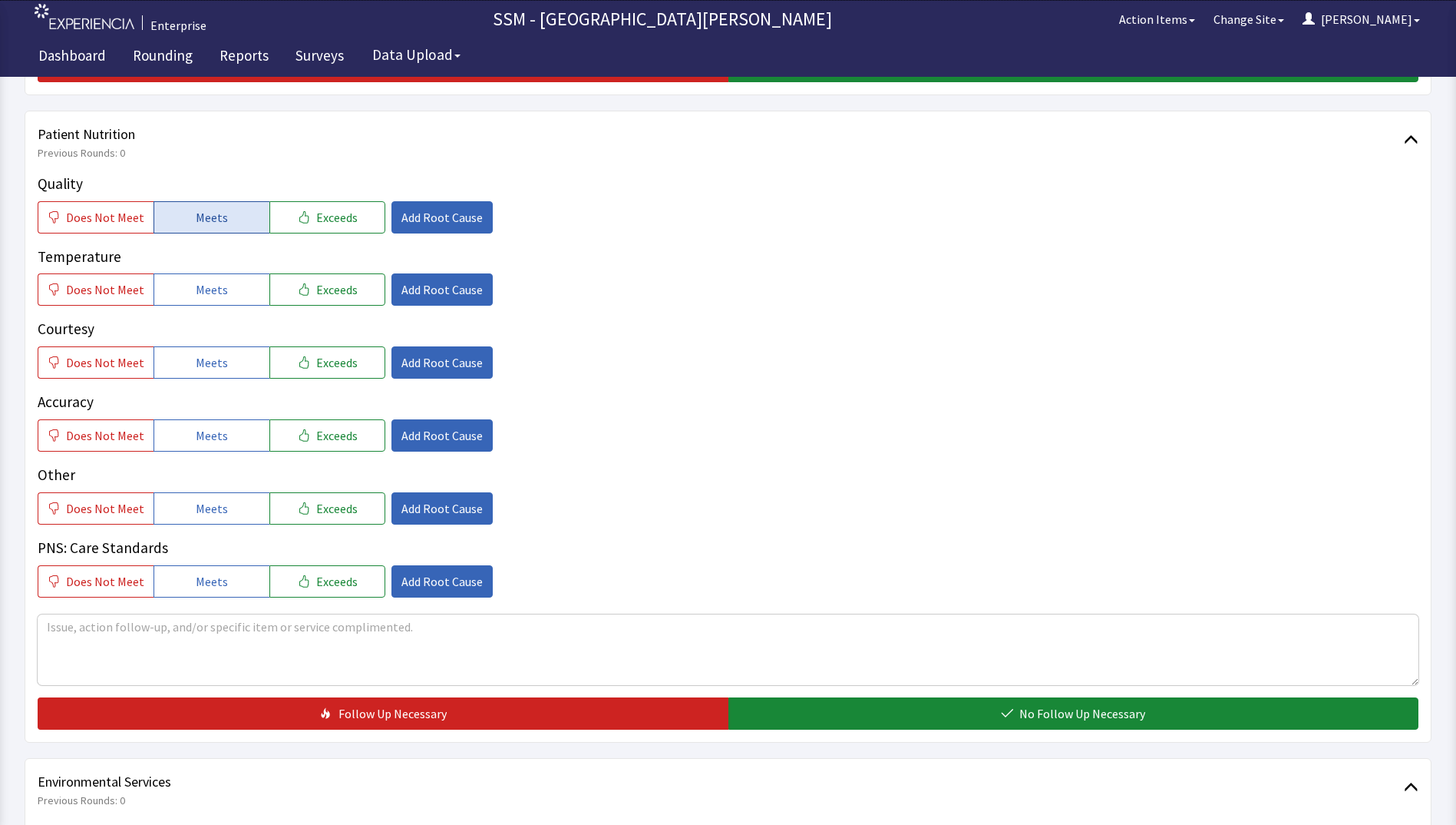
click at [213, 220] on span "Meets" at bounding box center [211, 217] width 32 height 18
drag, startPoint x: 221, startPoint y: 296, endPoint x: 221, endPoint y: 358, distance: 62.0
click at [221, 297] on button "Meets" at bounding box center [212, 289] width 115 height 32
click at [221, 362] on button "Meets" at bounding box center [212, 362] width 115 height 32
click at [230, 438] on button "Meets" at bounding box center [212, 434] width 115 height 32
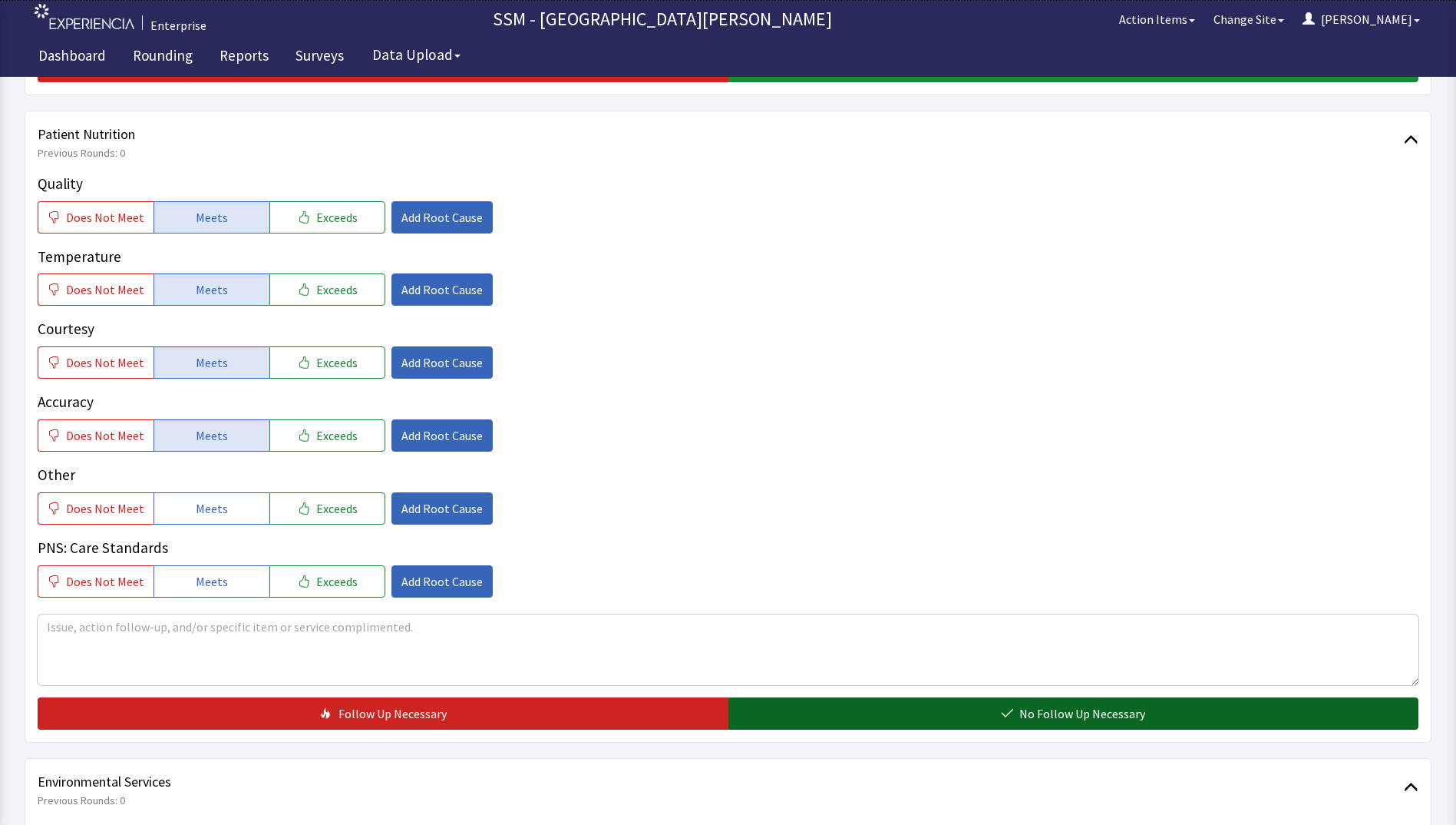
click at [878, 704] on button "No Follow Up Necessary" at bounding box center [1074, 712] width 691 height 32
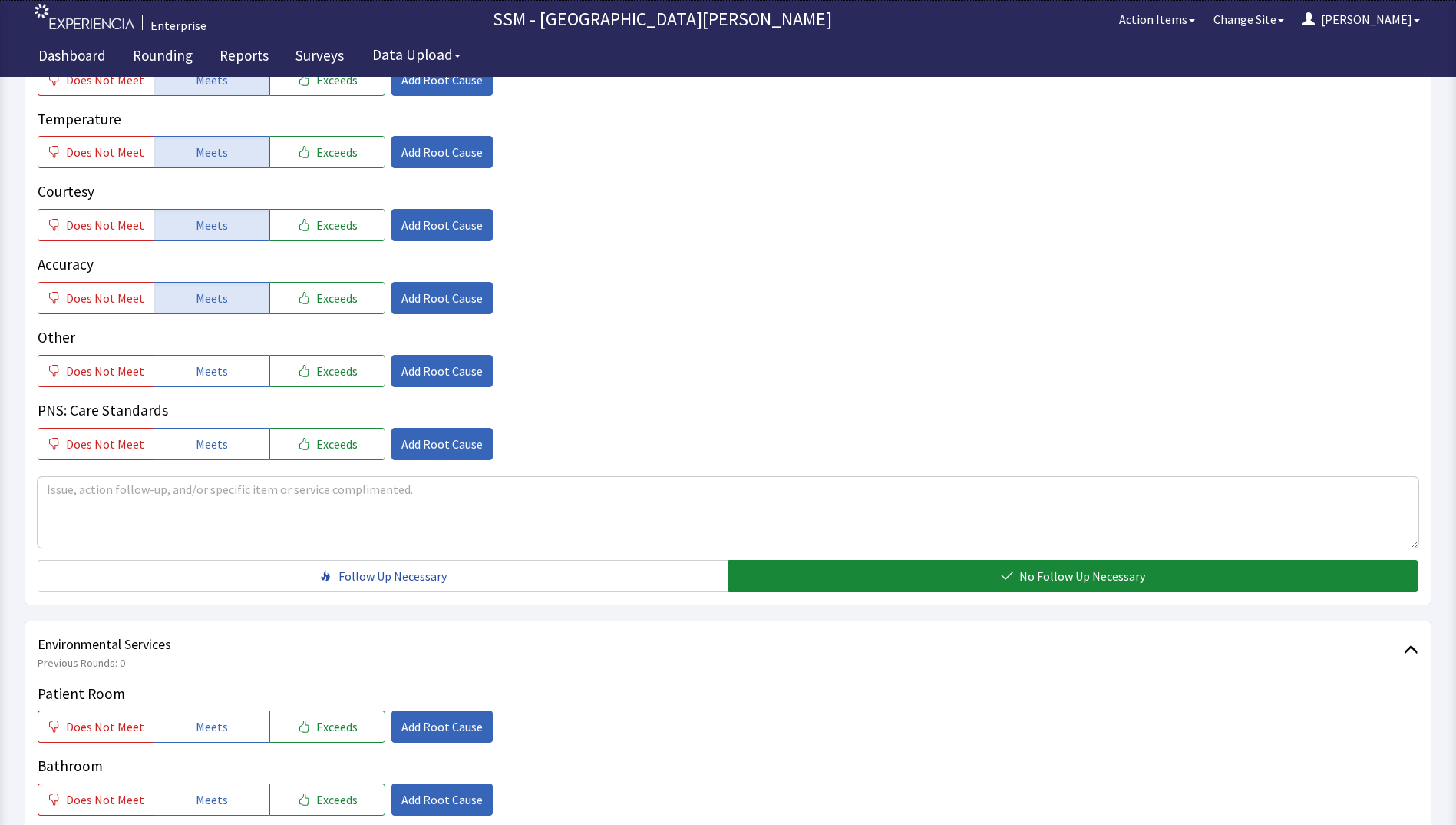
scroll to position [1305, 0]
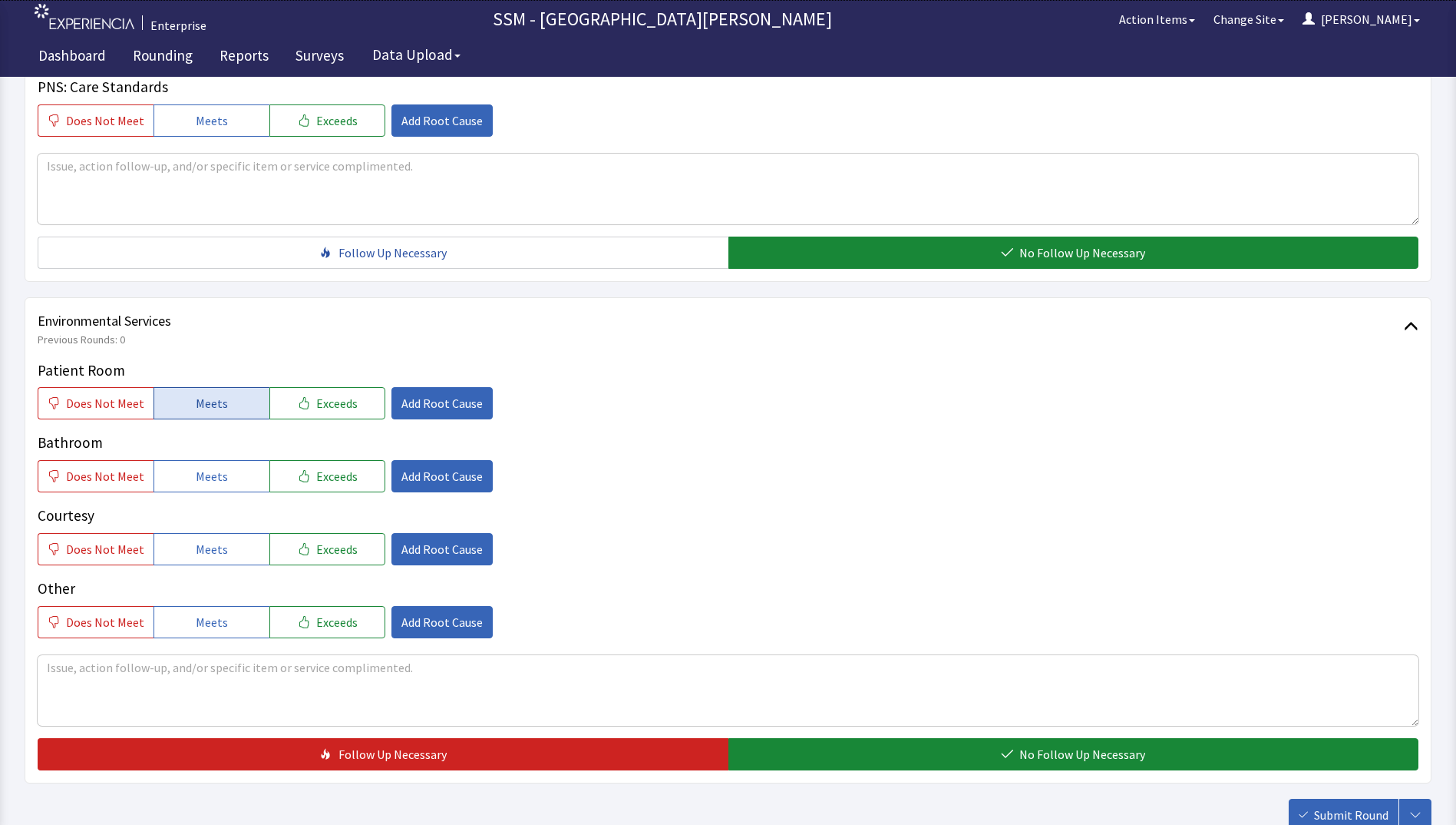
click at [204, 404] on span "Meets" at bounding box center [211, 402] width 32 height 18
click at [240, 492] on button "Meets" at bounding box center [212, 476] width 115 height 32
click at [237, 548] on button "Meets" at bounding box center [212, 549] width 115 height 32
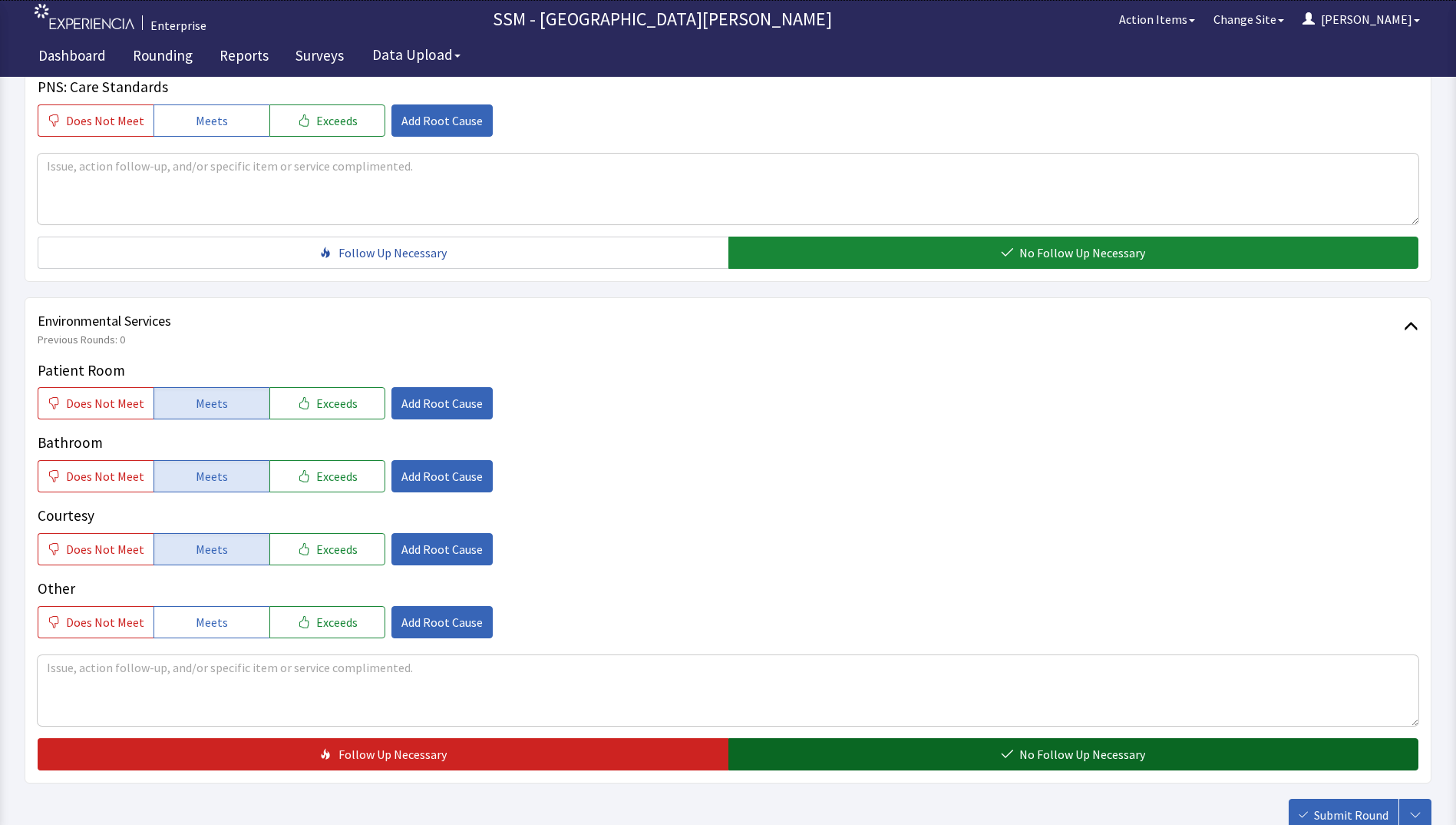
click at [789, 744] on button "No Follow Up Necessary" at bounding box center [1074, 753] width 691 height 32
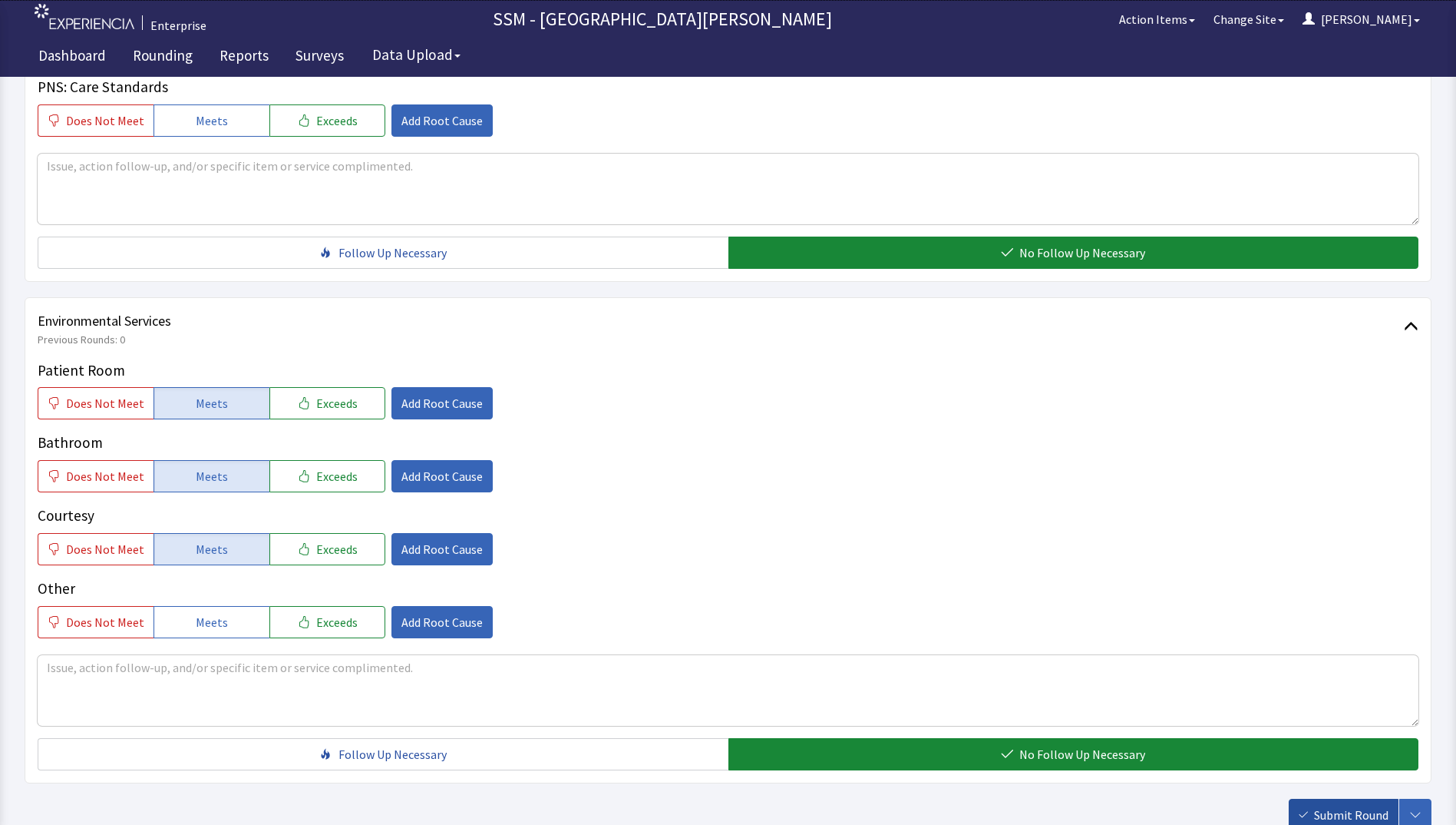
click at [1348, 813] on span "Submit Round" at bounding box center [1350, 814] width 74 height 18
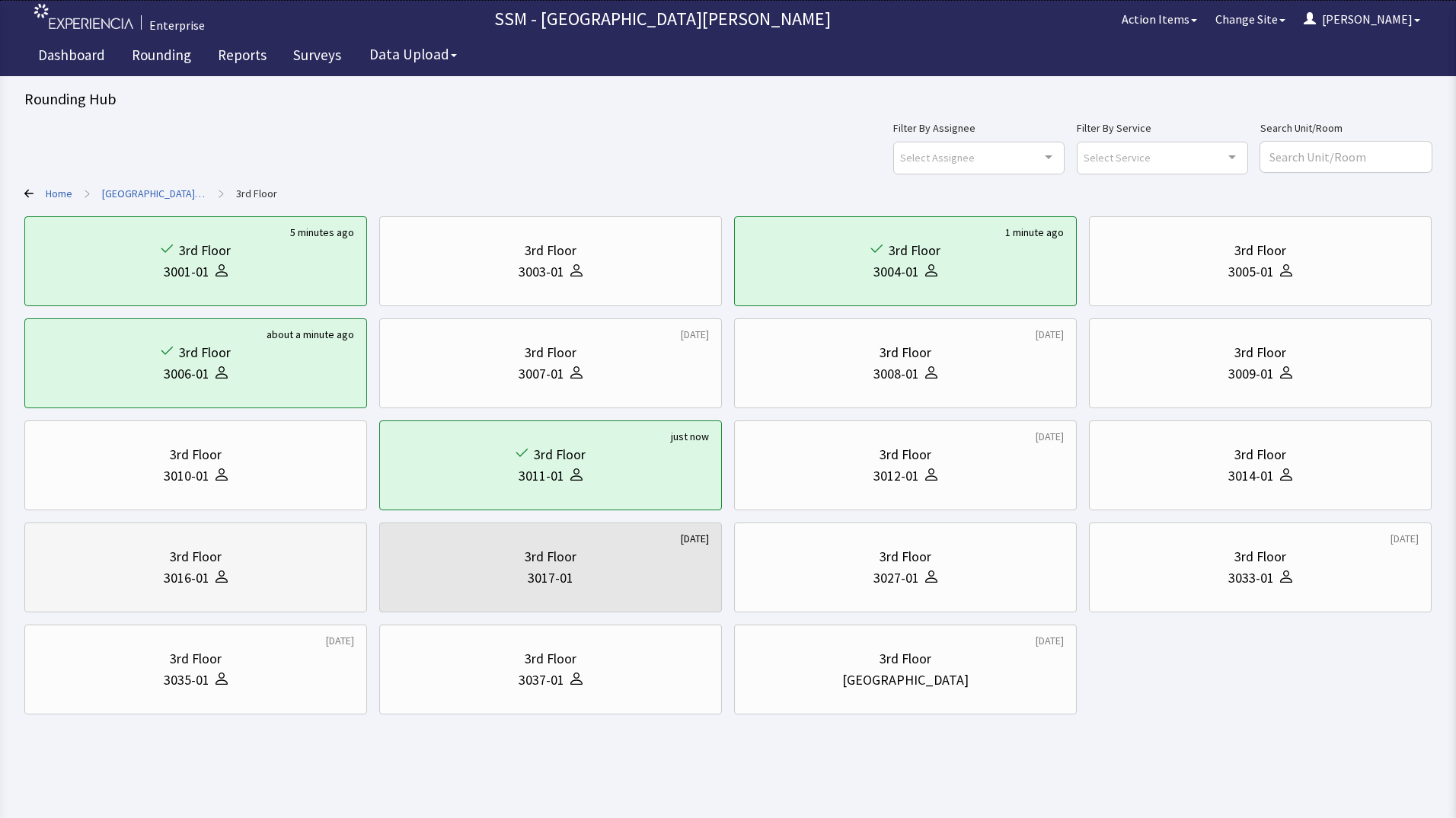
click at [262, 576] on div "3016-01" at bounding box center [196, 577] width 317 height 21
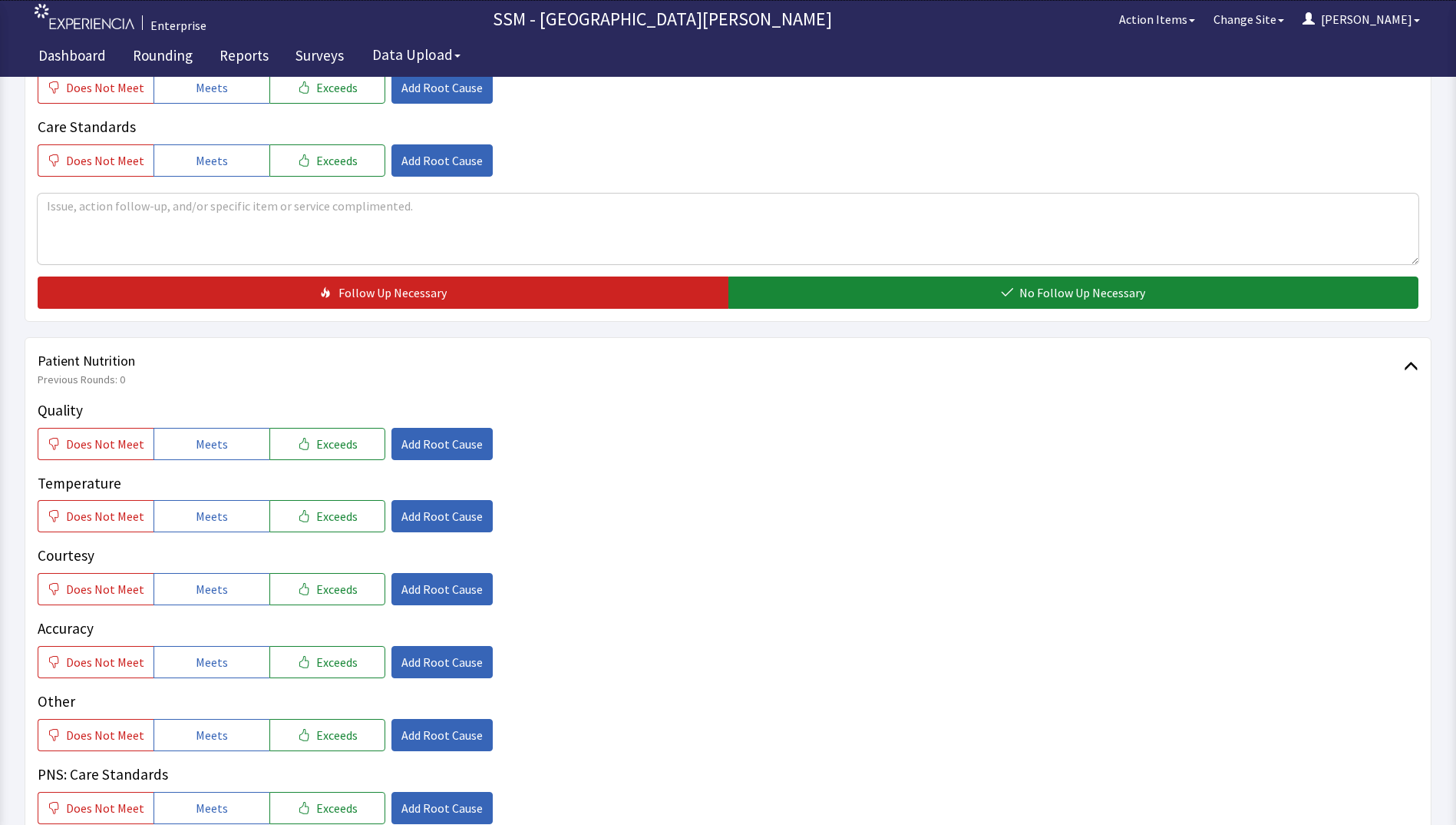
scroll to position [844, 0]
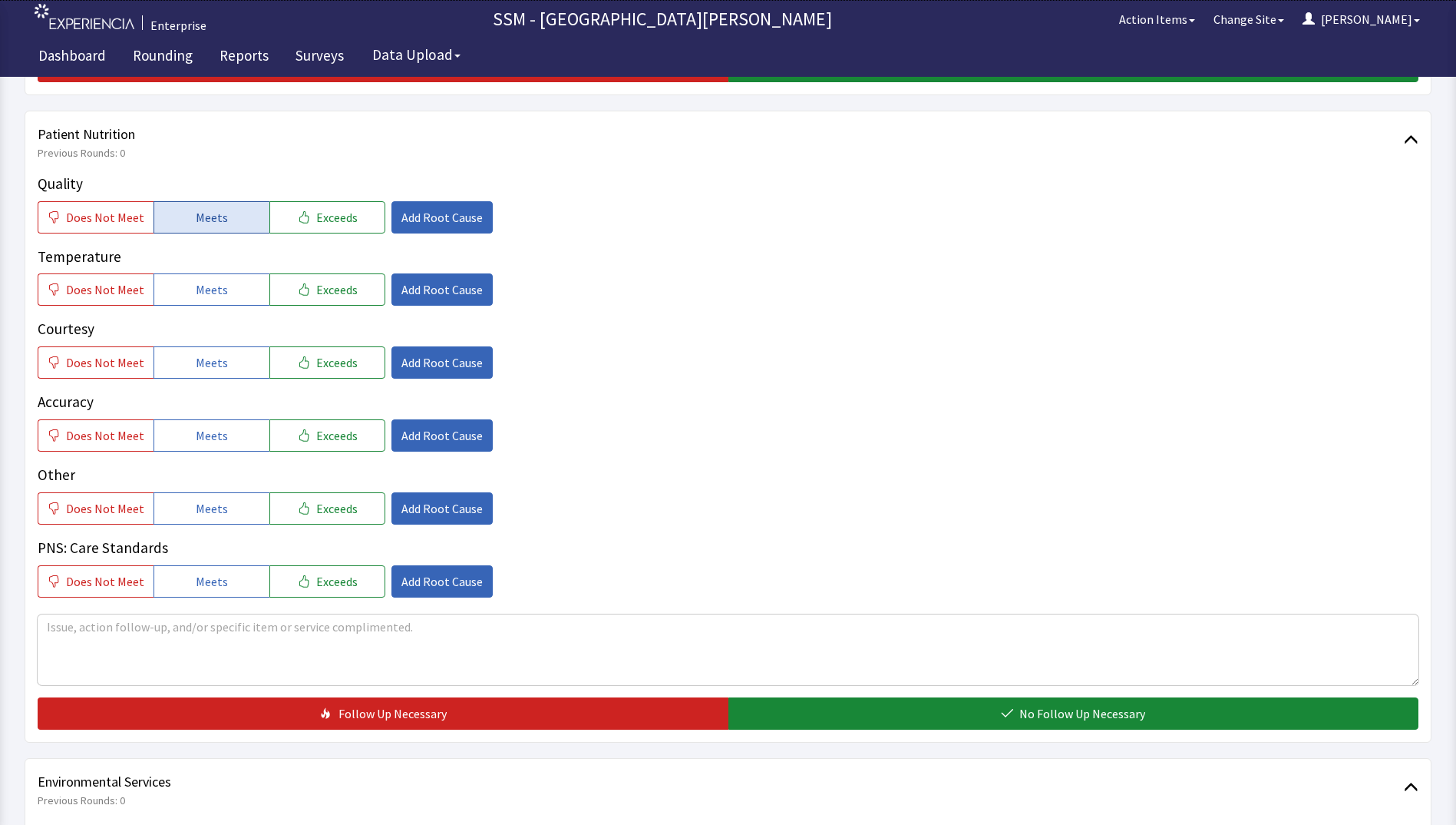
click at [211, 223] on span "Meets" at bounding box center [211, 217] width 32 height 18
click at [226, 290] on button "Meets" at bounding box center [212, 289] width 115 height 32
click at [219, 356] on span "Meets" at bounding box center [211, 362] width 32 height 18
click at [221, 426] on button "Meets" at bounding box center [212, 434] width 115 height 32
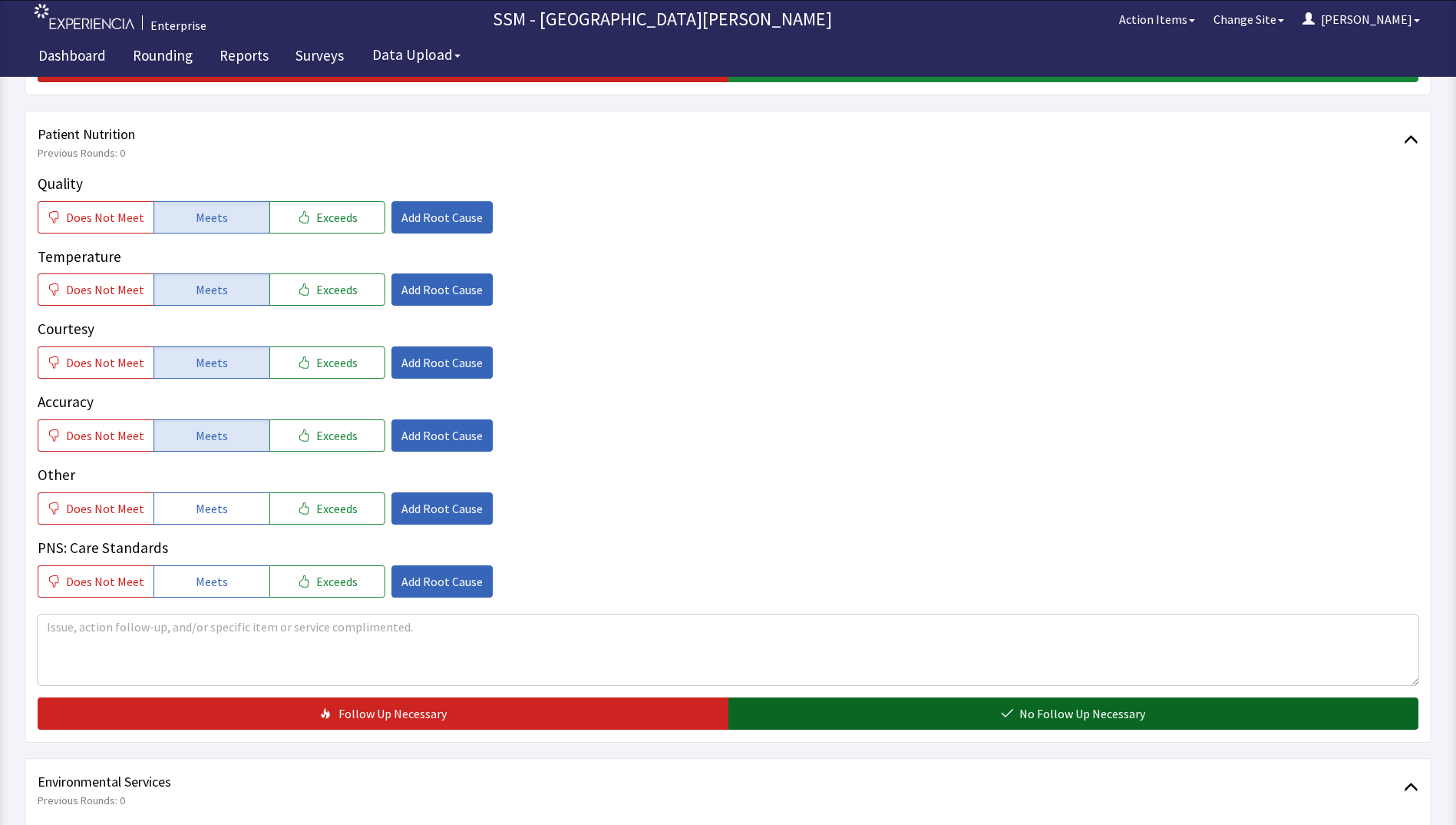
click at [804, 704] on button "No Follow Up Necessary" at bounding box center [1074, 712] width 691 height 32
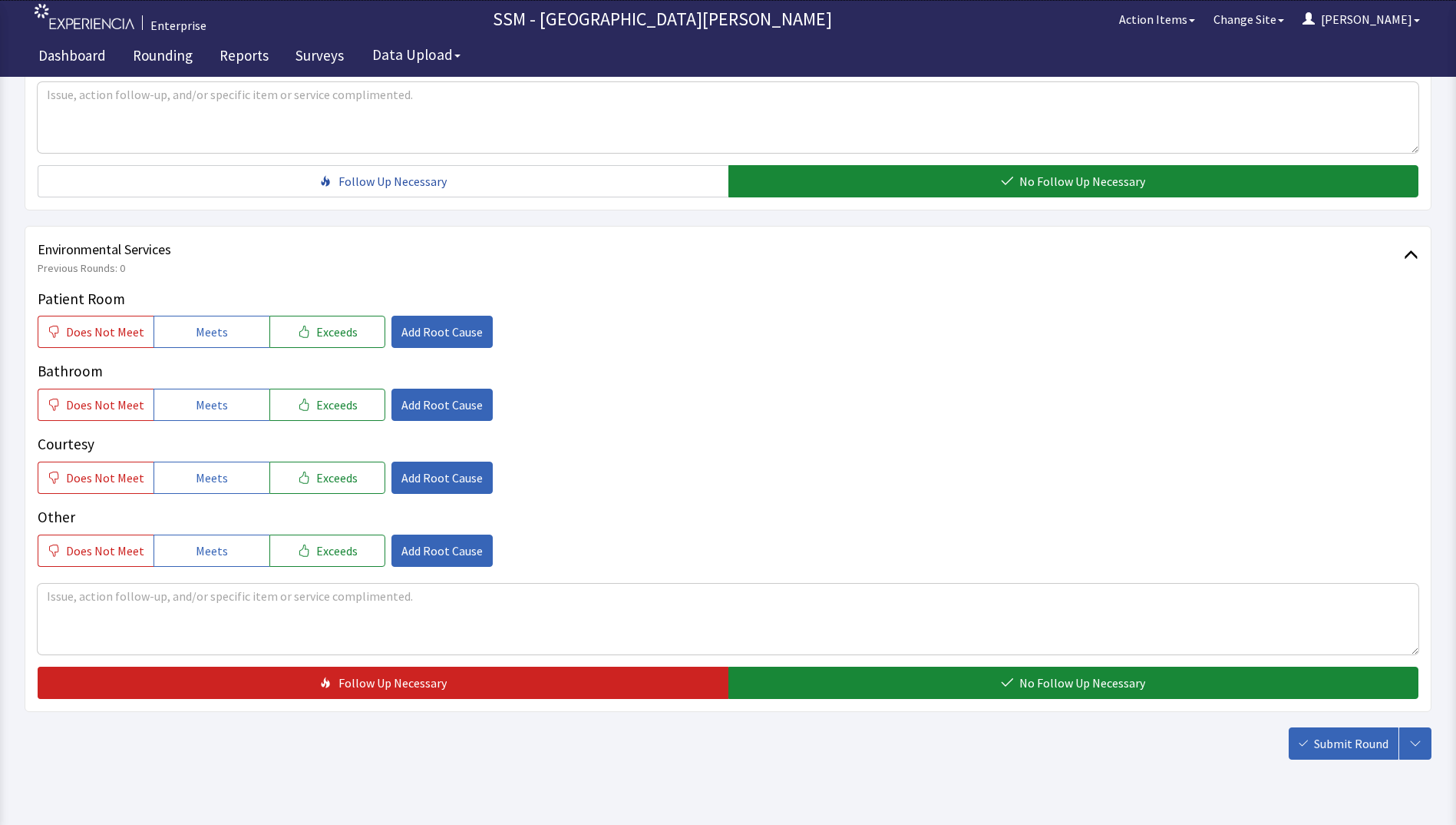
scroll to position [1382, 0]
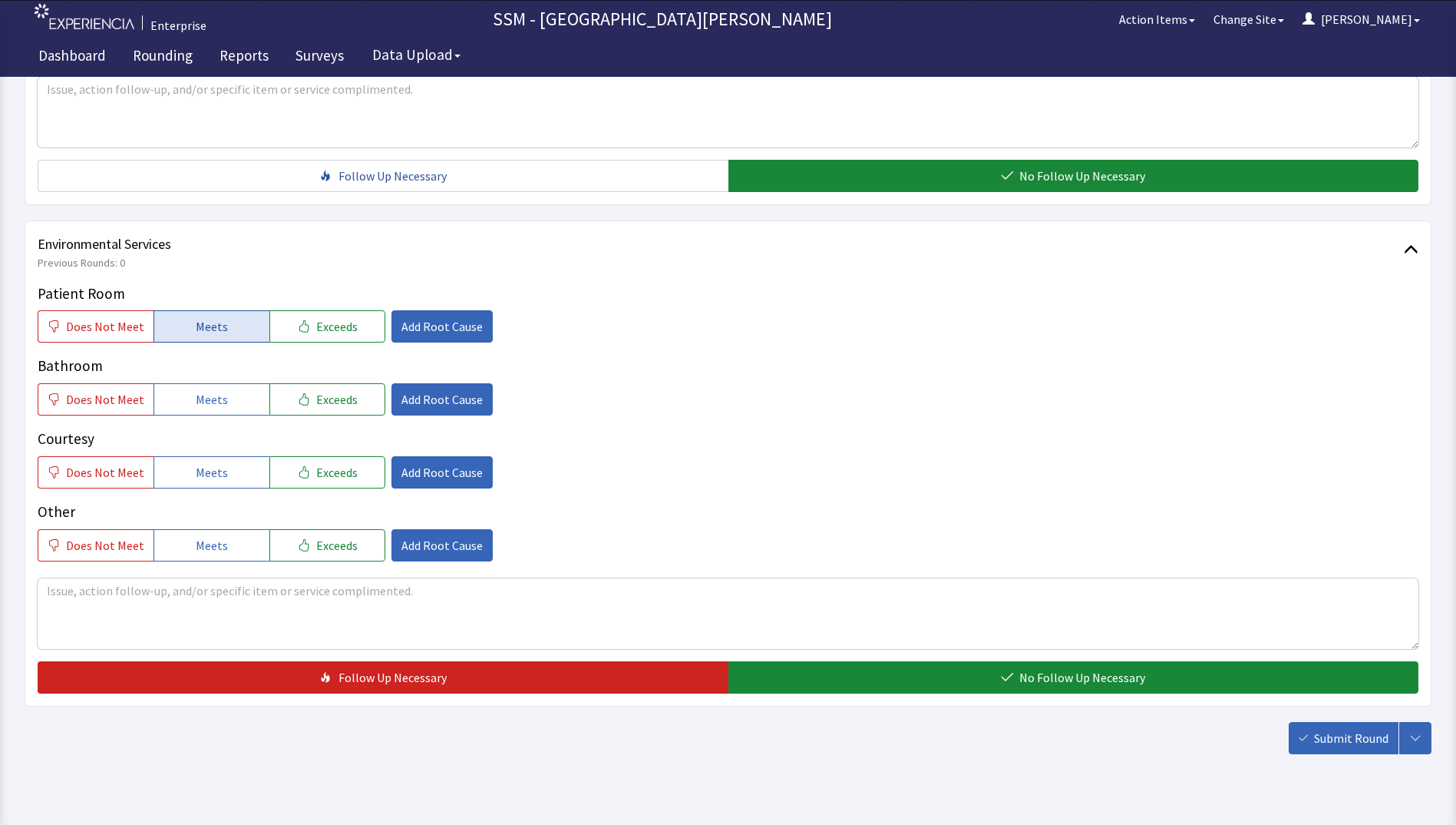
click at [216, 324] on span "Meets" at bounding box center [211, 325] width 32 height 18
drag, startPoint x: 209, startPoint y: 405, endPoint x: 205, endPoint y: 463, distance: 58.1
click at [209, 409] on button "Meets" at bounding box center [212, 399] width 115 height 32
click at [202, 470] on span "Meets" at bounding box center [211, 472] width 32 height 18
click at [212, 540] on span "Meets" at bounding box center [211, 545] width 32 height 18
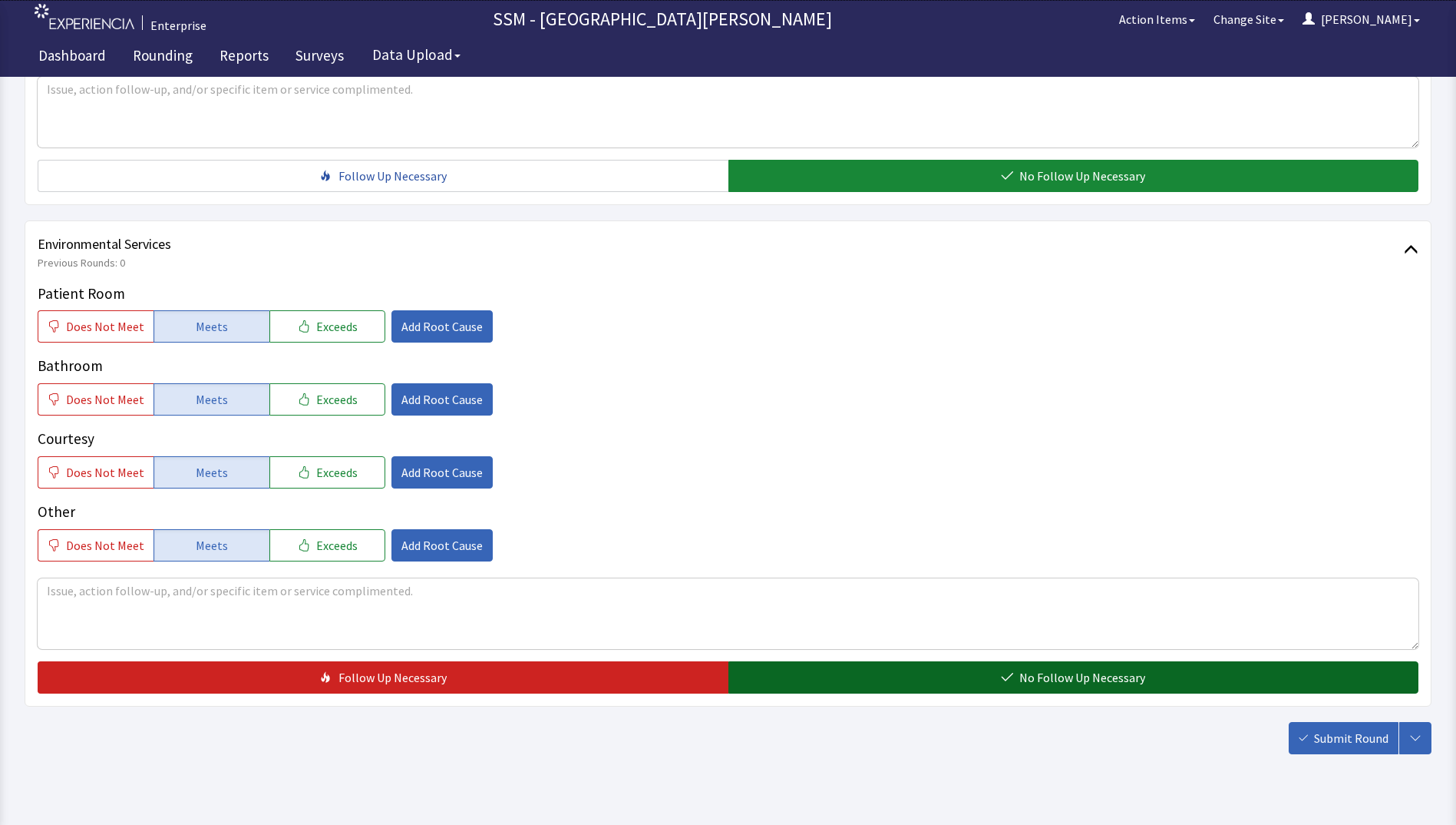
drag, startPoint x: 922, startPoint y: 673, endPoint x: 946, endPoint y: 662, distance: 26.4
click at [920, 674] on button "No Follow Up Necessary" at bounding box center [1074, 677] width 691 height 32
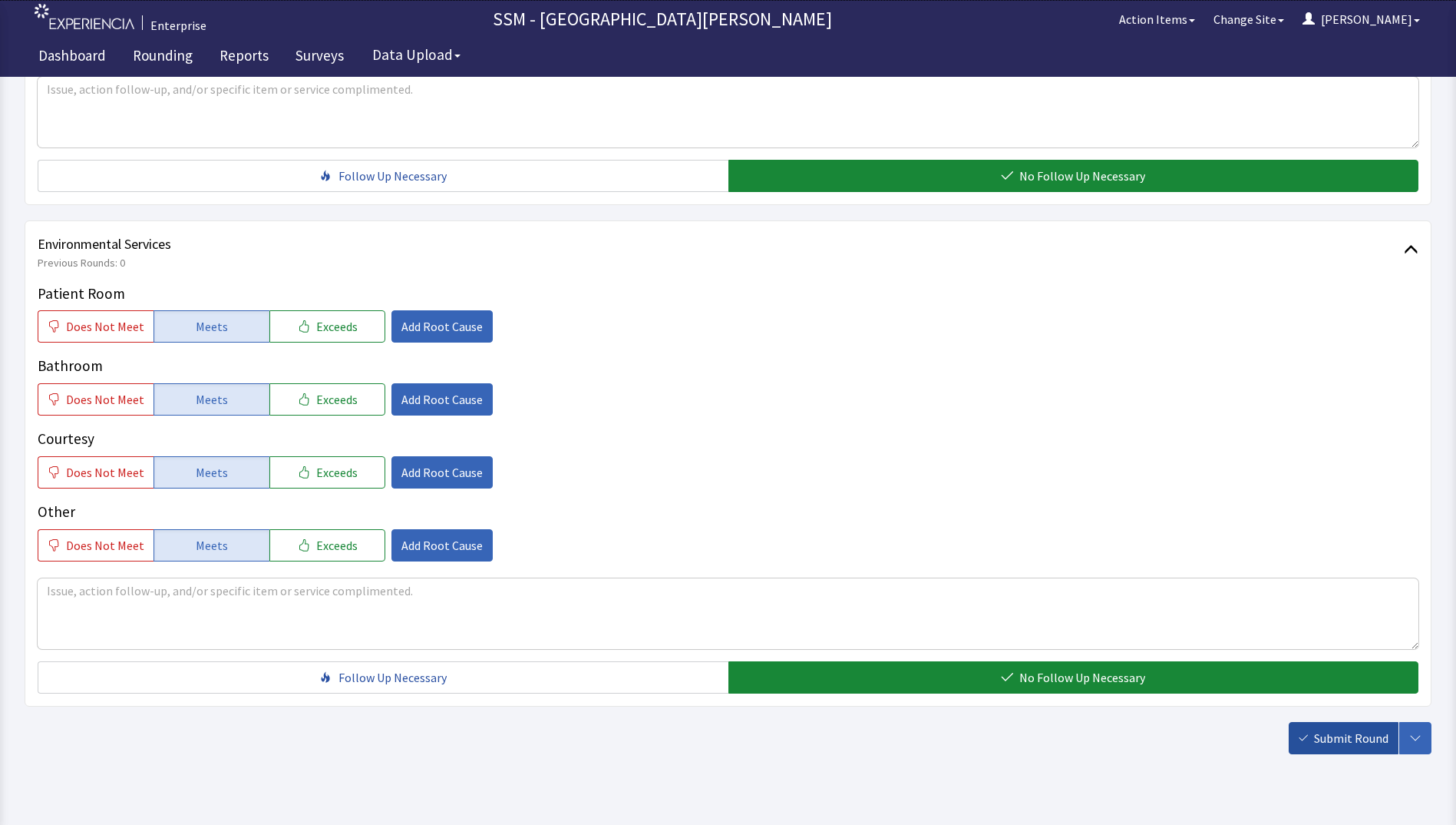
click at [1333, 738] on span "Submit Round" at bounding box center [1350, 737] width 74 height 18
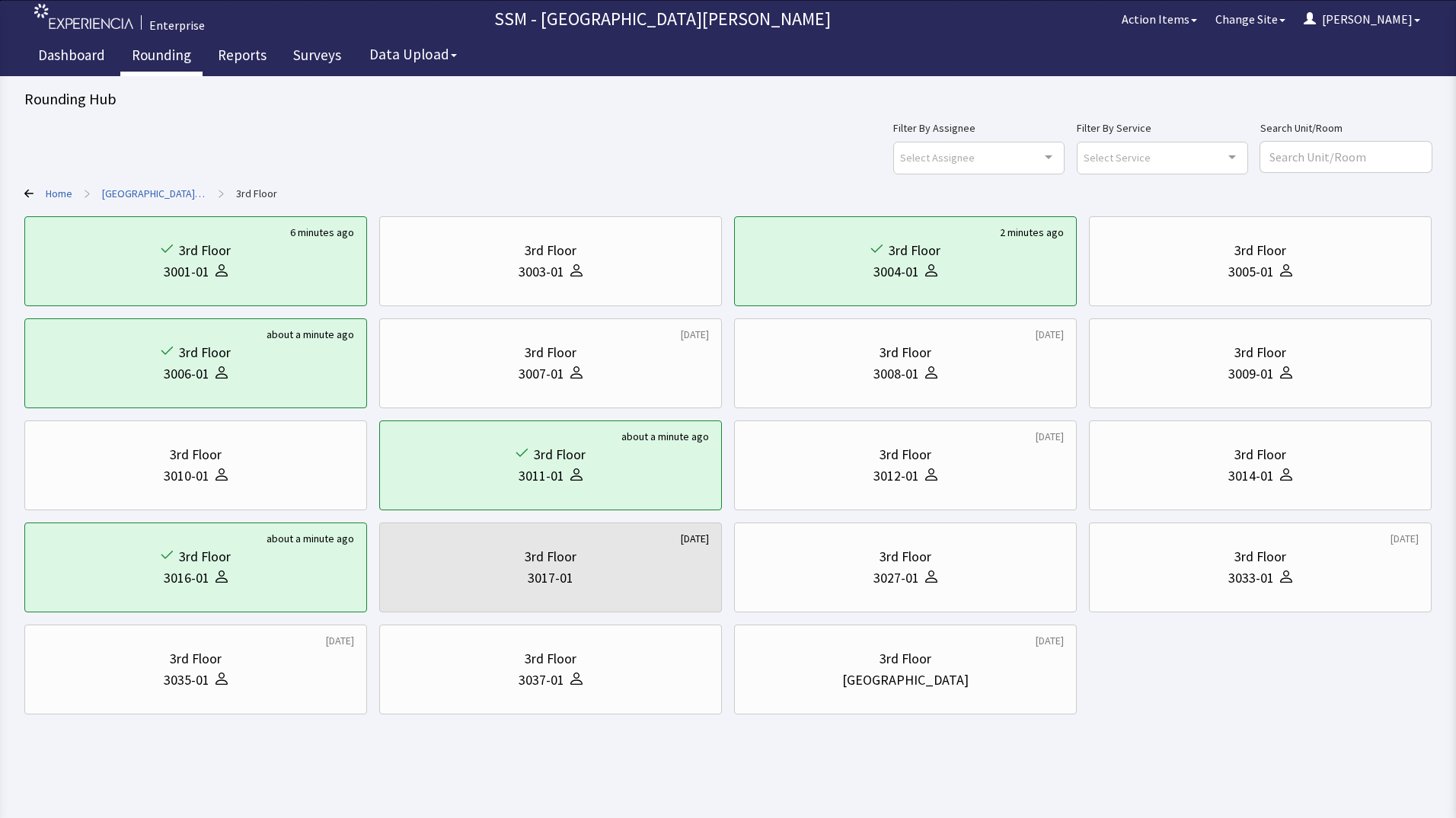
click at [155, 58] on link "Rounding" at bounding box center [161, 57] width 82 height 38
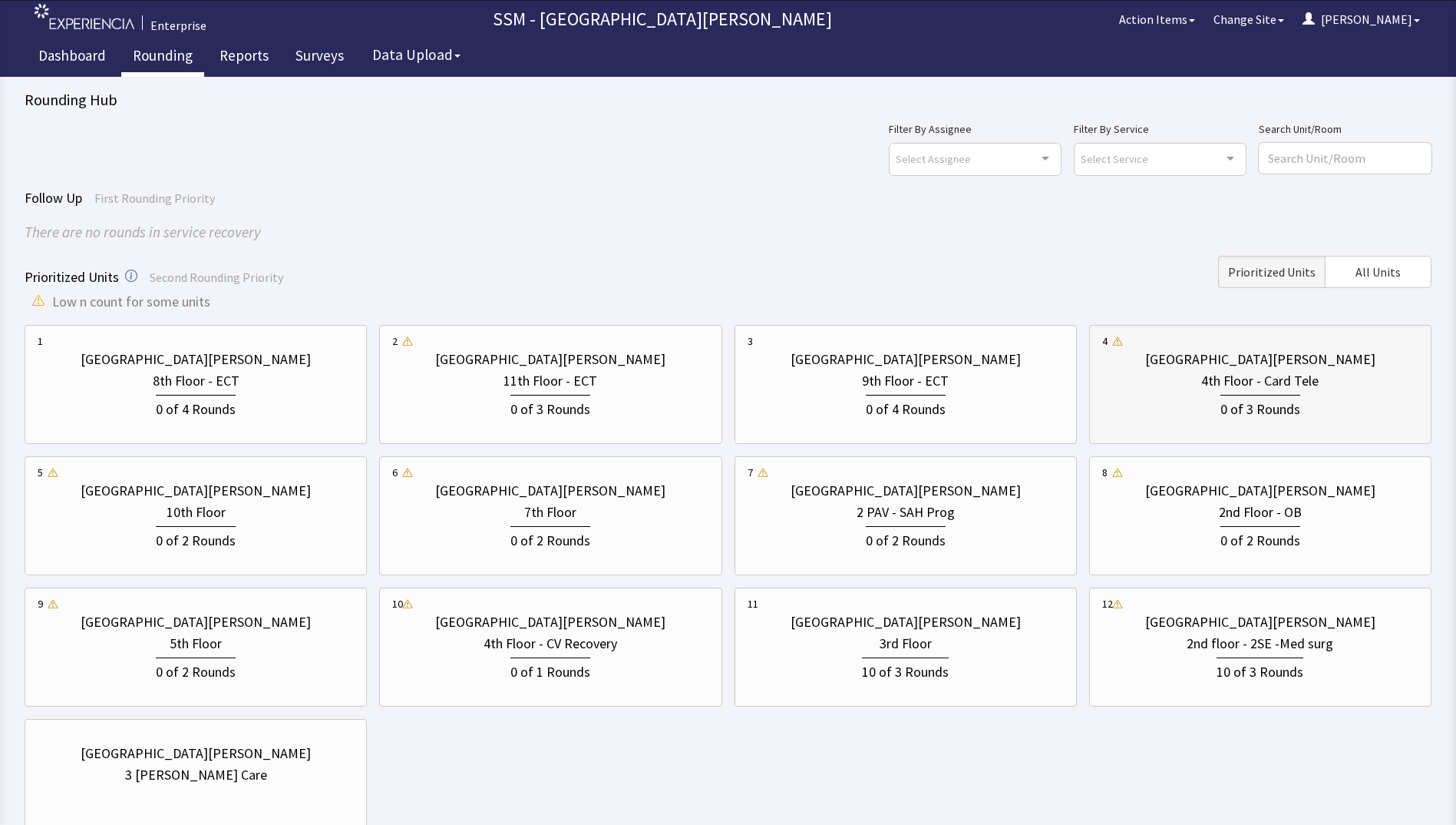
click at [1225, 395] on div "0 of 3 Rounds" at bounding box center [1260, 407] width 80 height 25
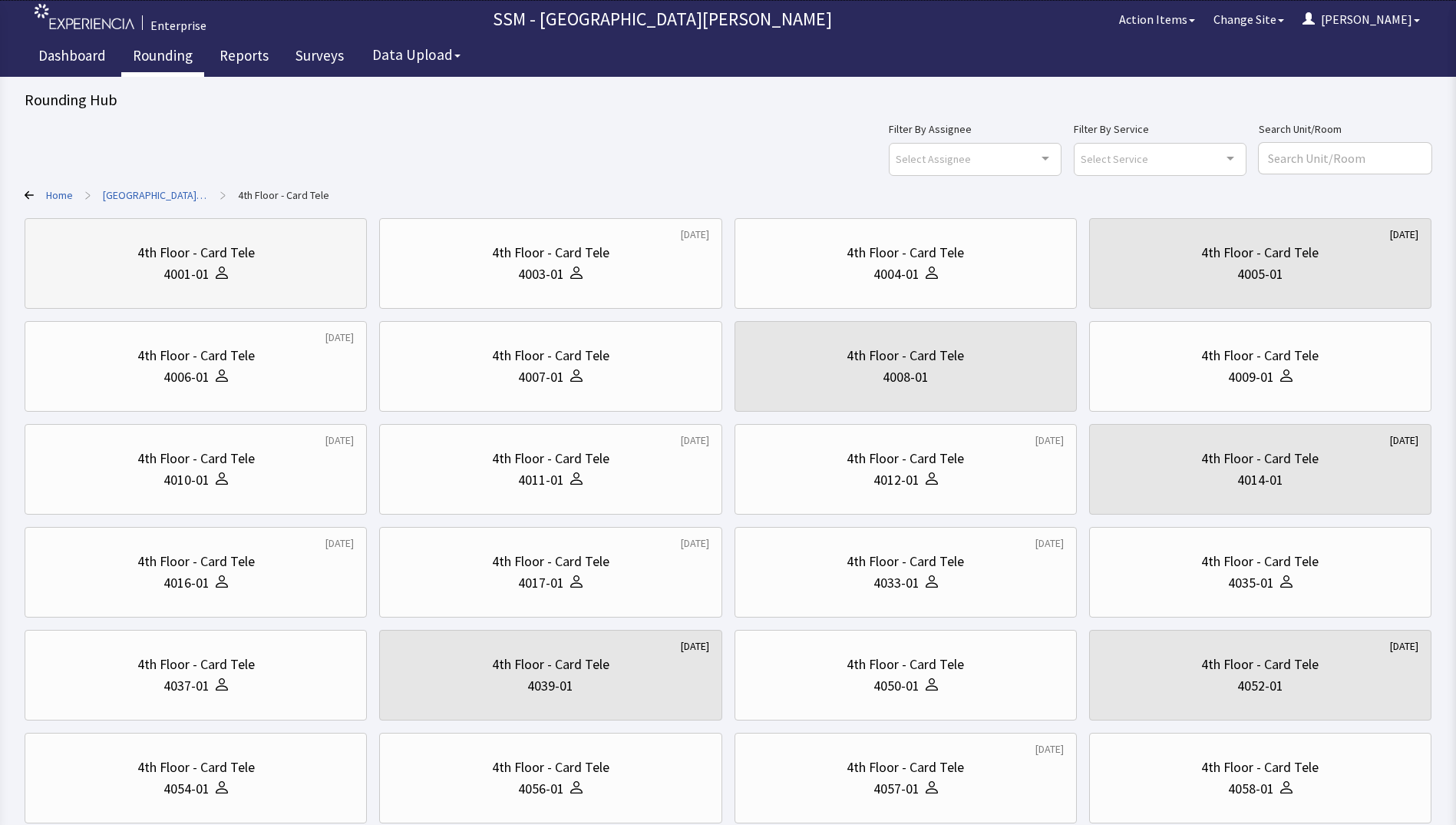
click at [201, 271] on div "4001-01" at bounding box center [187, 274] width 46 height 21
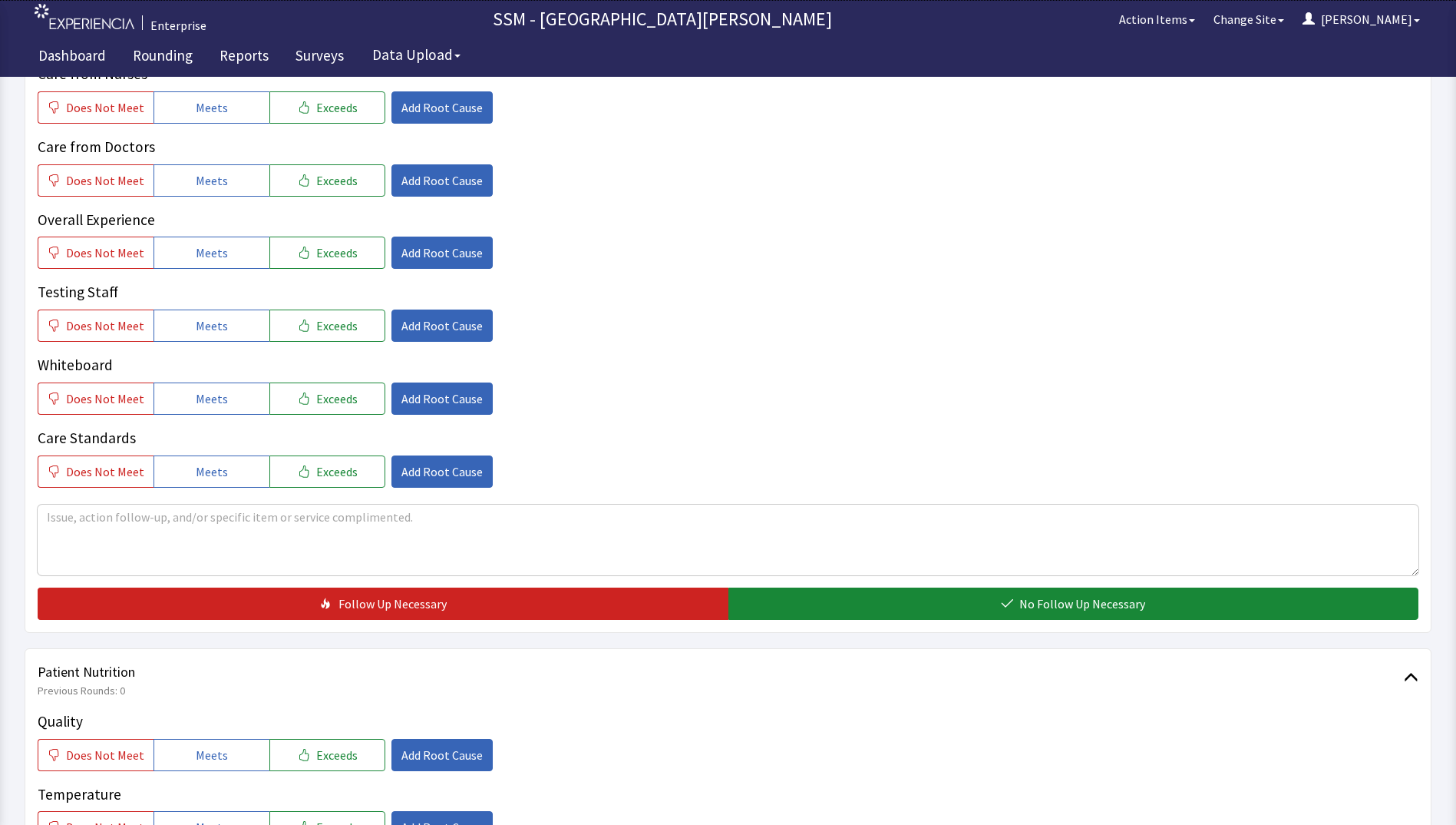
scroll to position [614, 0]
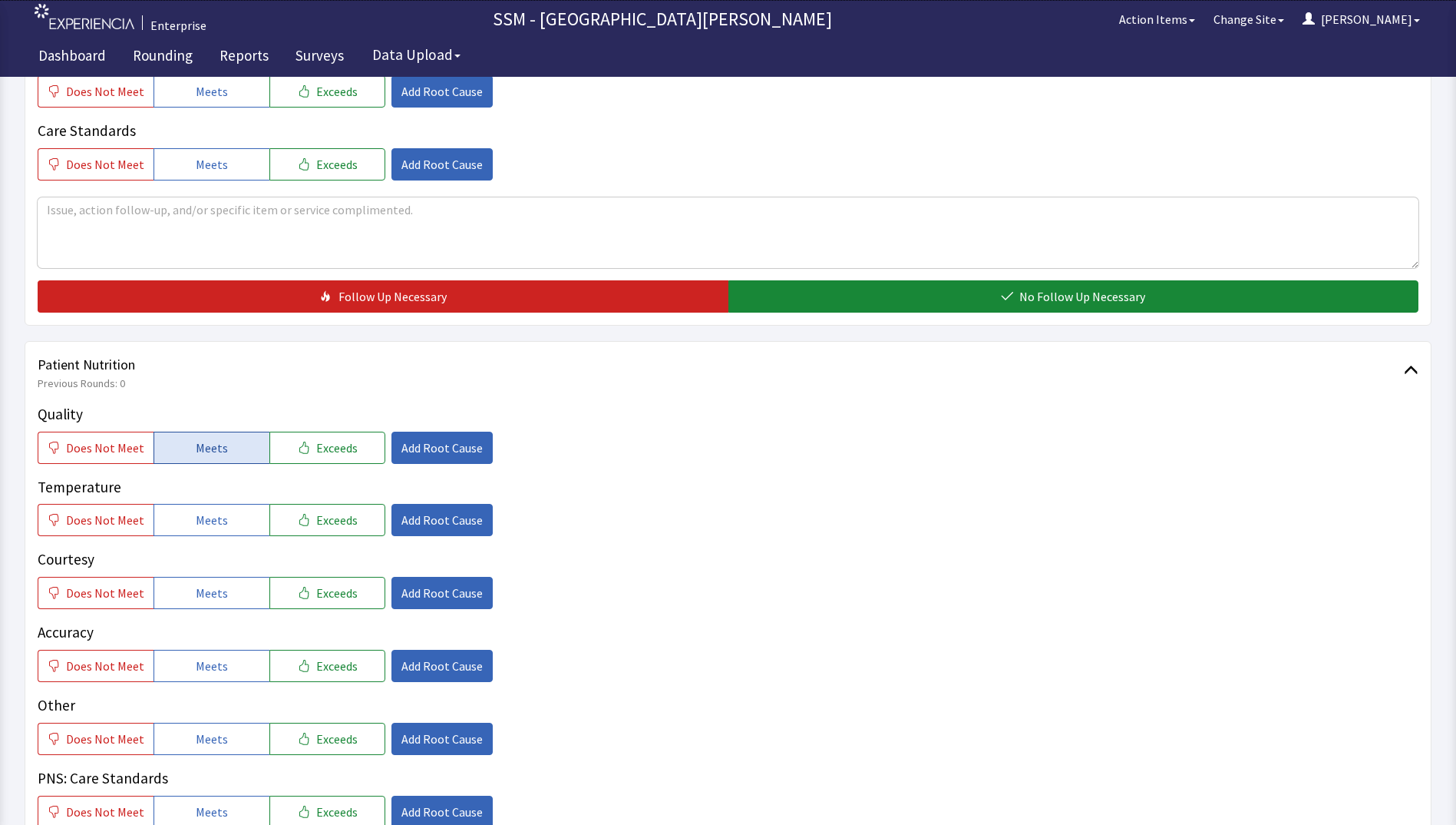
click at [208, 442] on span "Meets" at bounding box center [211, 447] width 32 height 18
click at [211, 528] on span "Meets" at bounding box center [211, 519] width 32 height 18
click at [212, 580] on button "Meets" at bounding box center [212, 592] width 115 height 32
click at [219, 673] on span "Meets" at bounding box center [211, 665] width 32 height 18
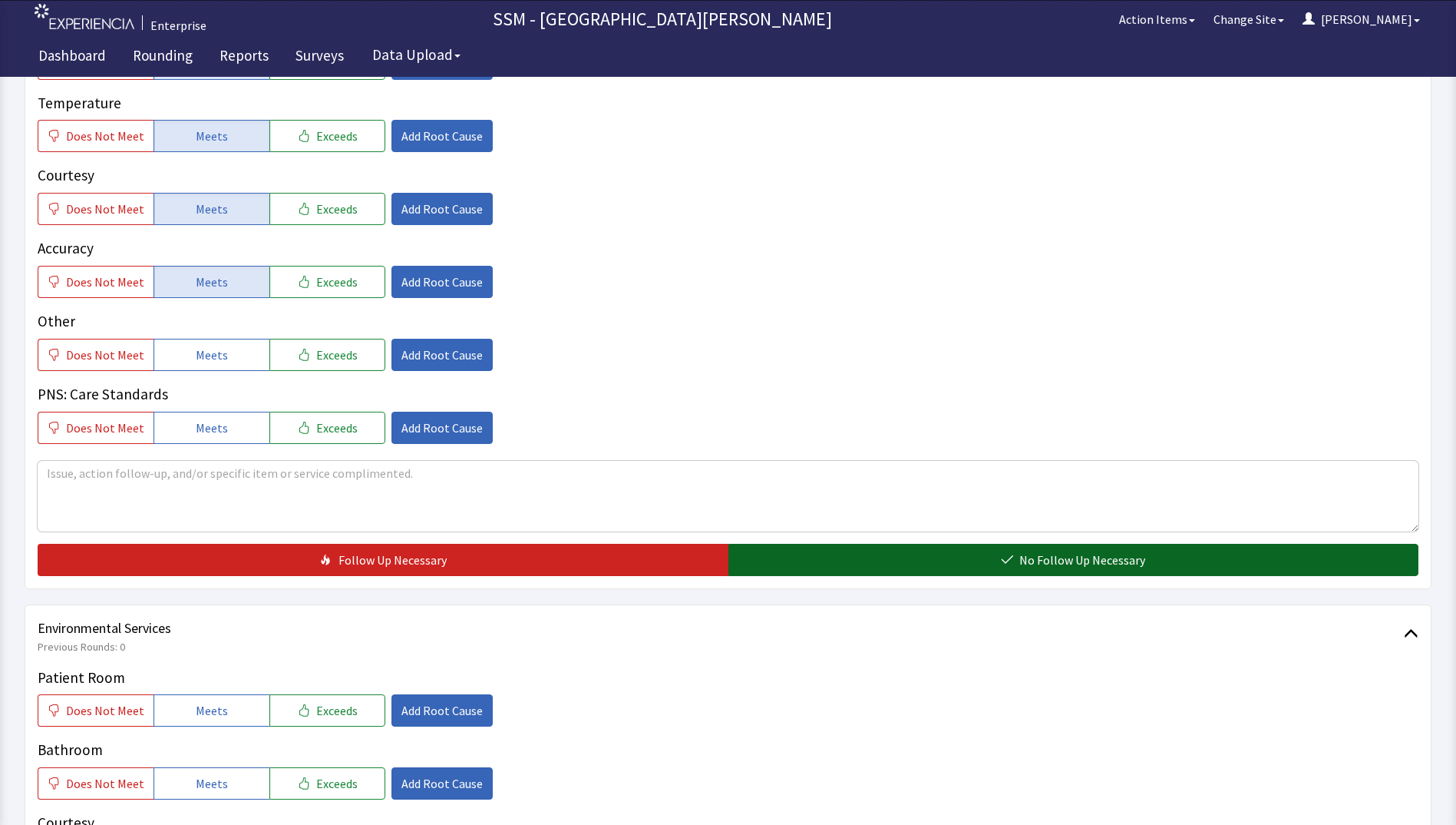
click at [888, 559] on button "No Follow Up Necessary" at bounding box center [1074, 559] width 691 height 32
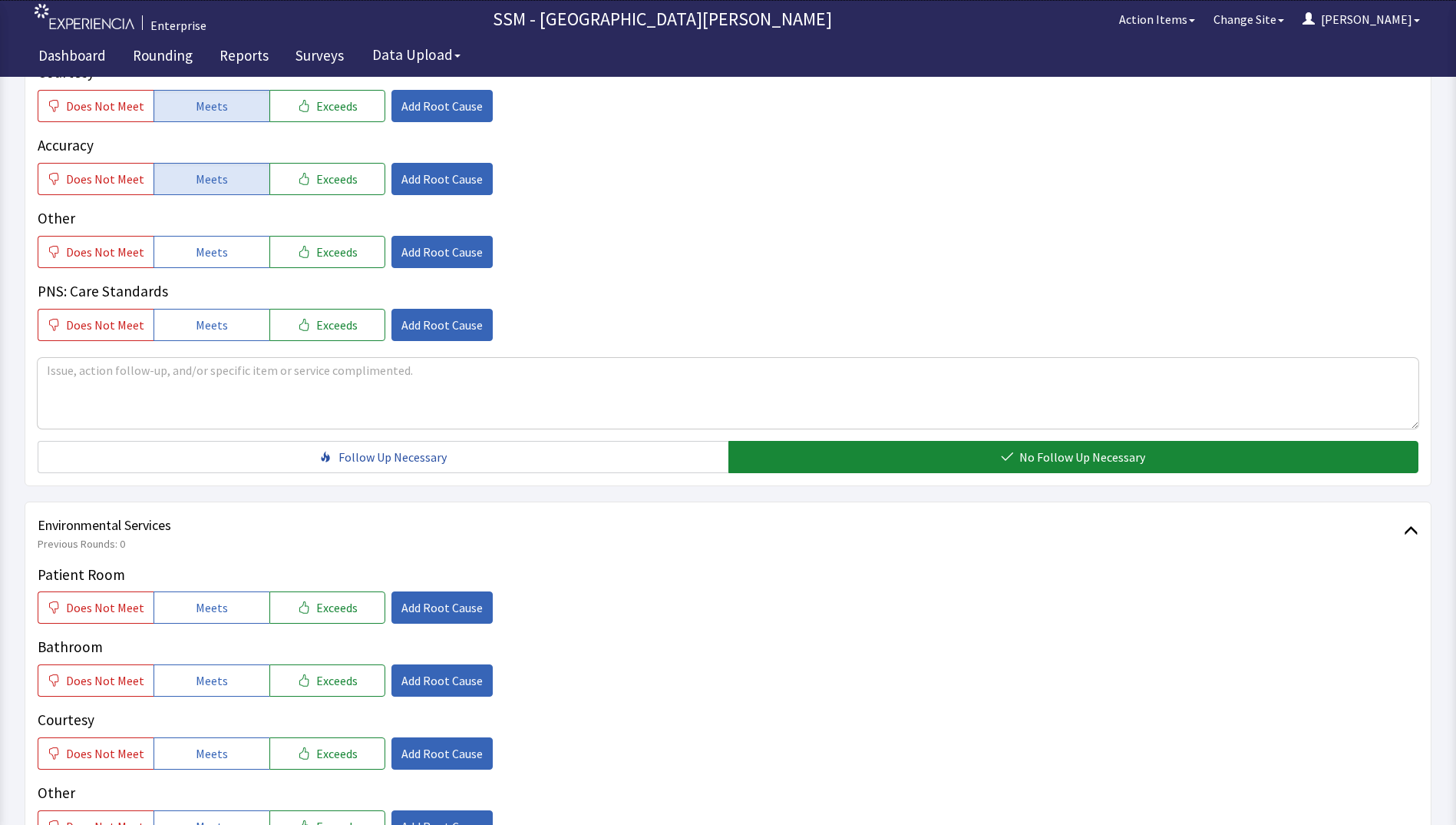
scroll to position [1228, 0]
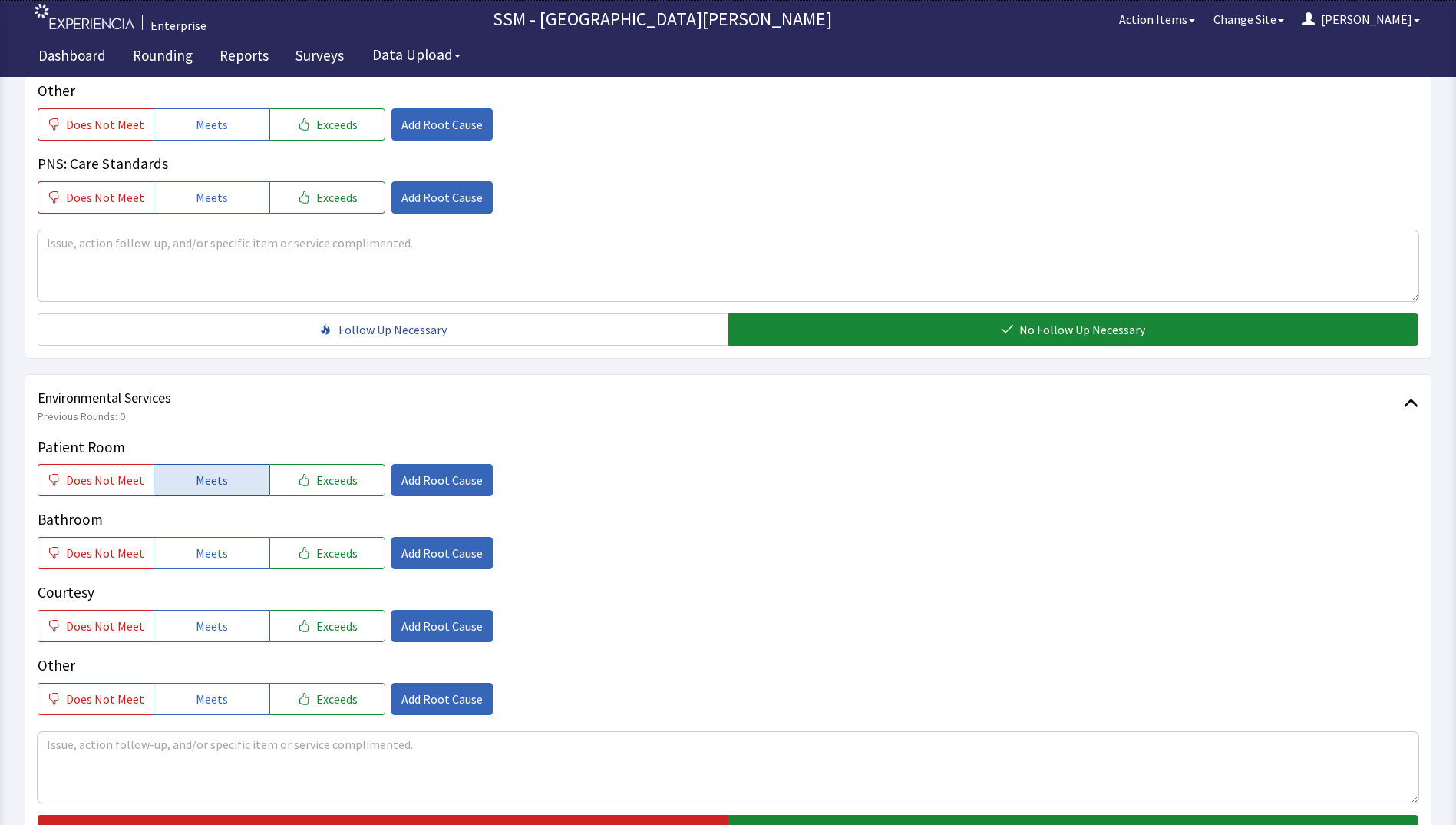
click at [200, 491] on button "Meets" at bounding box center [212, 479] width 115 height 32
click at [216, 572] on div "Patient Room Does Not Meet Meets Exceeds Add Root Cause Bathroom Does Not Meet …" at bounding box center [728, 576] width 1381 height 279
click at [214, 557] on span "Meets" at bounding box center [211, 553] width 32 height 18
click at [229, 620] on button "Meets" at bounding box center [212, 625] width 115 height 32
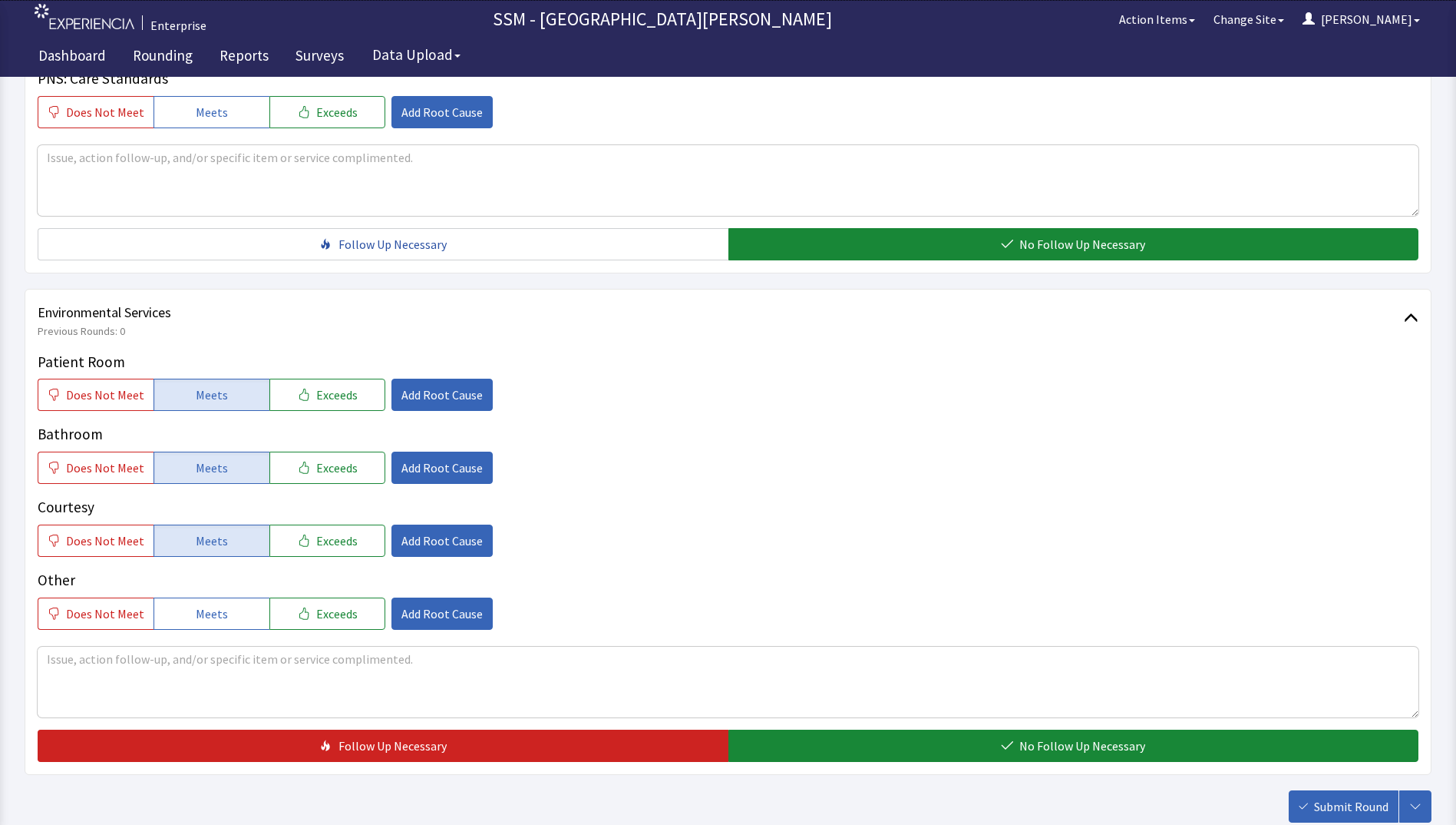
scroll to position [1413, 0]
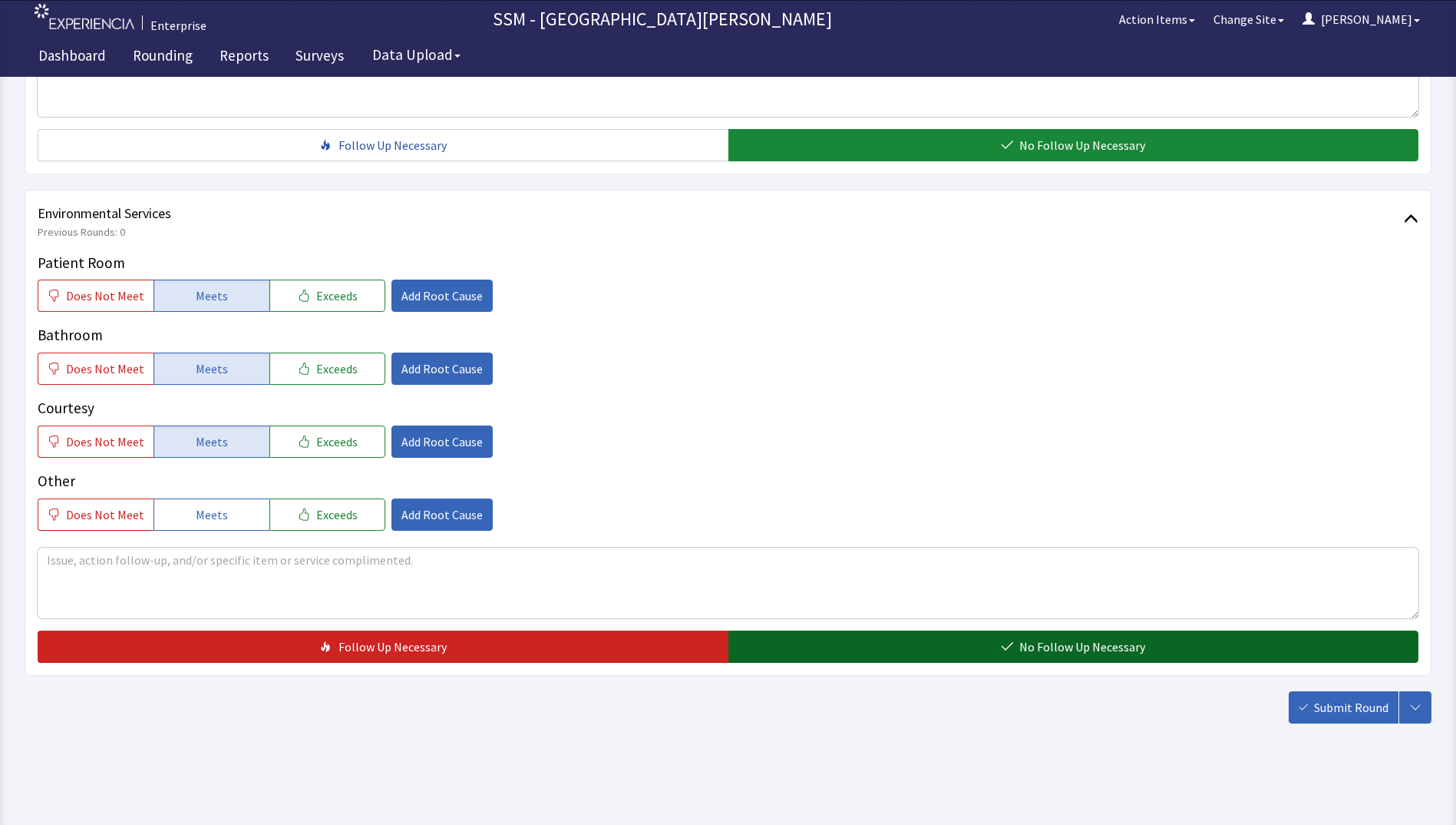
click at [951, 643] on button "No Follow Up Necessary" at bounding box center [1074, 646] width 691 height 32
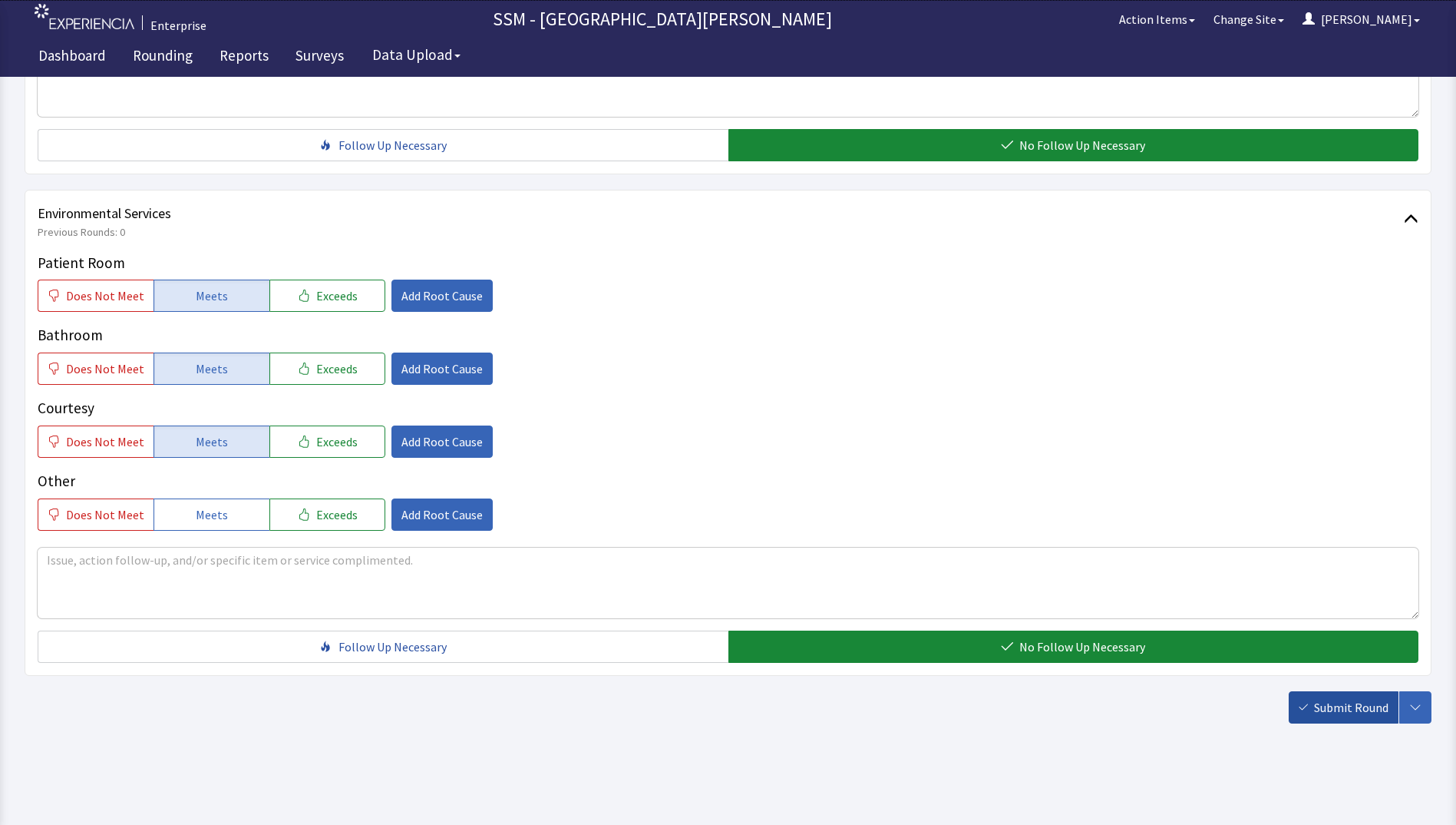
click at [1325, 714] on span "Submit Round" at bounding box center [1350, 707] width 74 height 18
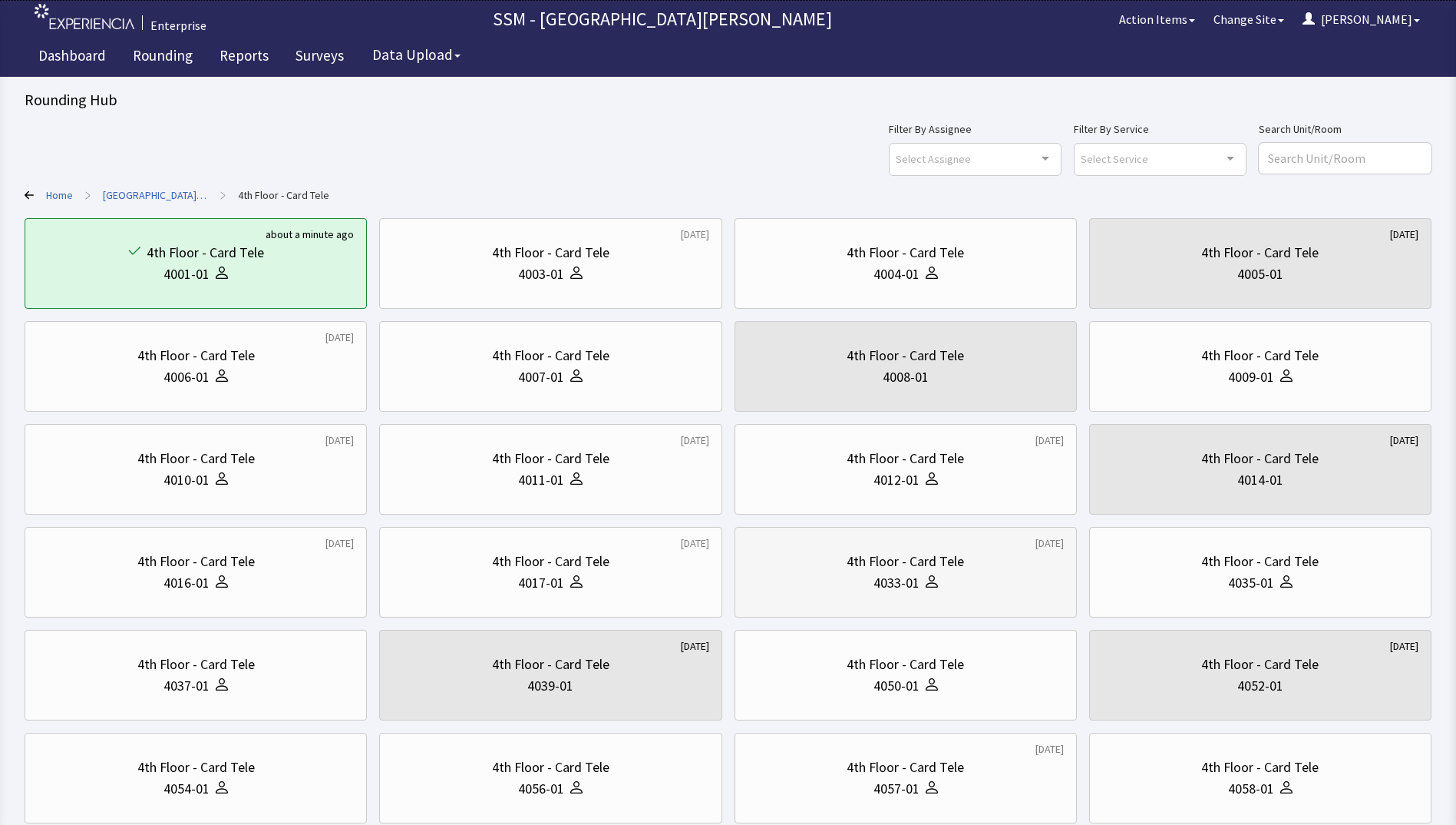
click at [945, 590] on div "4033-01" at bounding box center [906, 582] width 317 height 21
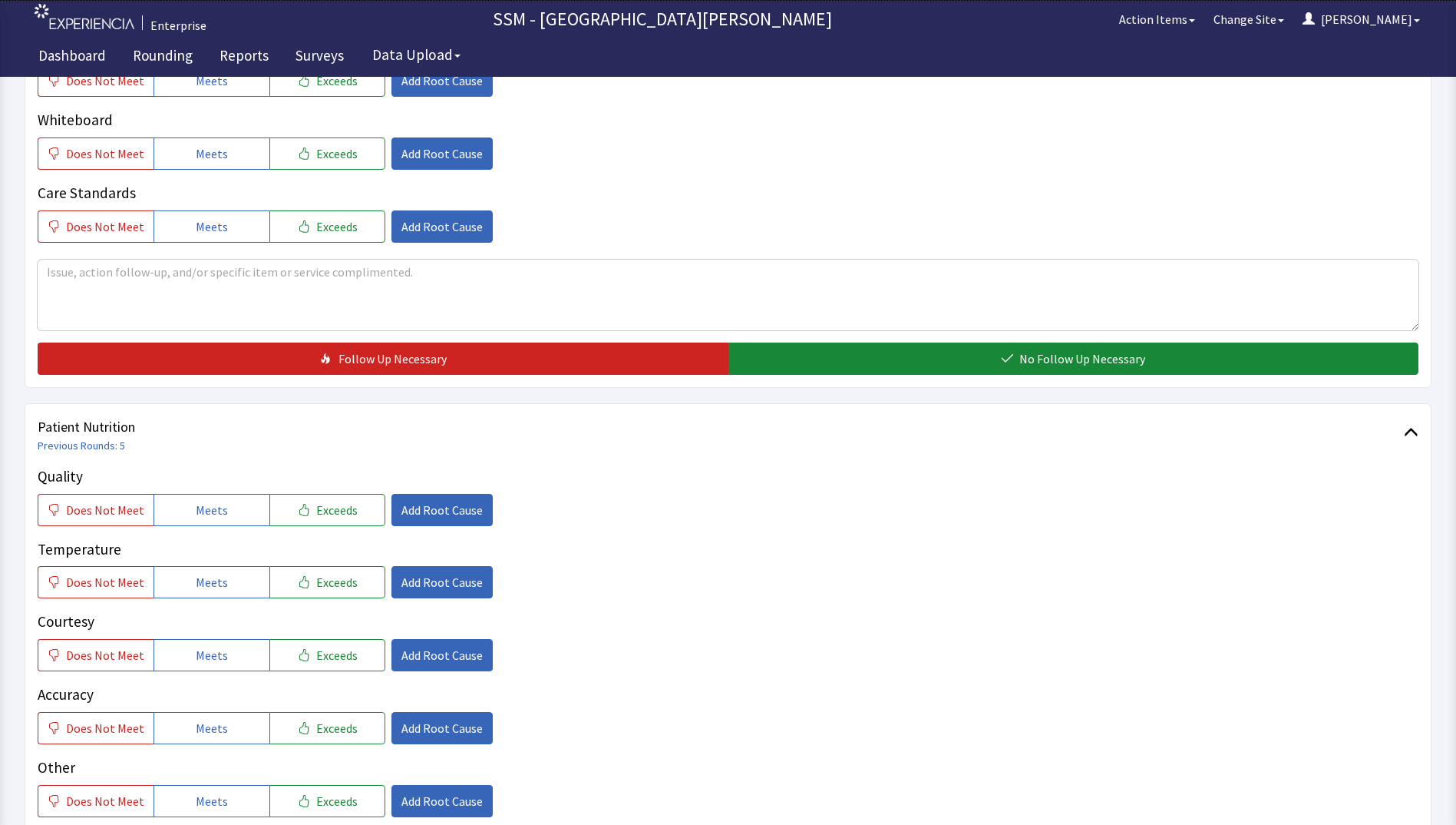
scroll to position [768, 0]
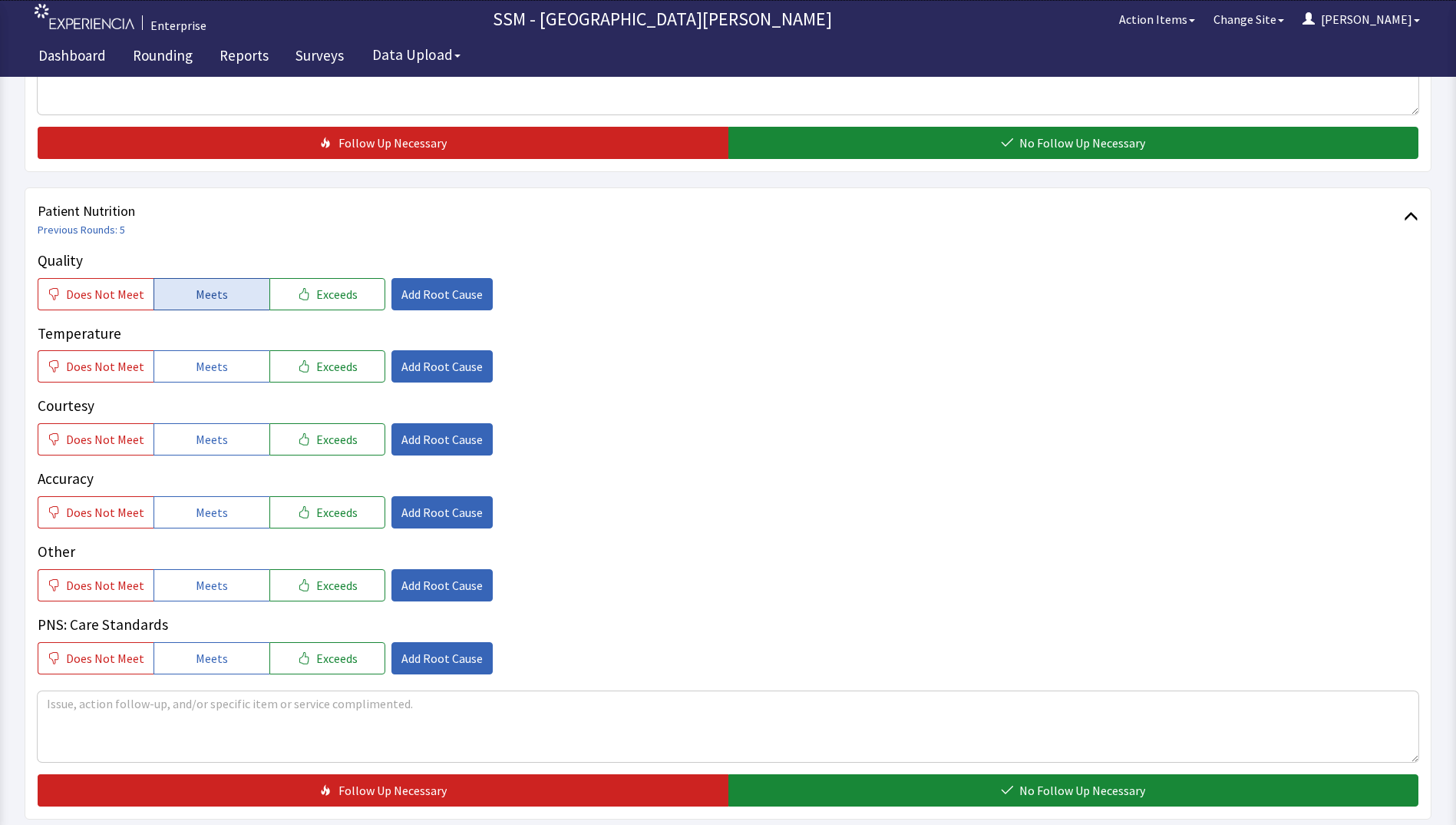
click at [234, 296] on button "Meets" at bounding box center [212, 294] width 115 height 32
click at [237, 374] on button "Meets" at bounding box center [212, 366] width 115 height 32
click at [237, 451] on button "Meets" at bounding box center [212, 438] width 115 height 32
click at [225, 522] on button "Meets" at bounding box center [212, 511] width 115 height 32
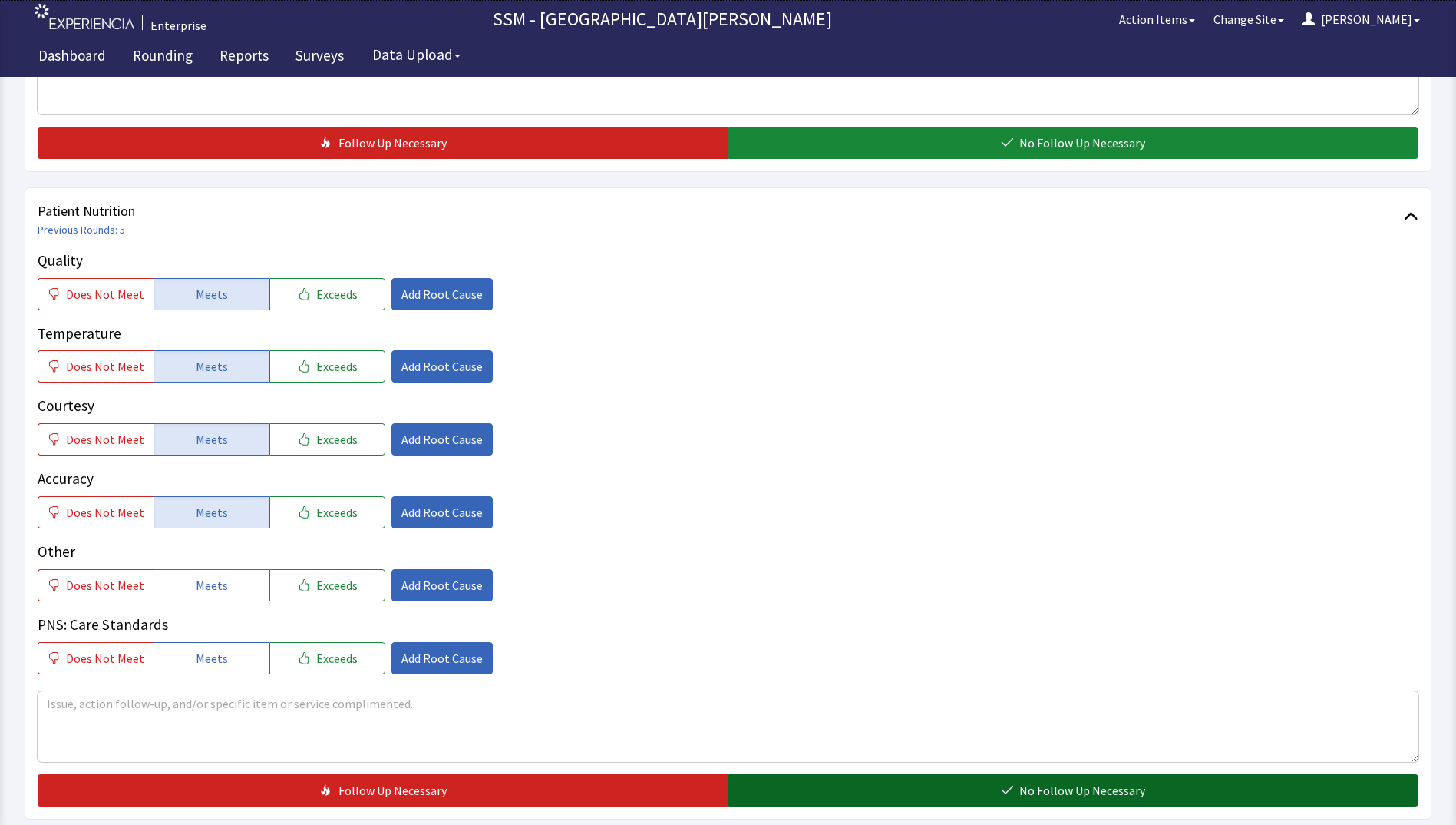
click at [932, 794] on button "No Follow Up Necessary" at bounding box center [1074, 789] width 691 height 32
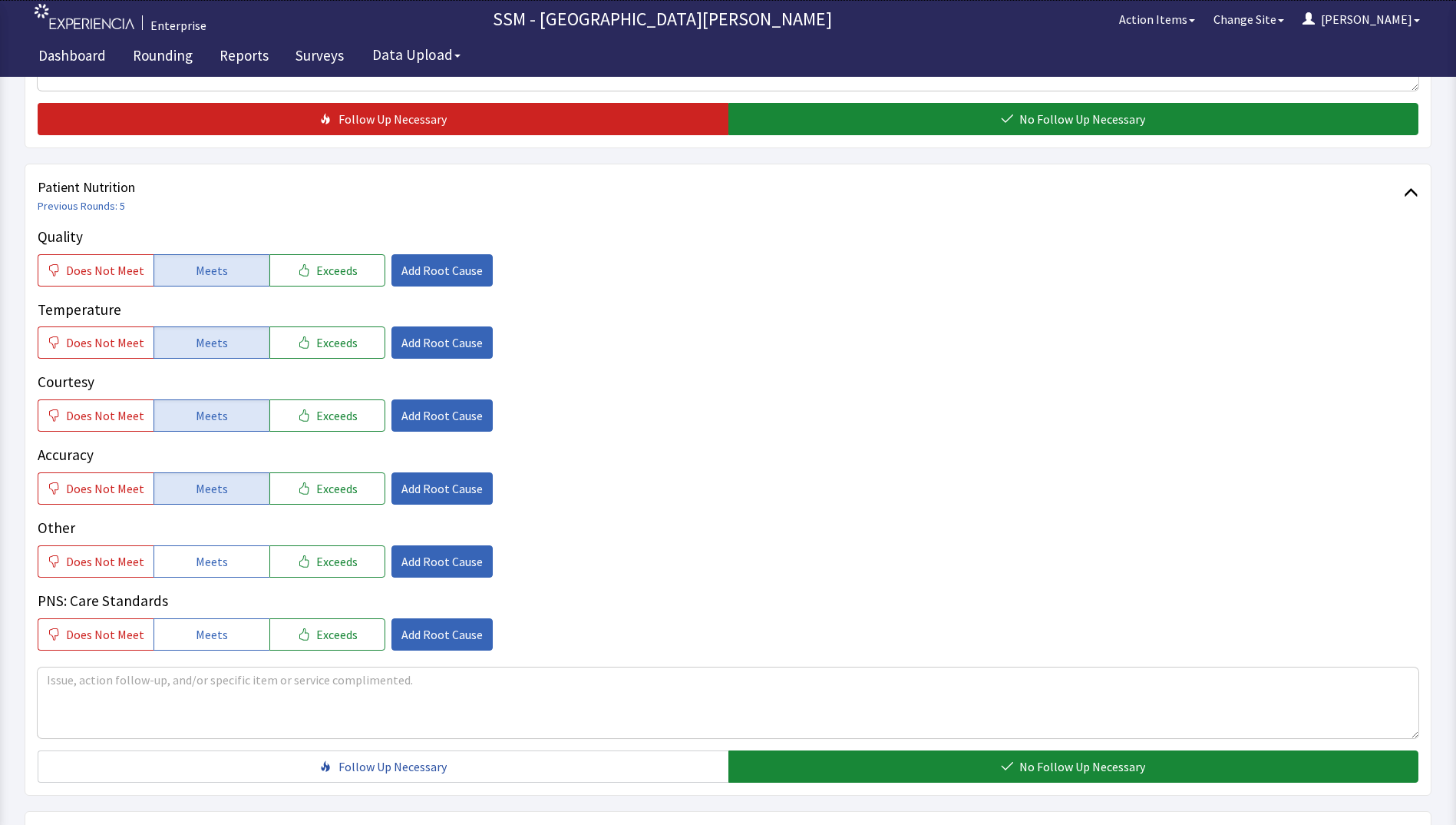
scroll to position [1382, 0]
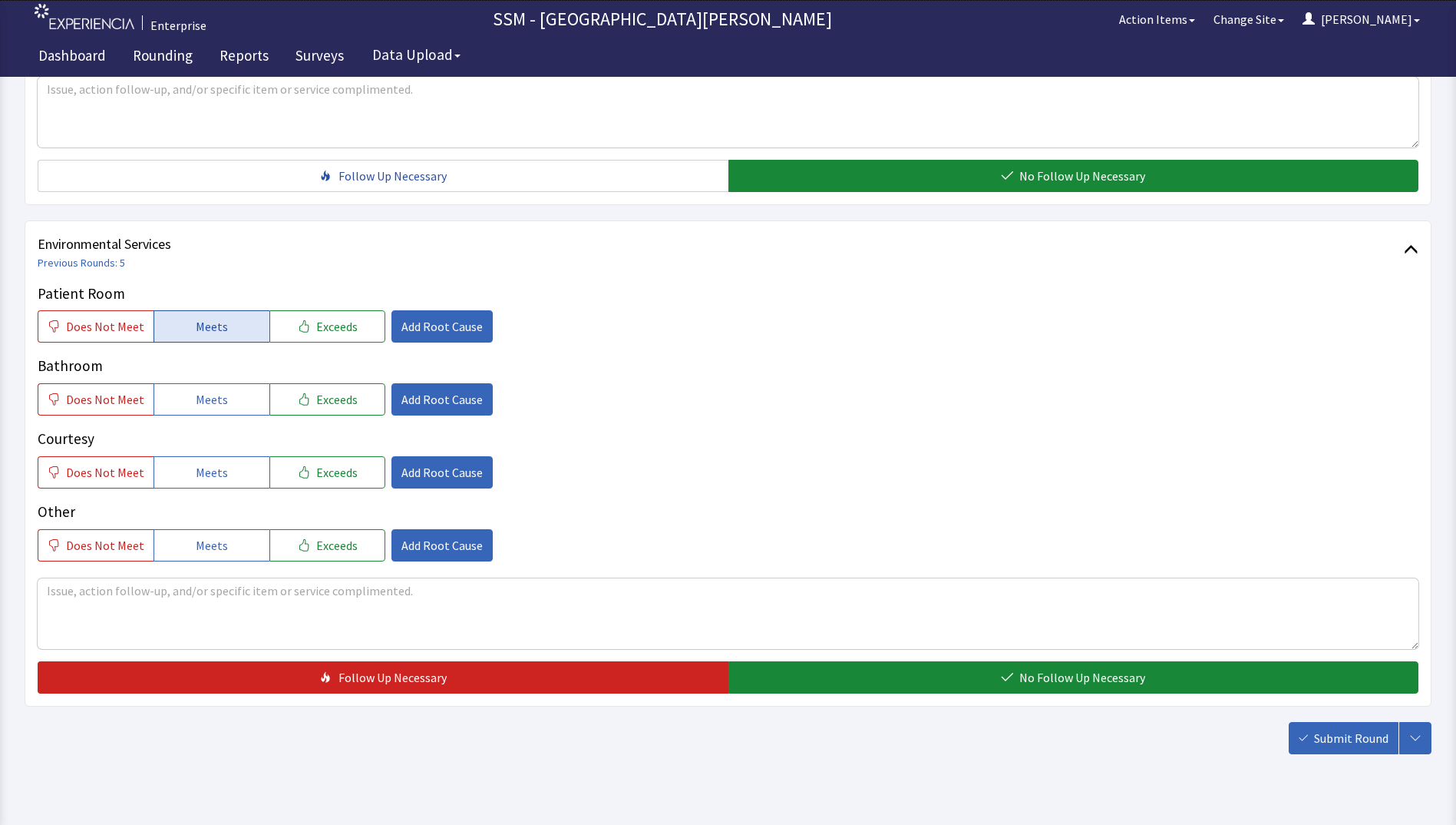
click at [214, 340] on button "Meets" at bounding box center [212, 325] width 115 height 32
click at [212, 399] on span "Meets" at bounding box center [211, 399] width 32 height 18
click at [211, 477] on span "Meets" at bounding box center [211, 472] width 32 height 18
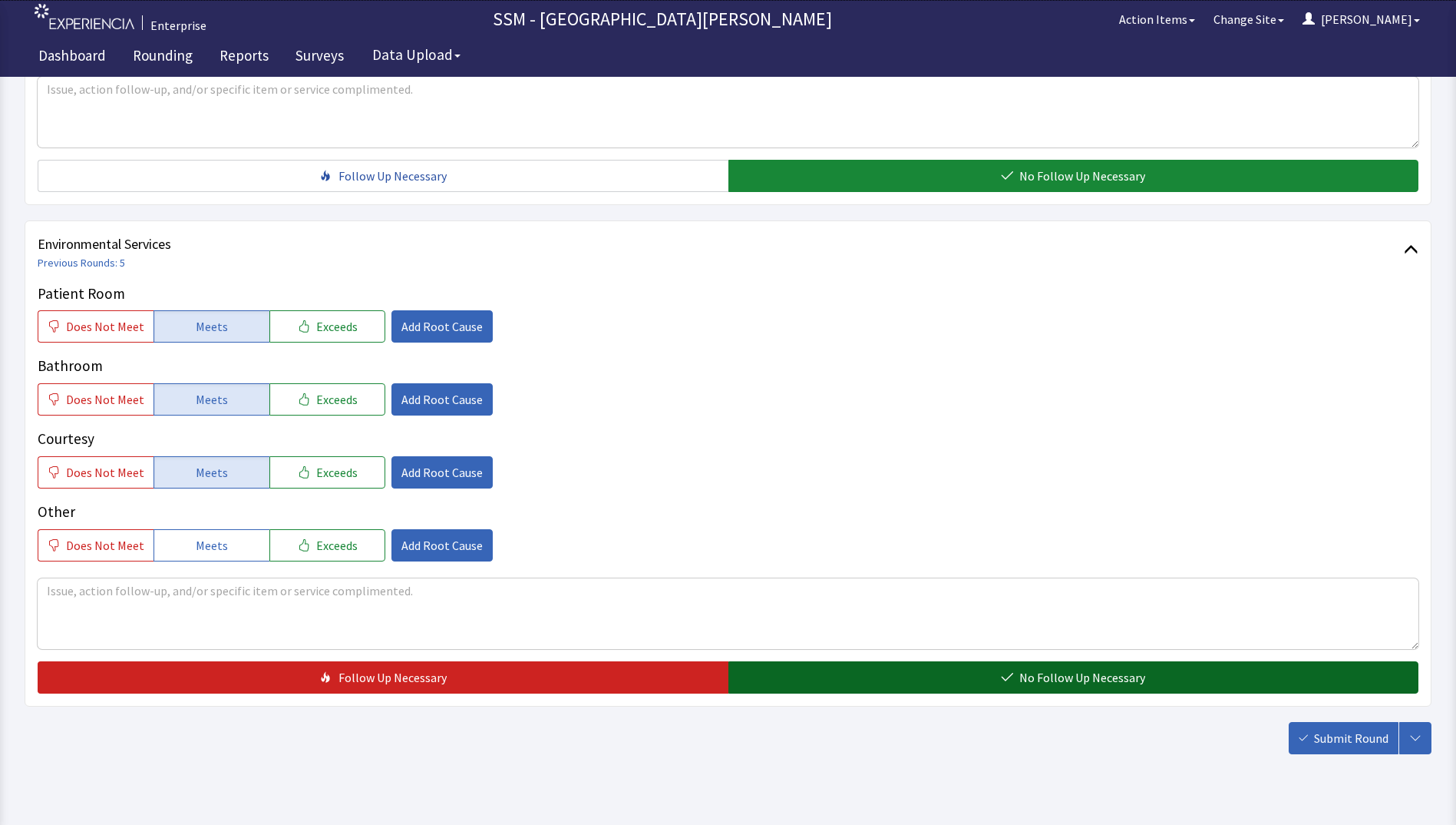
click at [873, 675] on button "No Follow Up Necessary" at bounding box center [1074, 677] width 691 height 32
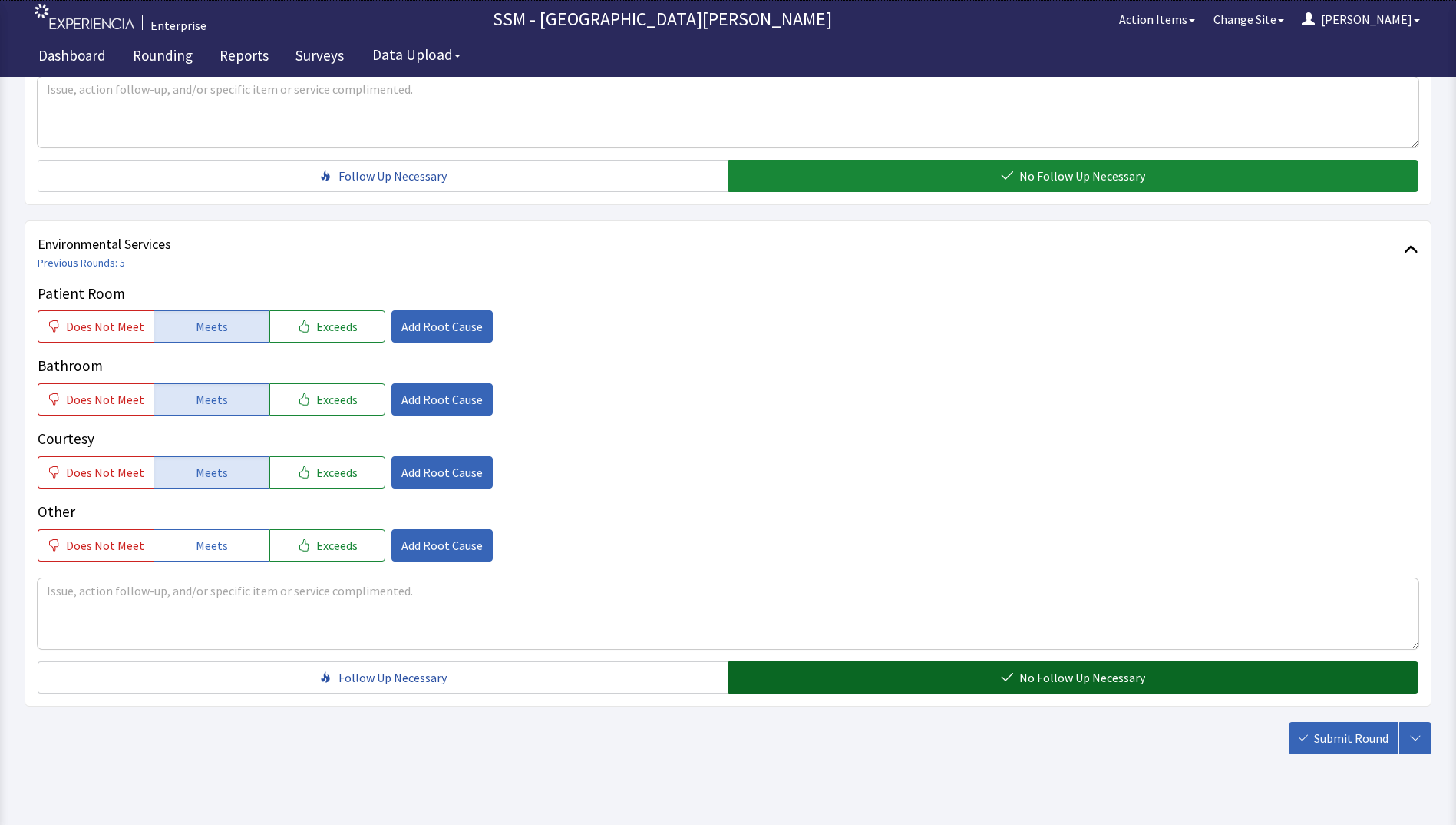
drag, startPoint x: 1349, startPoint y: 738, endPoint x: 1245, endPoint y: 675, distance: 121.6
click at [1348, 736] on span "Submit Round" at bounding box center [1350, 737] width 74 height 18
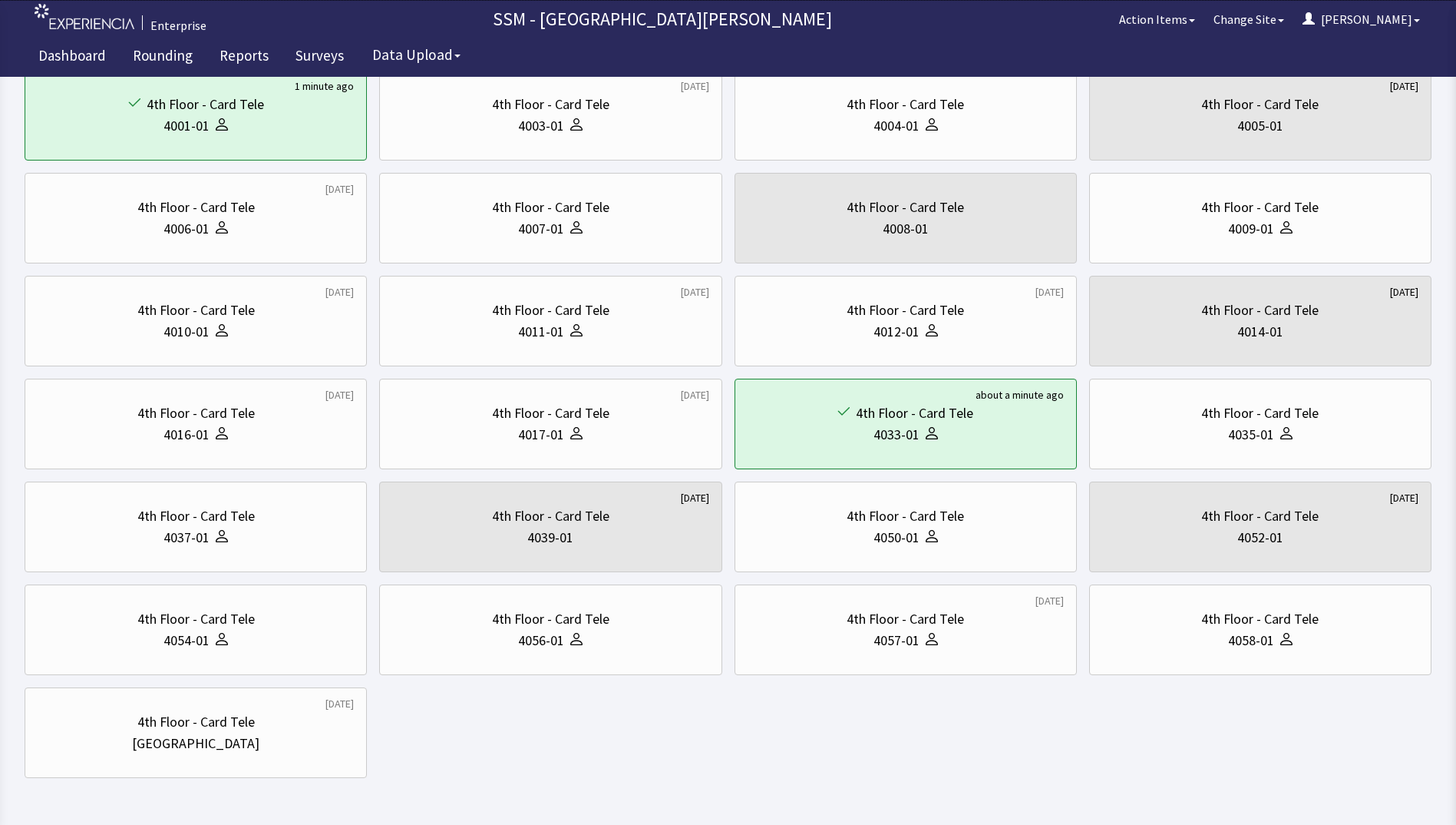
scroll to position [203, 0]
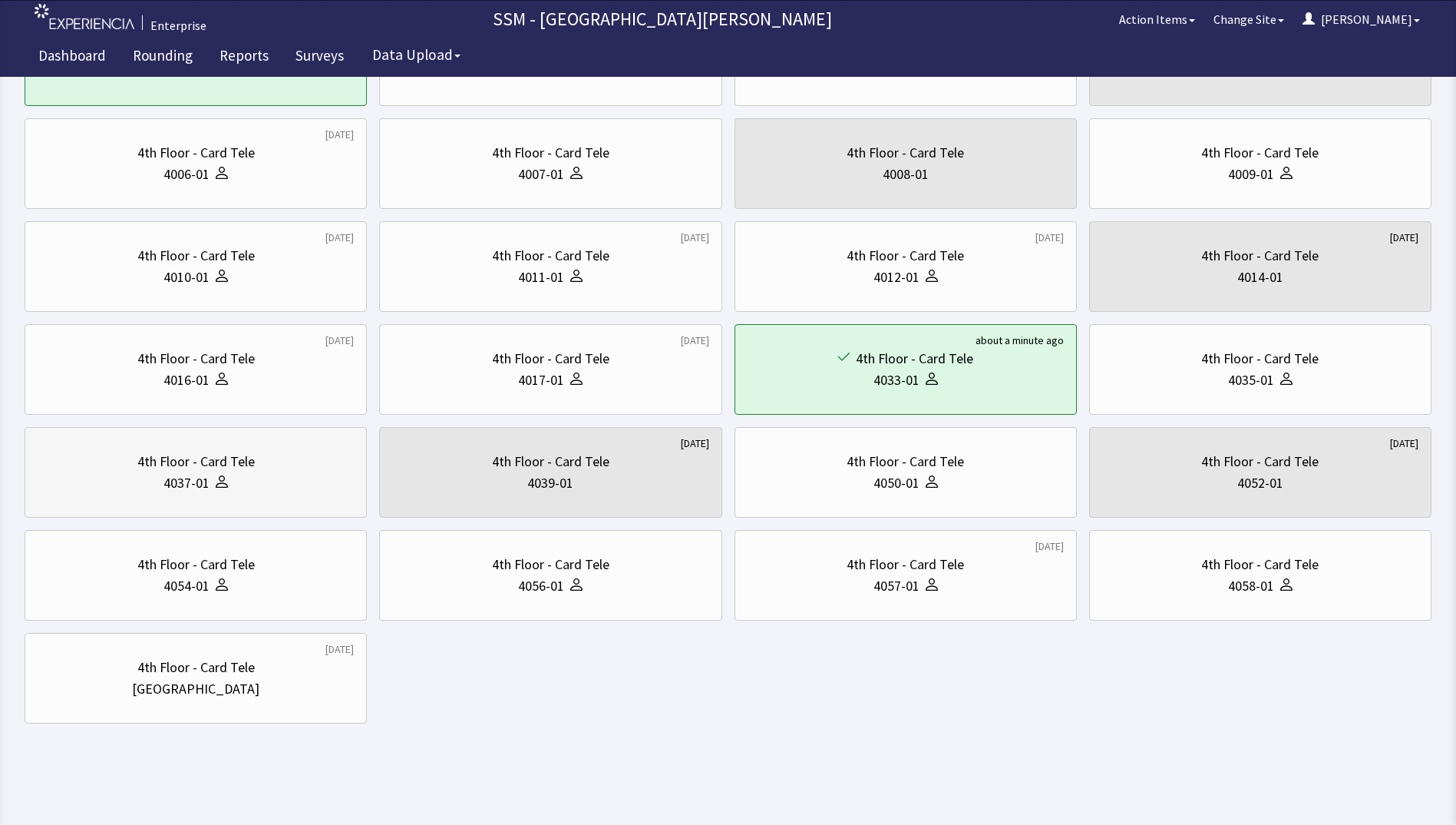
click at [203, 465] on div "4th Floor - Card Tele" at bounding box center [196, 461] width 117 height 21
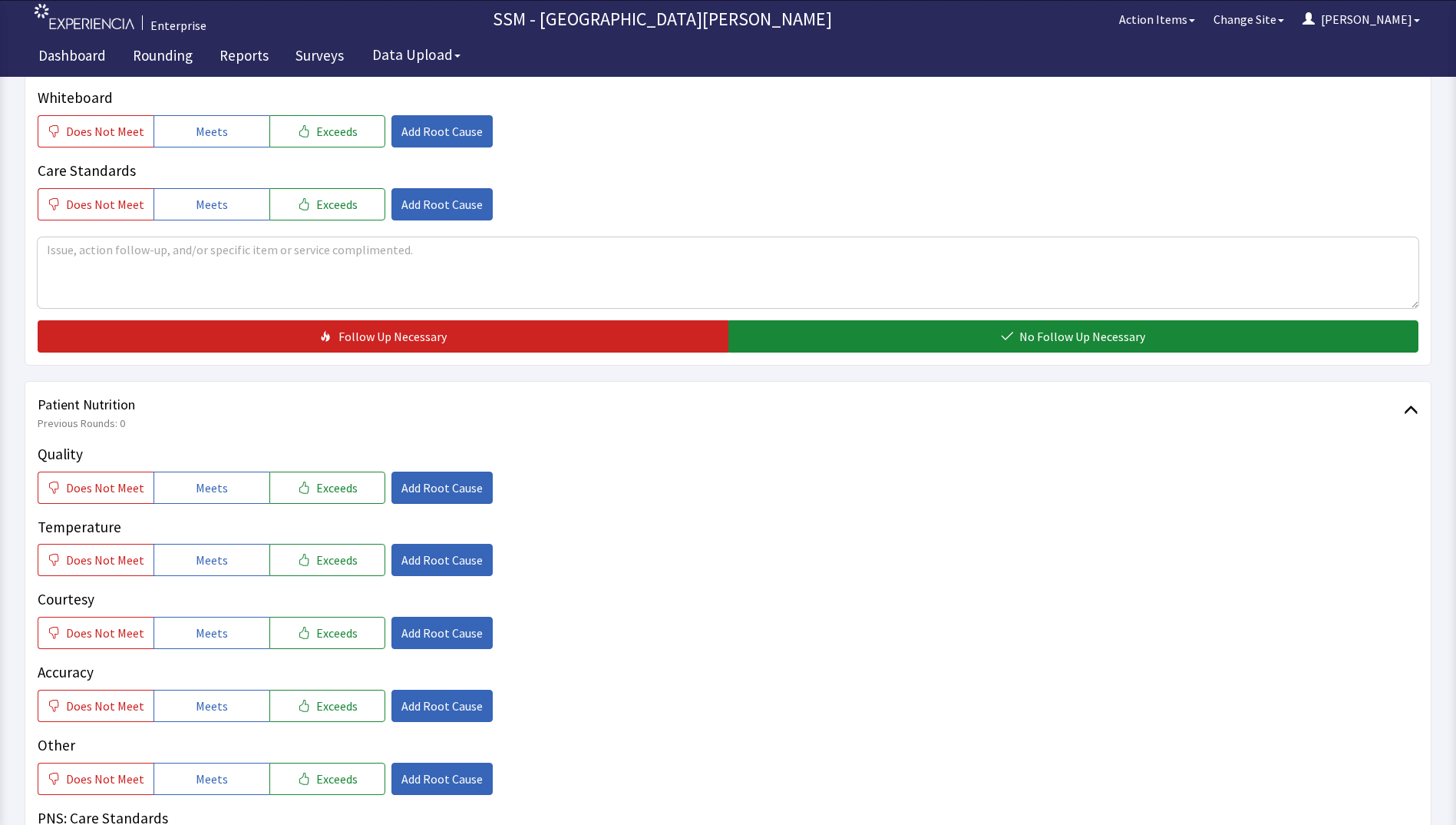
scroll to position [691, 0]
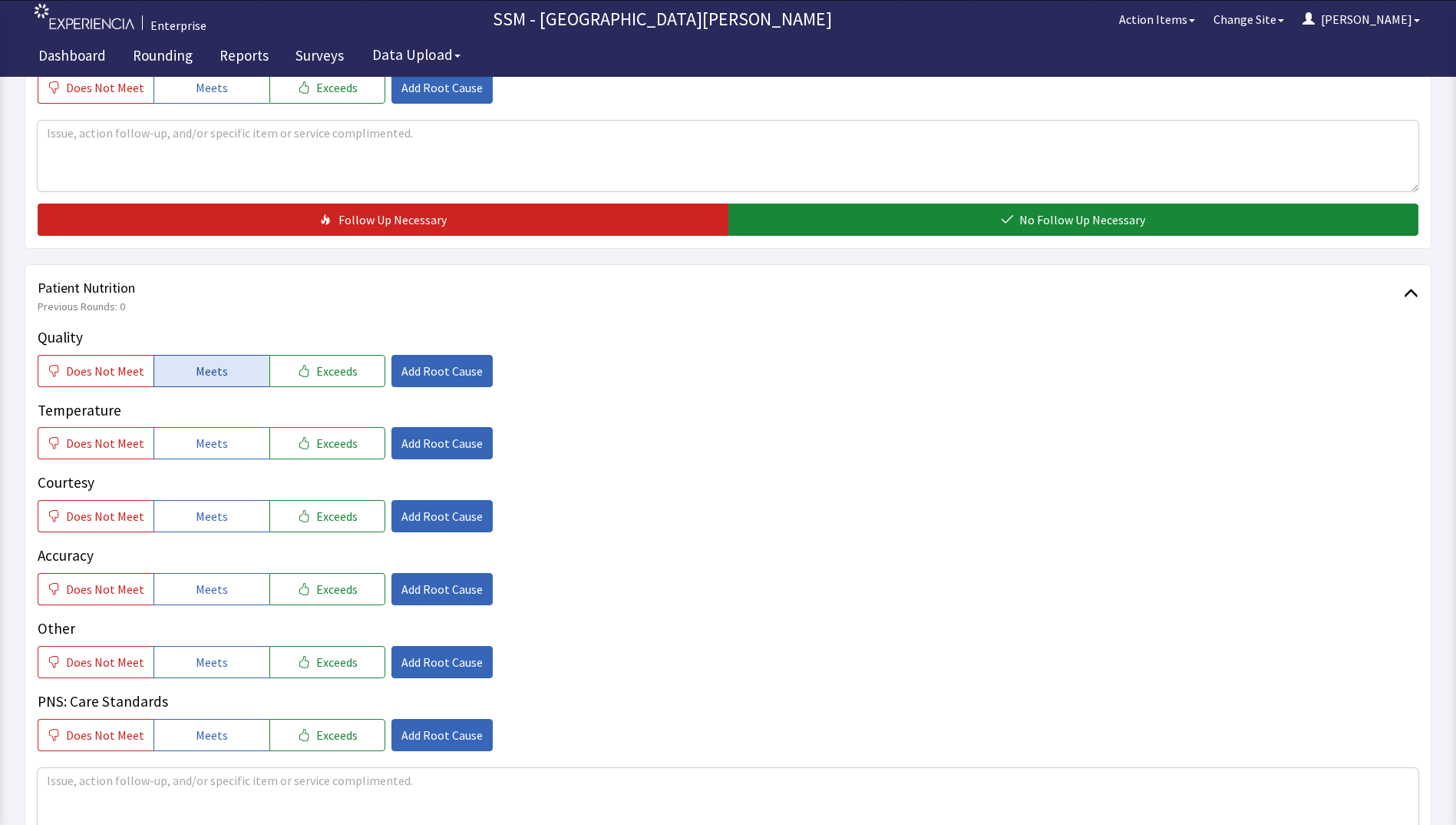
drag, startPoint x: 197, startPoint y: 364, endPoint x: 195, endPoint y: 373, distance: 9.2
click at [196, 366] on span "Meets" at bounding box center [211, 371] width 32 height 18
drag, startPoint x: 198, startPoint y: 444, endPoint x: 218, endPoint y: 522, distance: 80.5
click at [198, 445] on span "Meets" at bounding box center [211, 443] width 32 height 18
drag, startPoint x: 218, startPoint y: 535, endPoint x: 220, endPoint y: 565, distance: 30.1
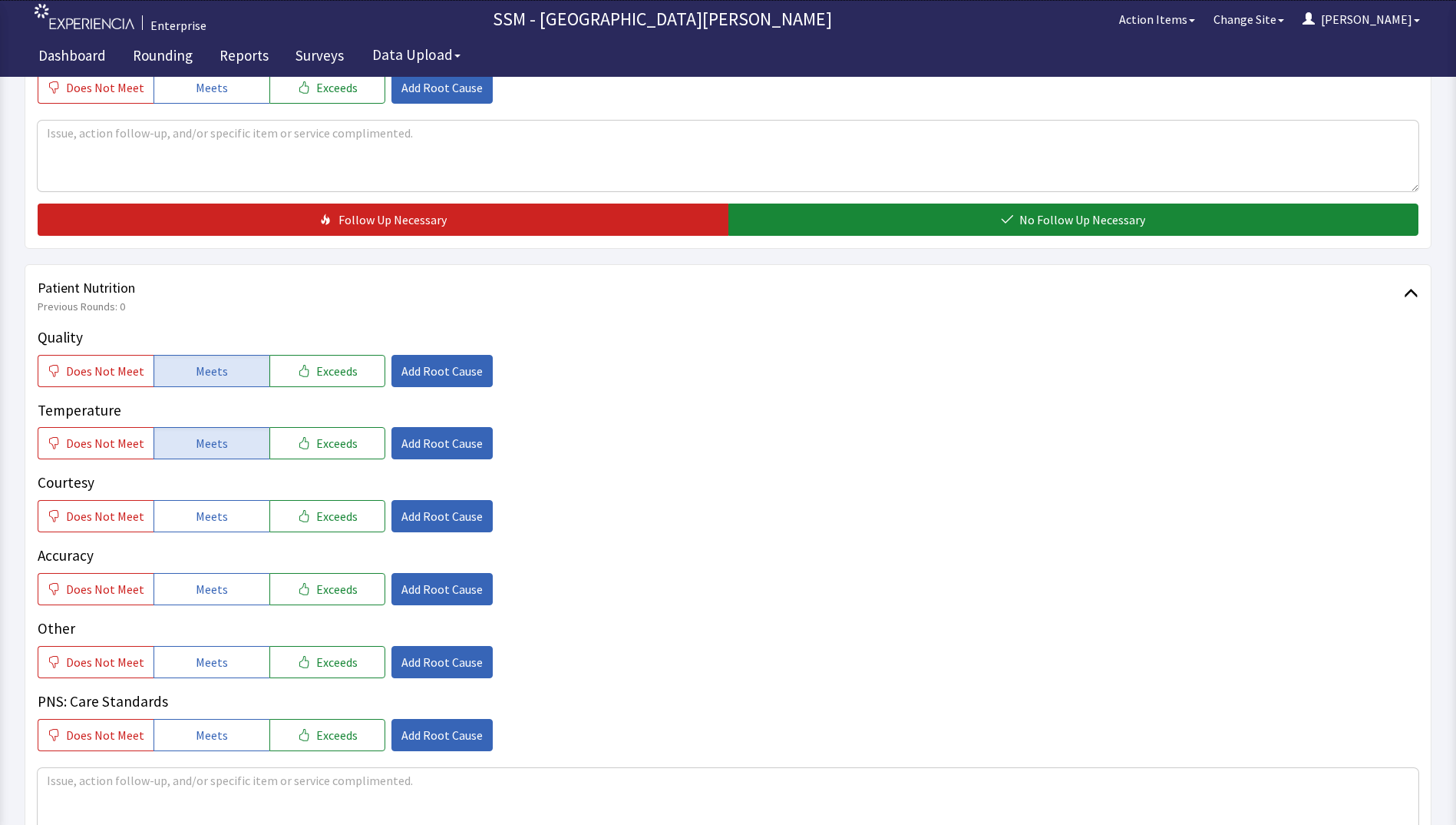
click at [218, 537] on div "Quality Does Not Meet Meets Exceeds Add Root Cause Temperature Does Not Meet Me…" at bounding box center [728, 538] width 1381 height 425
click at [220, 512] on span "Meets" at bounding box center [211, 515] width 32 height 18
click at [216, 584] on span "Meets" at bounding box center [211, 588] width 32 height 18
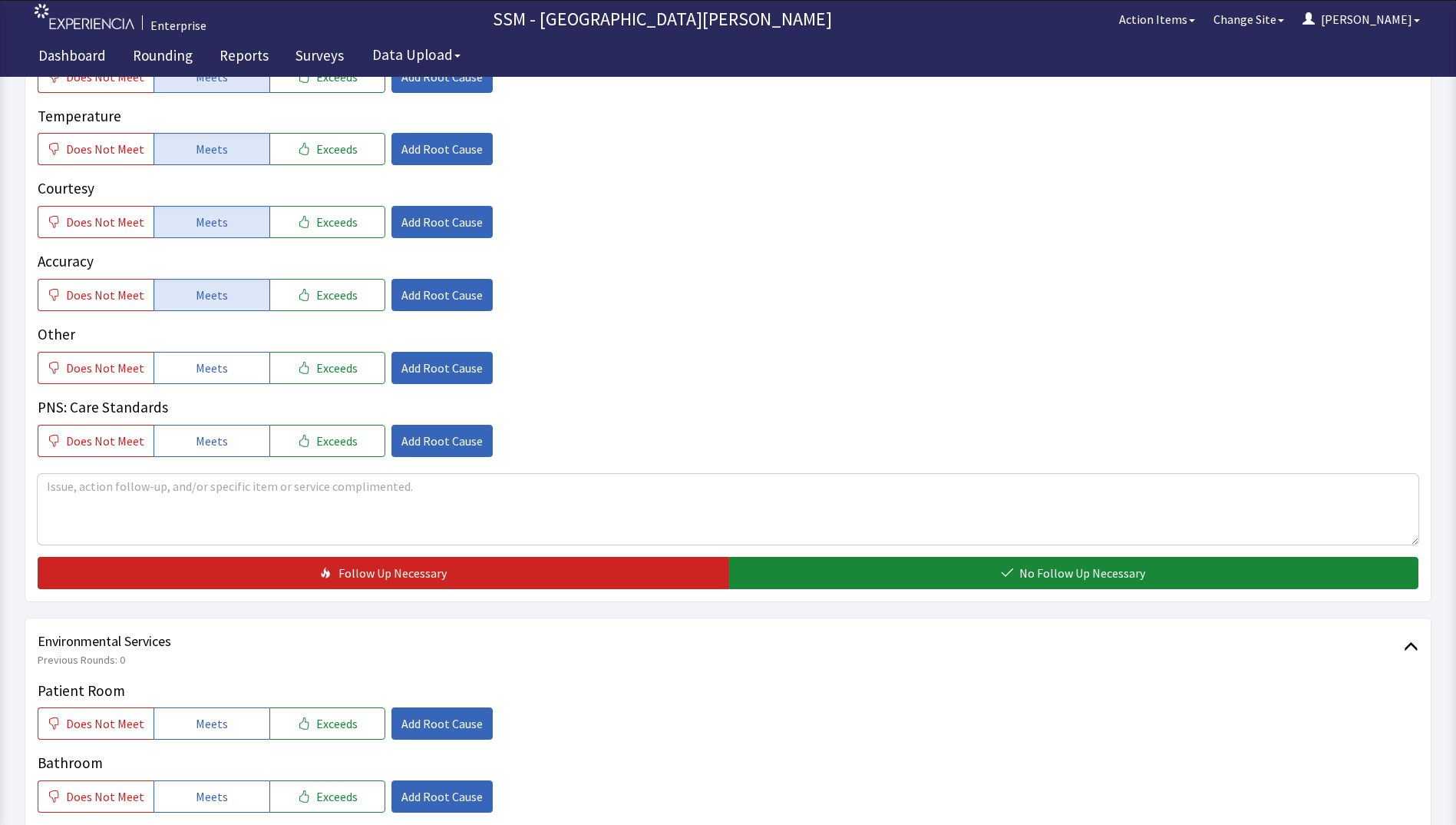
scroll to position [998, 0]
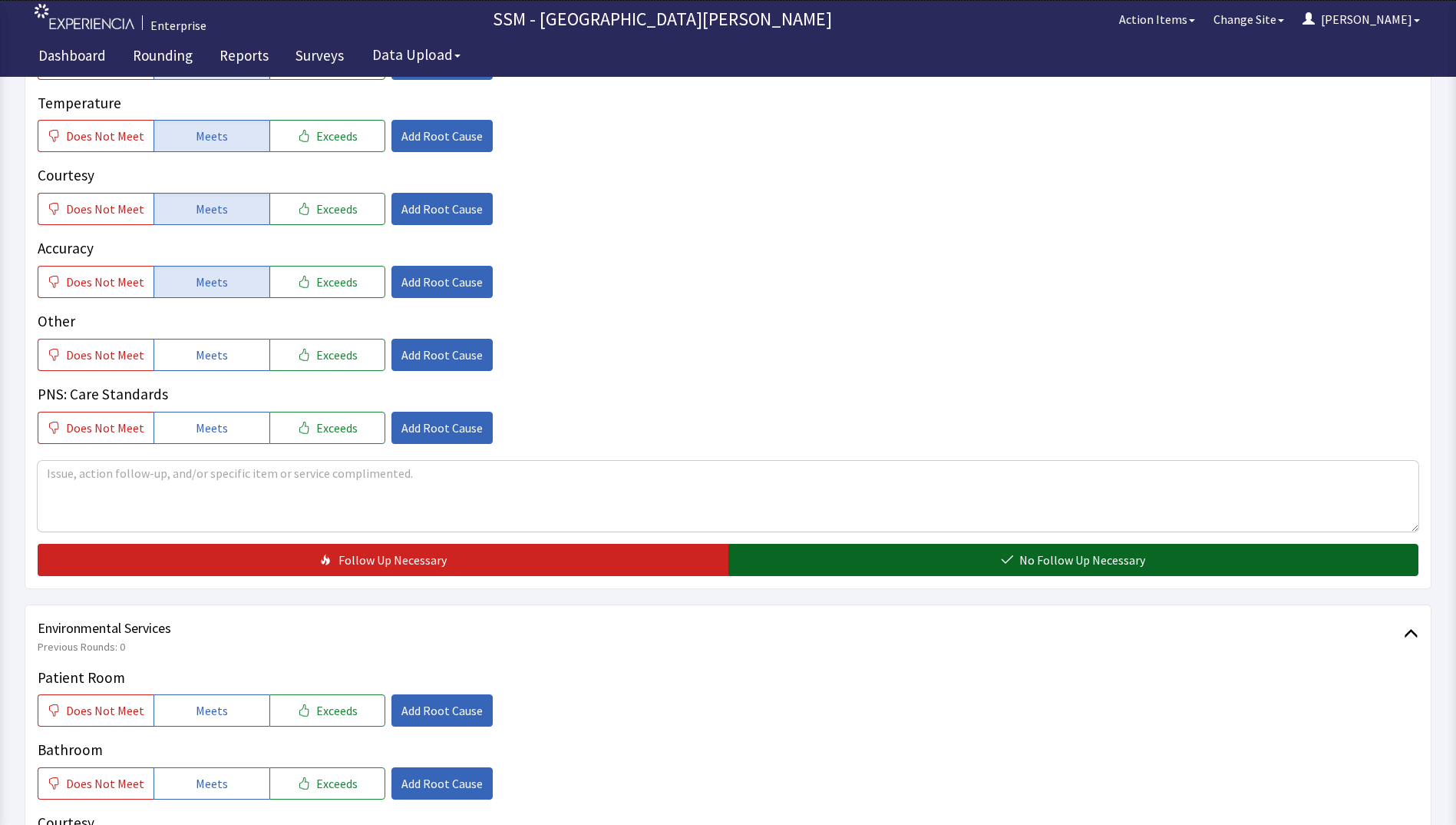
click at [825, 552] on button "No Follow Up Necessary" at bounding box center [1074, 559] width 691 height 32
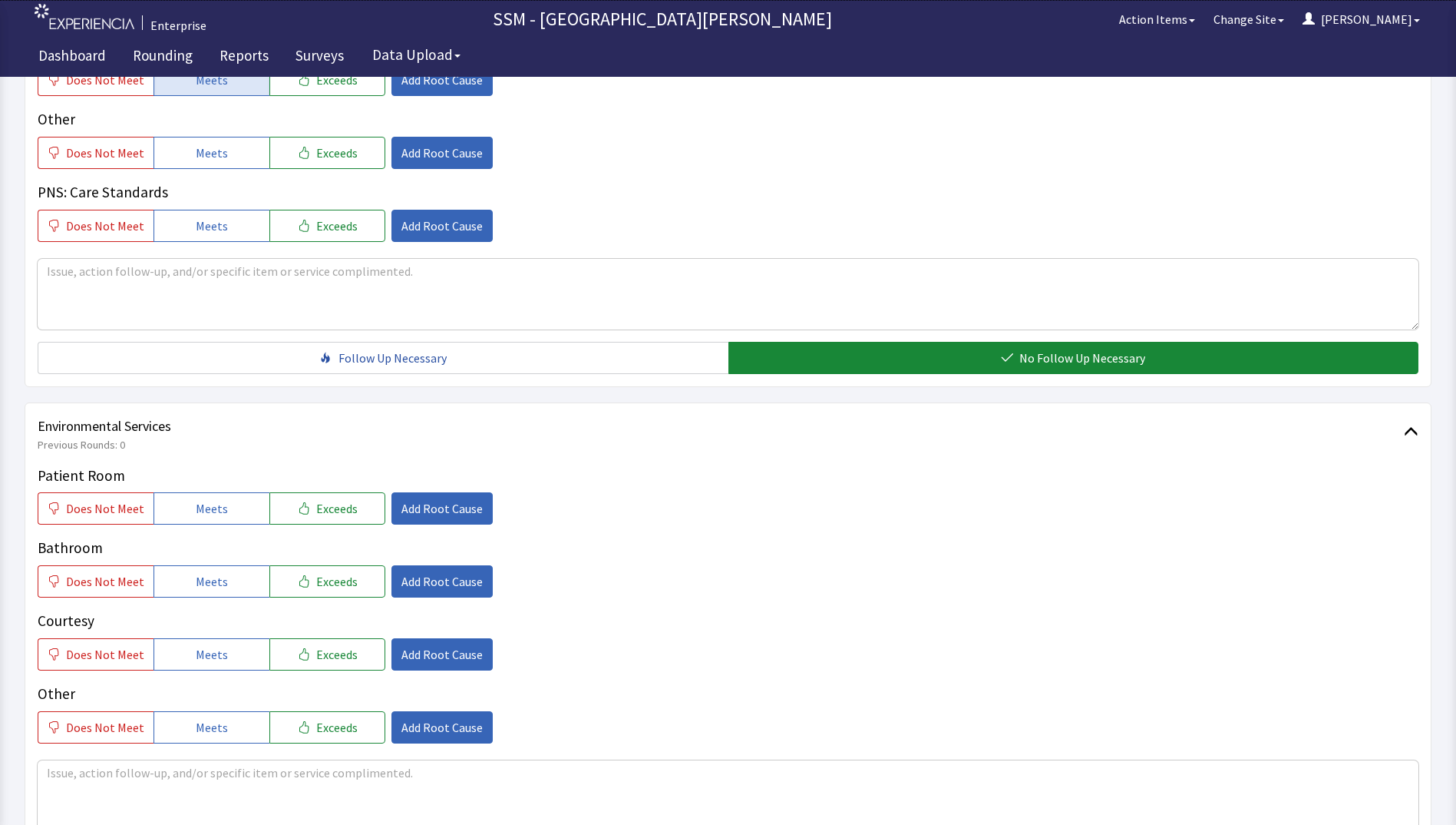
scroll to position [1413, 0]
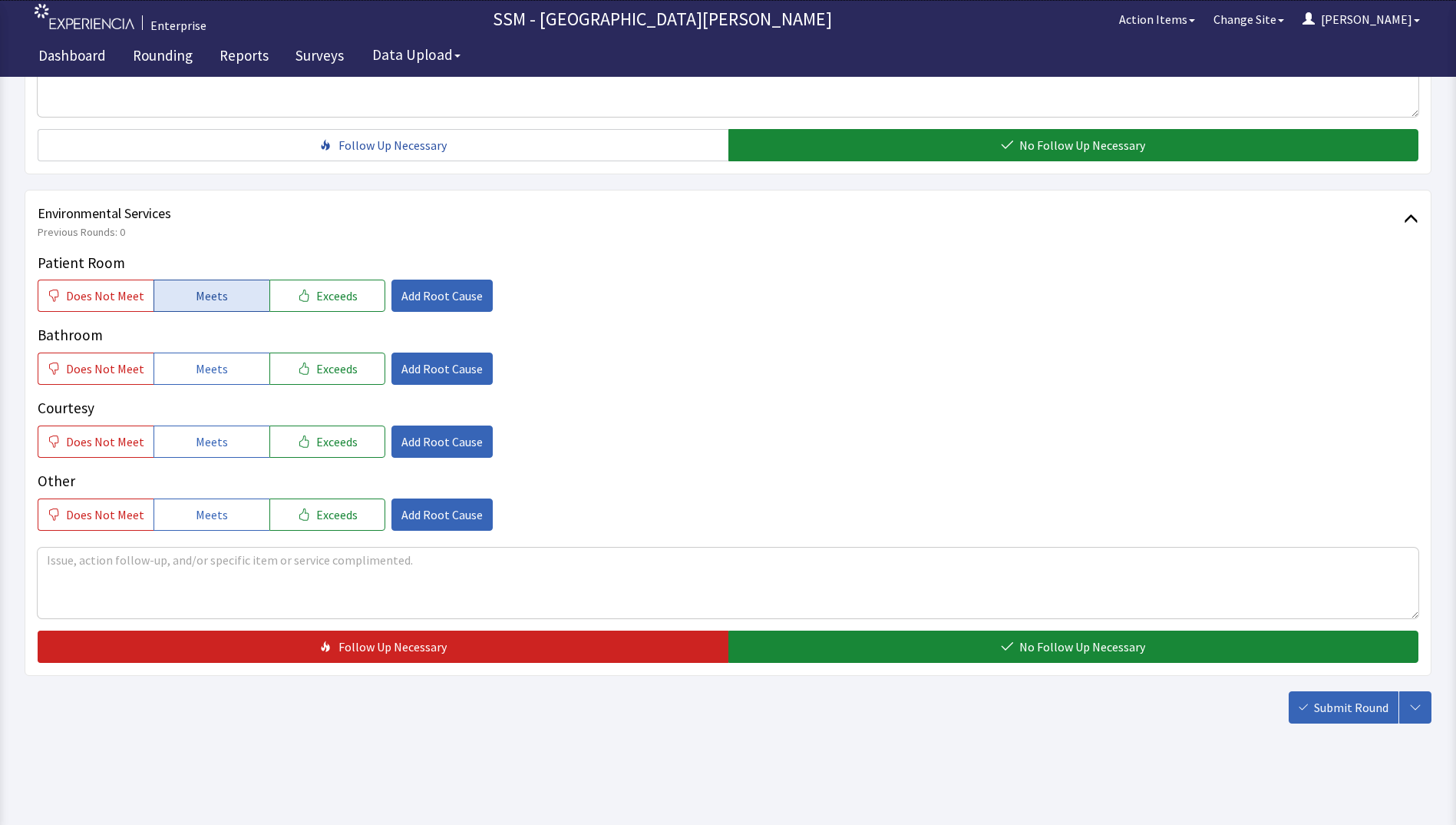
click at [225, 301] on button "Meets" at bounding box center [212, 295] width 115 height 32
drag, startPoint x: 224, startPoint y: 377, endPoint x: 222, endPoint y: 423, distance: 46.0
click at [224, 378] on button "Meets" at bounding box center [212, 368] width 115 height 32
click at [222, 435] on button "Meets" at bounding box center [212, 441] width 115 height 32
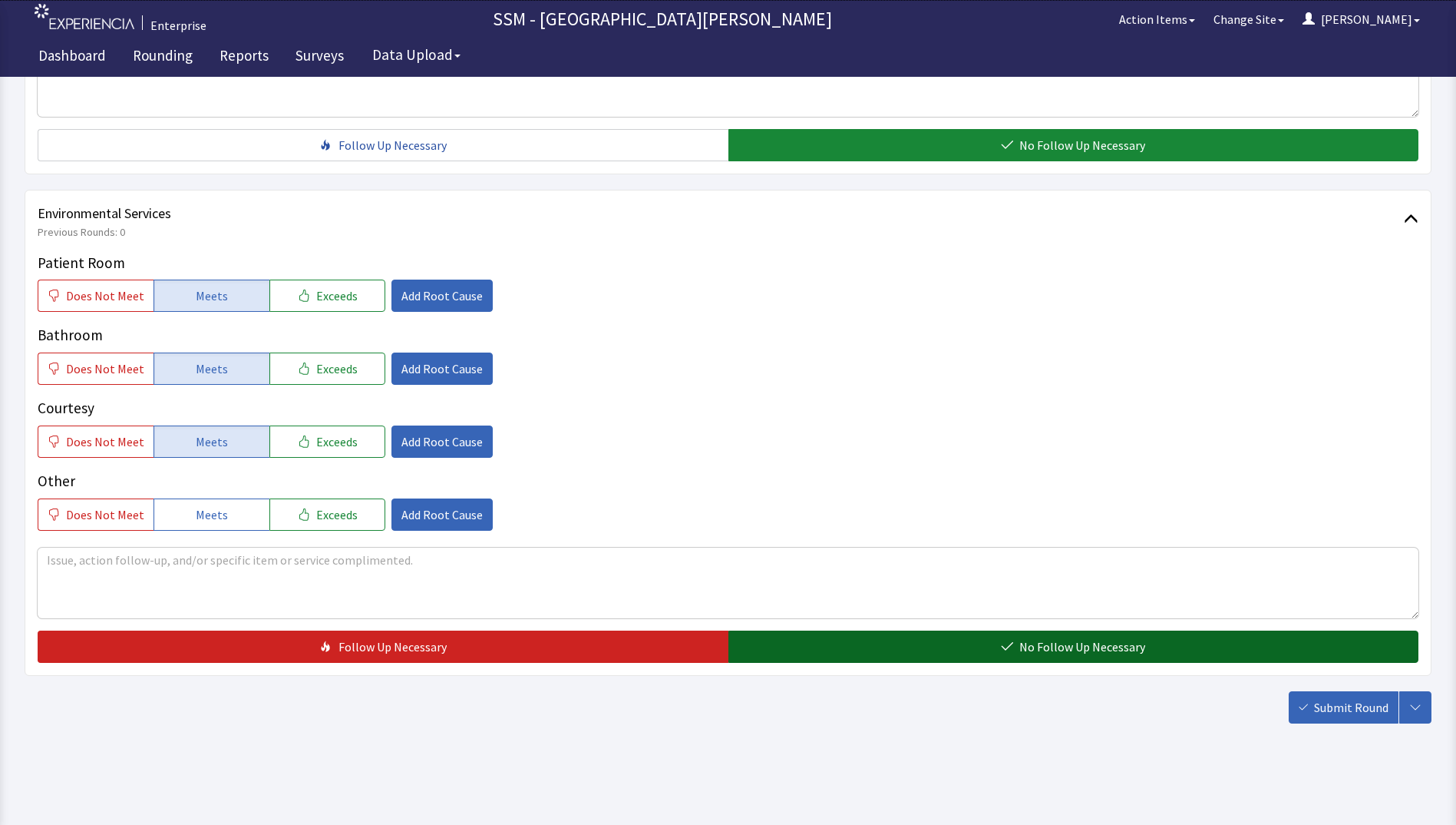
click at [905, 643] on button "No Follow Up Necessary" at bounding box center [1074, 646] width 691 height 32
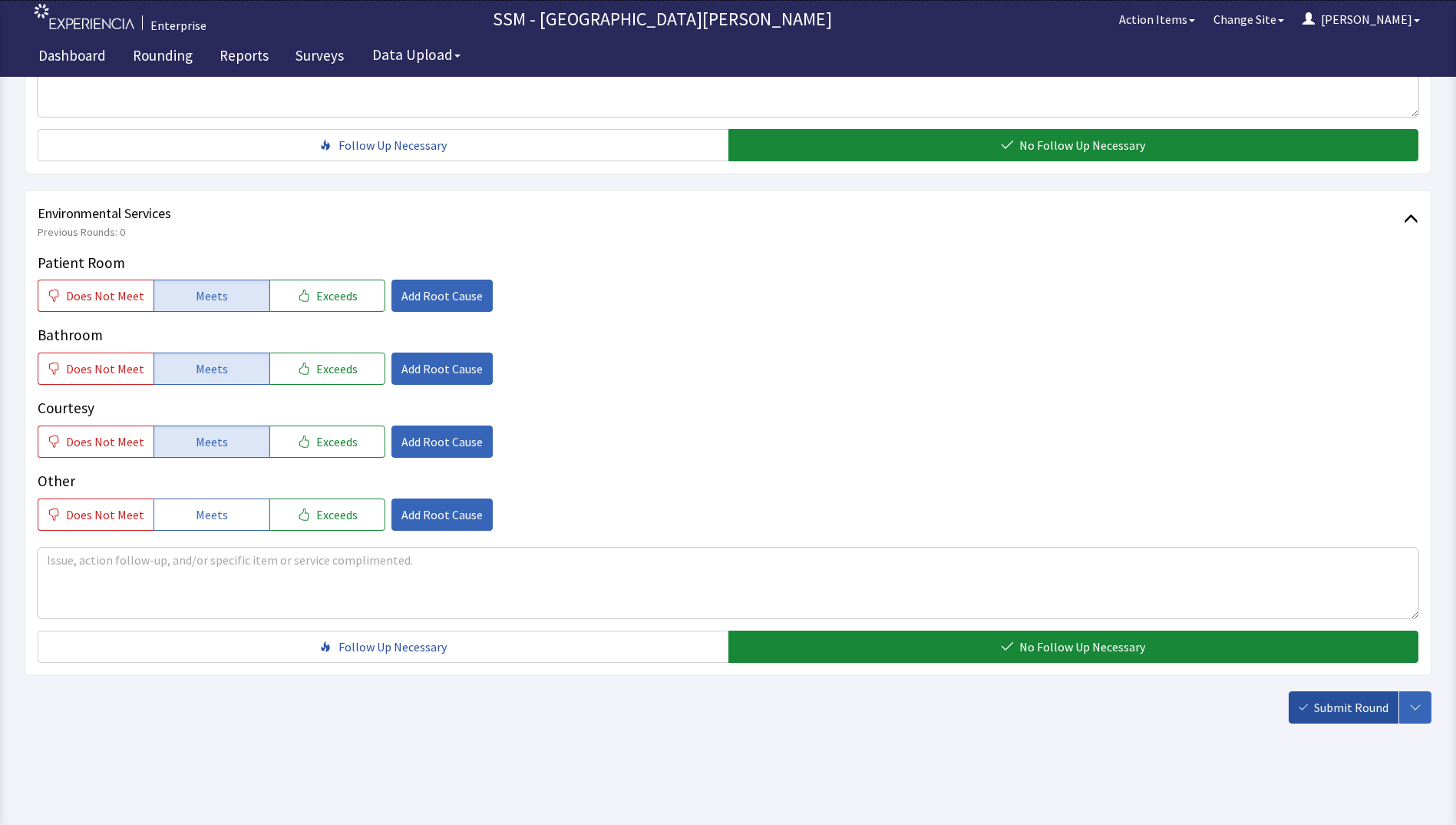
click at [1333, 699] on span "Submit Round" at bounding box center [1350, 707] width 74 height 18
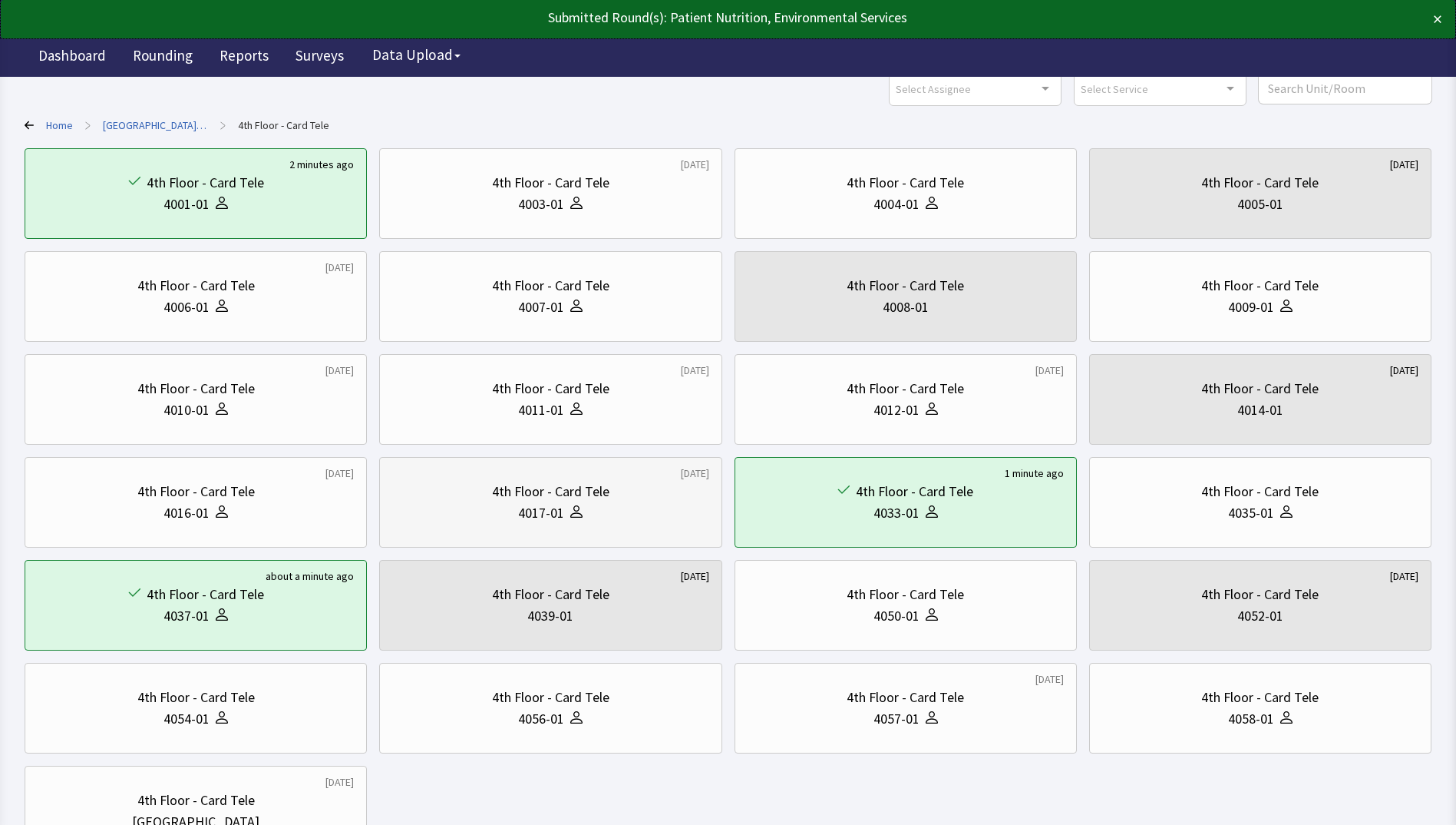
scroll to position [203, 0]
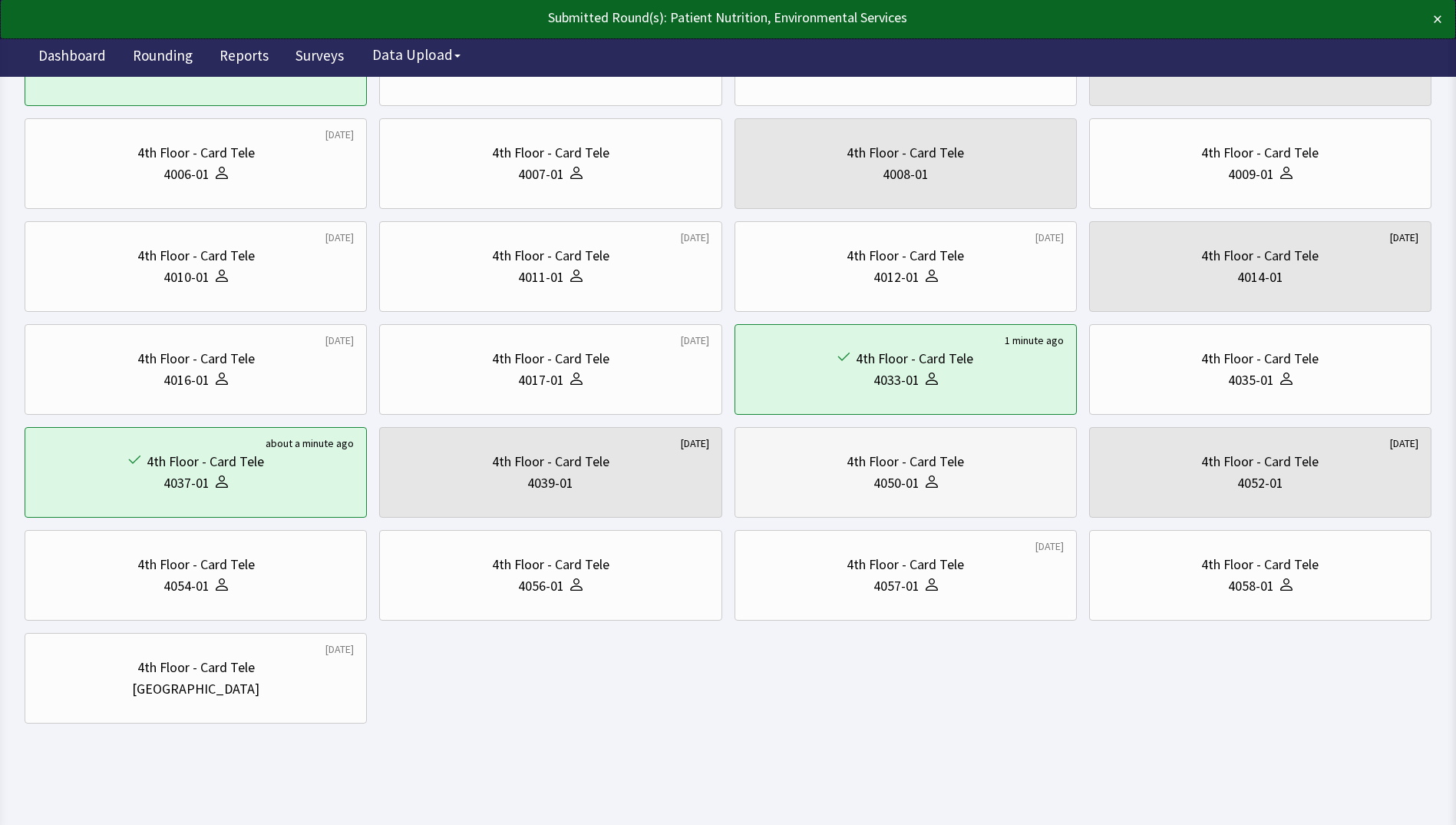
click at [874, 475] on div "4050-01" at bounding box center [897, 482] width 46 height 21
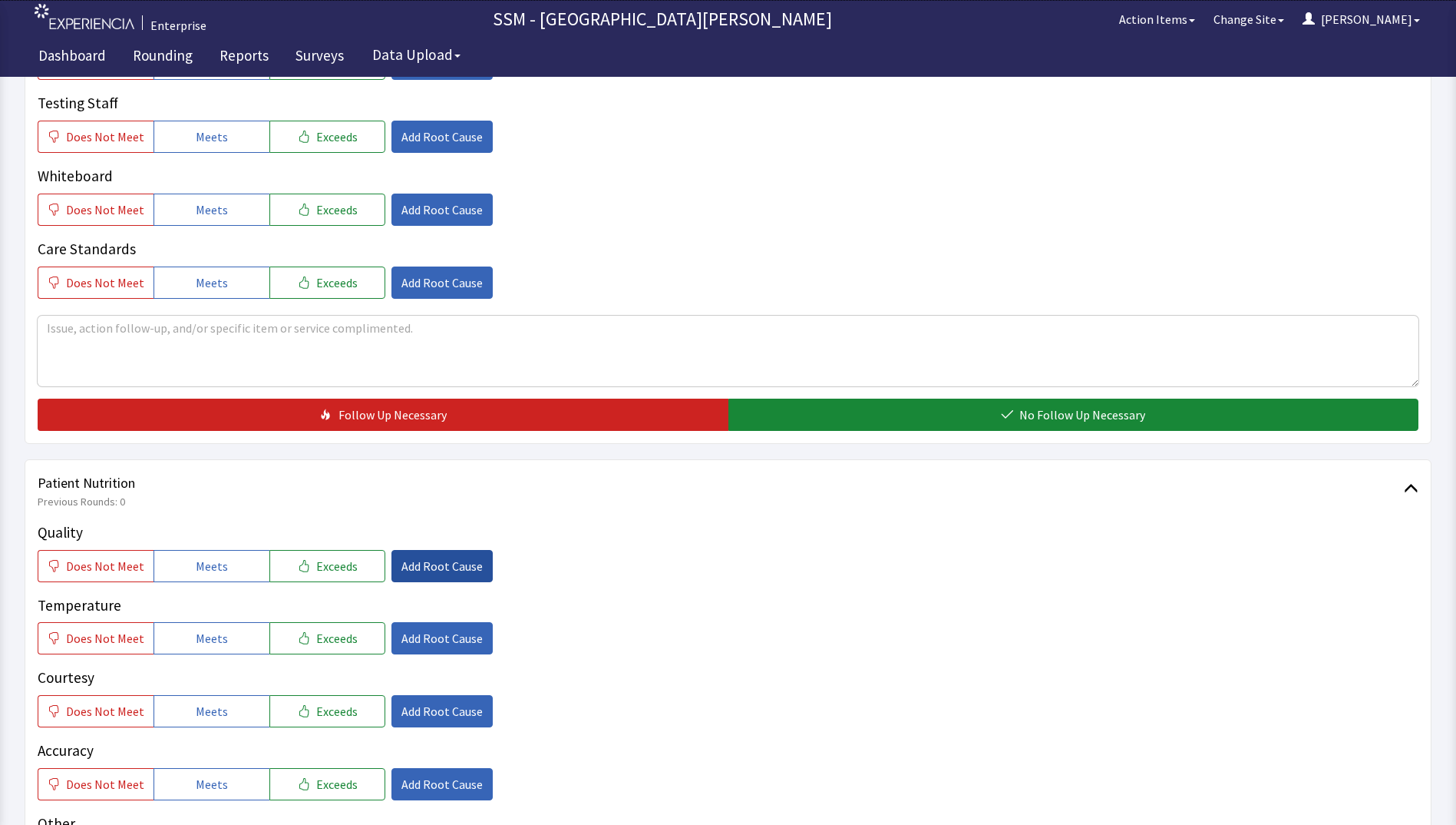
scroll to position [614, 0]
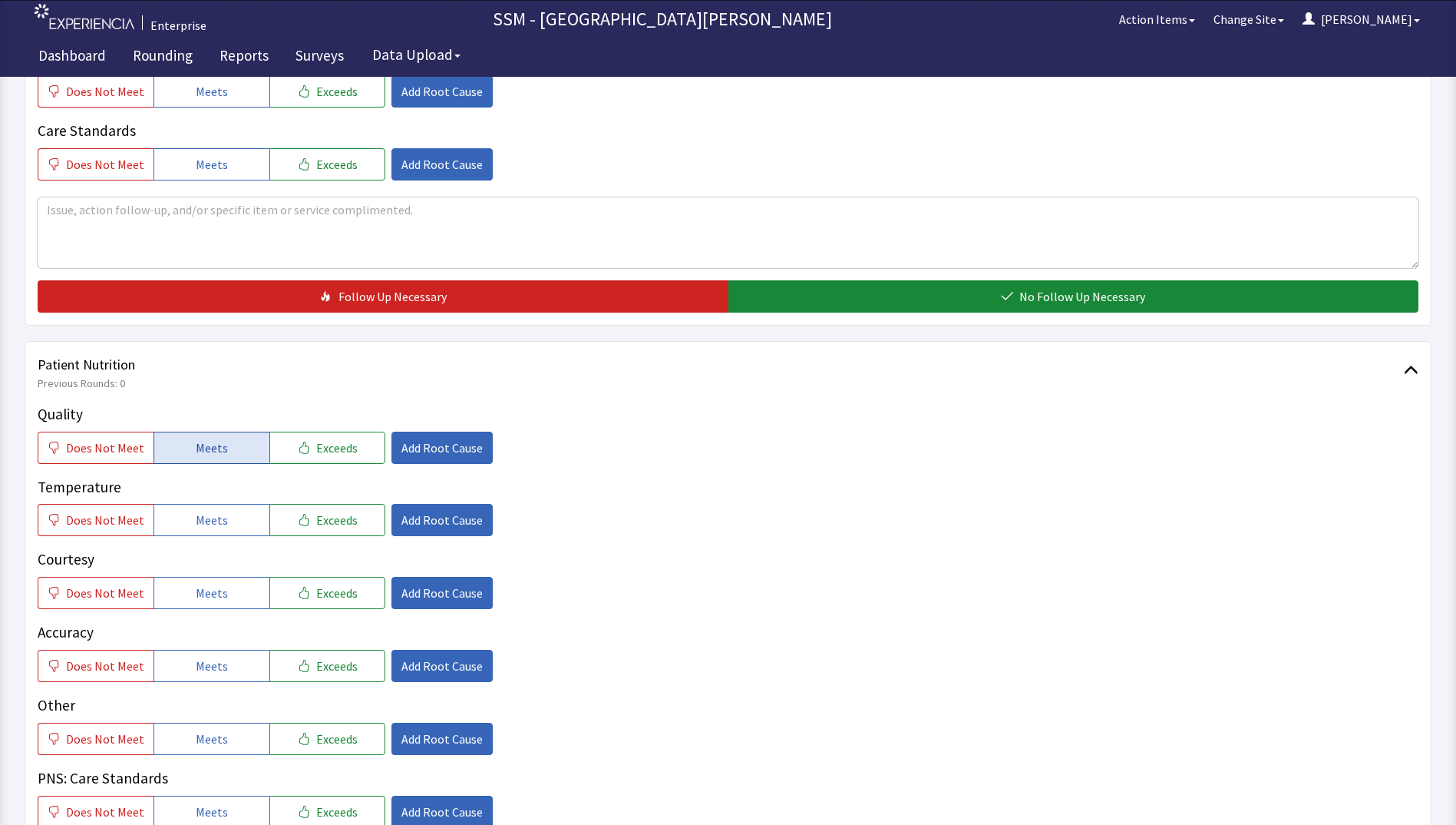
click at [205, 451] on span "Meets" at bounding box center [211, 447] width 32 height 18
click at [196, 511] on span "Meets" at bounding box center [211, 519] width 32 height 18
click at [209, 600] on span "Meets" at bounding box center [211, 592] width 32 height 18
click at [218, 665] on span "Meets" at bounding box center [211, 665] width 32 height 18
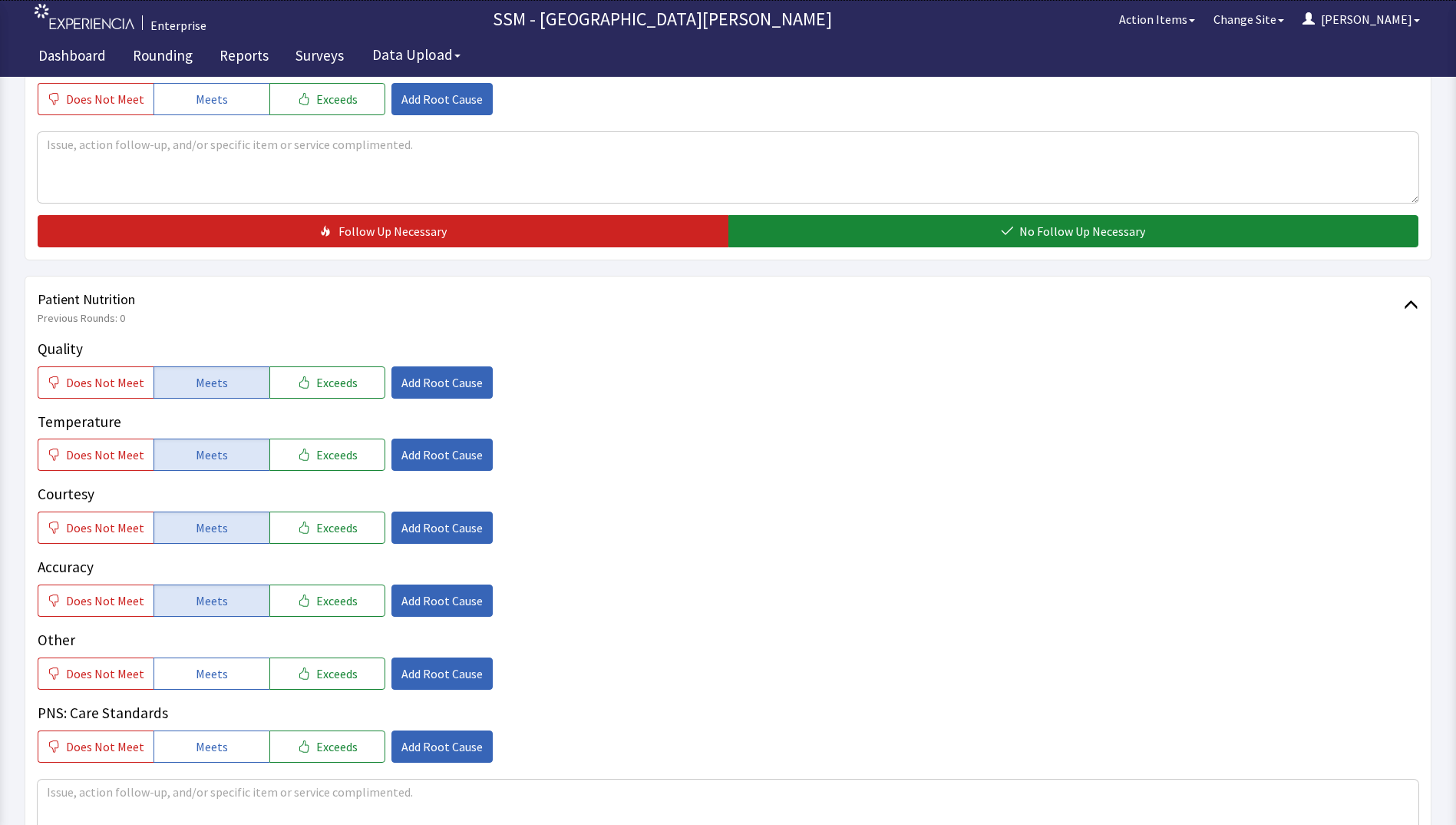
scroll to position [1075, 0]
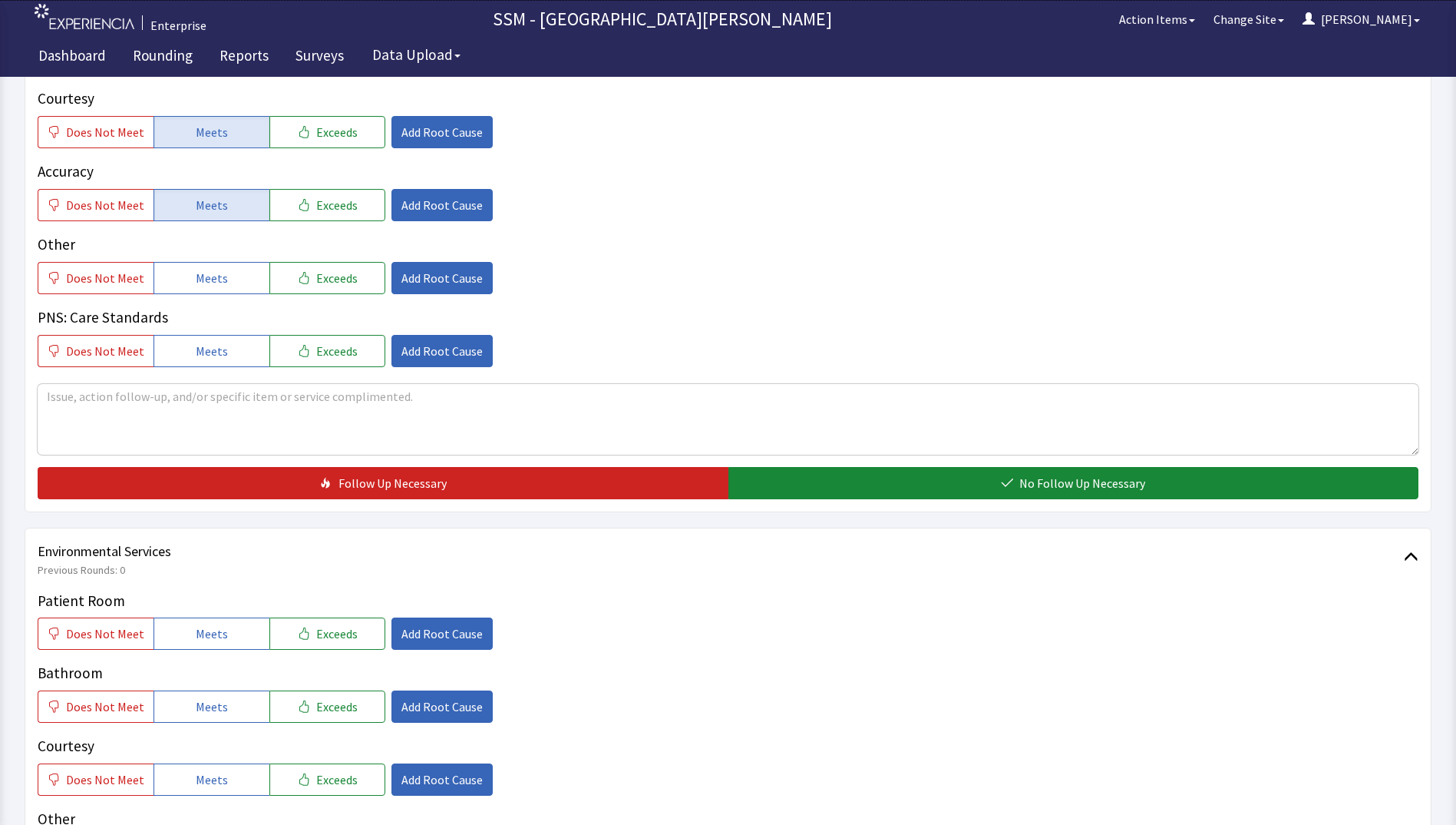
click at [849, 501] on div "Patient Nutrition Previous Rounds: 0 Quality Does Not Meet Meets Exceeds Add Ro…" at bounding box center [728, 196] width 1407 height 632
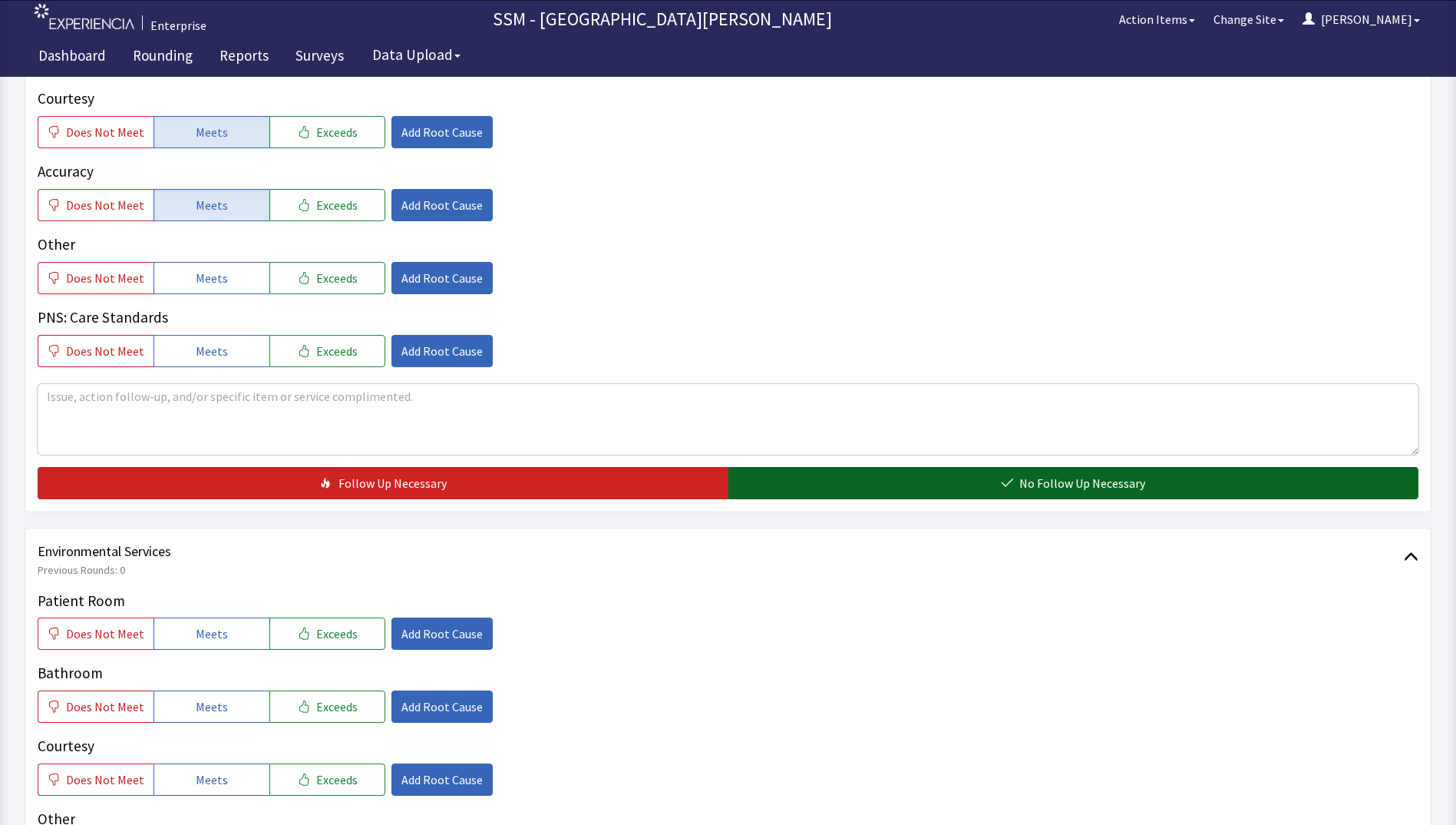
click at [829, 485] on button "No Follow Up Necessary" at bounding box center [1074, 482] width 691 height 32
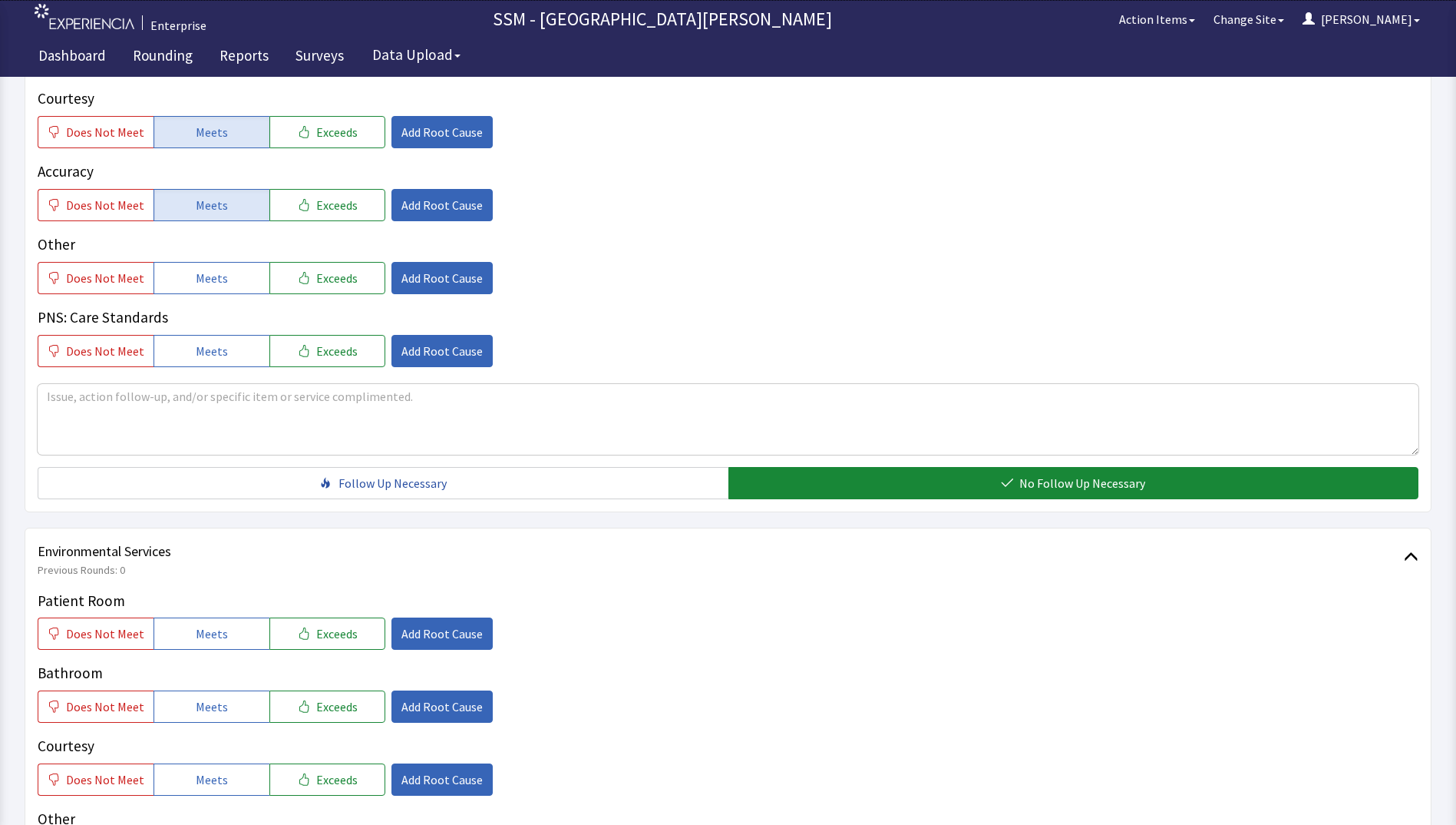
drag, startPoint x: 215, startPoint y: 649, endPoint x: 215, endPoint y: 664, distance: 15.0
click at [215, 649] on button "Meets" at bounding box center [212, 632] width 115 height 32
drag, startPoint x: 209, startPoint y: 711, endPoint x: 209, endPoint y: 760, distance: 49.0
click at [209, 712] on span "Meets" at bounding box center [211, 706] width 32 height 18
click at [199, 784] on span "Meets" at bounding box center [211, 779] width 32 height 18
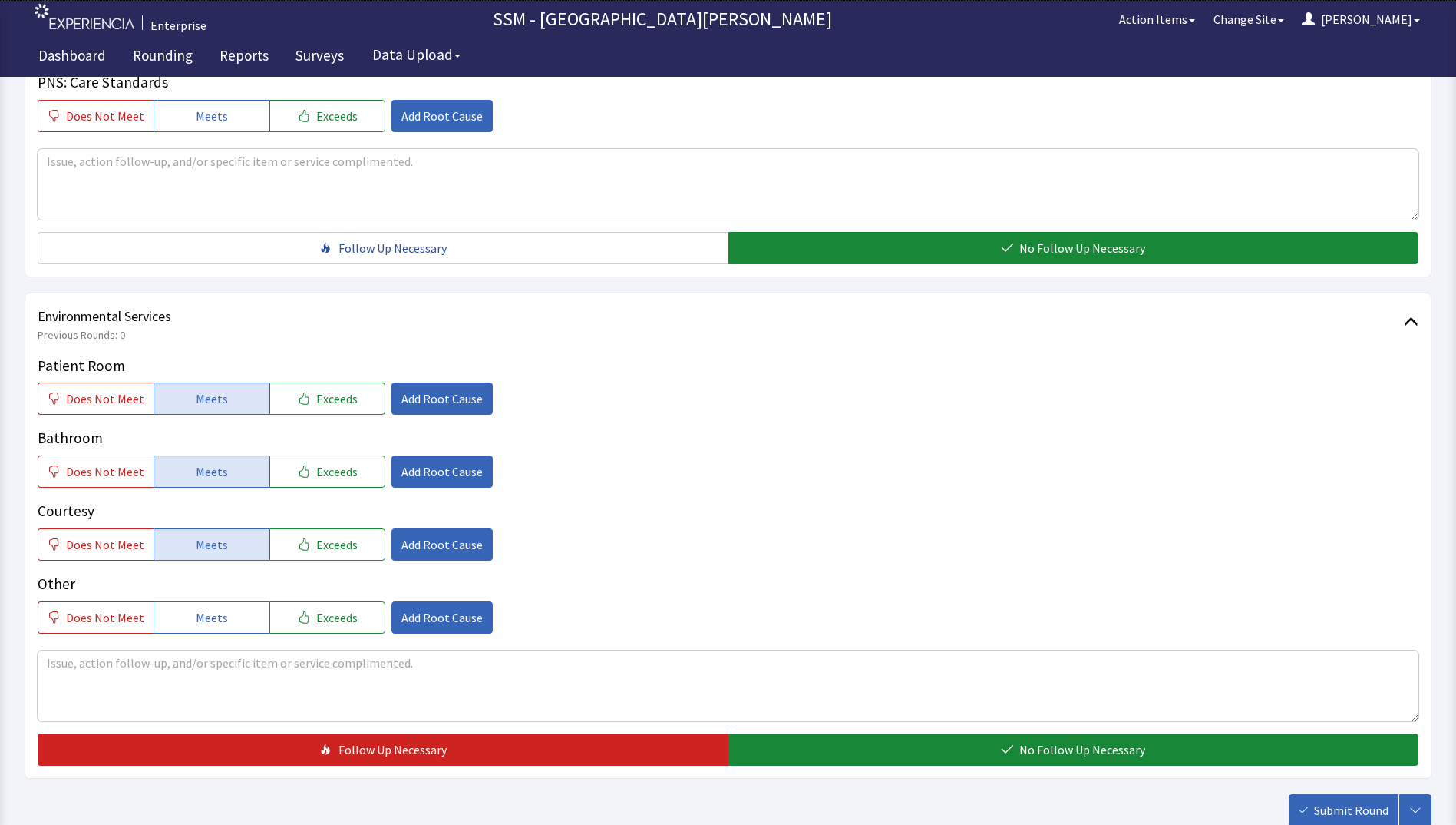
scroll to position [1413, 0]
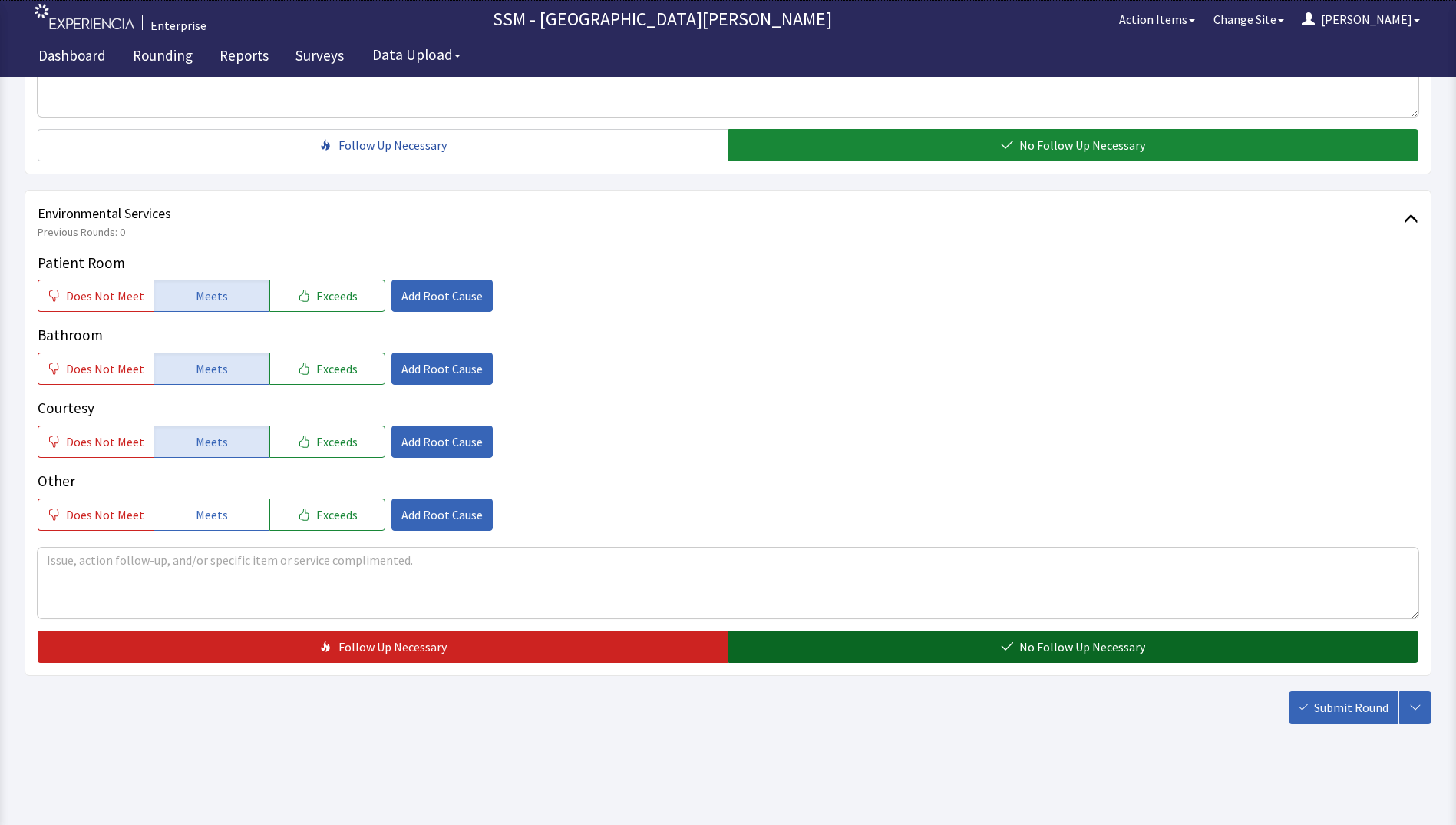
click at [992, 643] on button "No Follow Up Necessary" at bounding box center [1074, 646] width 691 height 32
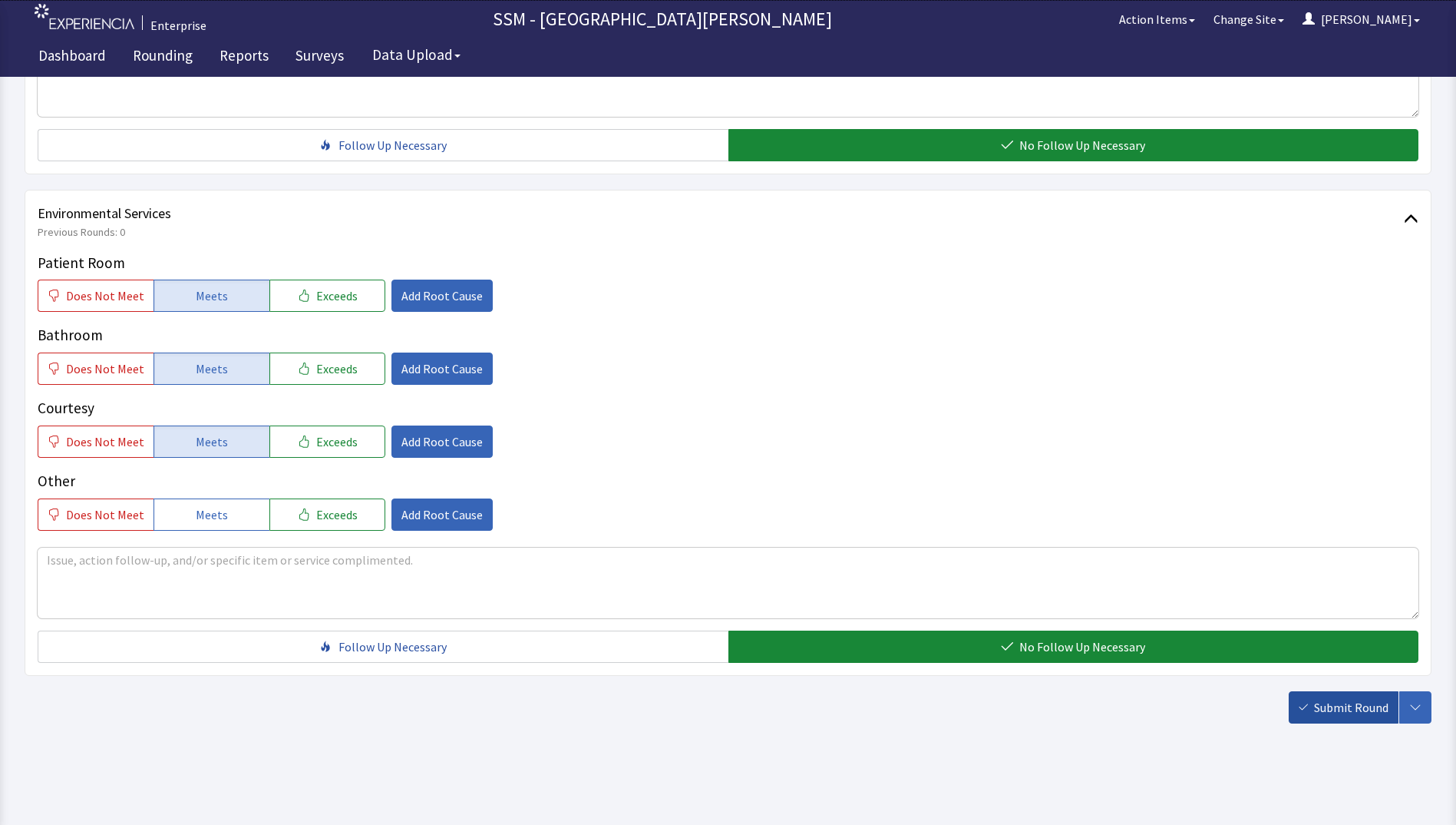
click at [1337, 698] on span "Submit Round" at bounding box center [1350, 707] width 74 height 18
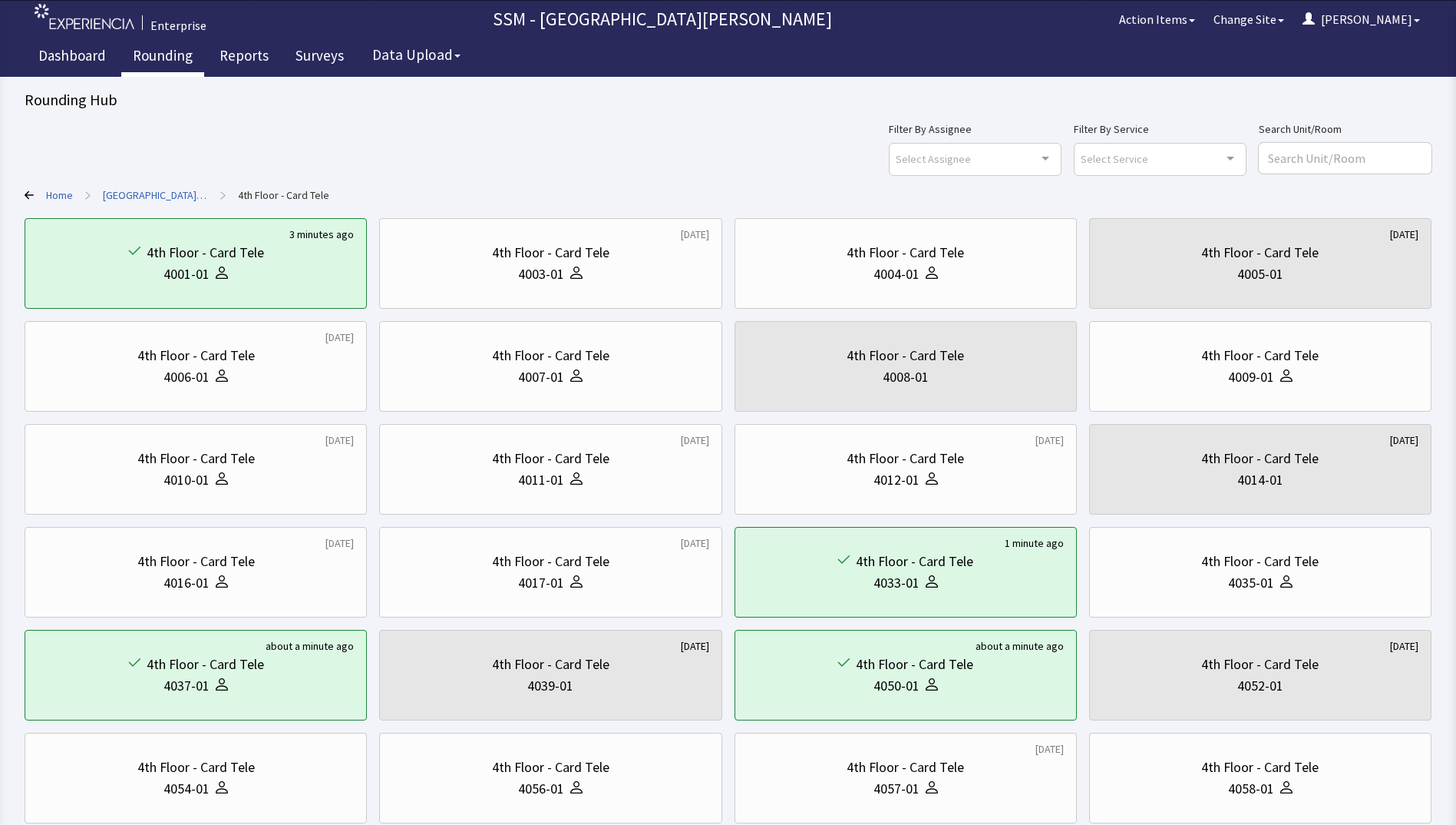
click at [140, 61] on link "Rounding" at bounding box center [163, 58] width 83 height 39
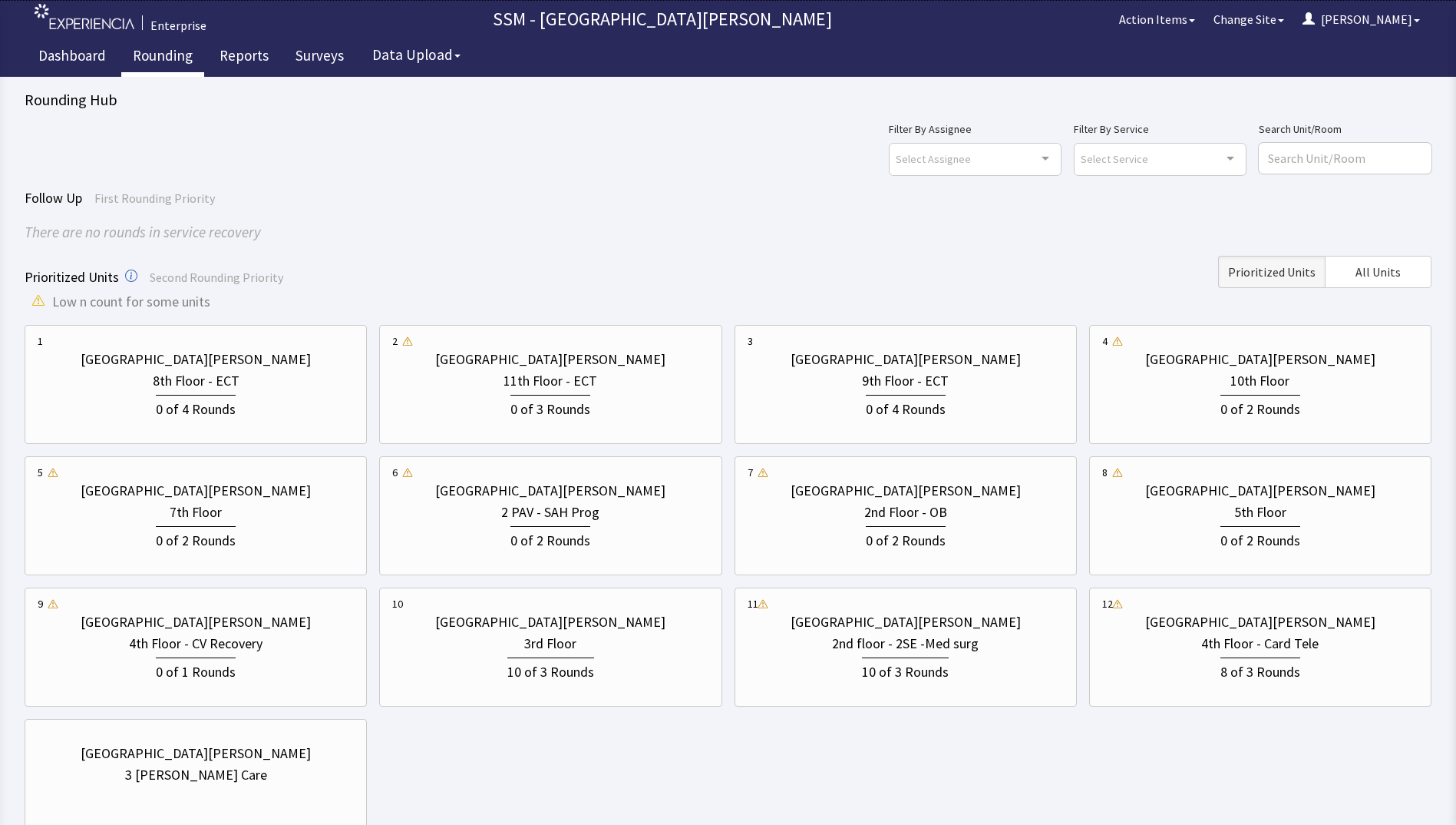
click at [423, 242] on div "There are no rounds in service recovery" at bounding box center [728, 232] width 1407 height 22
click at [427, 183] on div "Filter By Assignee Select Assignee Clear Selection [PERSON_NAME] [PERSON_NAME] …" at bounding box center [728, 478] width 1407 height 718
click at [562, 768] on div "[GEOGRAPHIC_DATA][PERSON_NAME] 8th Floor - ECT 0 of 4 Rounds [GEOGRAPHIC_DATA][…" at bounding box center [728, 580] width 1407 height 513
click at [575, 790] on div "[GEOGRAPHIC_DATA][PERSON_NAME] 8th Floor - ECT 0 of 4 Rounds [GEOGRAPHIC_DATA][…" at bounding box center [728, 580] width 1407 height 513
click at [662, 754] on div "[GEOGRAPHIC_DATA][PERSON_NAME] 8th Floor - ECT 0 of 4 Rounds [GEOGRAPHIC_DATA][…" at bounding box center [728, 580] width 1407 height 513
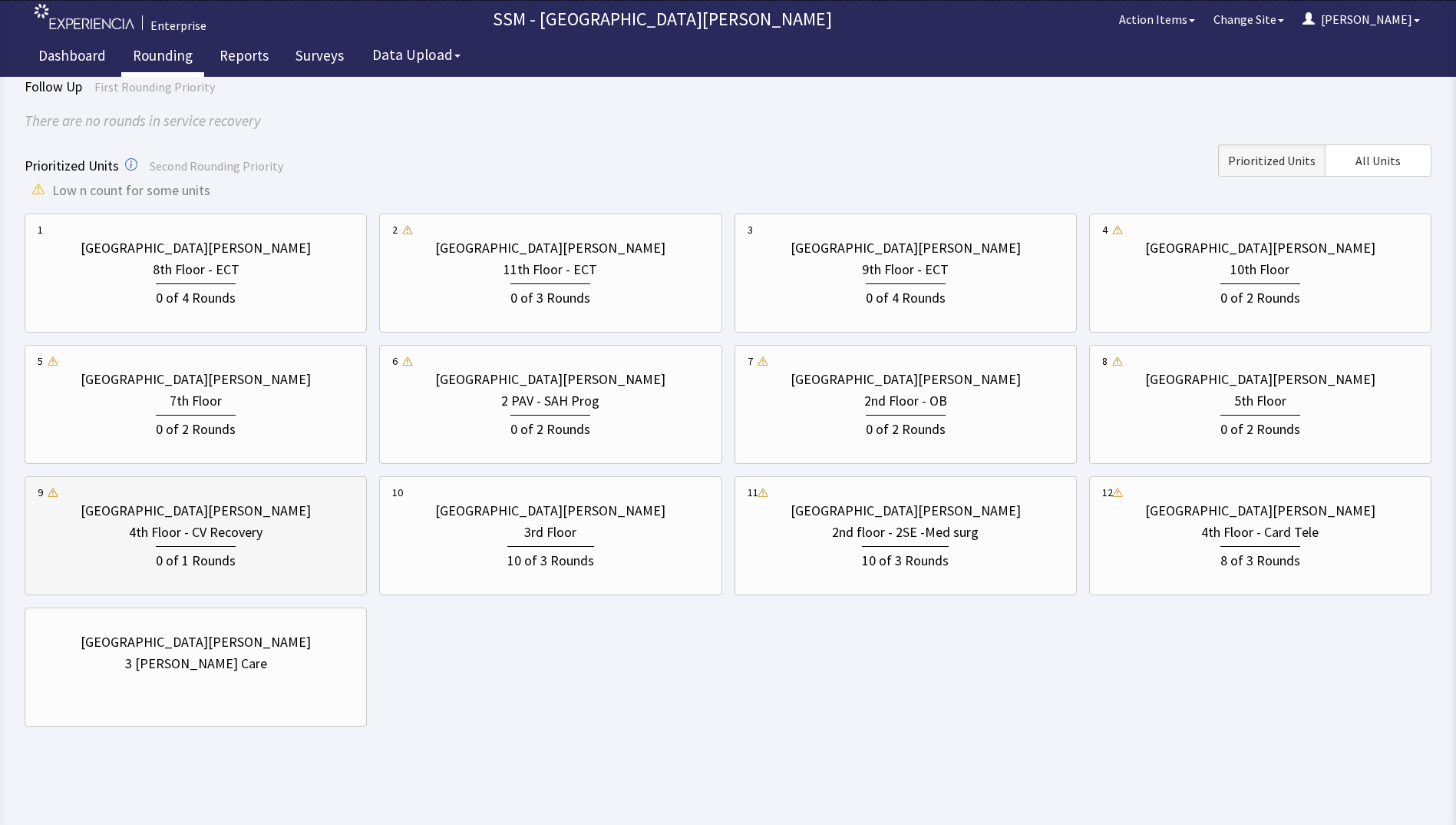
scroll to position [115, 0]
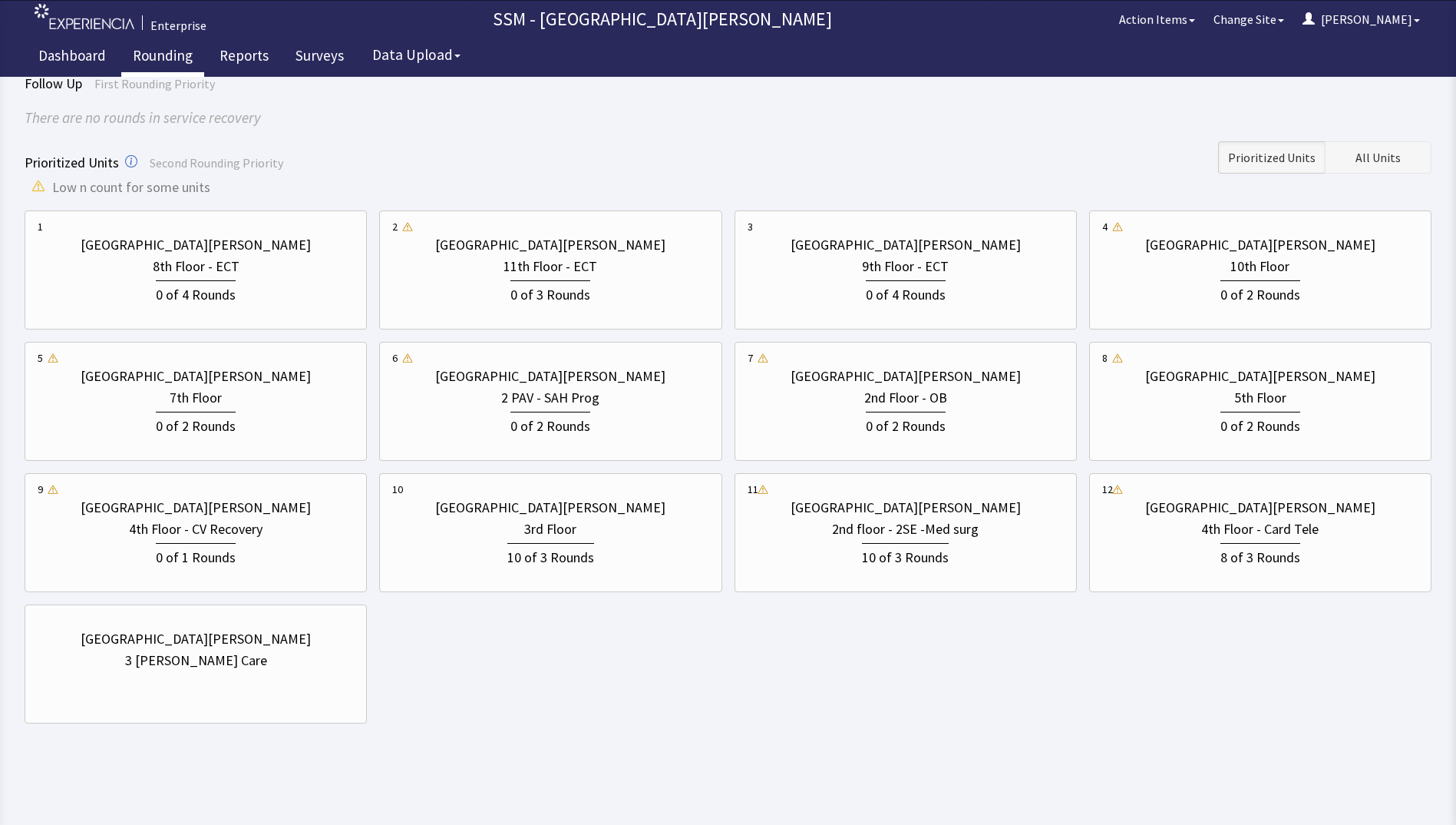
click at [1395, 156] on span "All Units" at bounding box center [1377, 157] width 45 height 18
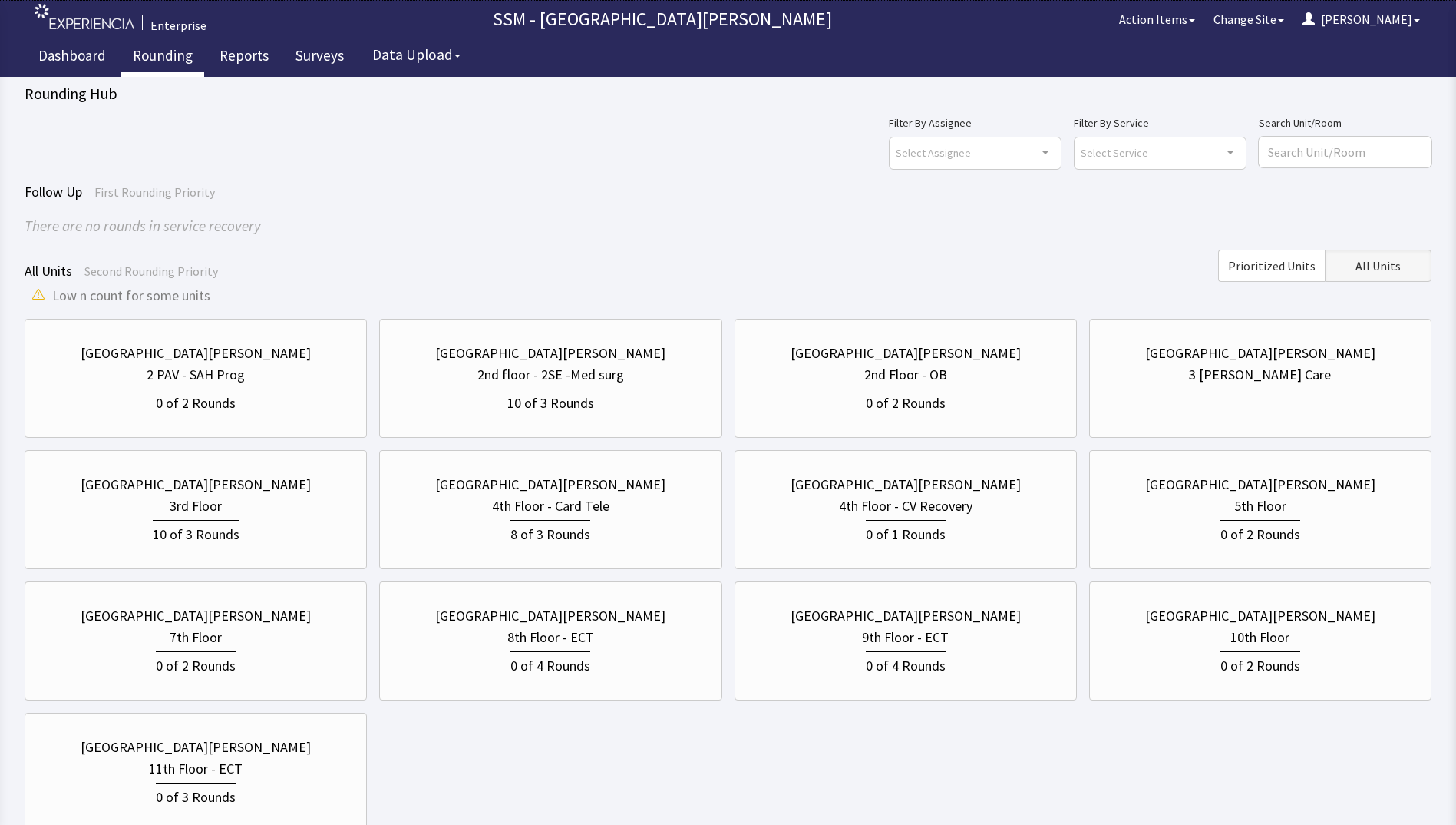
scroll to position [0, 0]
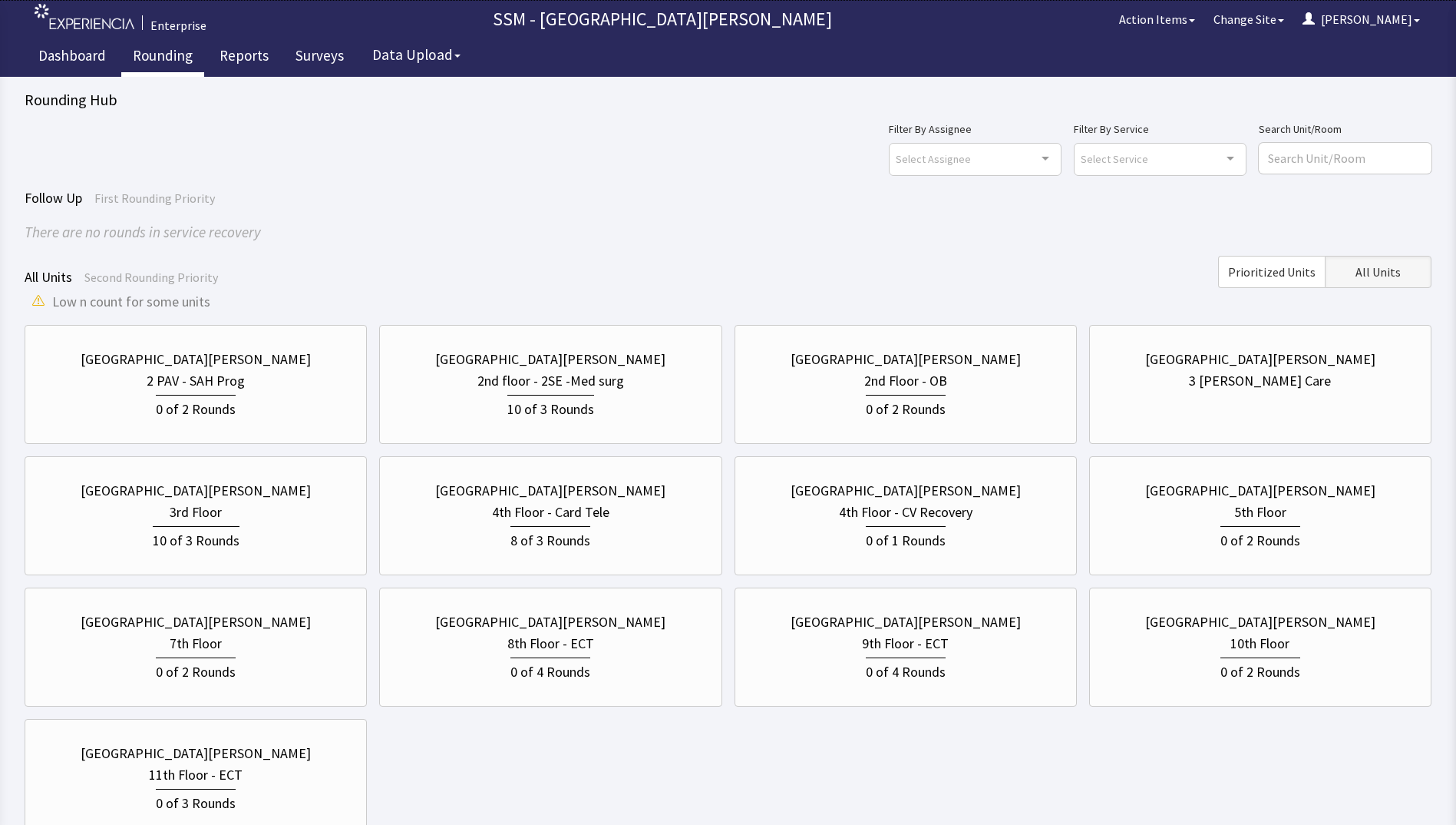
click at [432, 211] on div "Follow Up First Rounding Priority There are no rounds in service recovery" at bounding box center [728, 216] width 1407 height 56
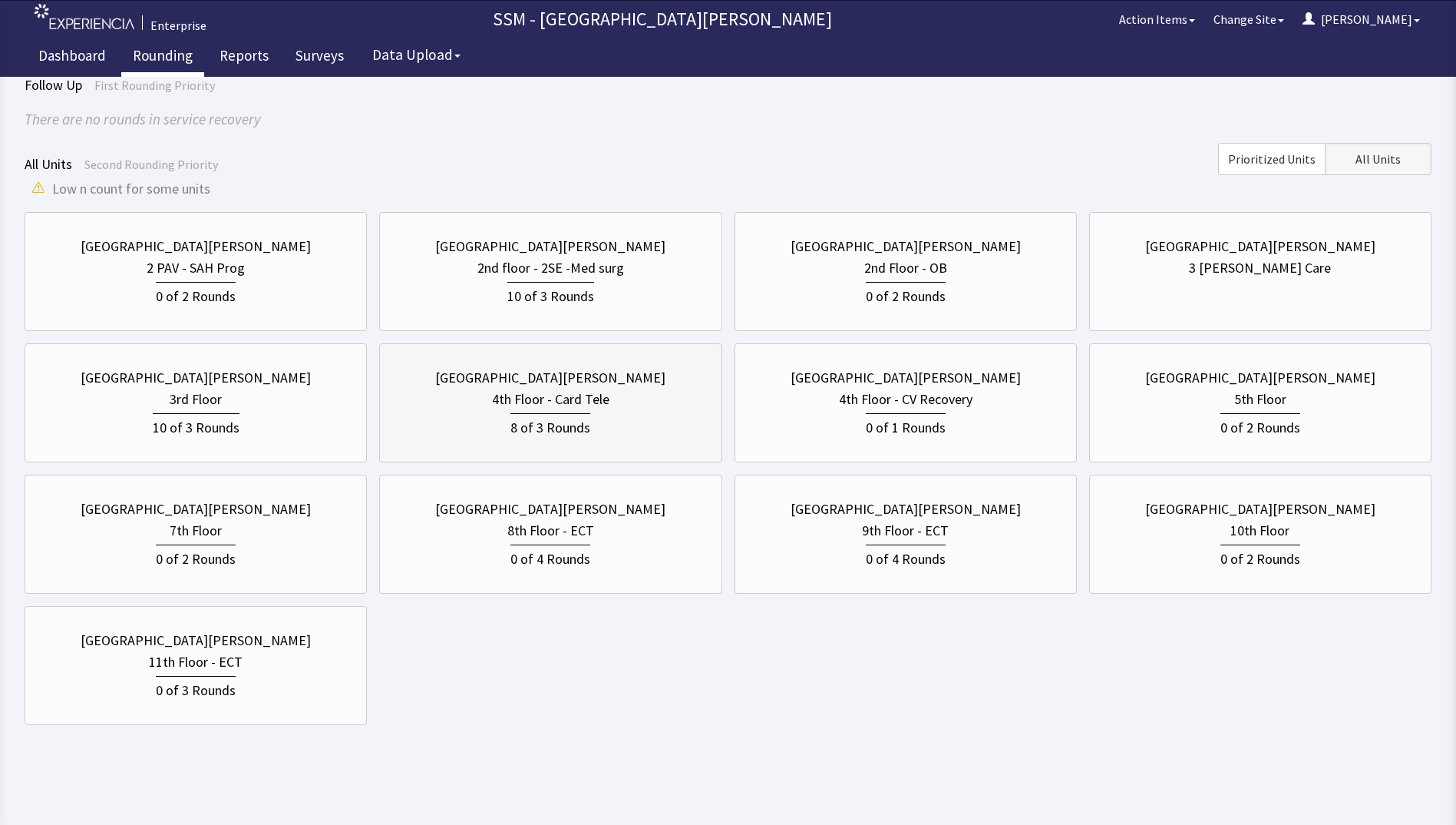
scroll to position [115, 0]
drag, startPoint x: 522, startPoint y: 705, endPoint x: 408, endPoint y: 413, distance: 313.5
click at [522, 703] on div "[GEOGRAPHIC_DATA][PERSON_NAME] 2 PAV - SAH Prog 0 of 2 [GEOGRAPHIC_DATA][PERSON…" at bounding box center [728, 467] width 1407 height 513
click at [76, 61] on link "Dashboard" at bounding box center [72, 58] width 90 height 39
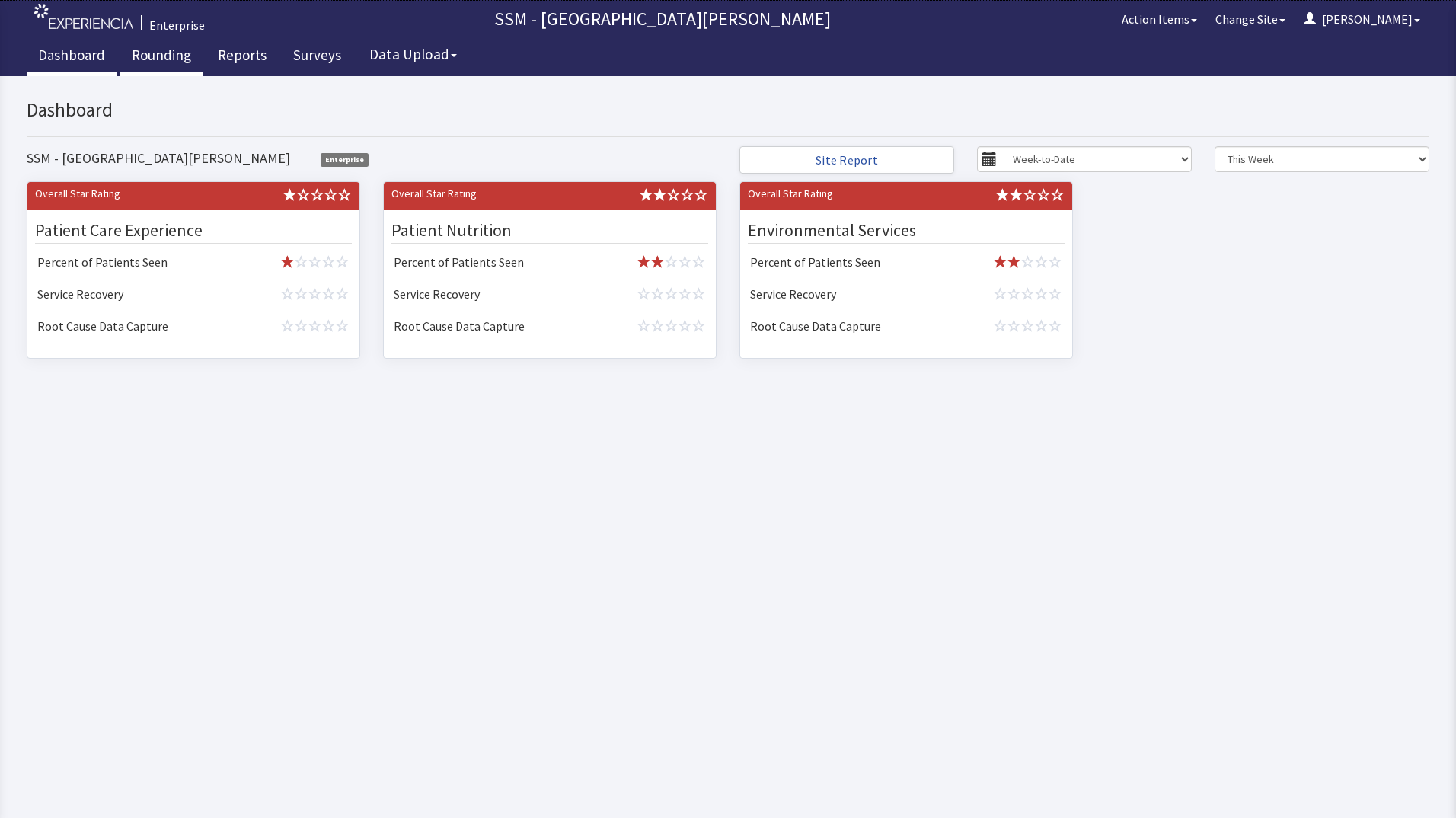
click at [155, 51] on link "Rounding" at bounding box center [161, 57] width 82 height 38
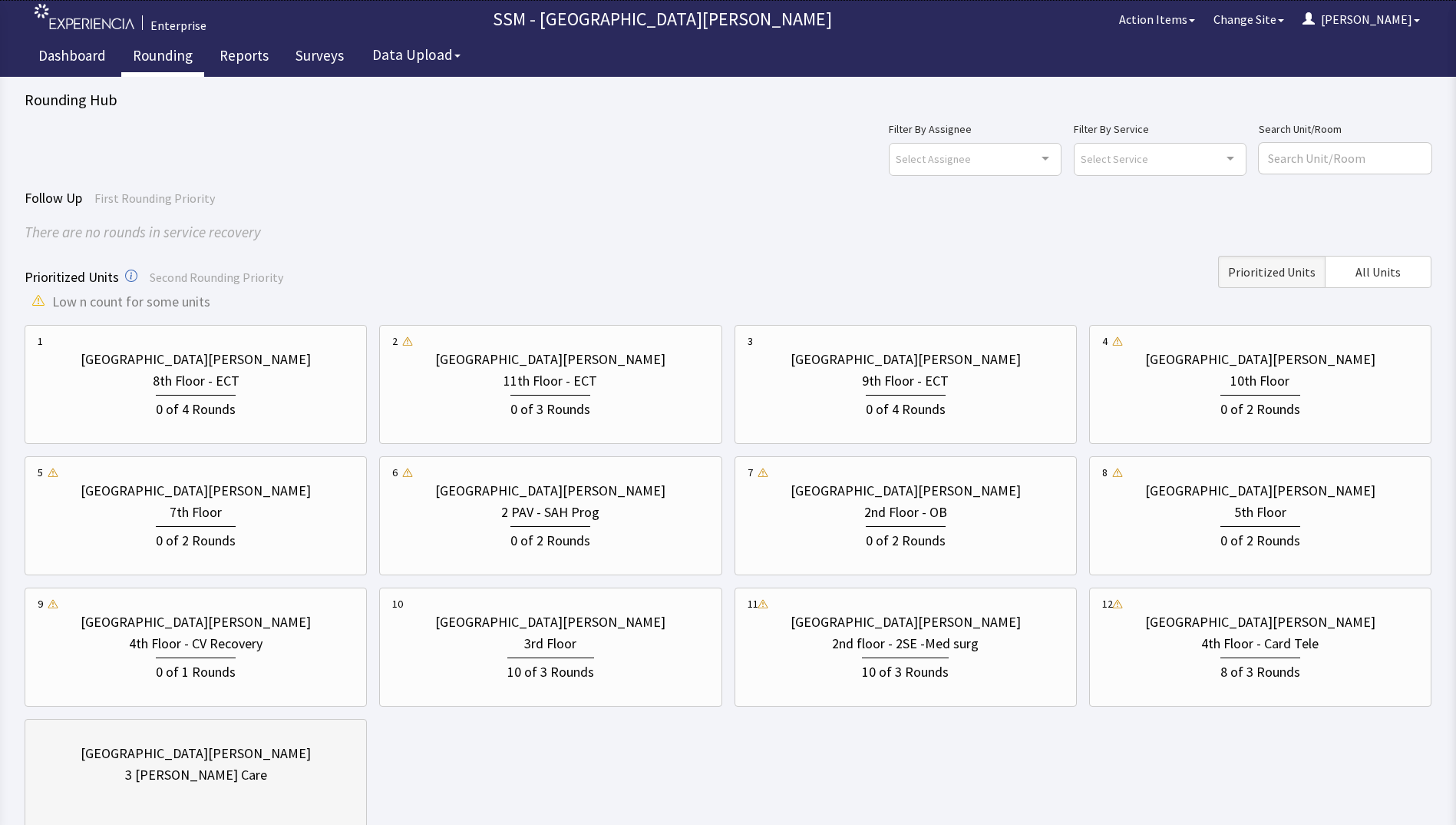
scroll to position [115, 0]
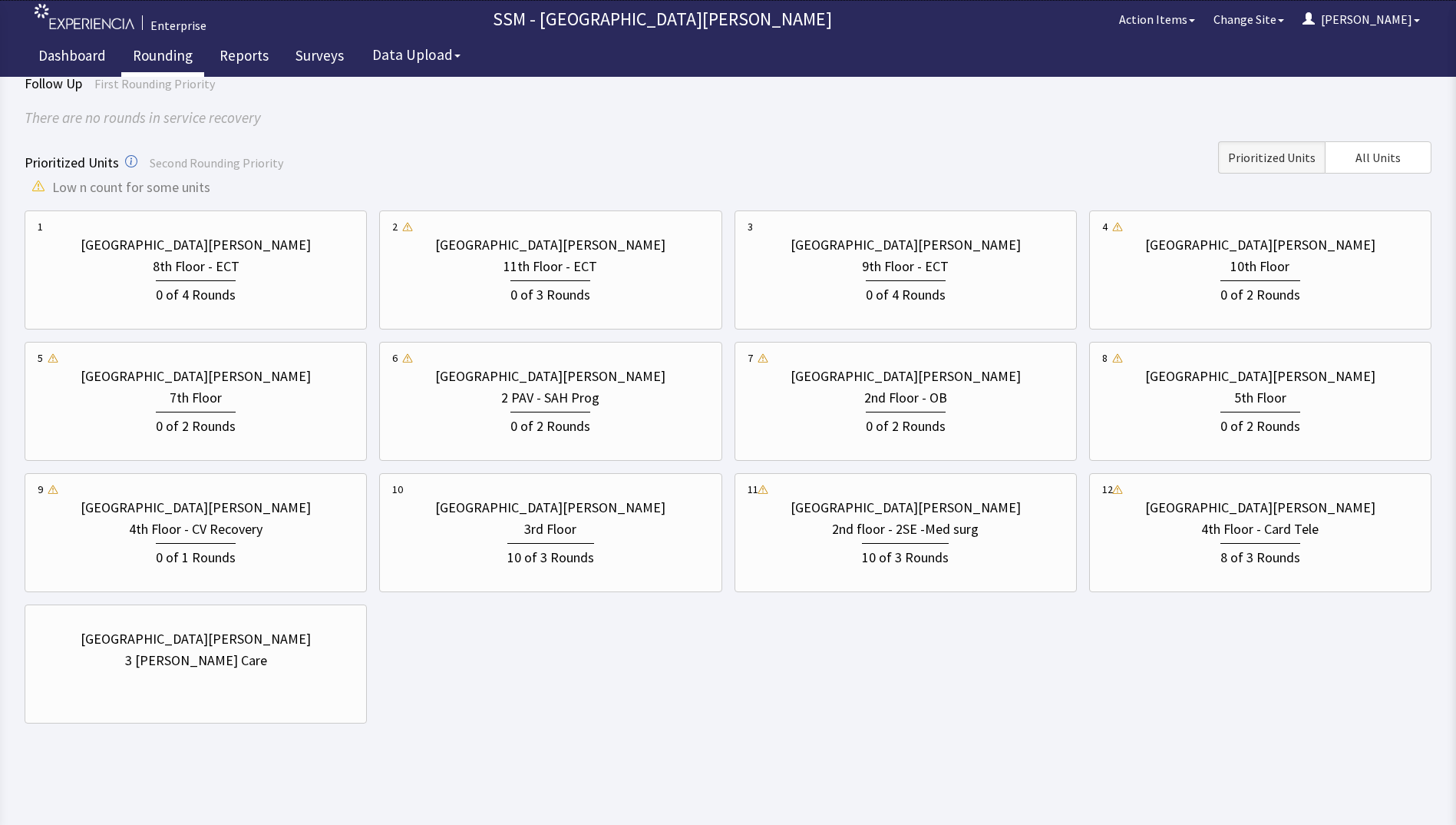
click at [650, 723] on div "[GEOGRAPHIC_DATA][PERSON_NAME] 8th Floor - ECT 0 of 4 Rounds [GEOGRAPHIC_DATA][…" at bounding box center [728, 467] width 1407 height 513
click at [475, 668] on div "[GEOGRAPHIC_DATA][PERSON_NAME] 8th Floor - ECT 0 of 4 Rounds [GEOGRAPHIC_DATA][…" at bounding box center [728, 467] width 1407 height 513
click at [485, 745] on body "Enterprise SSM - St. Anthony Hospital Action Items Change Site Dorothy Menu Men…" at bounding box center [728, 318] width 1456 height 865
click at [1261, 156] on span "Prioritized Units" at bounding box center [1271, 157] width 88 height 18
click at [68, 51] on link "Dashboard" at bounding box center [72, 58] width 90 height 39
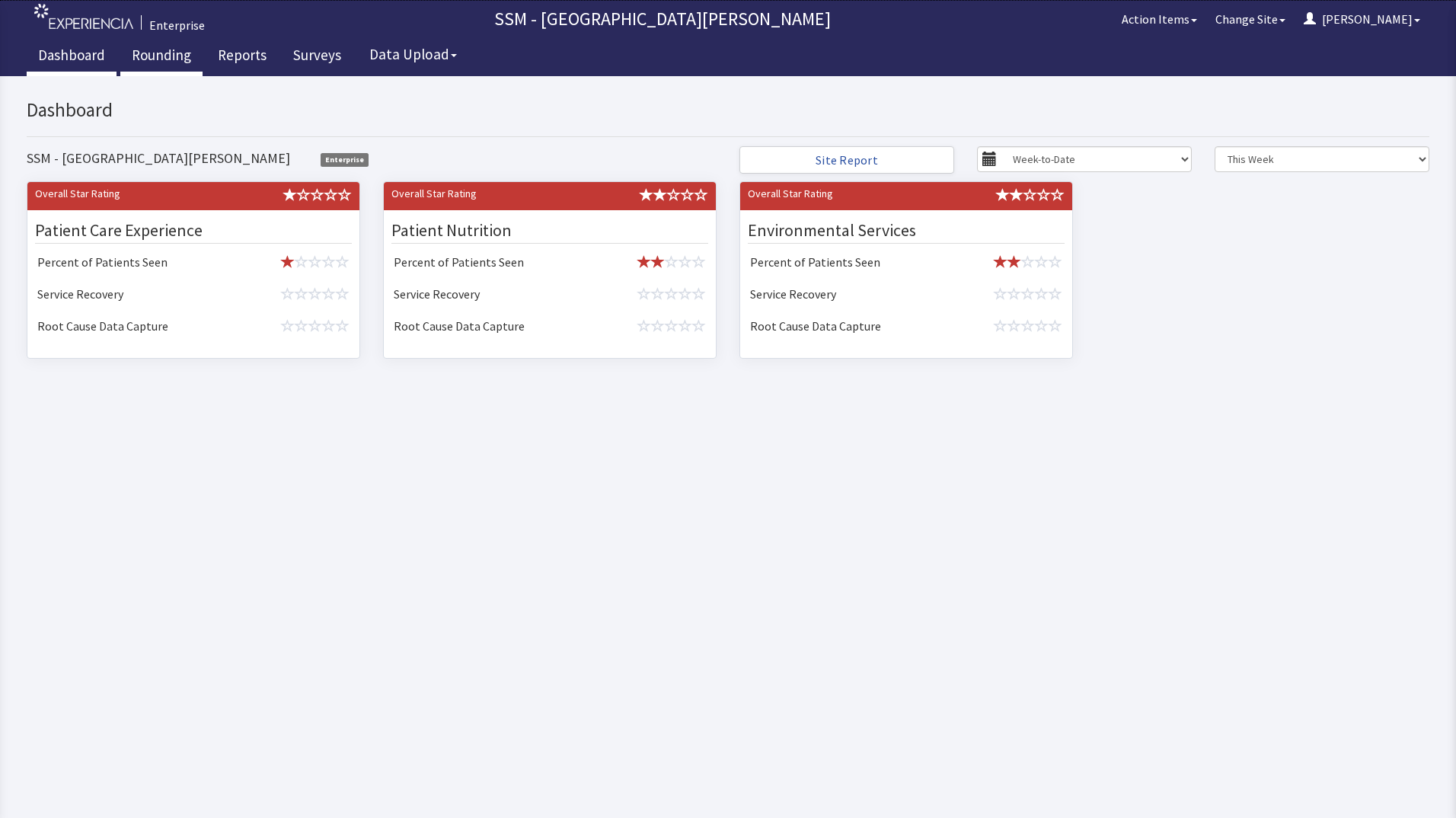
click at [165, 58] on link "Rounding" at bounding box center [161, 57] width 82 height 38
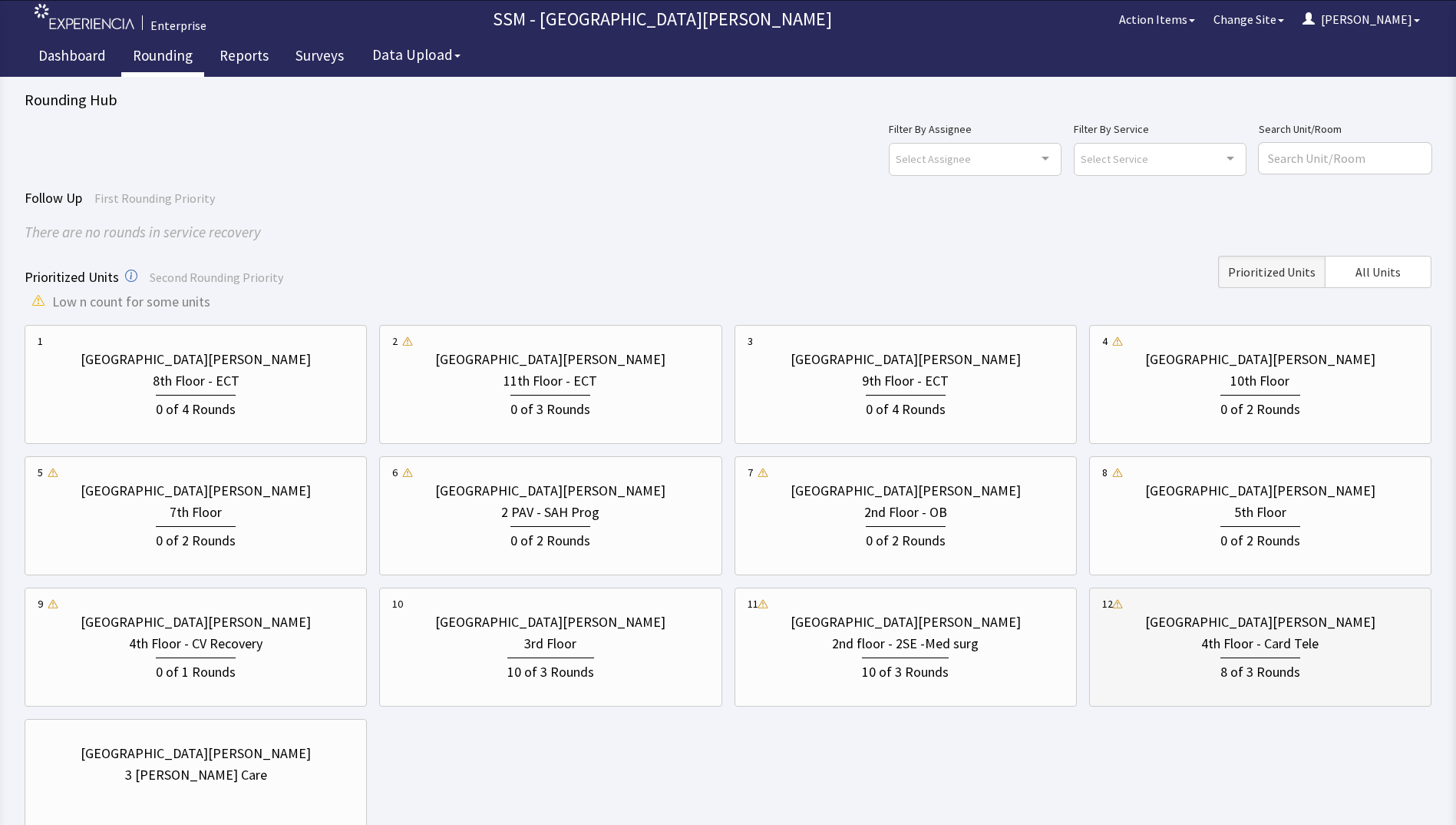
click at [1312, 657] on div "8 of 3 Rounds" at bounding box center [1260, 669] width 317 height 29
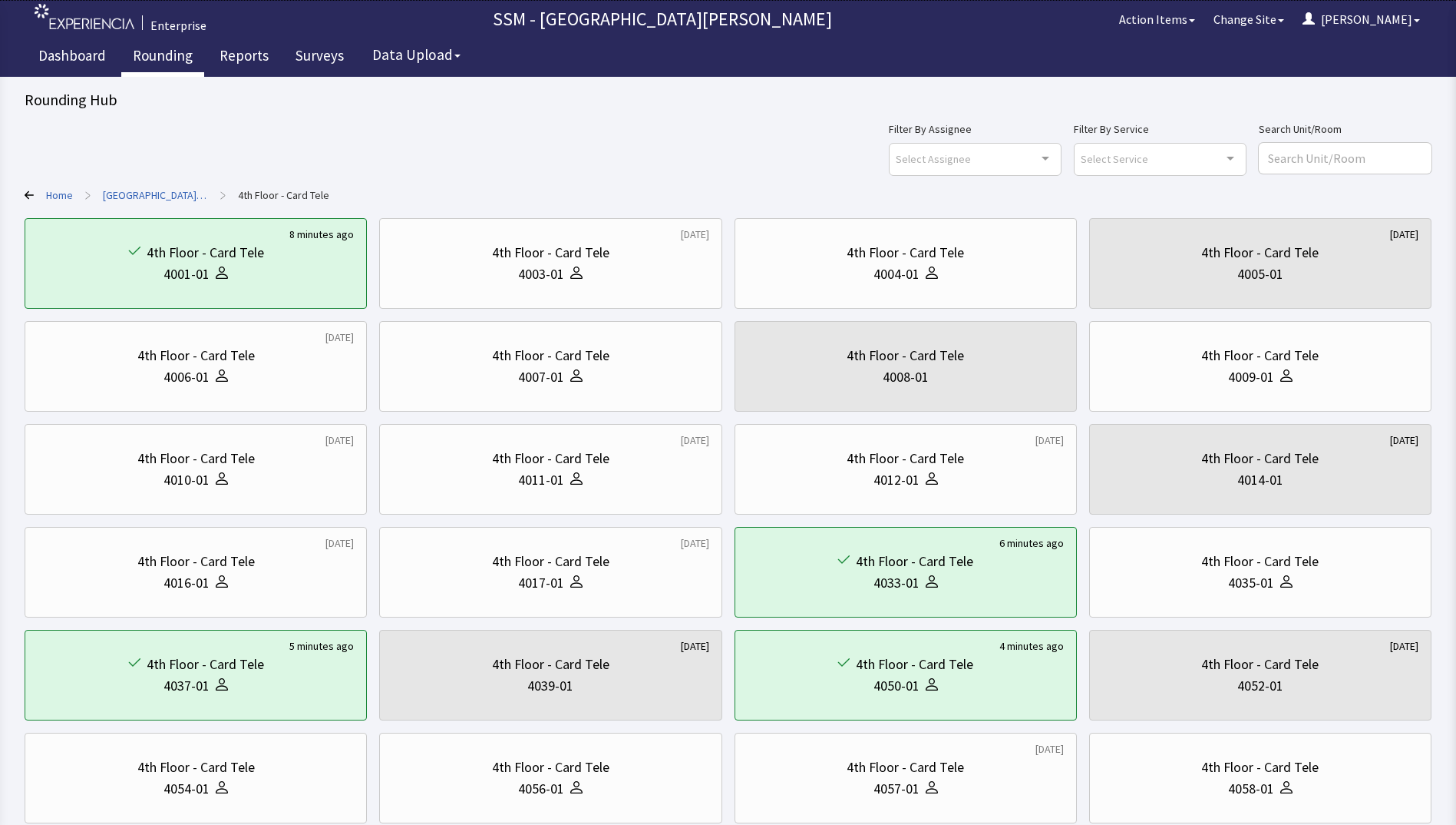
click at [170, 55] on link "Rounding" at bounding box center [163, 58] width 83 height 39
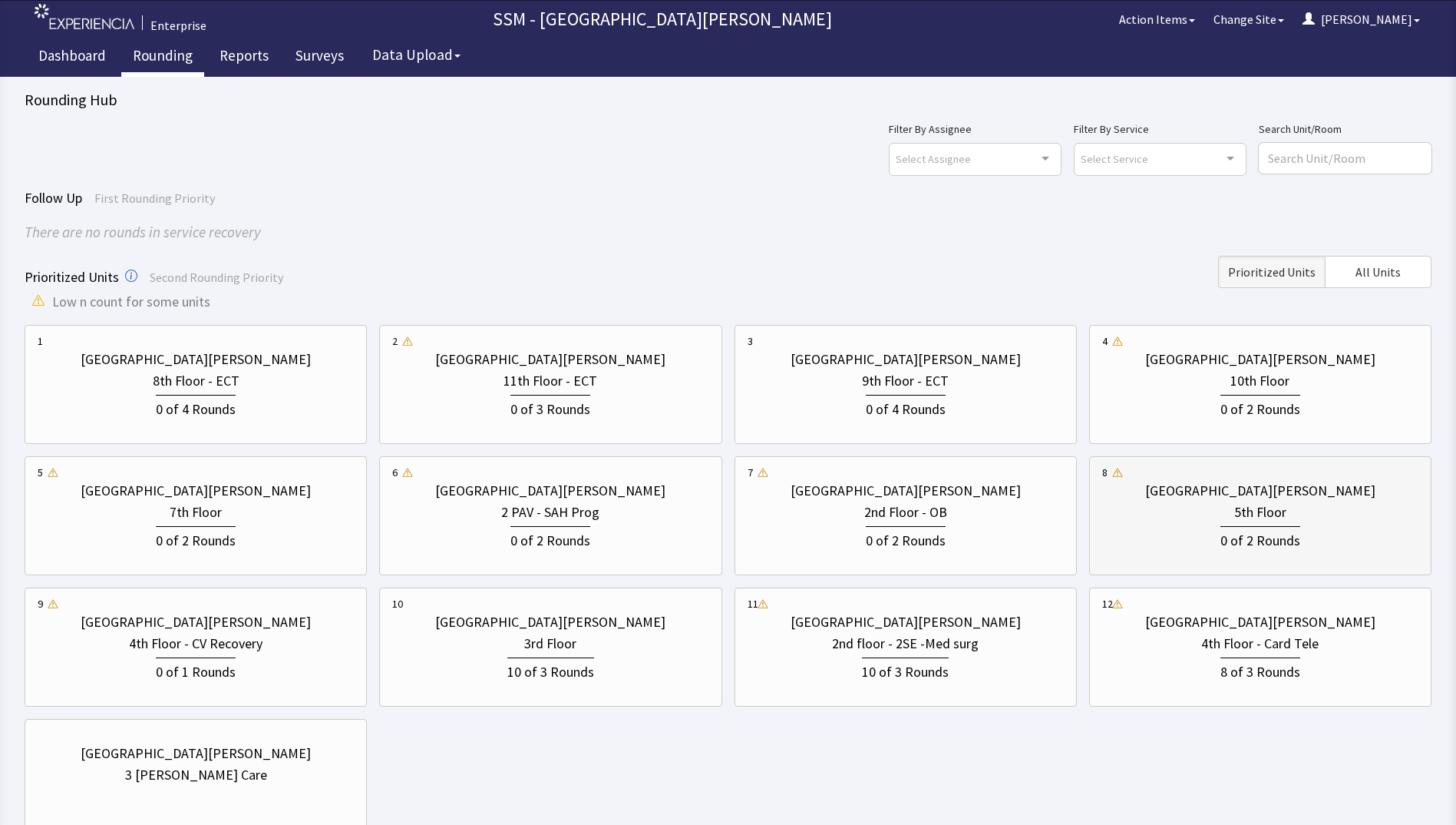
click at [1179, 539] on div "0 of 2 Rounds" at bounding box center [1260, 537] width 317 height 29
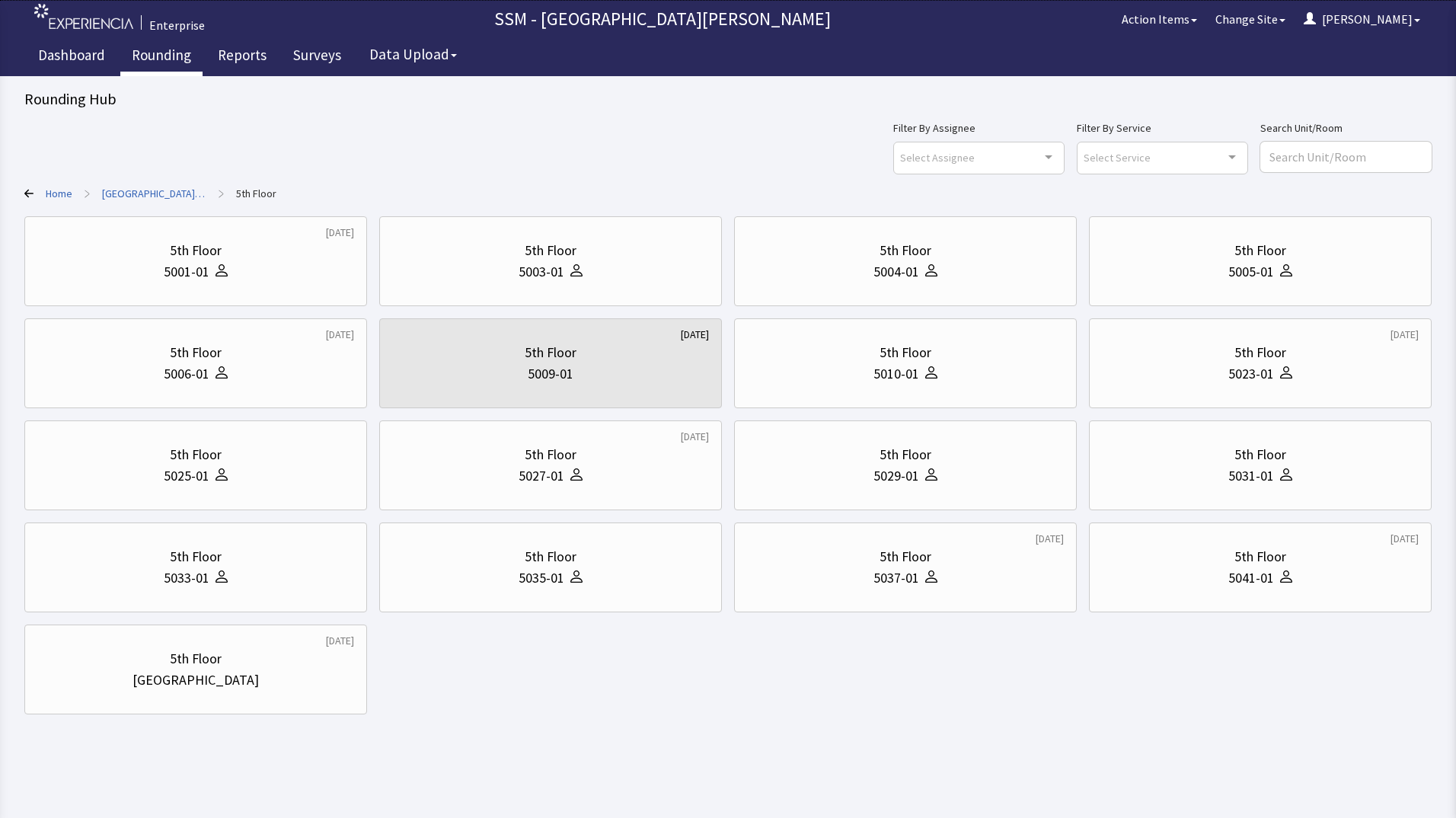
click at [653, 663] on div "[DATE] 5th Floor 5001-01 5th Floor 5003-01 5th Floor 5004-01 5th Floor 5005-01 …" at bounding box center [728, 466] width 1407 height 498
click at [931, 257] on div "5th Floor" at bounding box center [905, 250] width 317 height 21
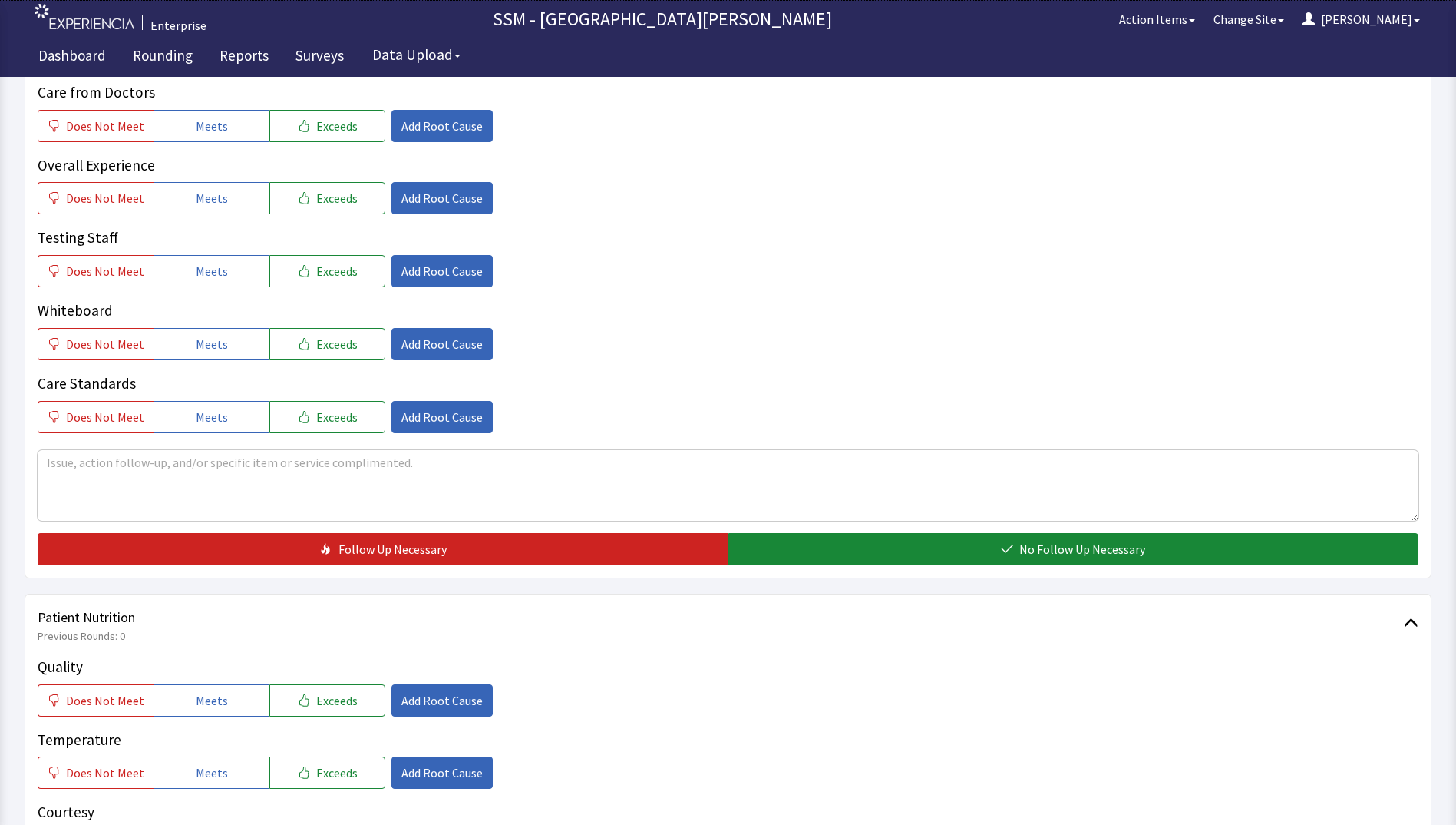
scroll to position [614, 0]
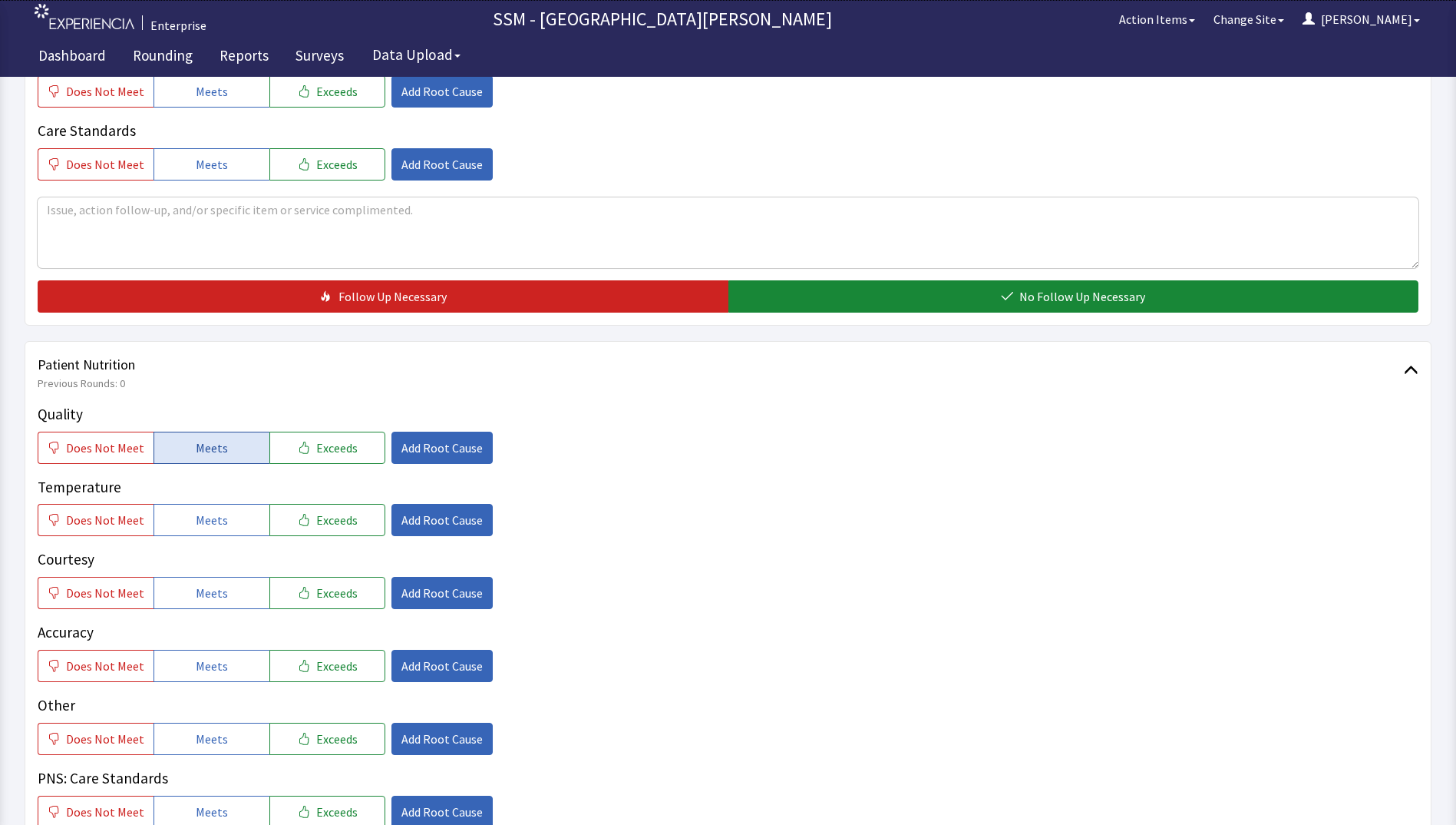
click at [203, 432] on button "Meets" at bounding box center [212, 447] width 115 height 32
click at [234, 544] on div "Quality Does Not Meet Meets Exceeds Add Root Cause Temperature Does Not Meet Me…" at bounding box center [728, 615] width 1381 height 425
click at [232, 529] on button "Meets" at bounding box center [212, 519] width 115 height 32
drag, startPoint x: 214, startPoint y: 592, endPoint x: 214, endPoint y: 650, distance: 58.0
click at [212, 592] on span "Meets" at bounding box center [211, 592] width 32 height 18
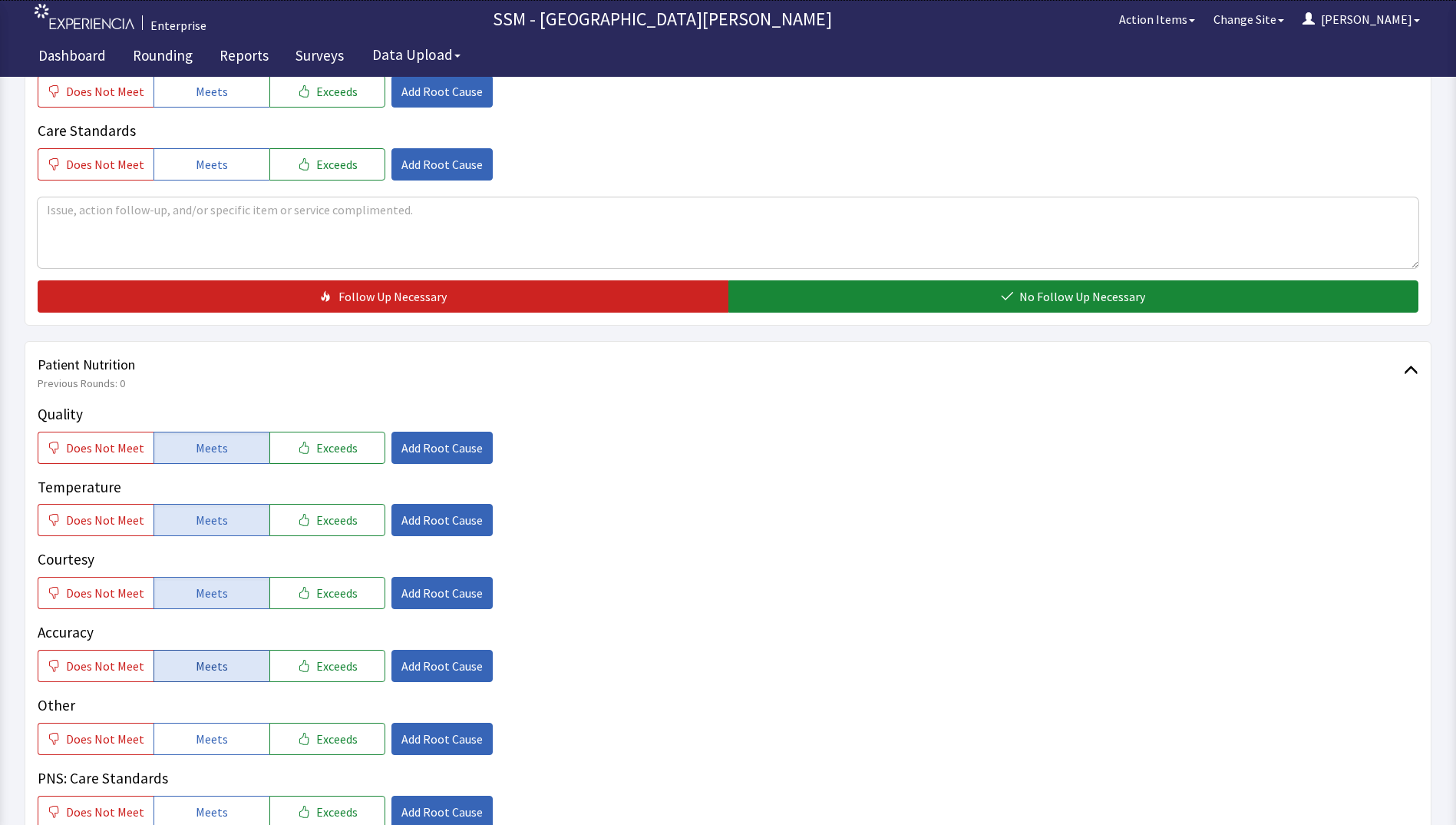
click at [211, 668] on span "Meets" at bounding box center [211, 665] width 32 height 18
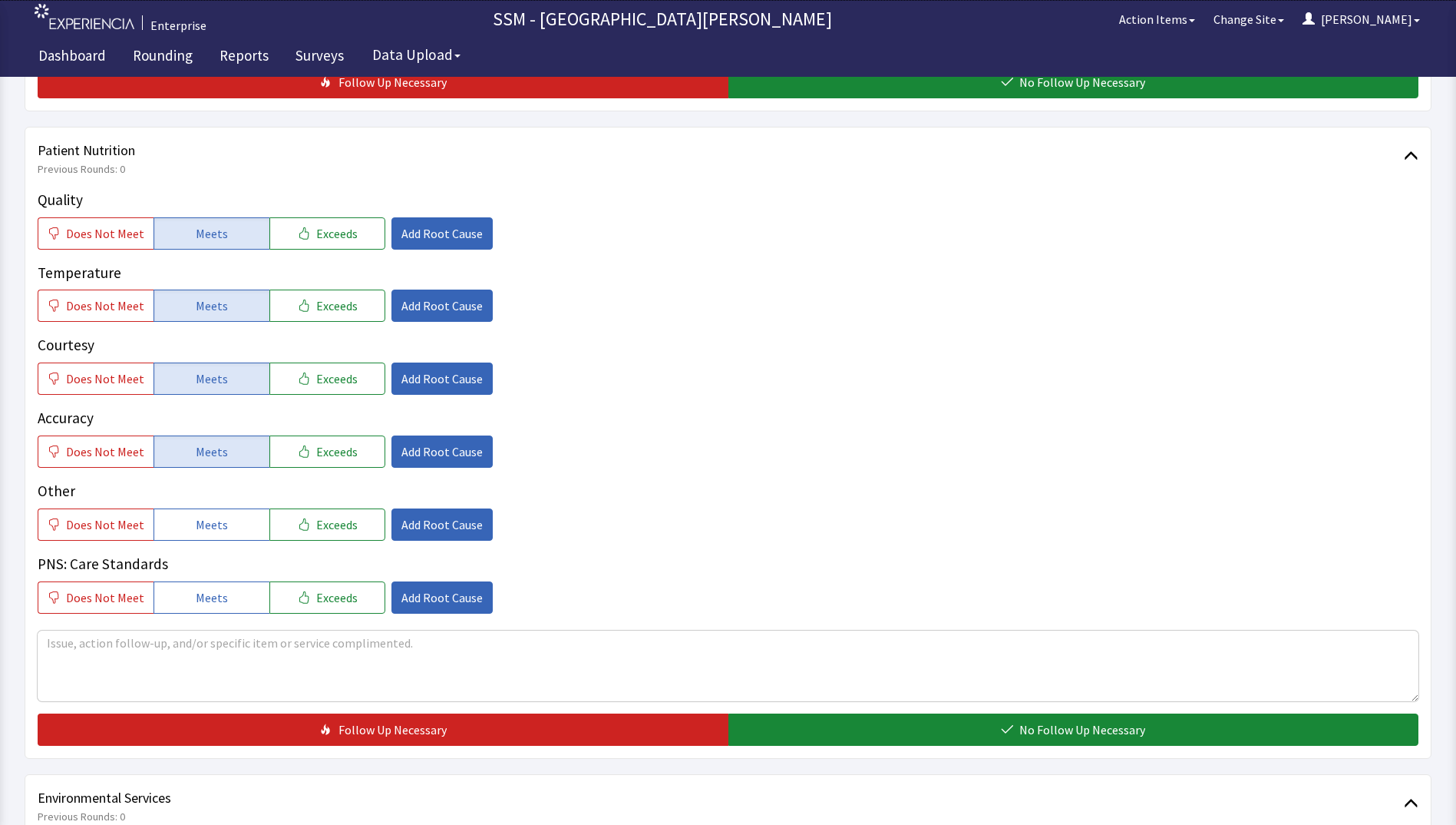
scroll to position [998, 0]
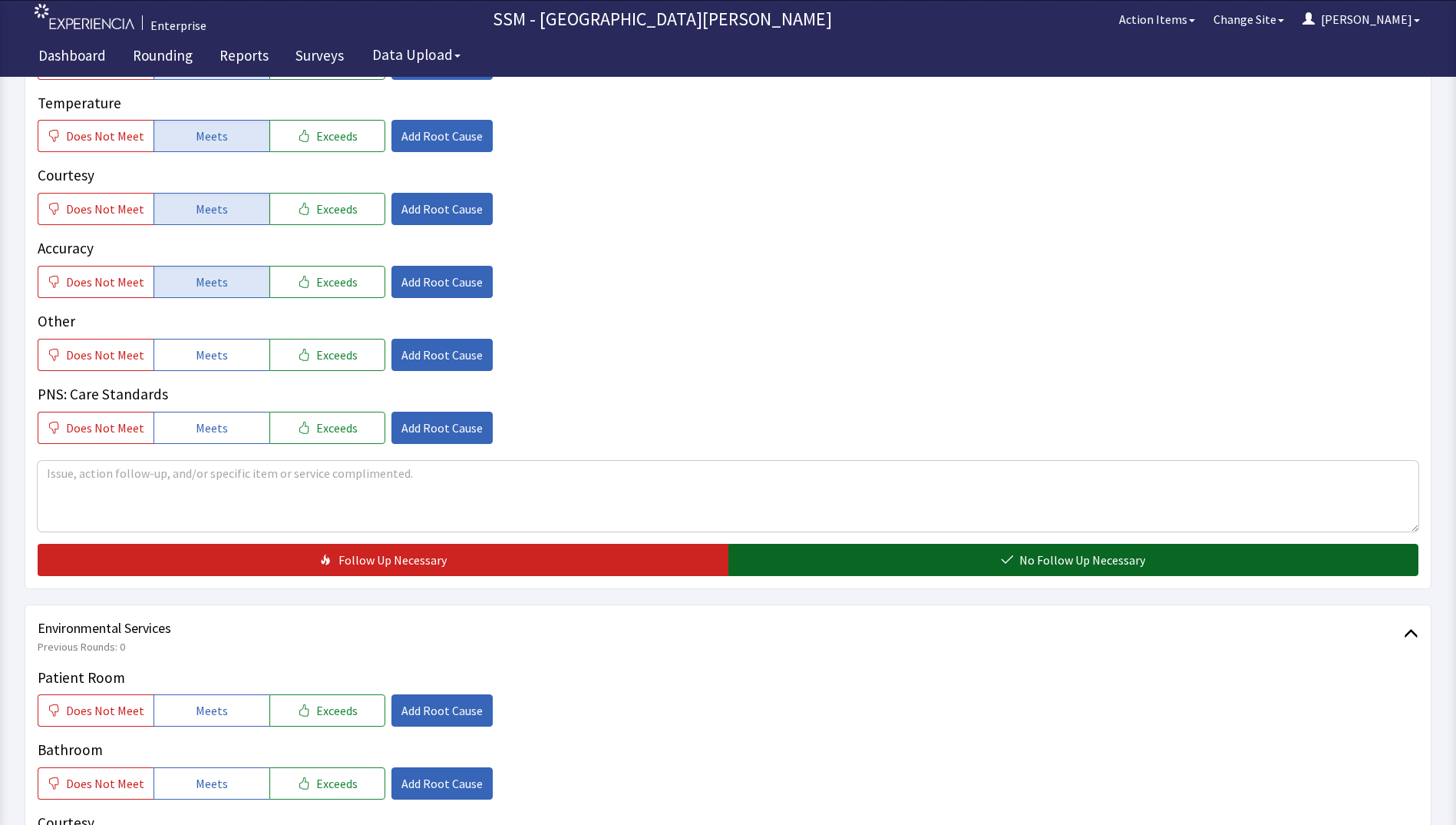
click at [854, 558] on button "No Follow Up Necessary" at bounding box center [1074, 559] width 691 height 32
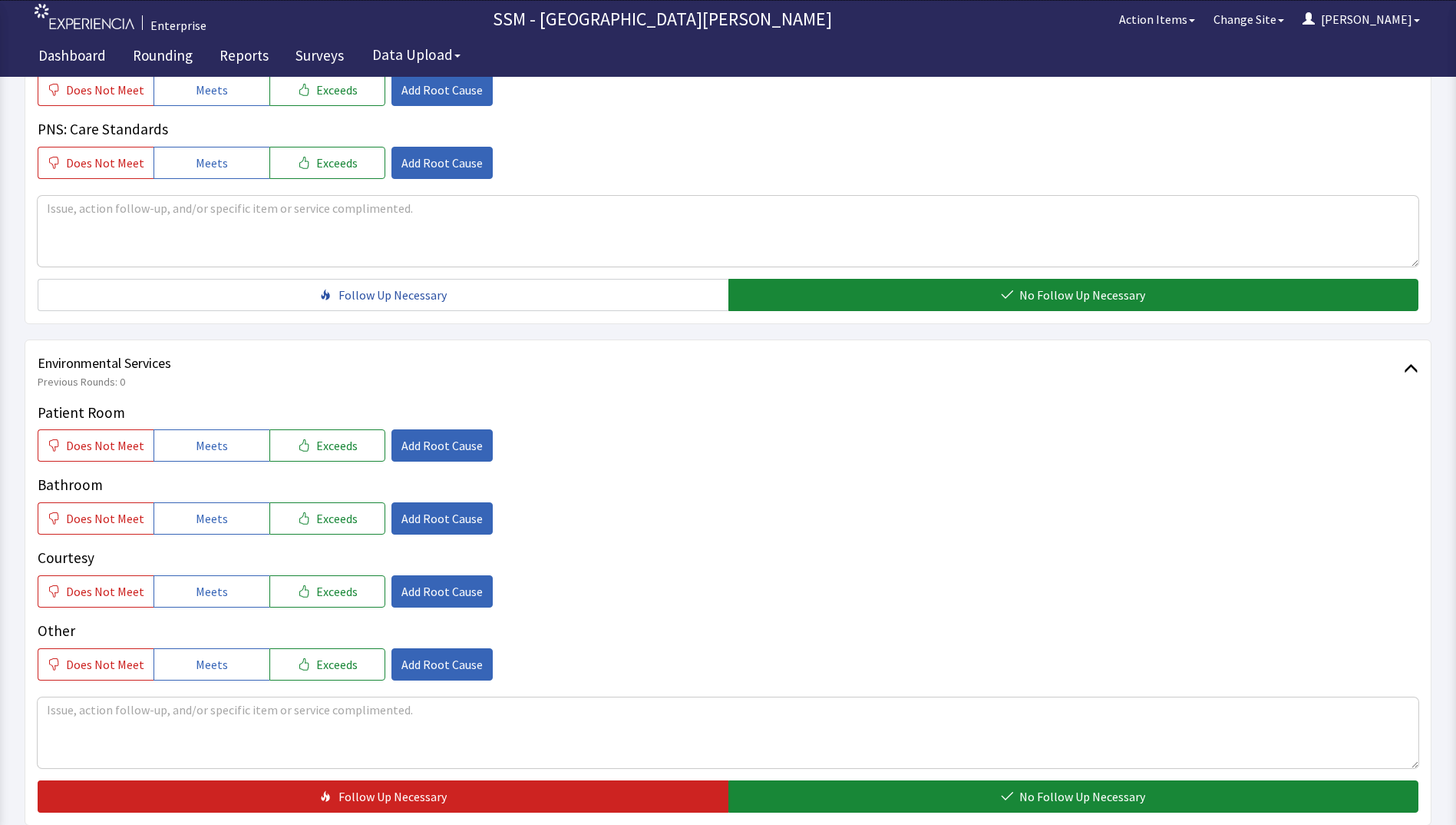
scroll to position [1413, 0]
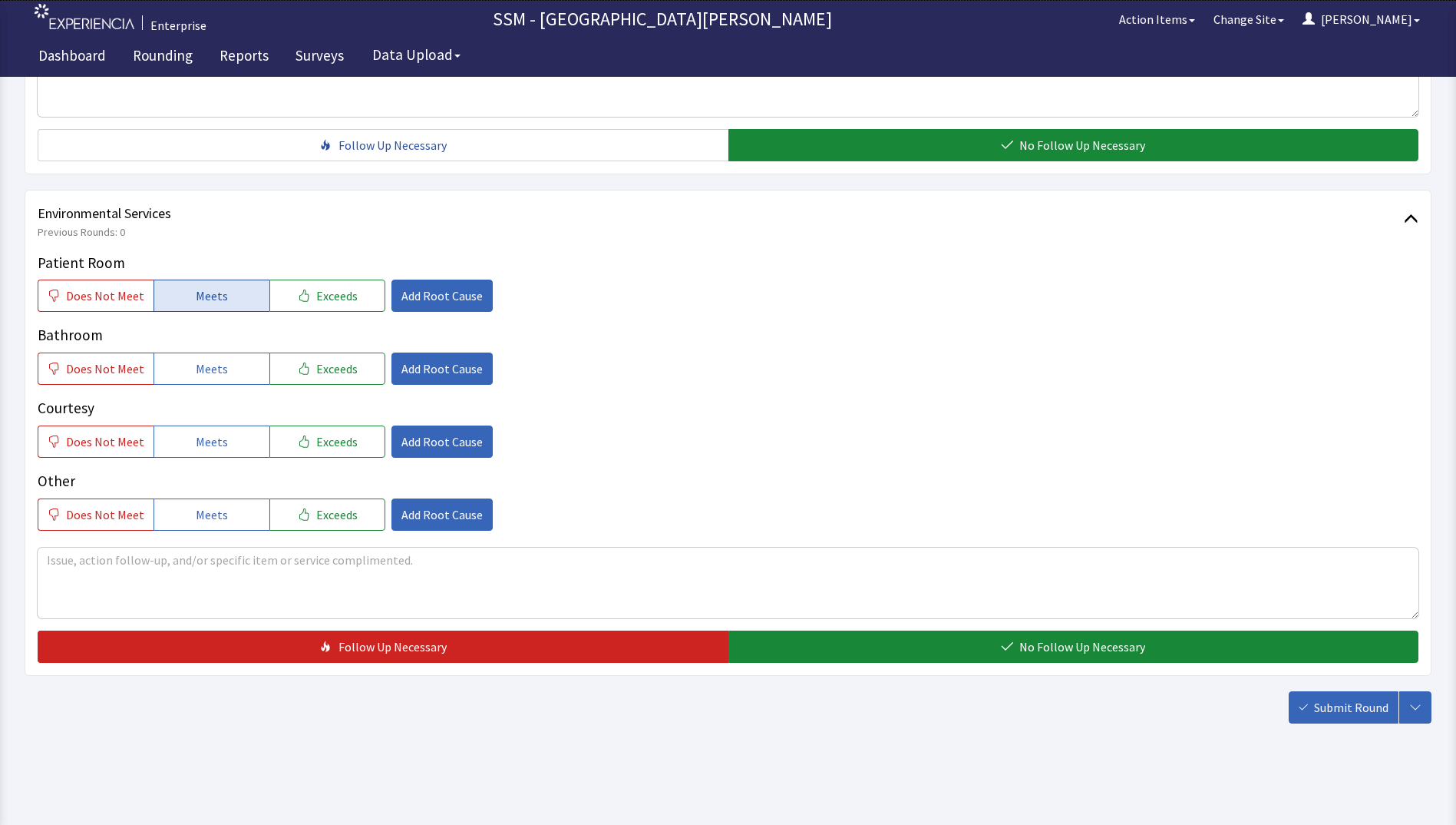
click at [195, 291] on span "Meets" at bounding box center [211, 295] width 32 height 18
drag, startPoint x: 215, startPoint y: 371, endPoint x: 256, endPoint y: 477, distance: 113.7
click at [216, 374] on span "Meets" at bounding box center [211, 368] width 32 height 18
click at [247, 446] on button "Meets" at bounding box center [212, 441] width 115 height 32
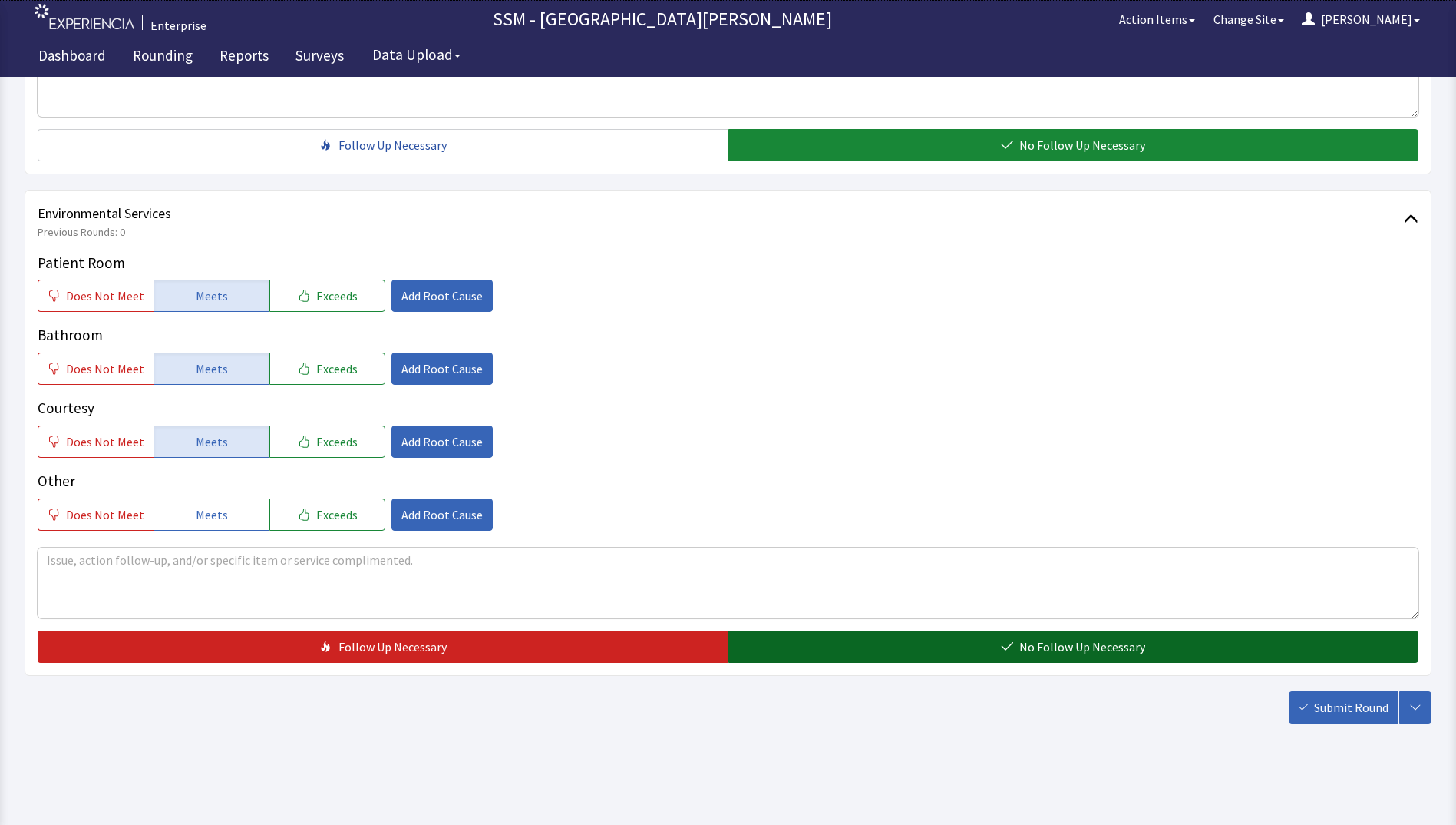
click at [976, 647] on button "No Follow Up Necessary" at bounding box center [1074, 646] width 691 height 32
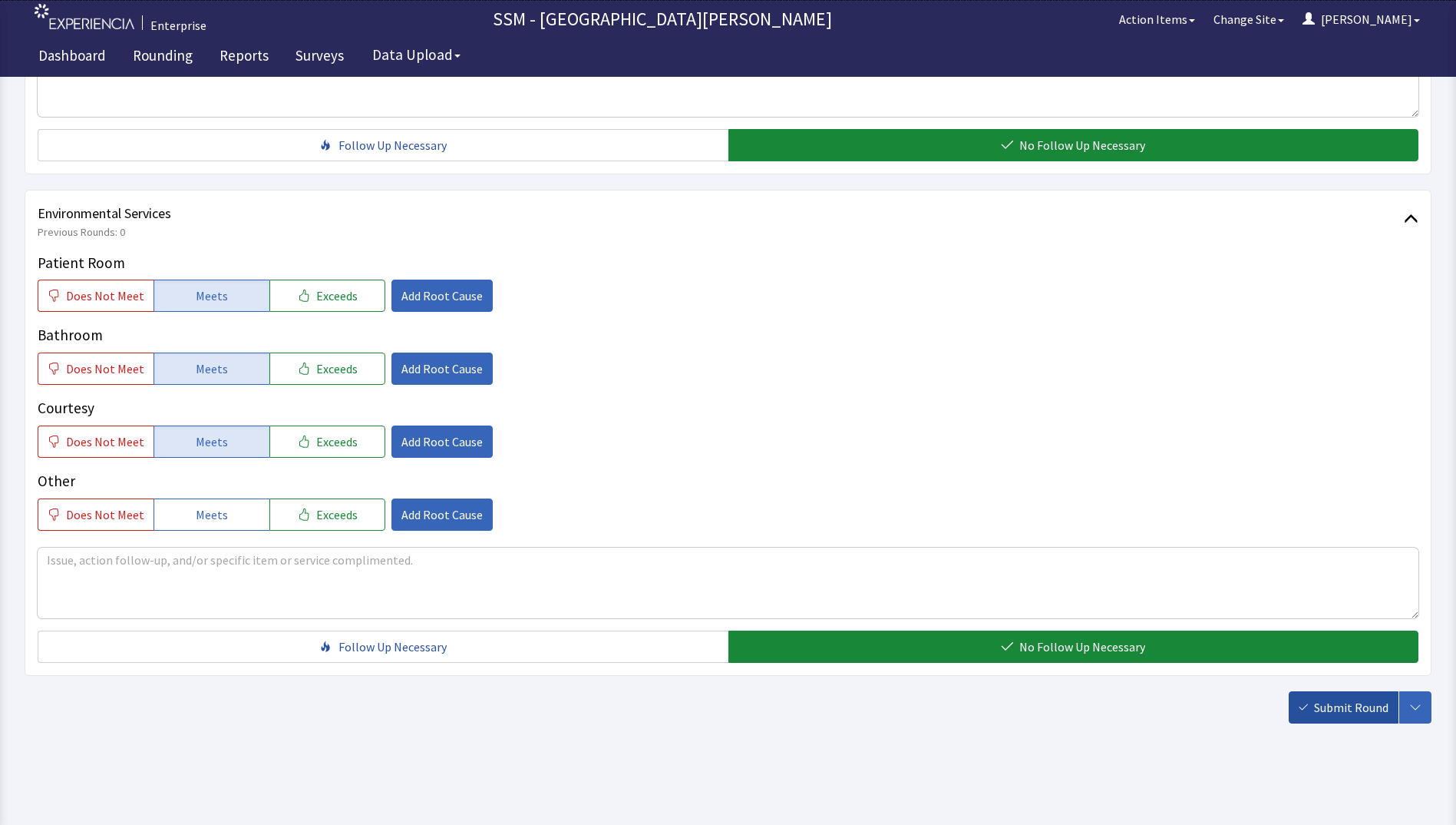
click at [1355, 711] on span "Submit Round" at bounding box center [1350, 707] width 74 height 18
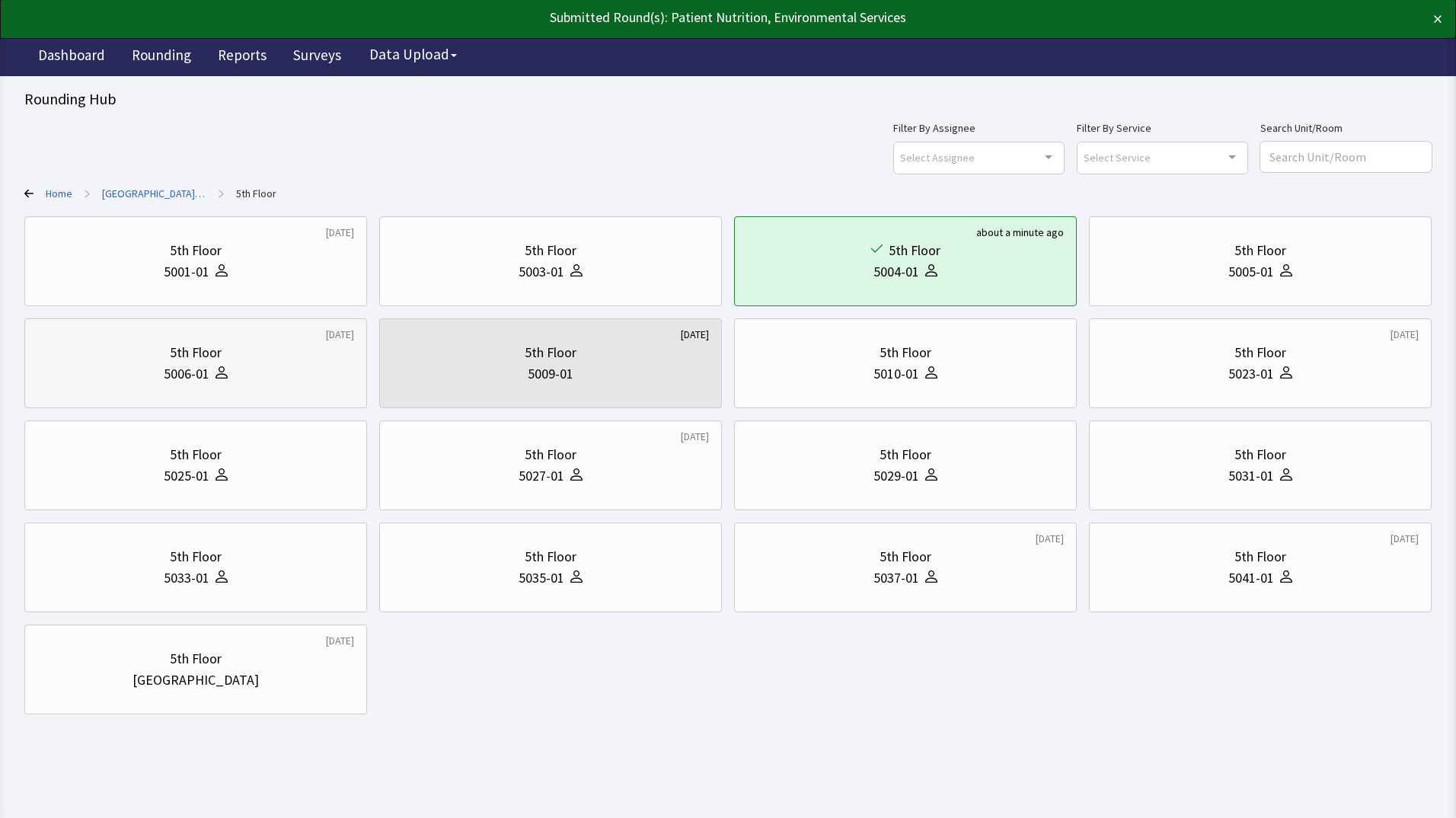
click at [192, 391] on div "5th Floor 5006-01" at bounding box center [196, 363] width 317 height 73
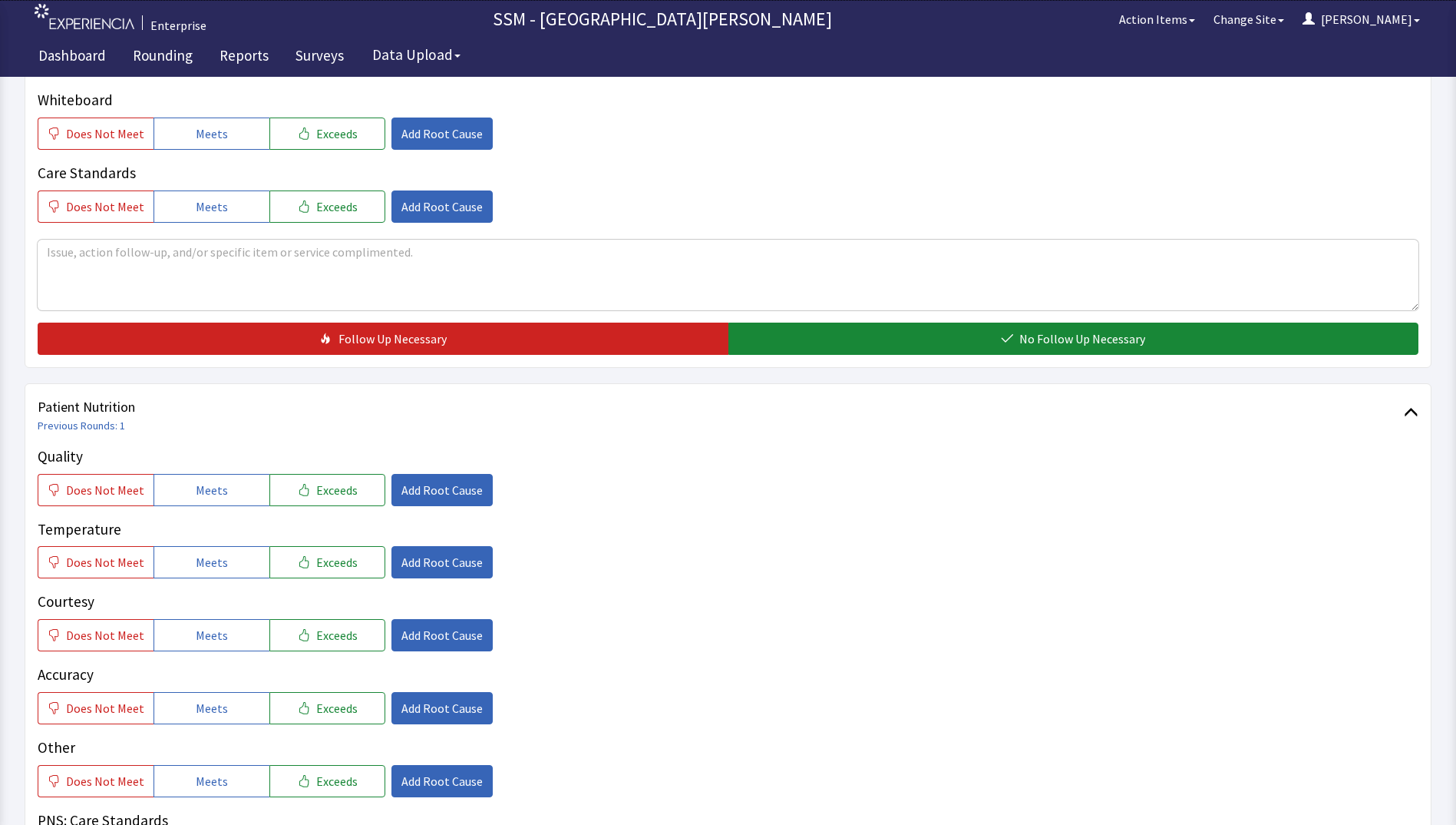
scroll to position [691, 0]
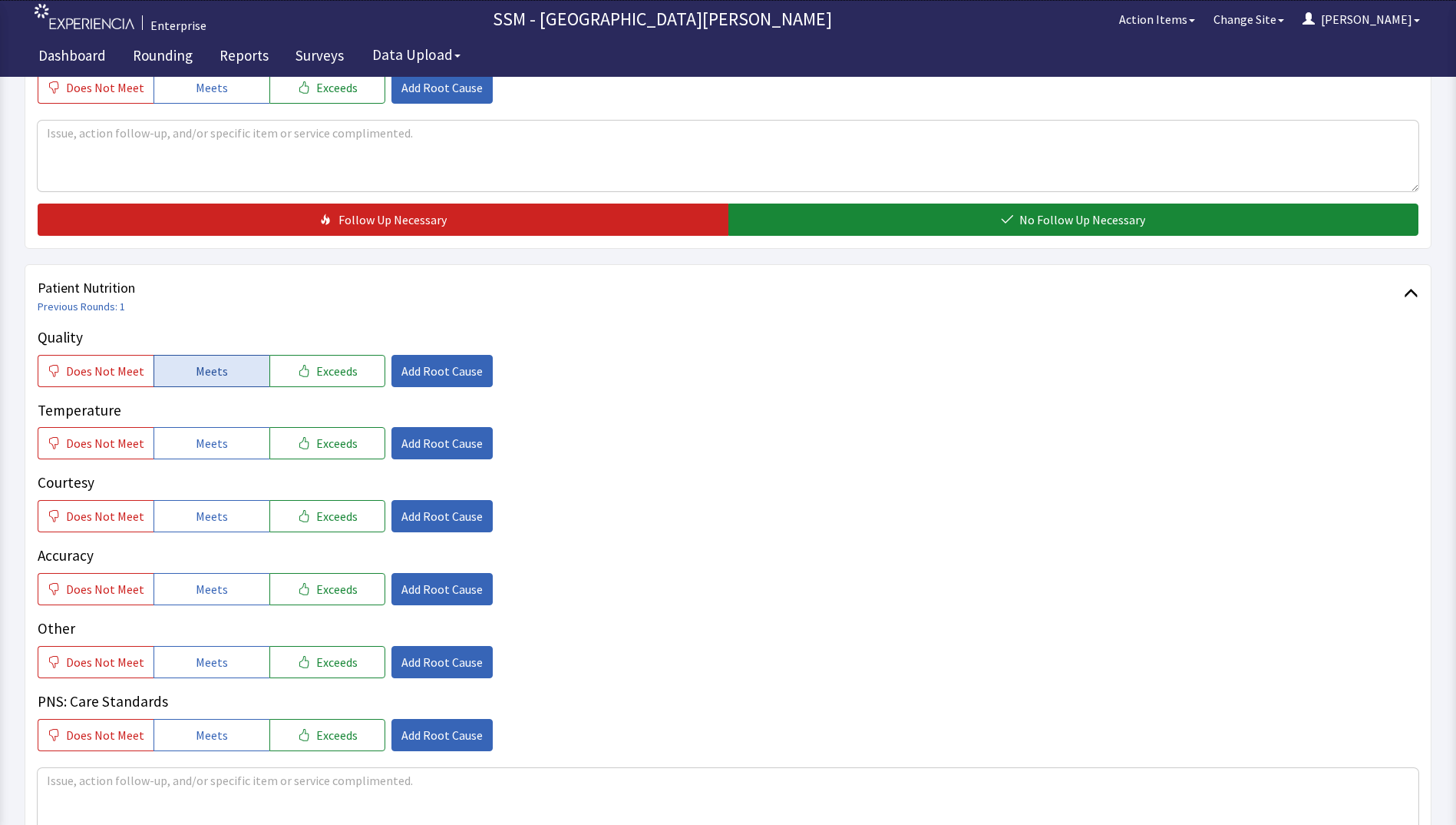
click at [199, 377] on span "Meets" at bounding box center [211, 371] width 32 height 18
drag, startPoint x: 212, startPoint y: 438, endPoint x: 222, endPoint y: 486, distance: 49.0
click at [211, 442] on span "Meets" at bounding box center [211, 443] width 32 height 18
click at [220, 513] on button "Meets" at bounding box center [212, 515] width 115 height 32
click at [252, 600] on button "Meets" at bounding box center [212, 588] width 115 height 32
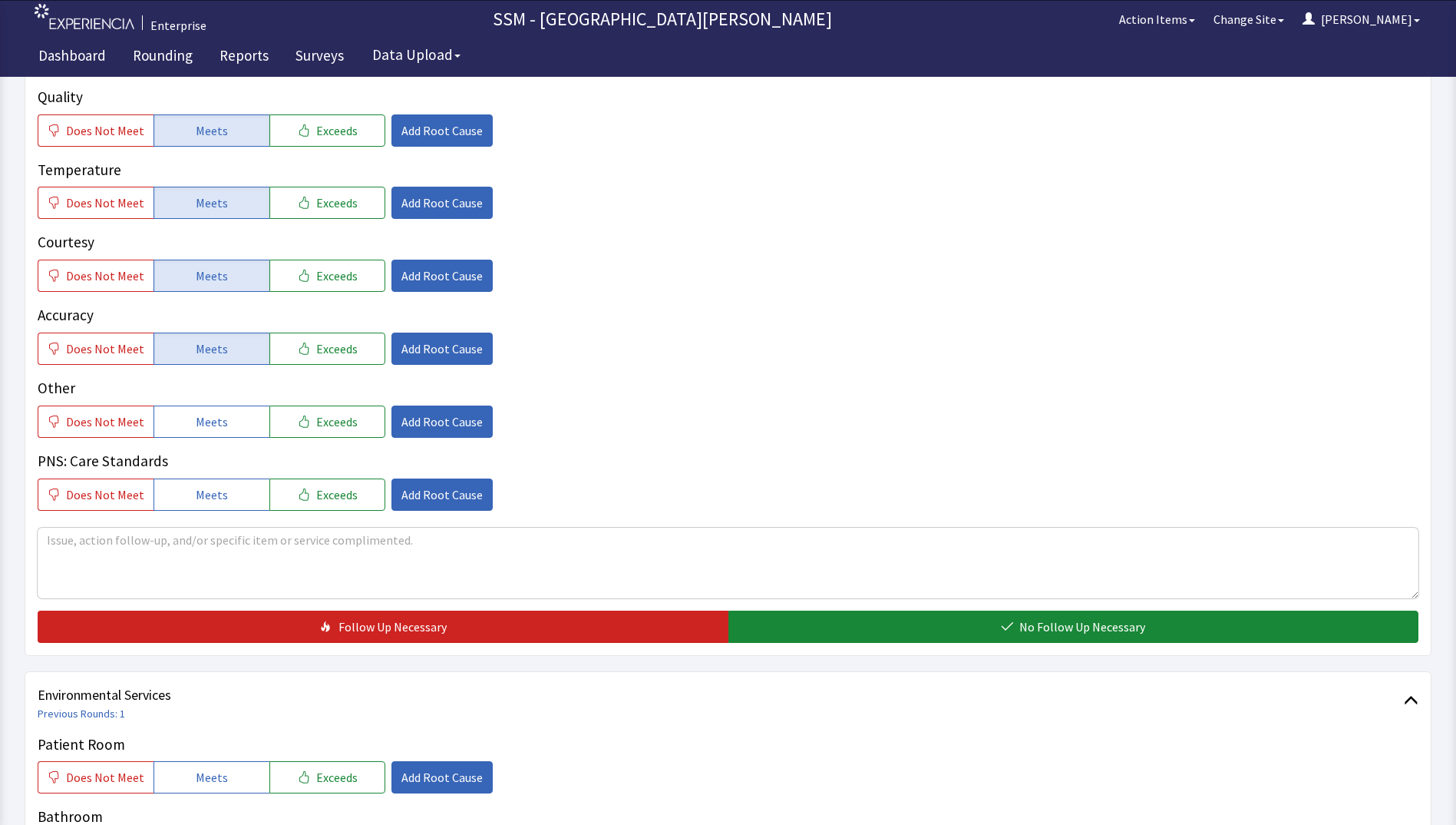
scroll to position [1151, 0]
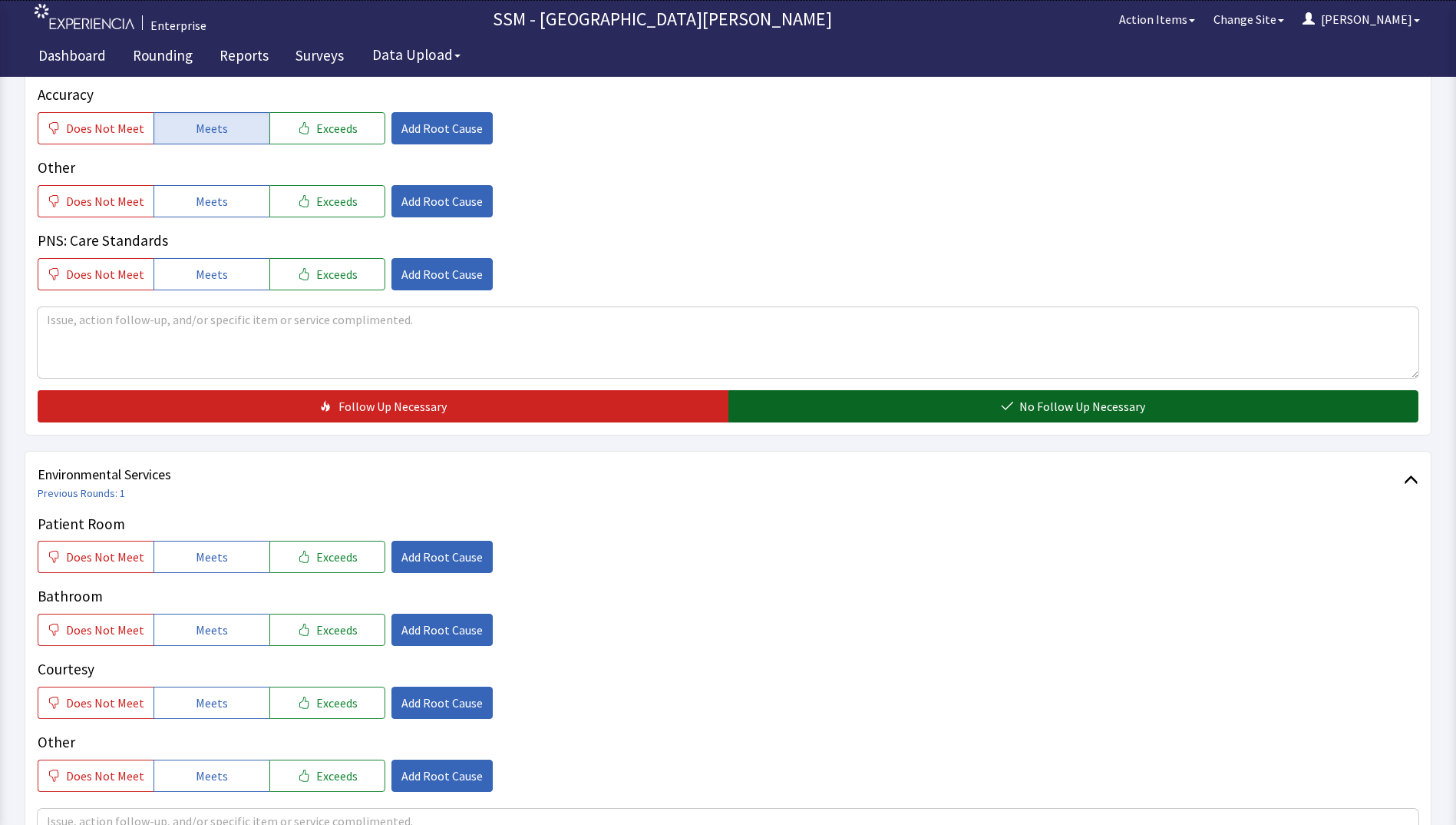
click at [966, 395] on button "No Follow Up Necessary" at bounding box center [1074, 405] width 691 height 32
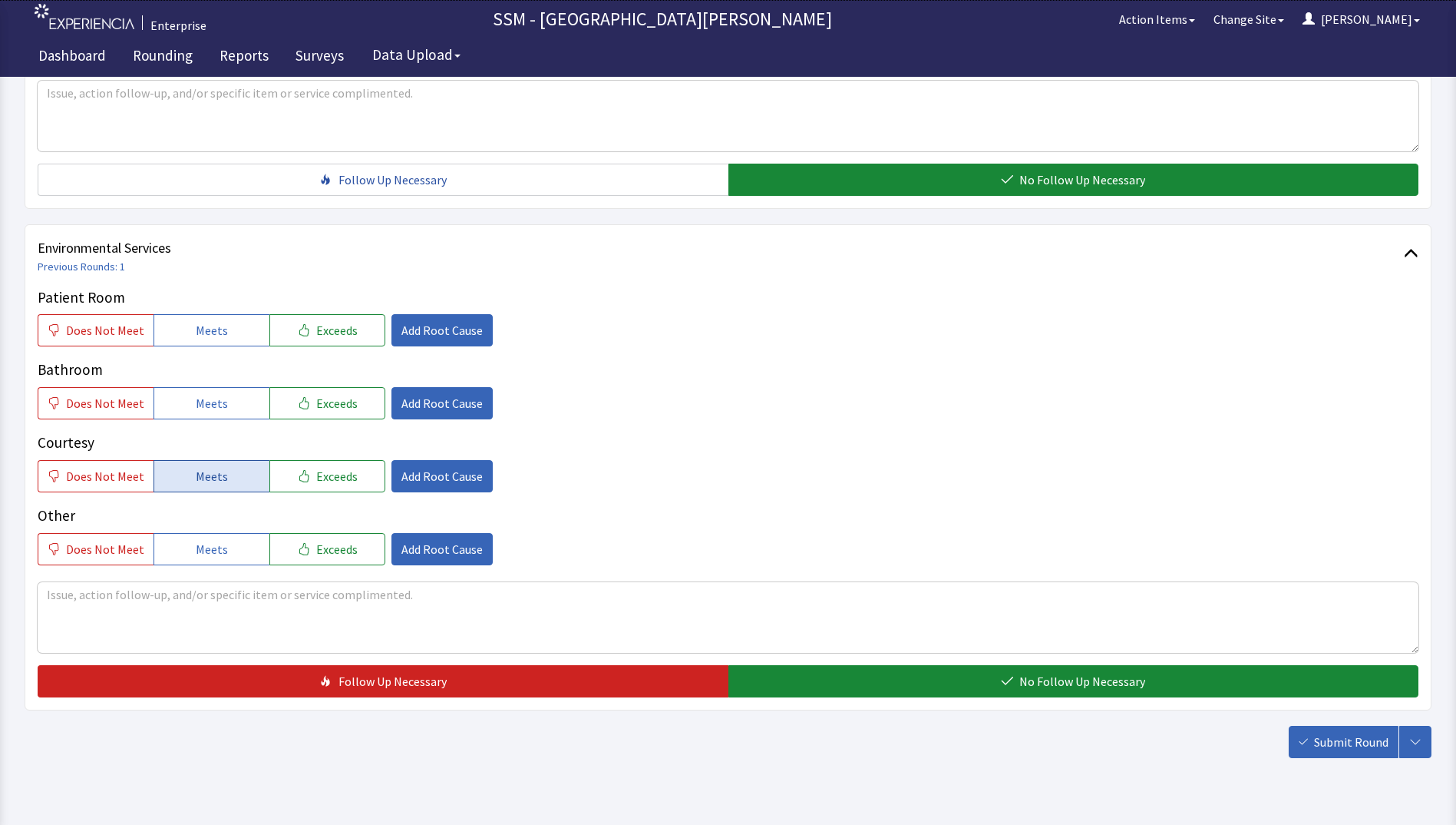
scroll to position [1413, 0]
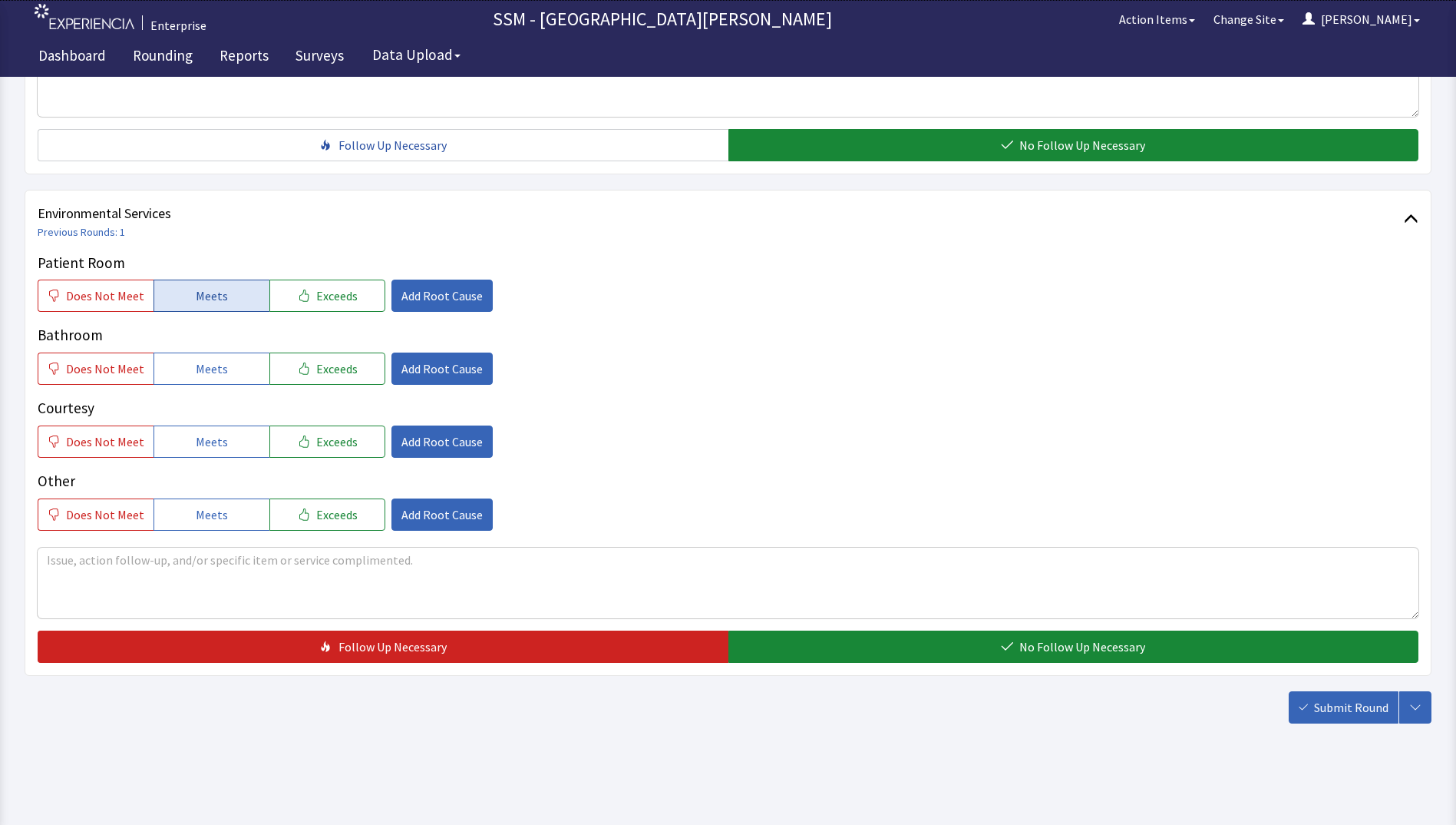
click at [195, 304] on span "Meets" at bounding box center [211, 295] width 32 height 18
click at [210, 370] on span "Meets" at bounding box center [211, 368] width 32 height 18
click at [214, 446] on span "Meets" at bounding box center [211, 441] width 32 height 18
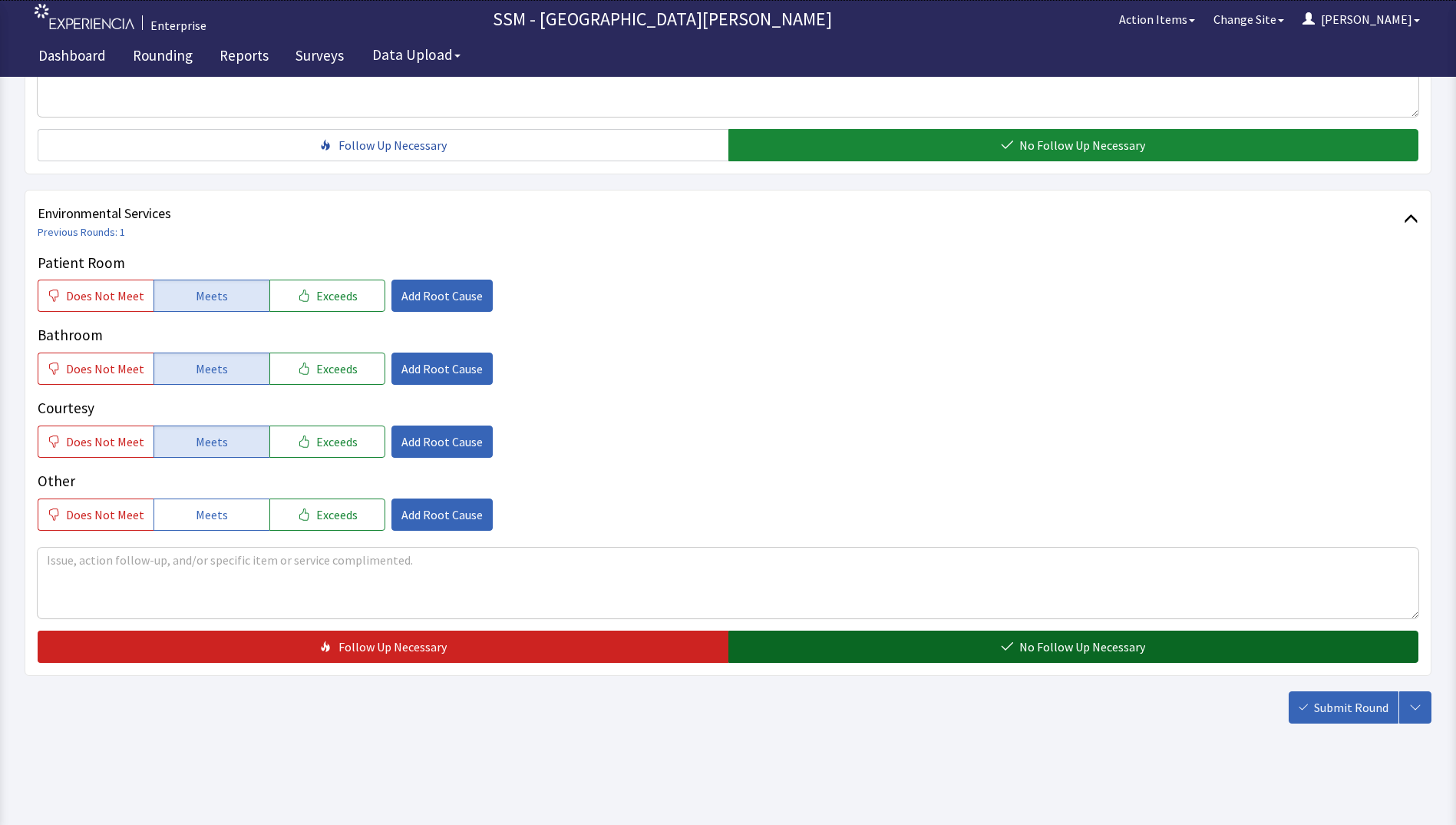
click at [905, 646] on button "No Follow Up Necessary" at bounding box center [1074, 646] width 691 height 32
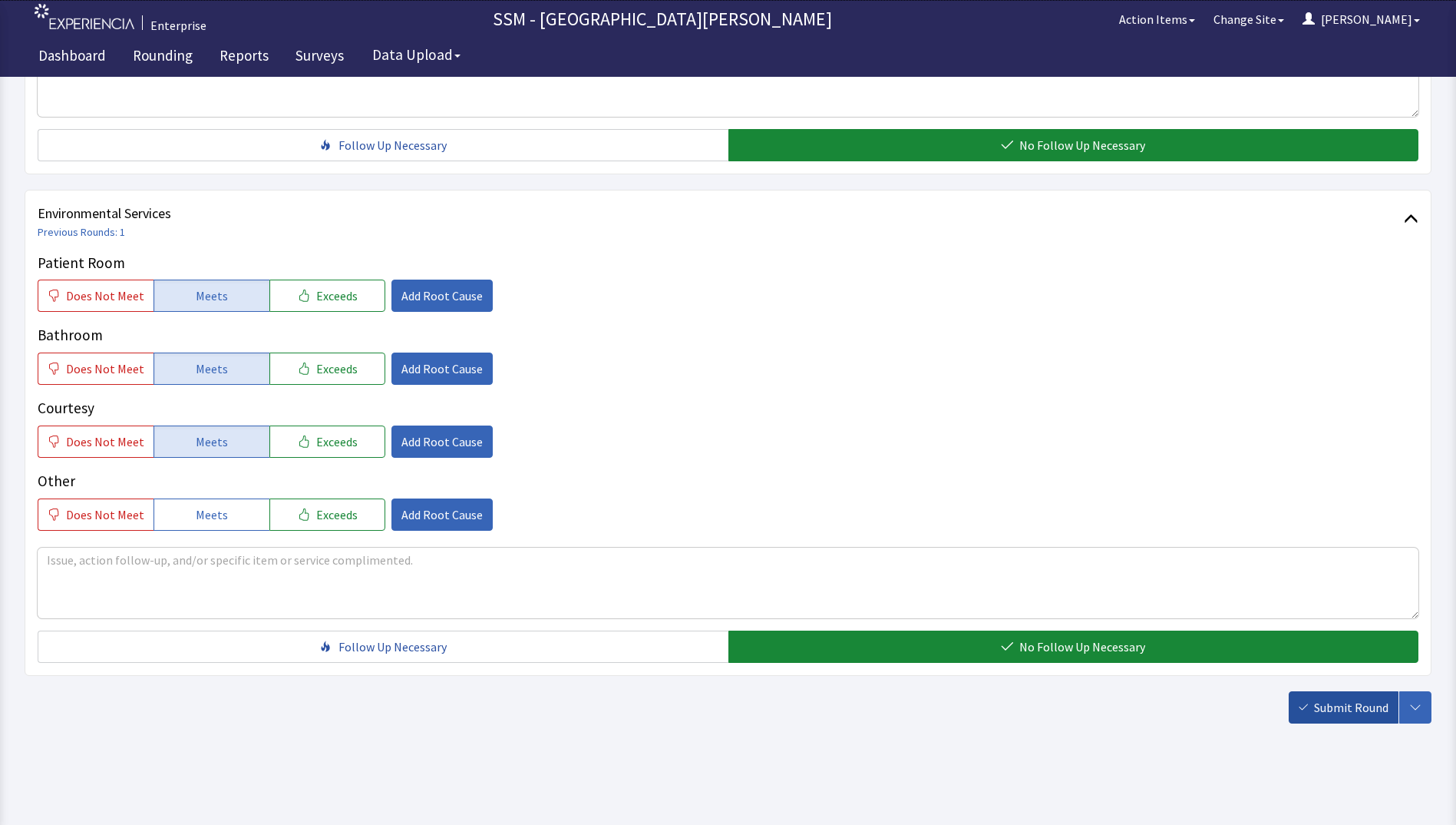
click at [1346, 707] on span "Submit Round" at bounding box center [1350, 707] width 74 height 18
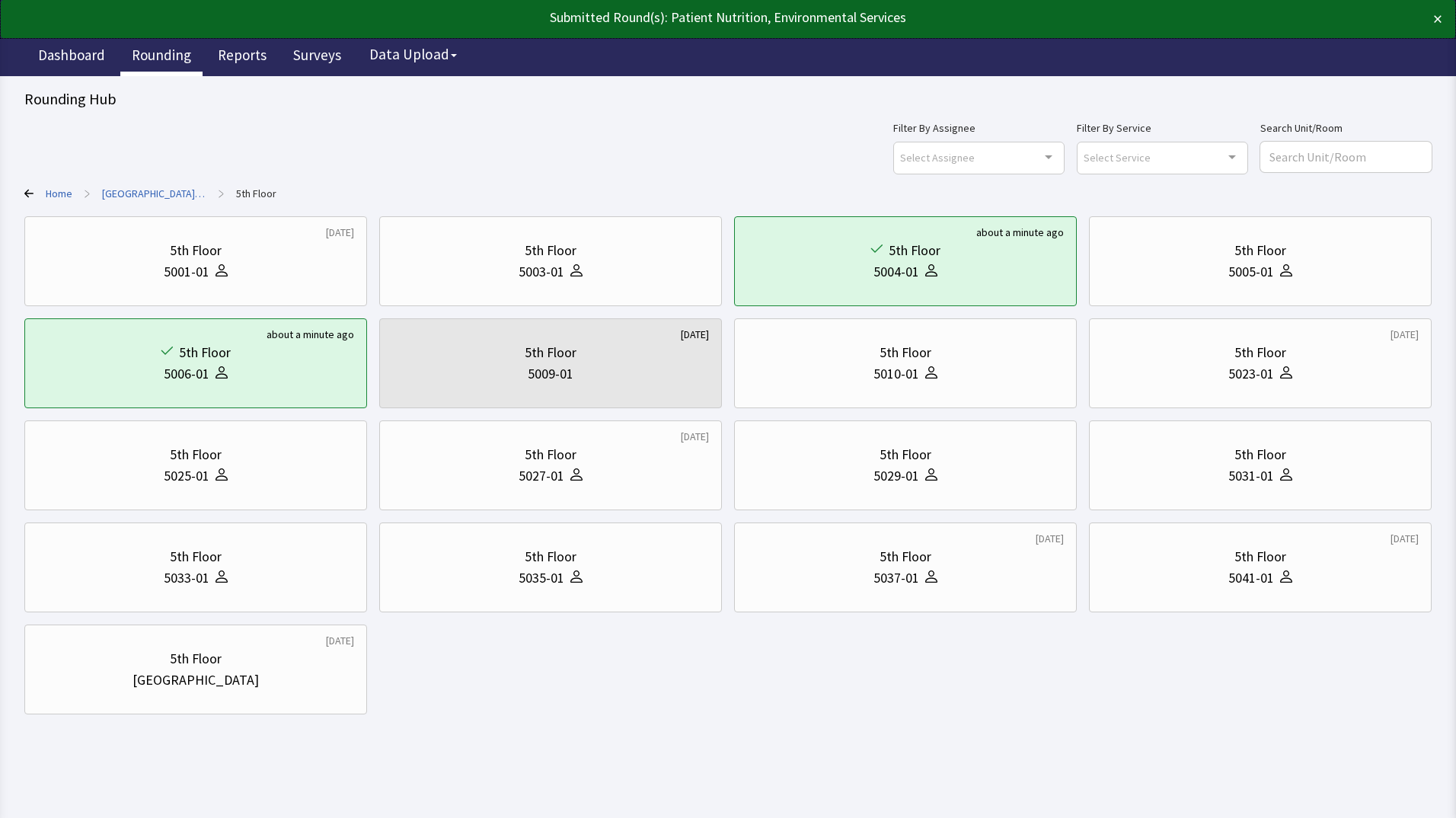
click at [170, 60] on link "Rounding" at bounding box center [161, 57] width 82 height 38
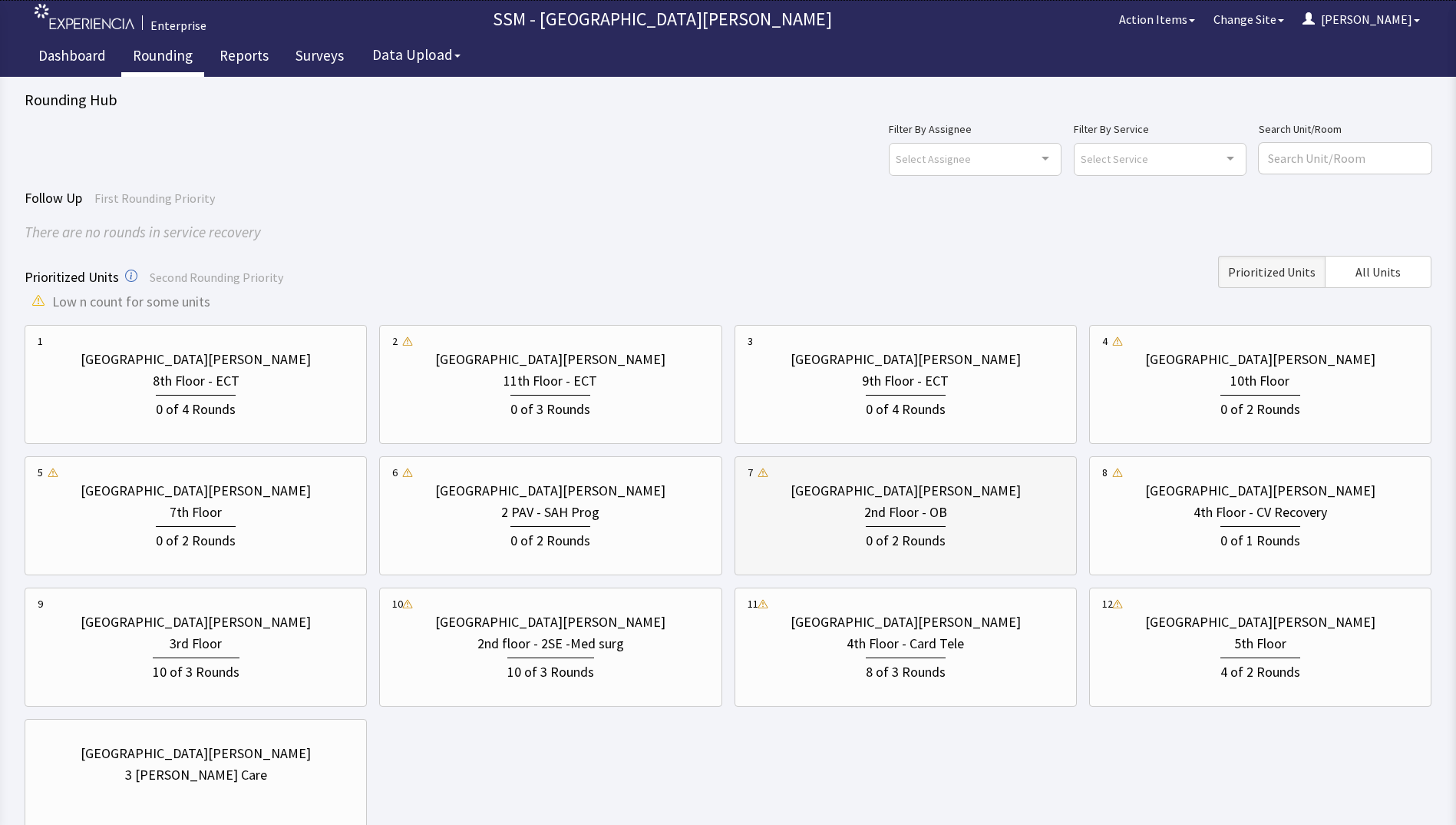
click at [887, 543] on div "0 of 2 Rounds" at bounding box center [906, 538] width 80 height 25
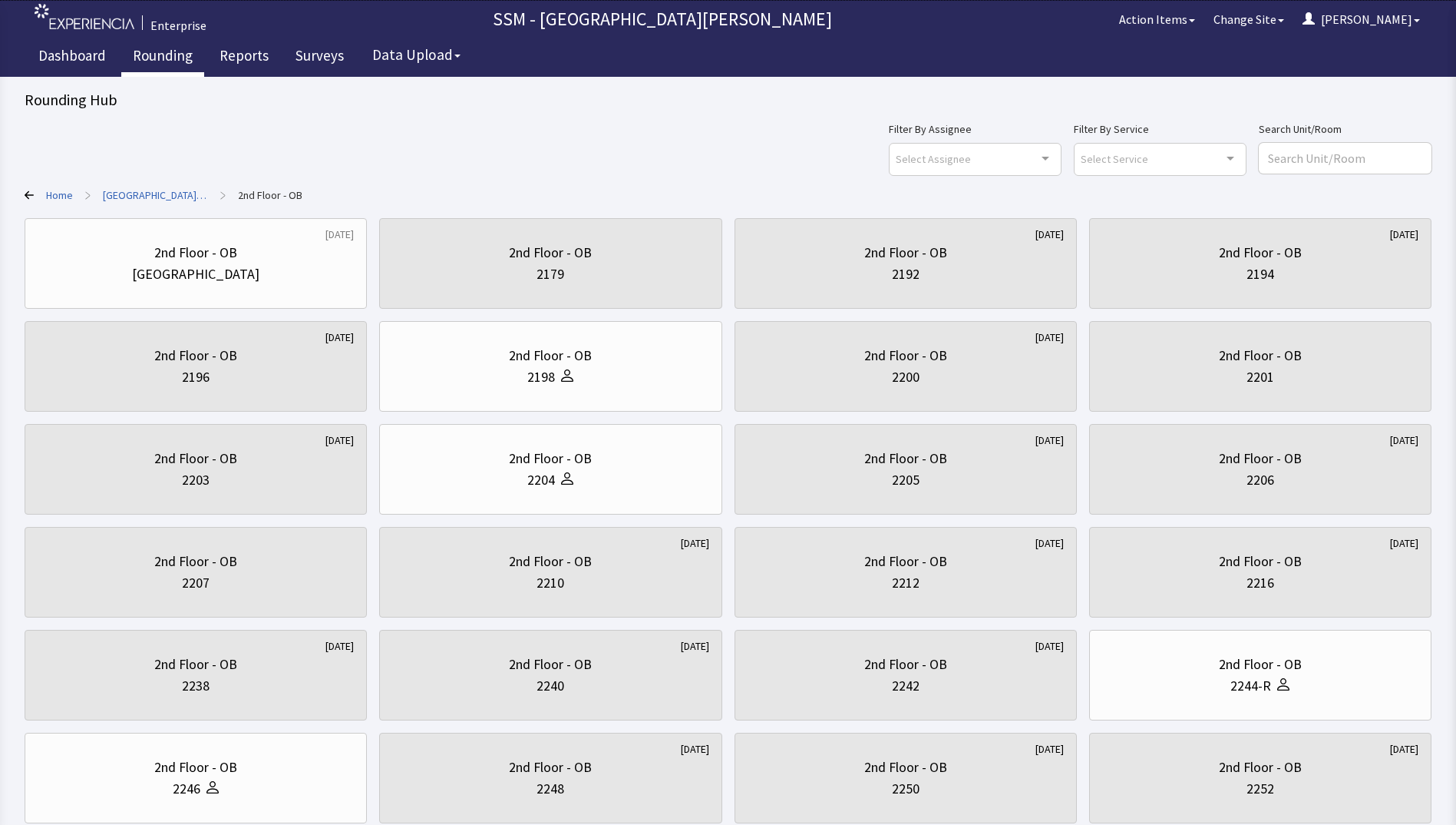
click at [470, 162] on div "Filter By Assignee Select Assignee Clear Selection [PERSON_NAME] [PERSON_NAME] …" at bounding box center [728, 146] width 1407 height 55
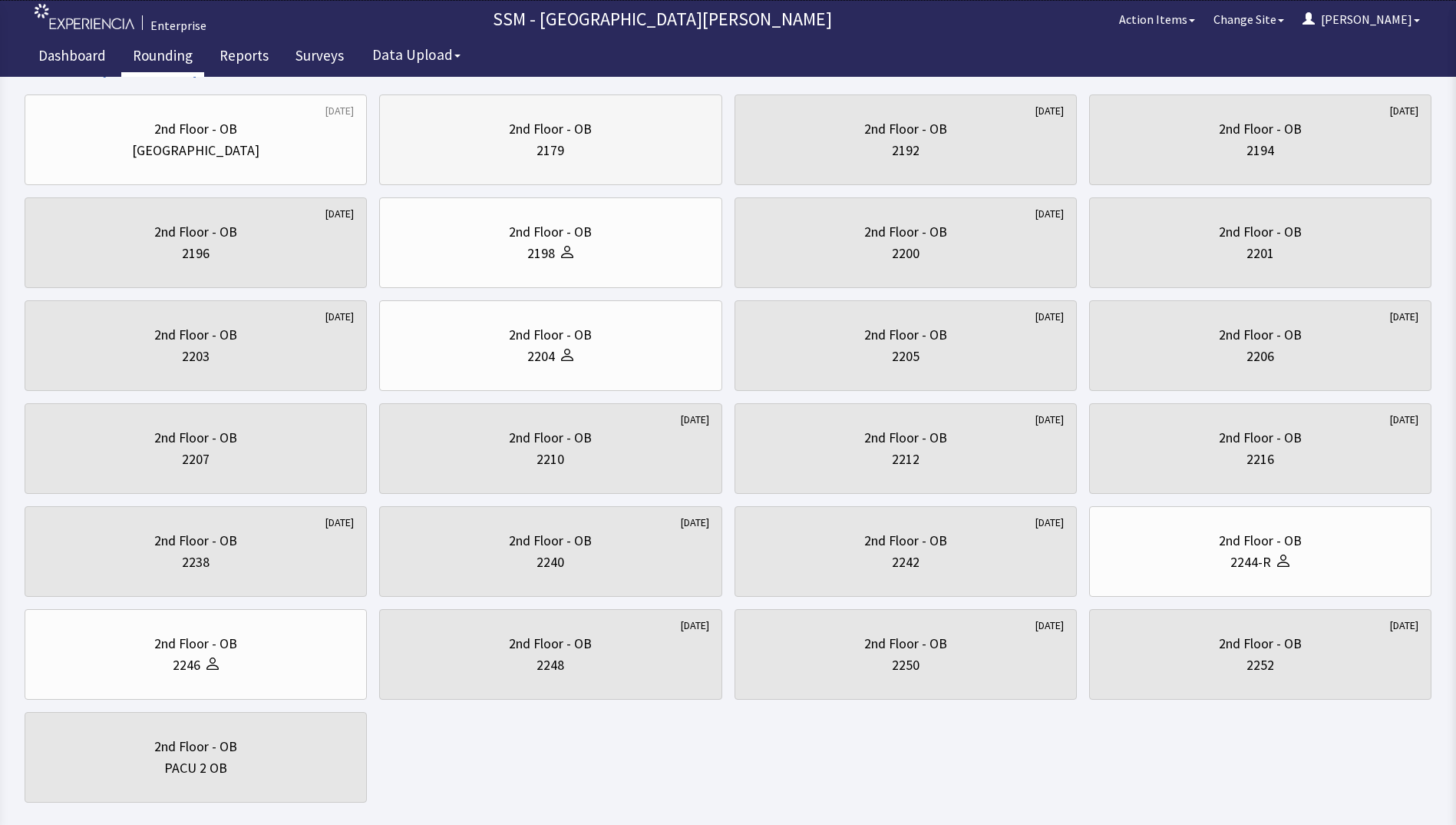
scroll to position [203, 0]
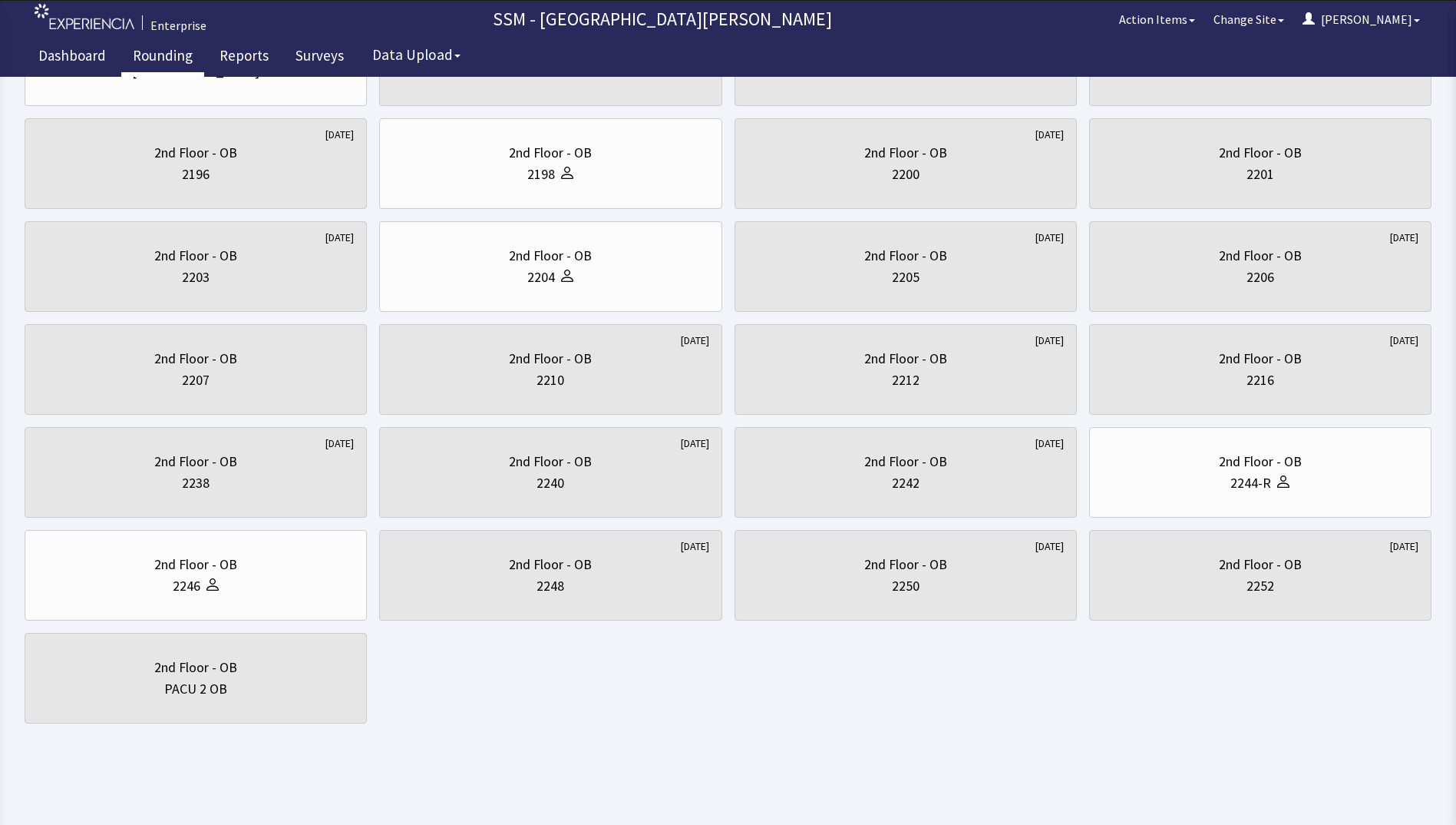
click at [610, 726] on body "Enterprise SSM - St. [PERSON_NAME] Hospital Action Items Change Site [PERSON_NA…" at bounding box center [728, 273] width 1456 height 954
click at [1268, 461] on div "2nd Floor - OB" at bounding box center [1261, 461] width 83 height 21
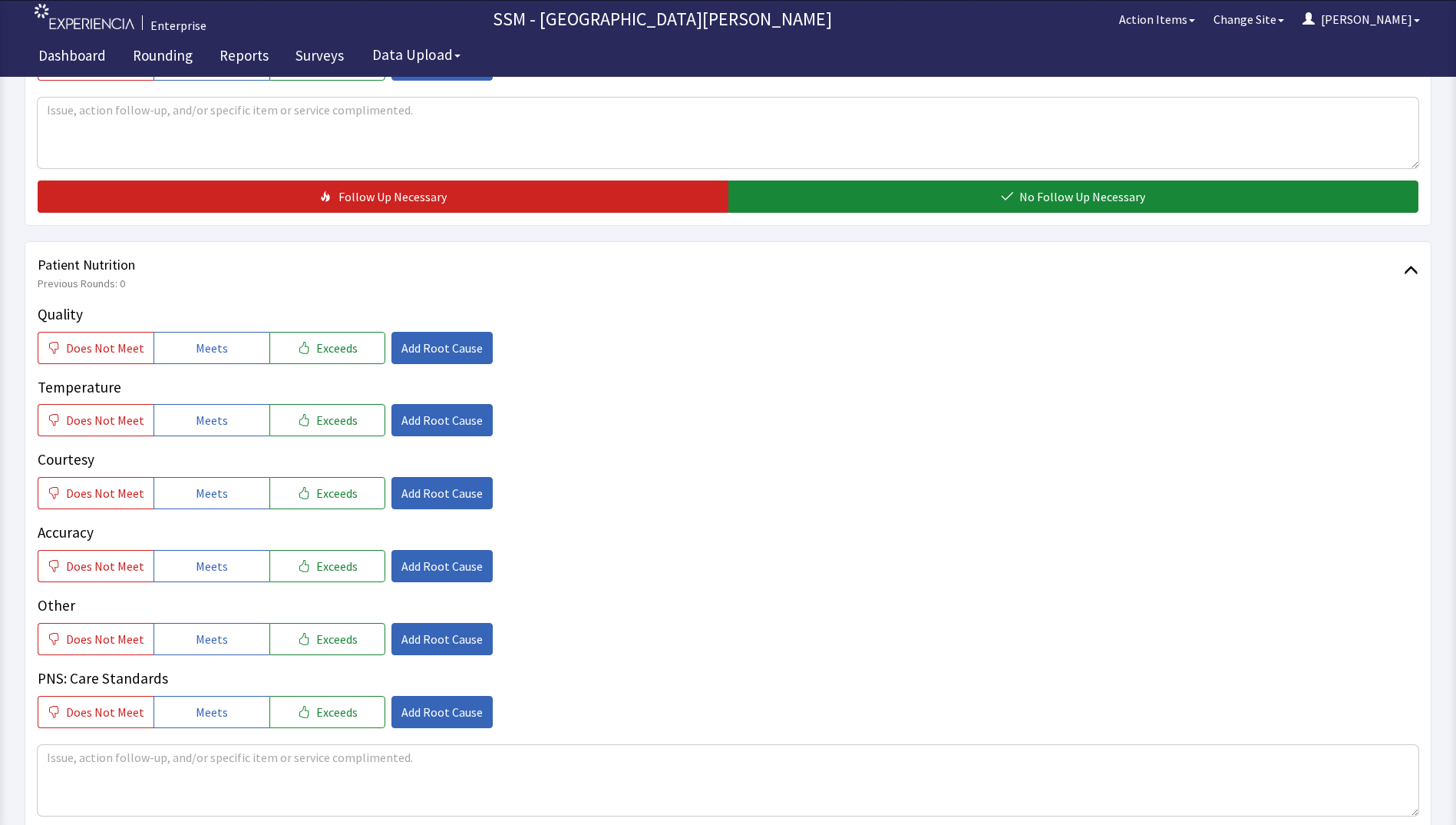
scroll to position [691, 0]
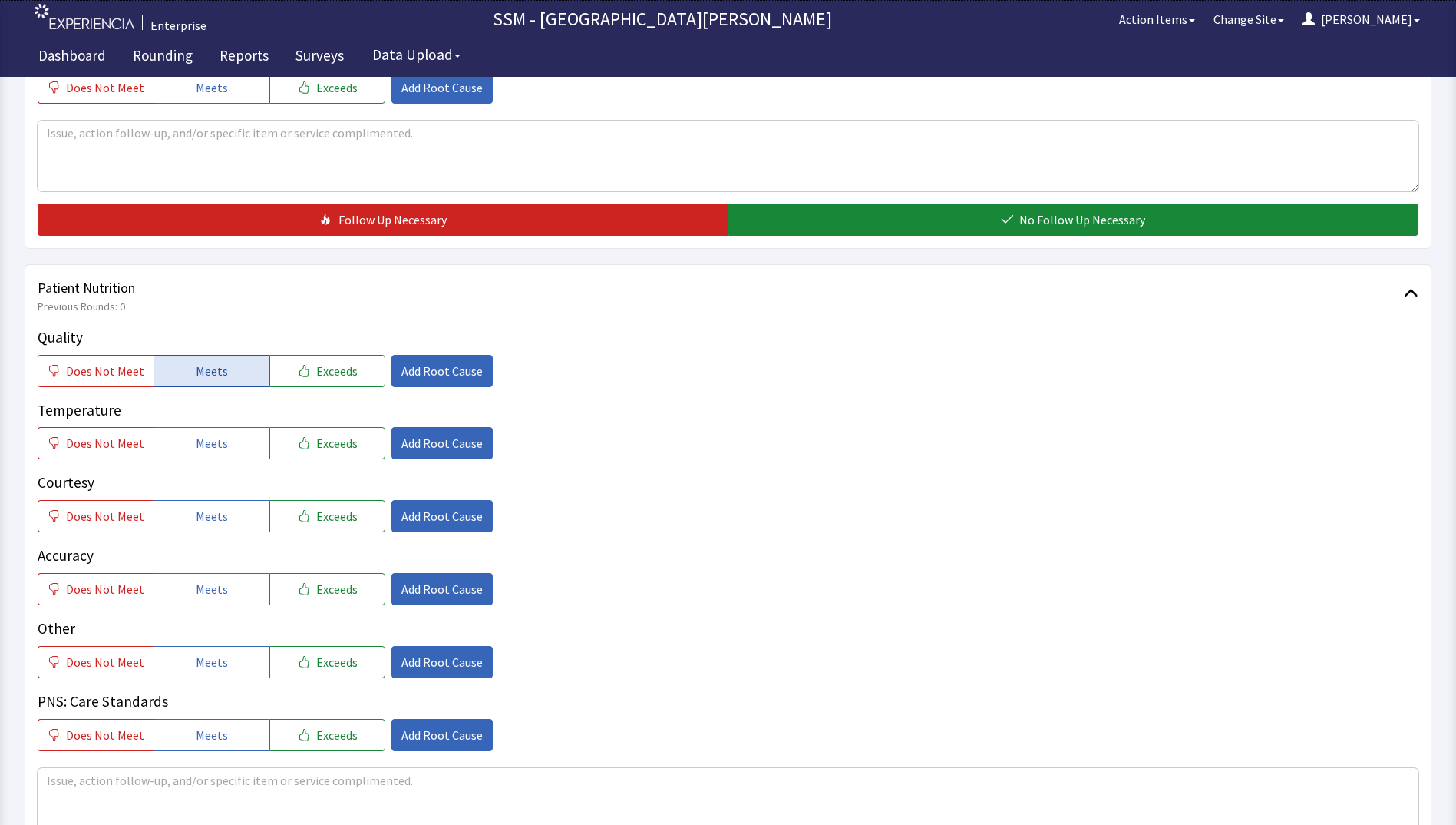
click at [188, 374] on button "Meets" at bounding box center [212, 370] width 115 height 32
click at [203, 455] on button "Meets" at bounding box center [212, 442] width 115 height 32
click at [211, 524] on span "Meets" at bounding box center [211, 515] width 32 height 18
click at [221, 599] on button "Meets" at bounding box center [212, 588] width 115 height 32
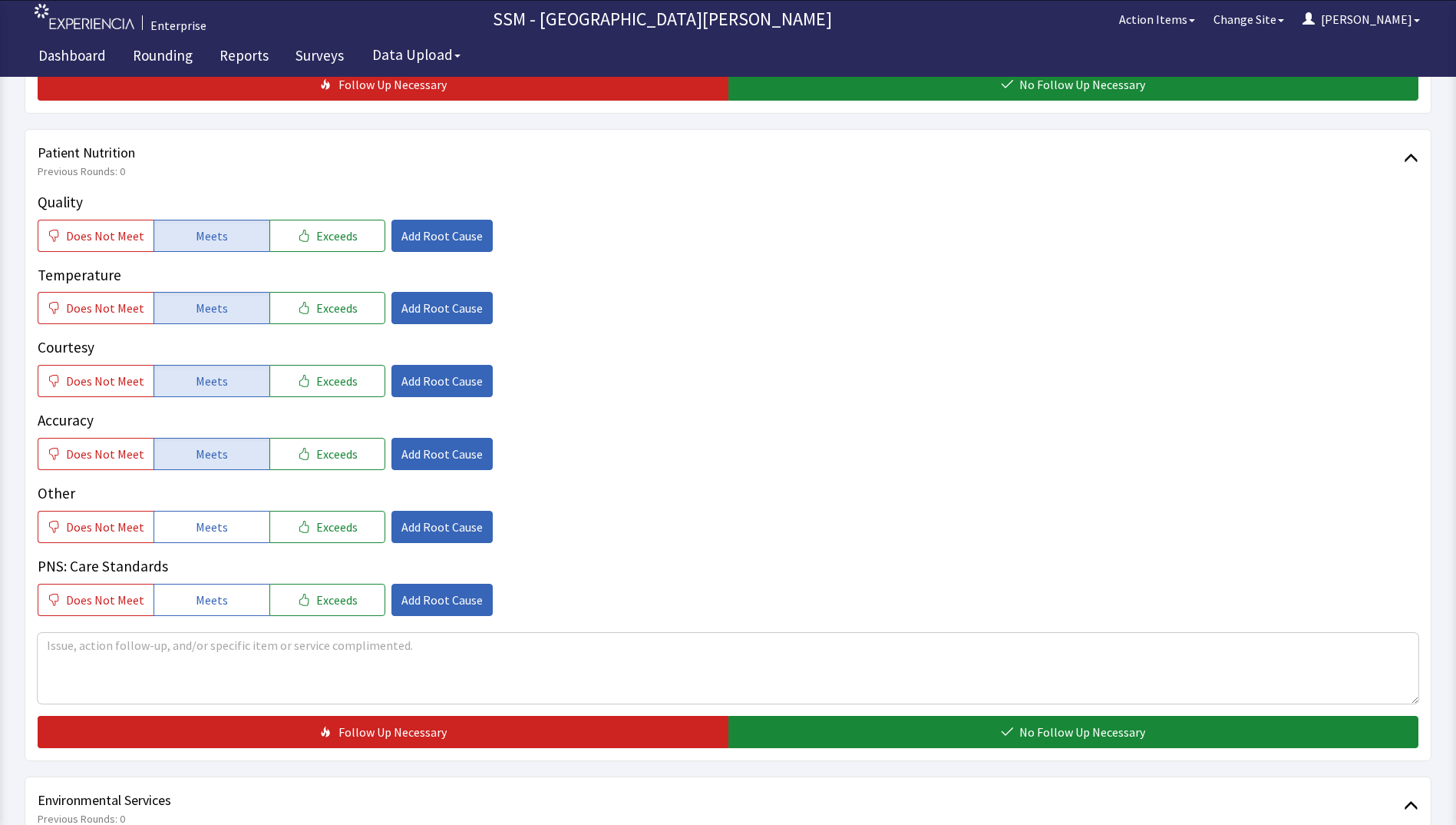
scroll to position [998, 0]
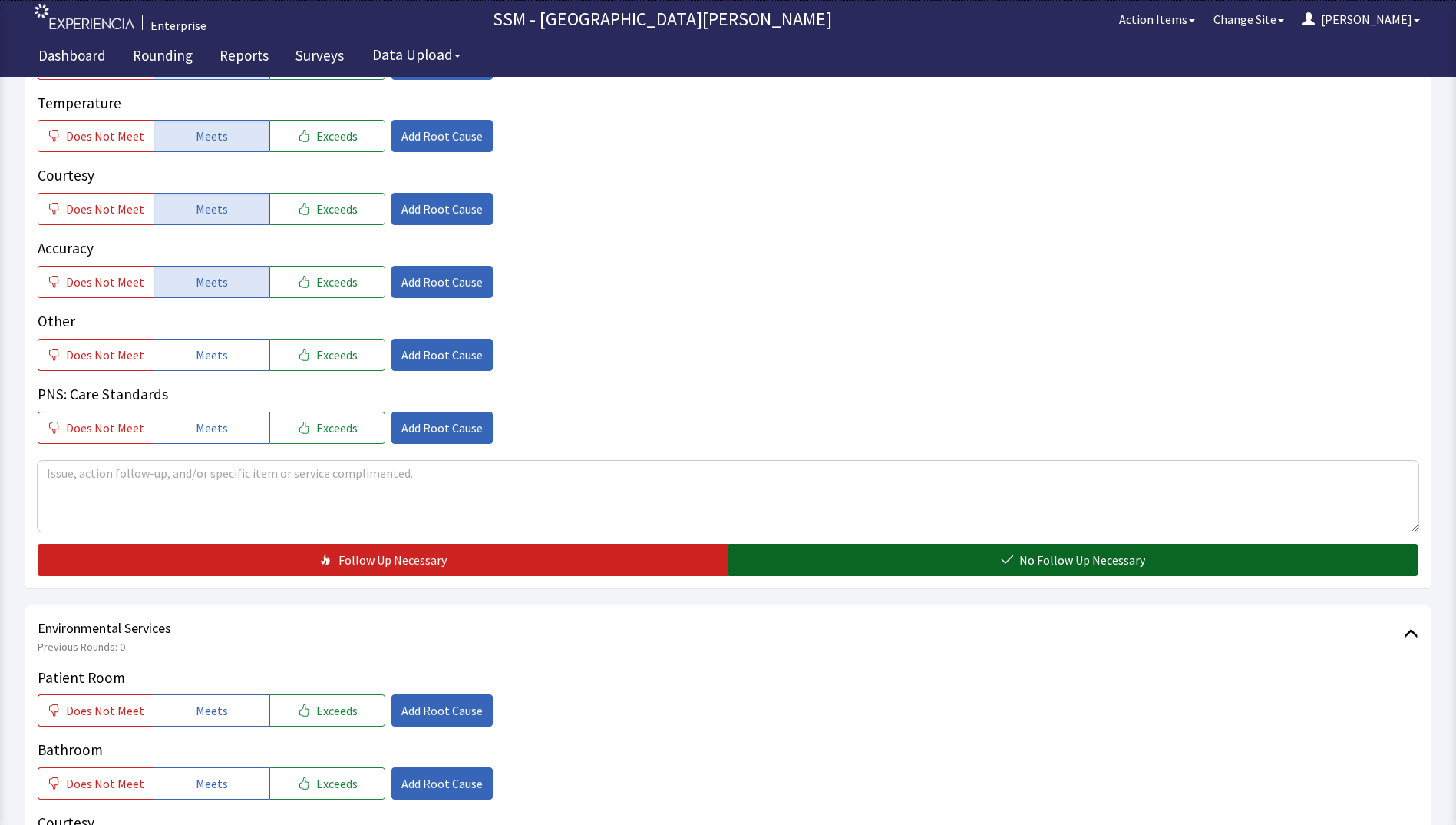
click at [788, 548] on button "No Follow Up Necessary" at bounding box center [1074, 559] width 691 height 32
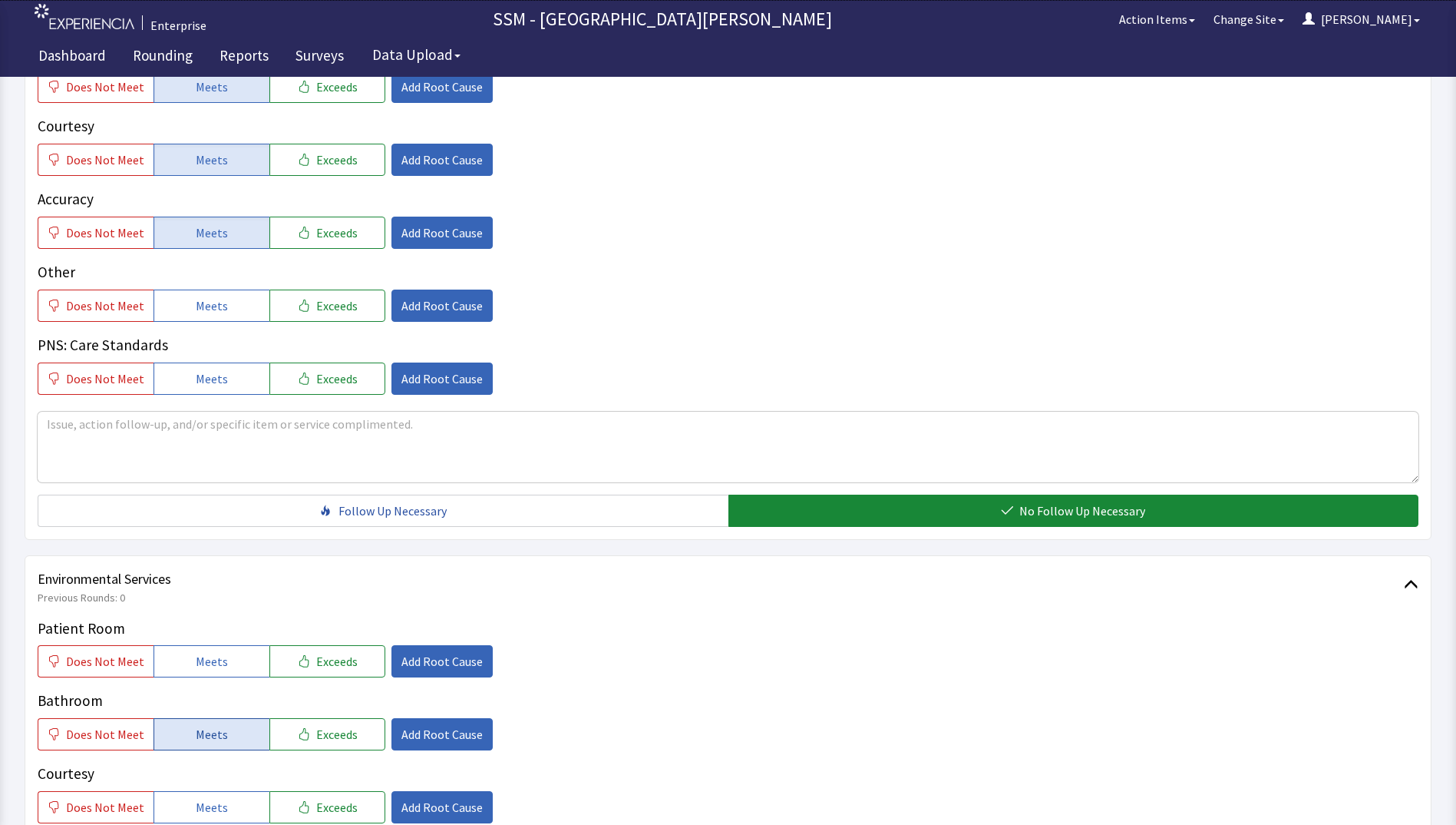
scroll to position [1228, 0]
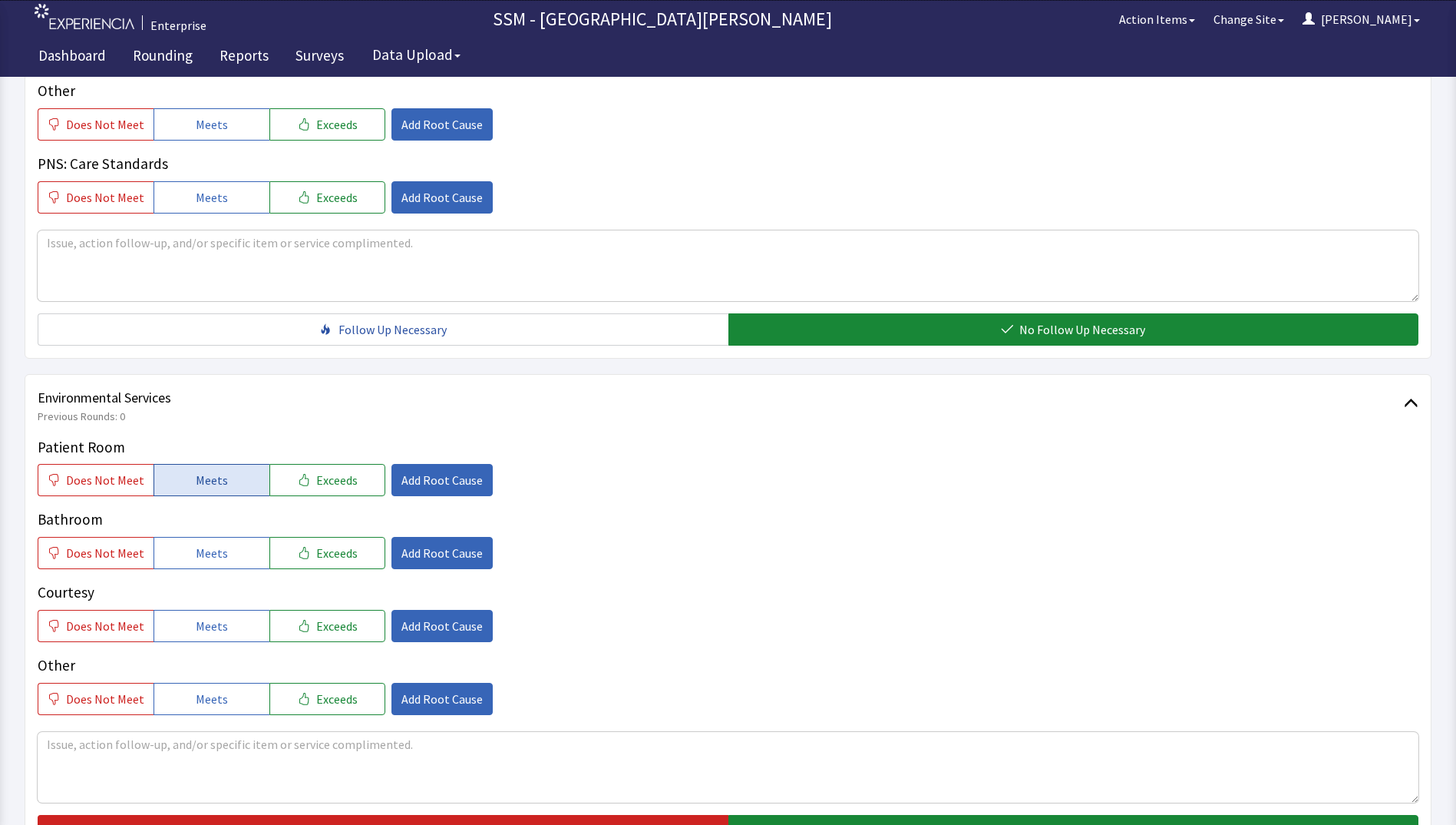
click at [220, 494] on button "Meets" at bounding box center [212, 479] width 115 height 32
click at [221, 564] on button "Meets" at bounding box center [212, 552] width 115 height 32
click at [224, 620] on button "Meets" at bounding box center [212, 625] width 115 height 32
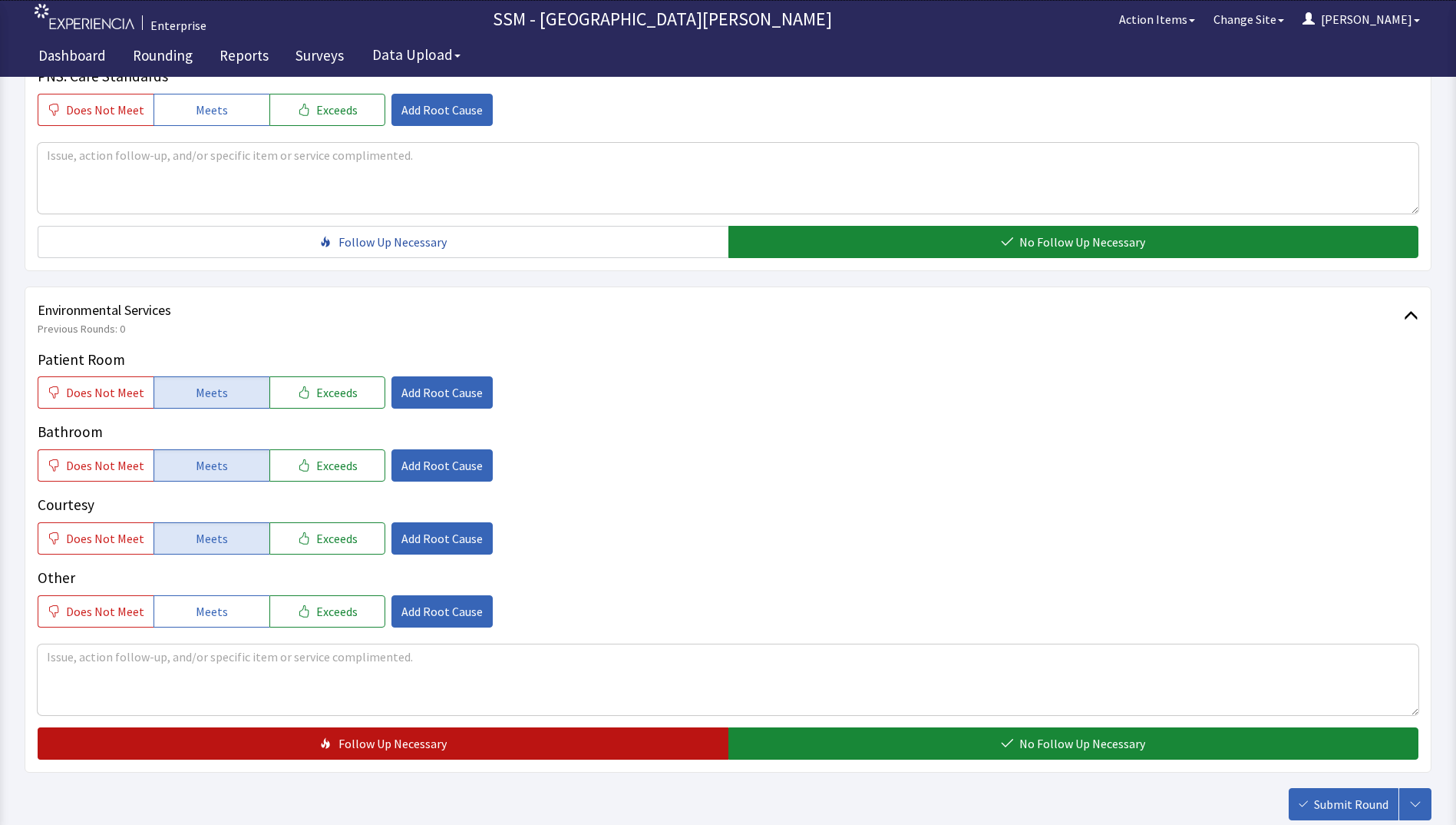
scroll to position [1413, 0]
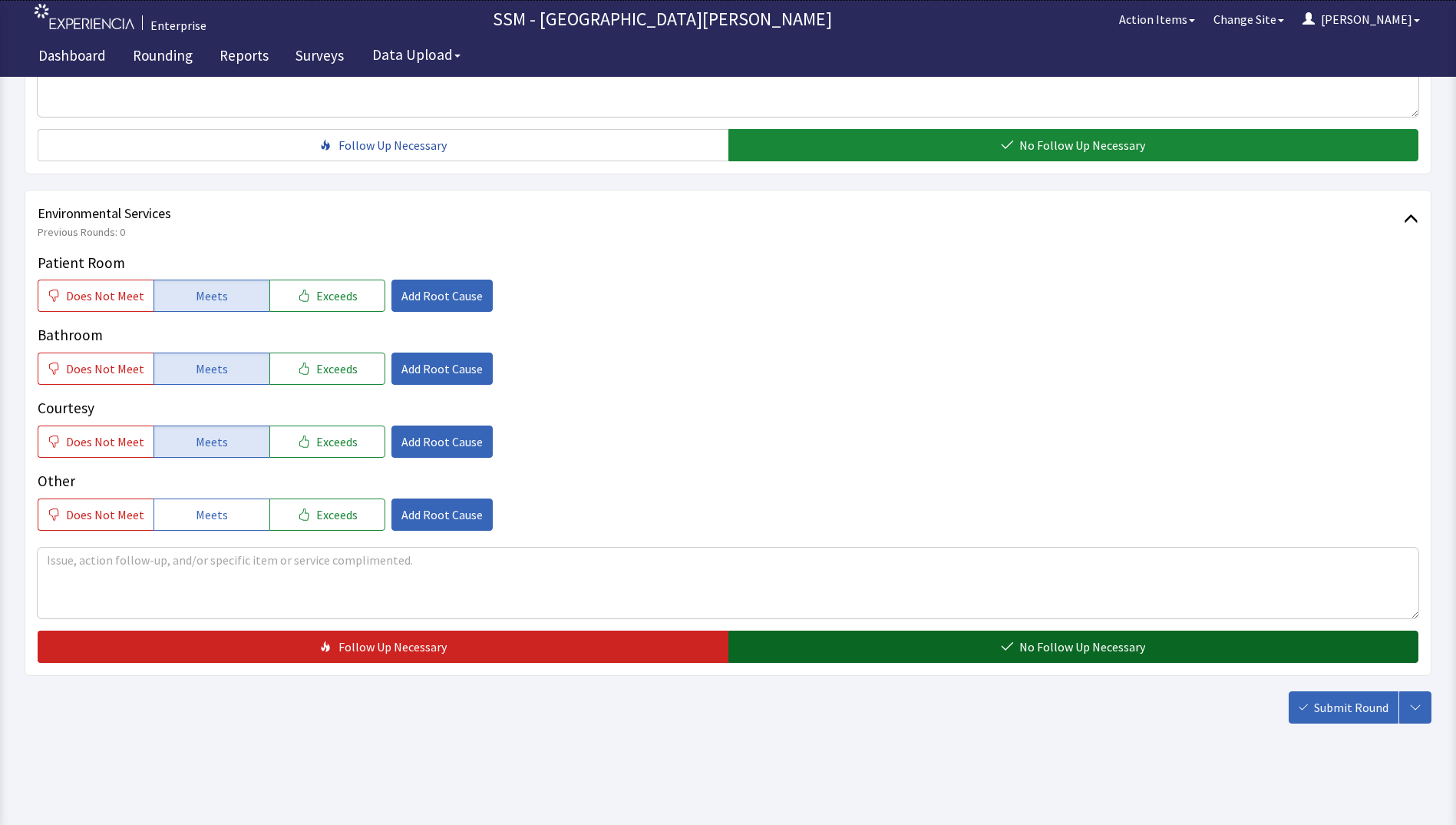
click at [827, 632] on button "No Follow Up Necessary" at bounding box center [1074, 646] width 691 height 32
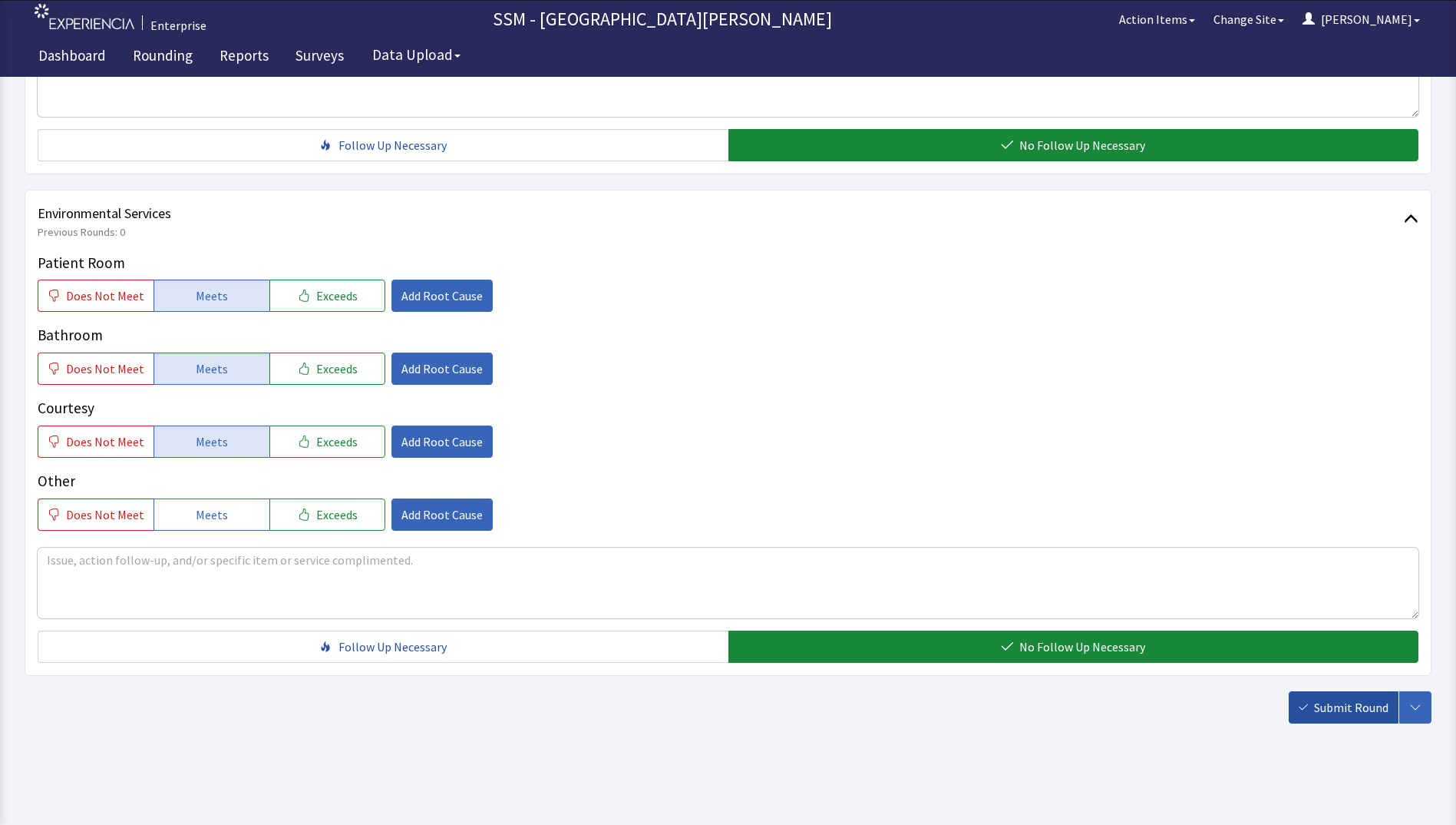
click at [1347, 709] on span "Submit Round" at bounding box center [1350, 707] width 74 height 18
